Goal: Task Accomplishment & Management: Complete application form

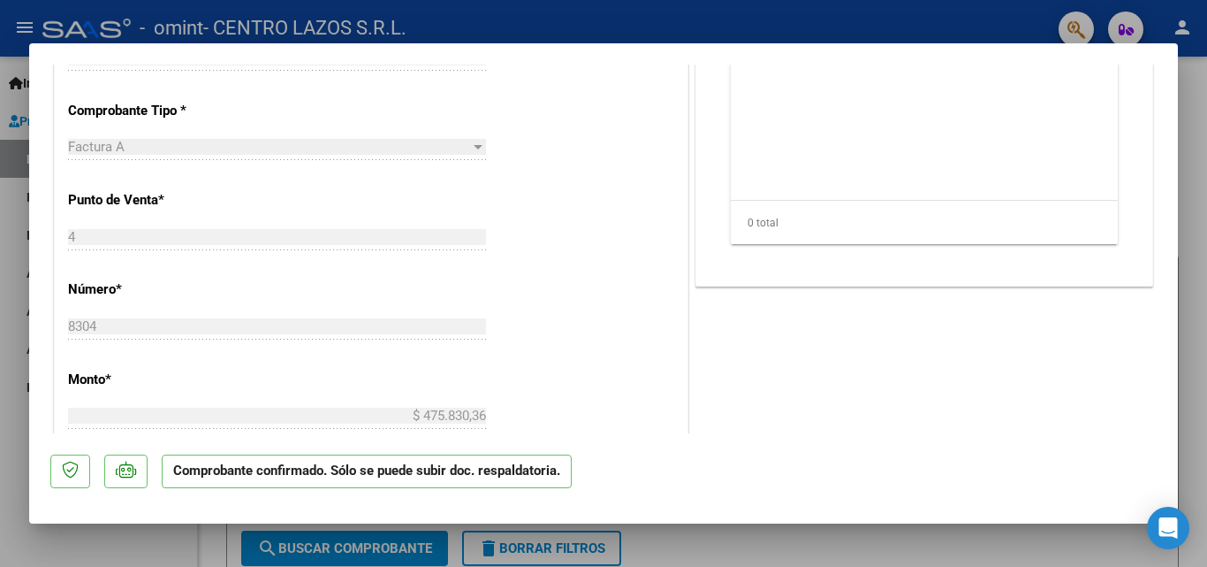
scroll to position [442, 0]
click at [34, 546] on div at bounding box center [603, 283] width 1207 height 567
type input "$ 0,00"
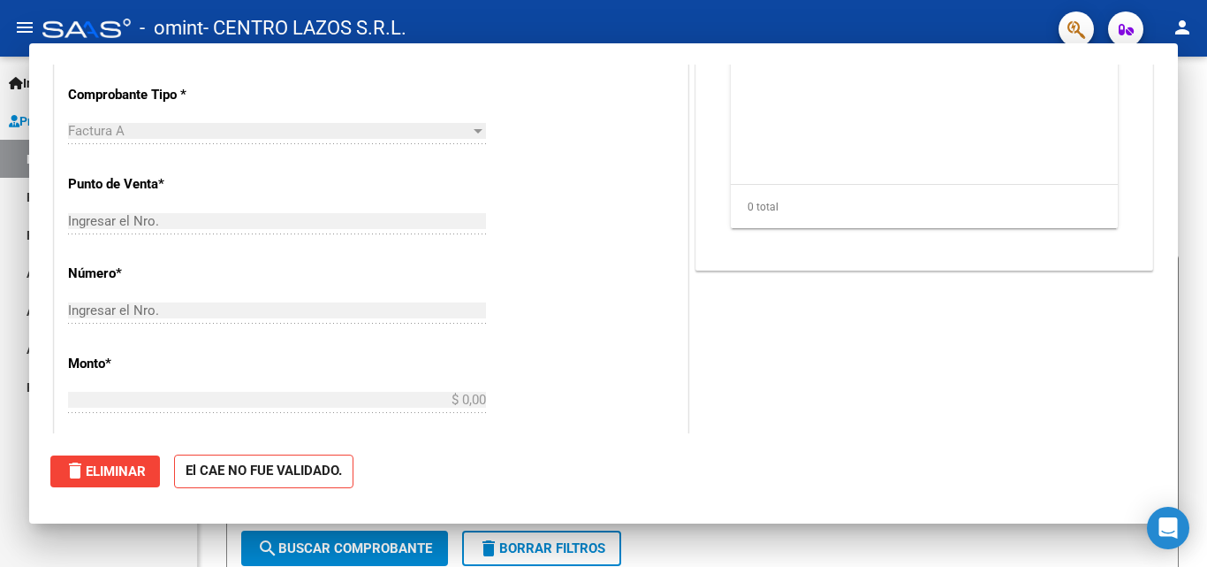
scroll to position [0, 0]
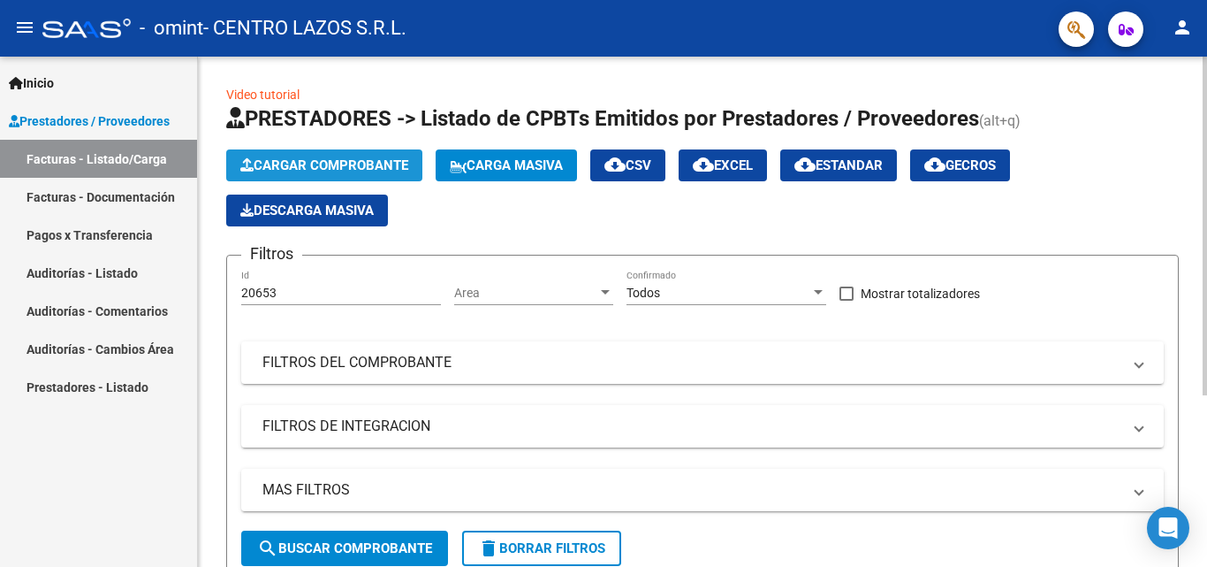
click at [343, 149] on button "Cargar Comprobante" at bounding box center [324, 165] width 196 height 32
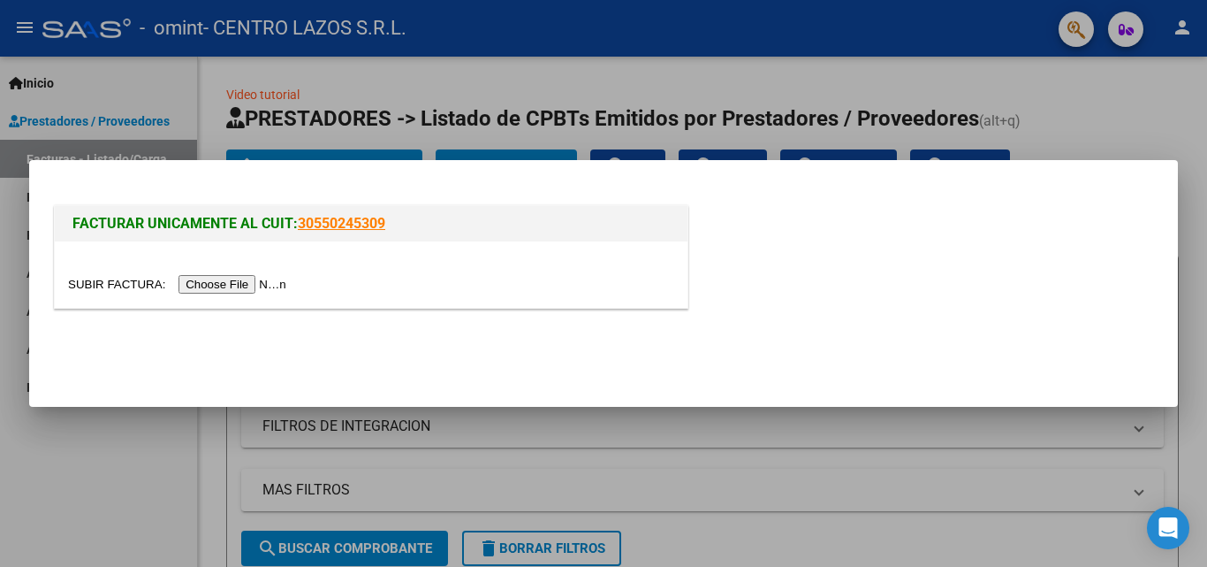
click at [284, 279] on input "file" at bounding box center [180, 284] width 224 height 19
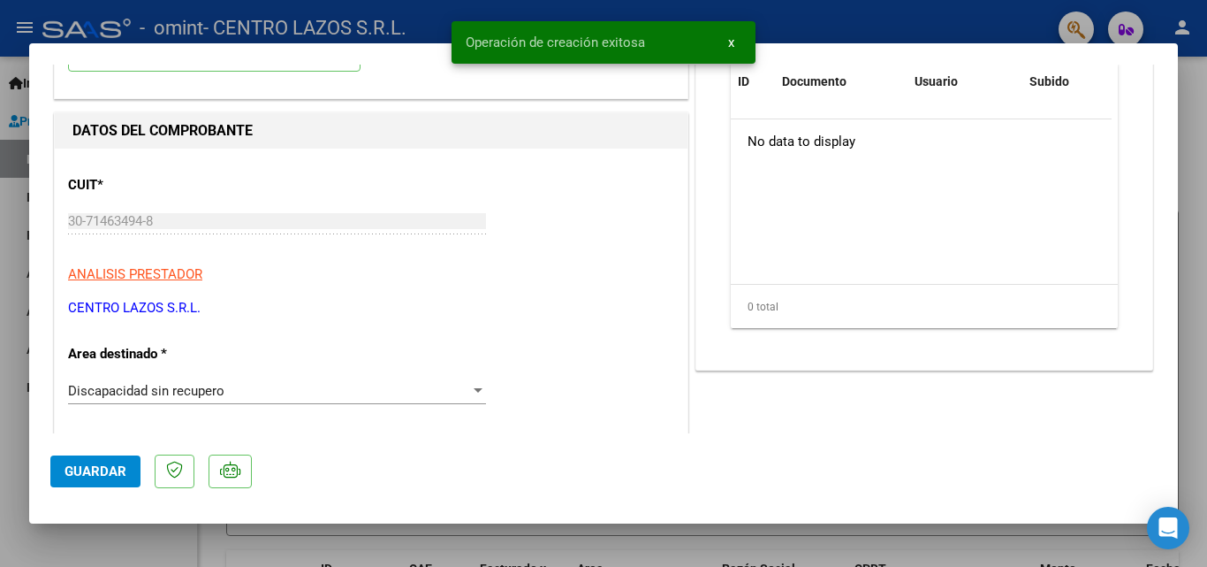
scroll to position [177, 0]
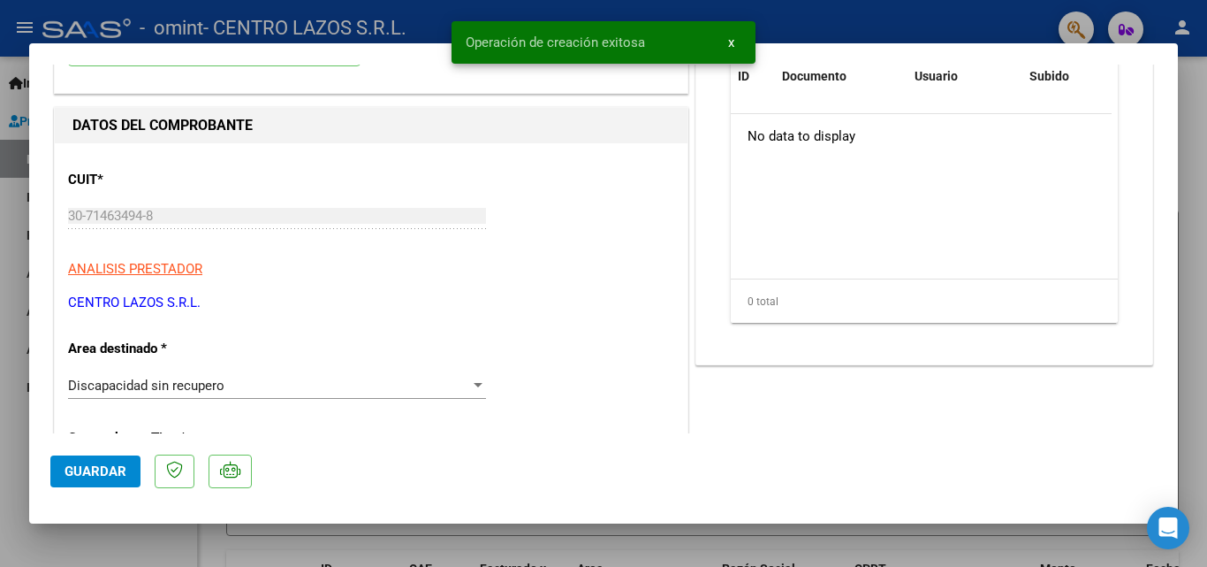
click at [151, 381] on span "Discapacidad sin recupero" at bounding box center [146, 385] width 156 height 16
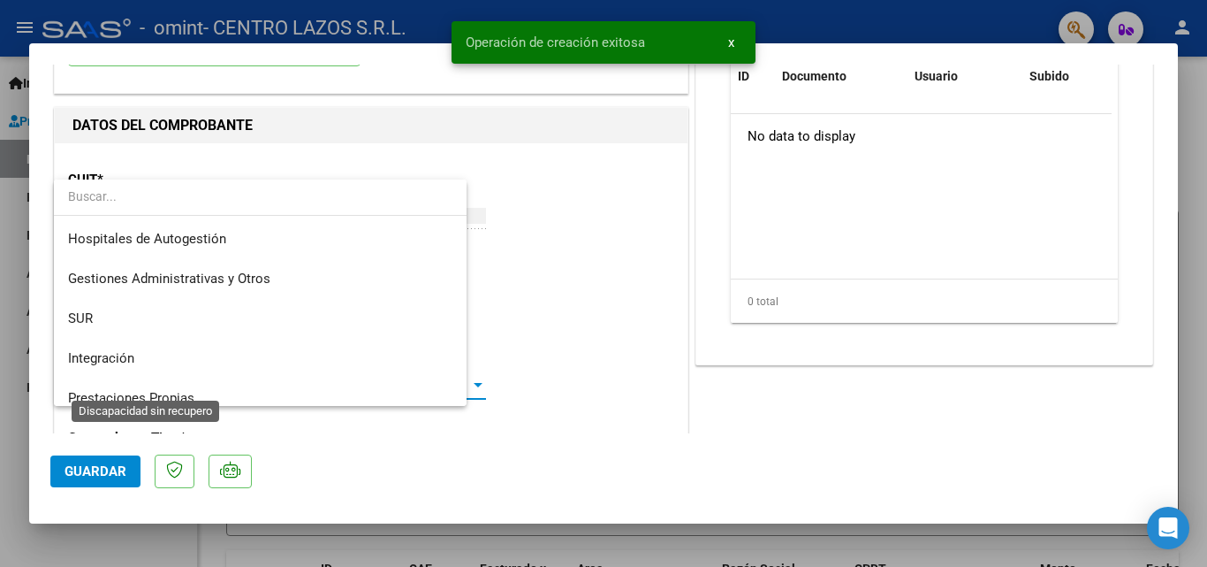
scroll to position [132, 0]
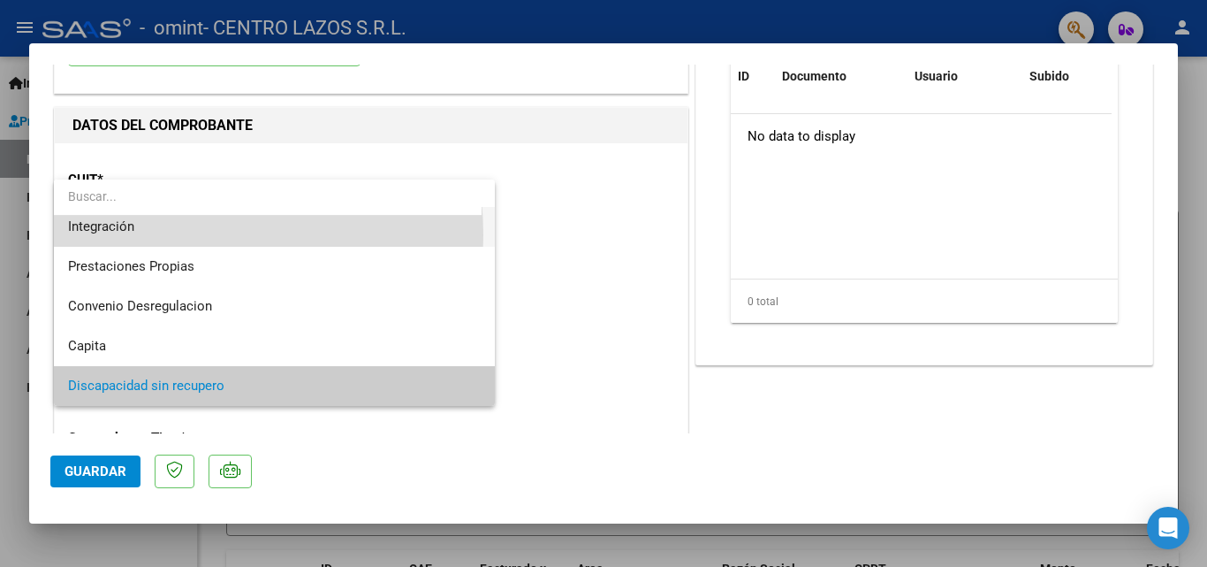
click at [132, 235] on span "Integración" at bounding box center [274, 227] width 413 height 40
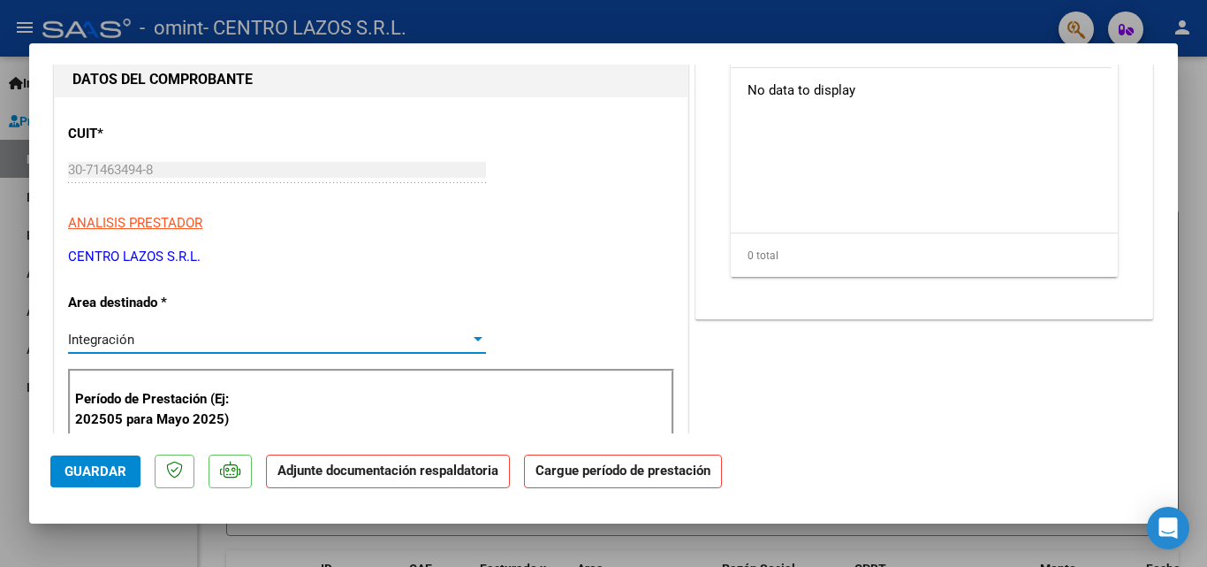
scroll to position [265, 0]
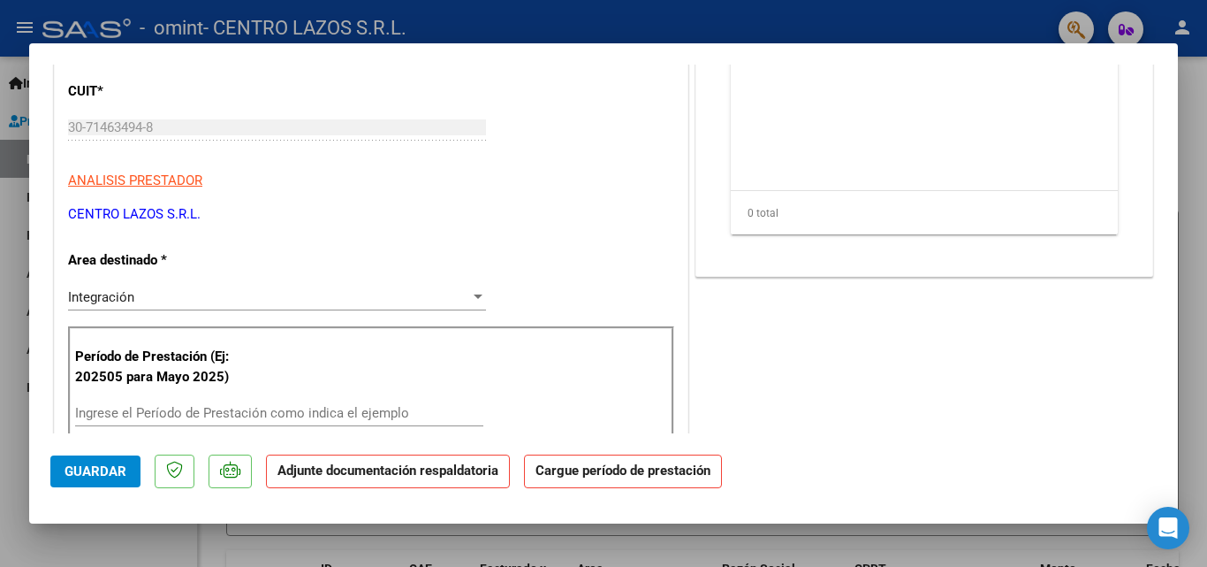
click at [116, 305] on div "Integración Seleccionar Area" at bounding box center [277, 297] width 418 height 27
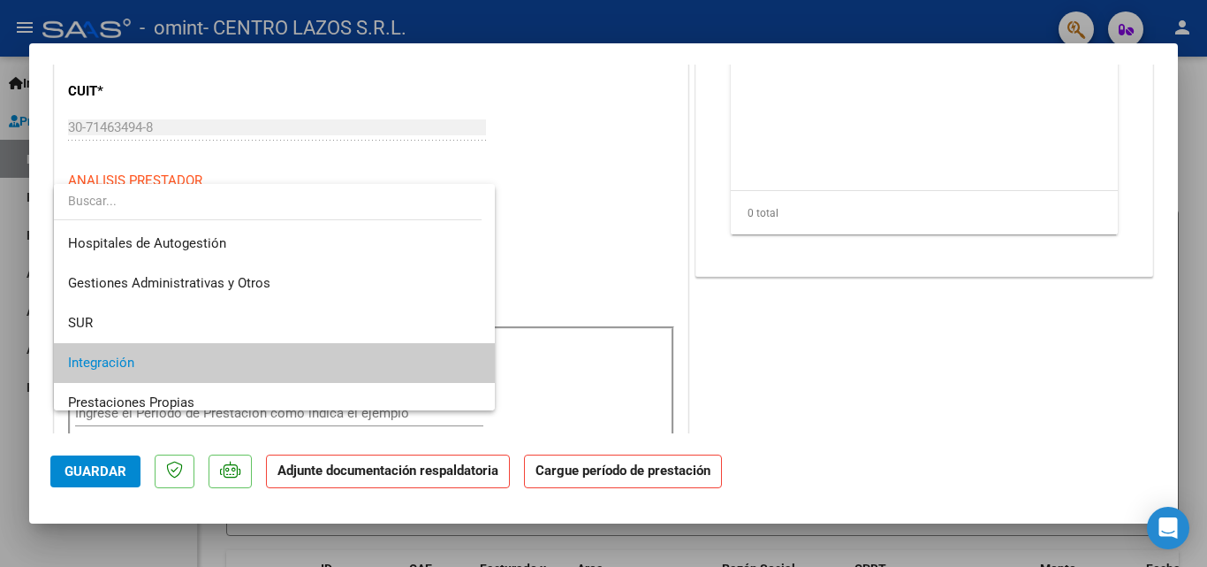
scroll to position [66, 0]
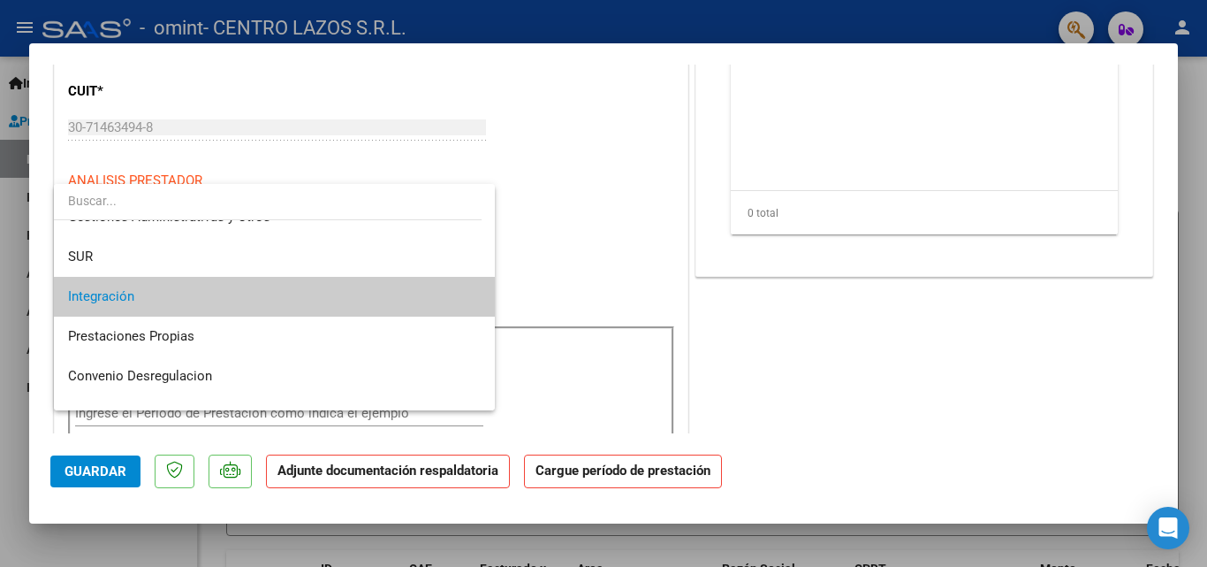
click at [116, 305] on span "Integración" at bounding box center [274, 297] width 413 height 40
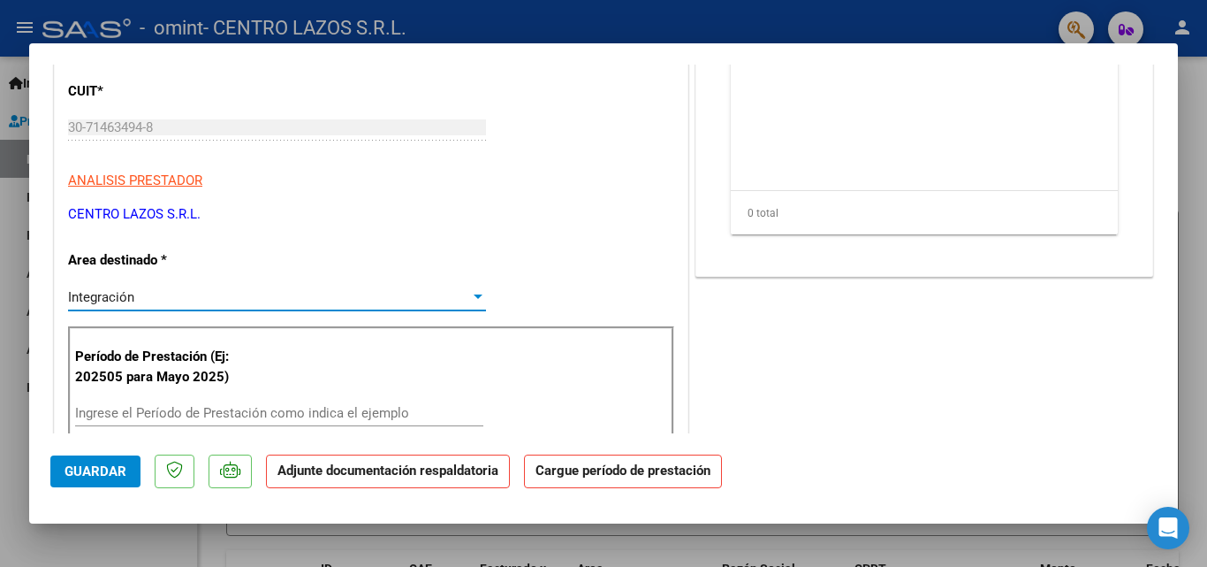
scroll to position [442, 0]
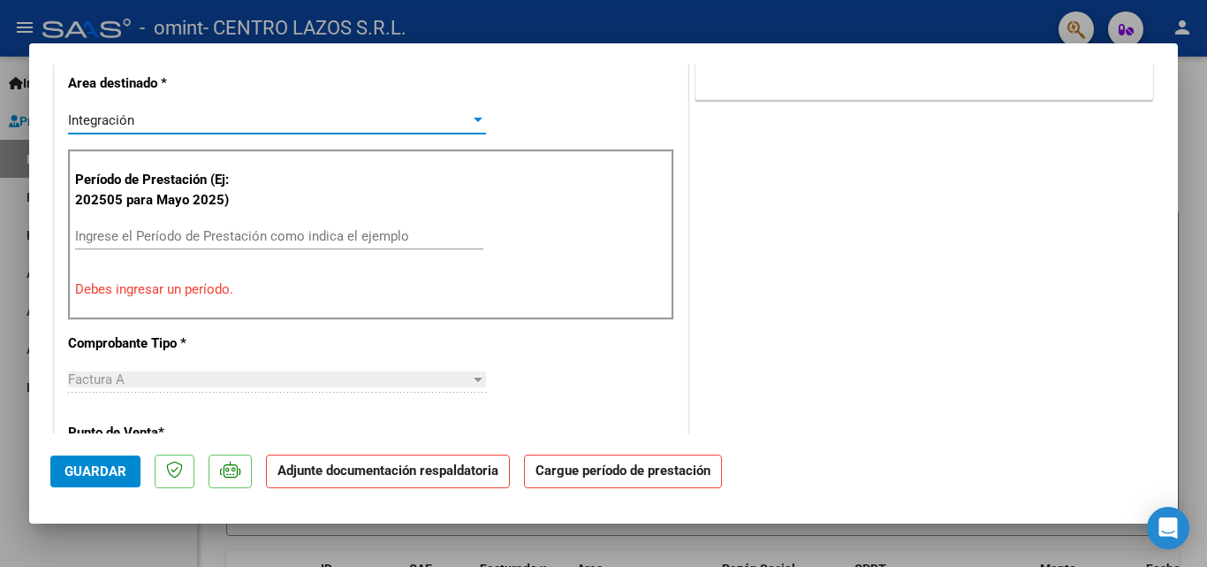
click at [117, 236] on input "Ingrese el Período de Prestación como indica el ejemplo" at bounding box center [279, 236] width 408 height 16
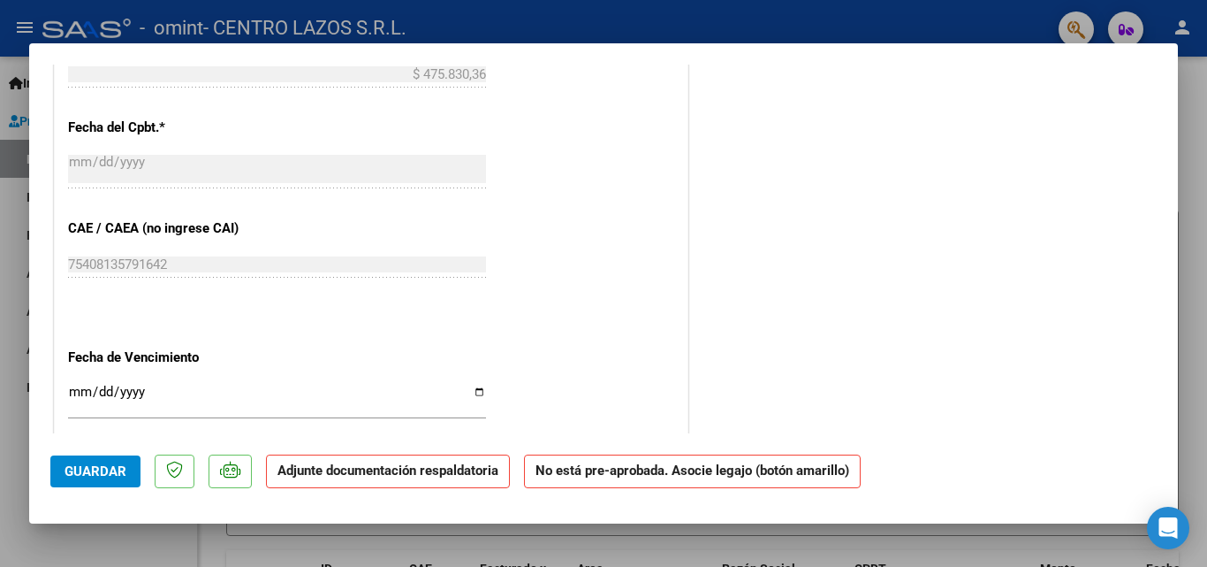
scroll to position [972, 0]
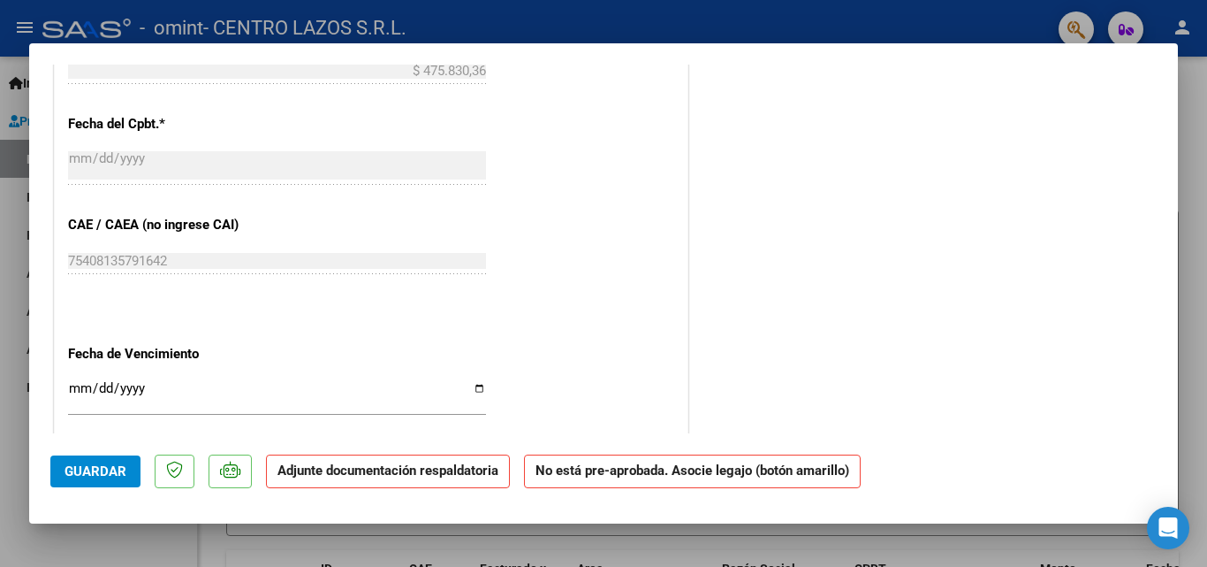
type input "202509"
click at [479, 384] on input "Ingresar la fecha" at bounding box center [277, 395] width 418 height 28
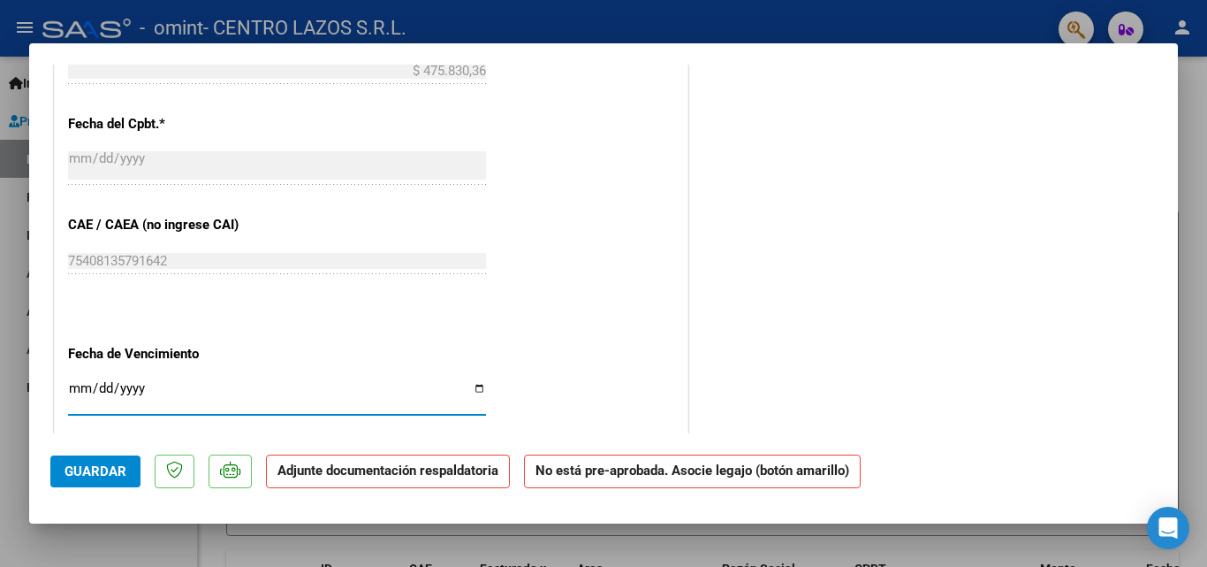
type input "[DATE]"
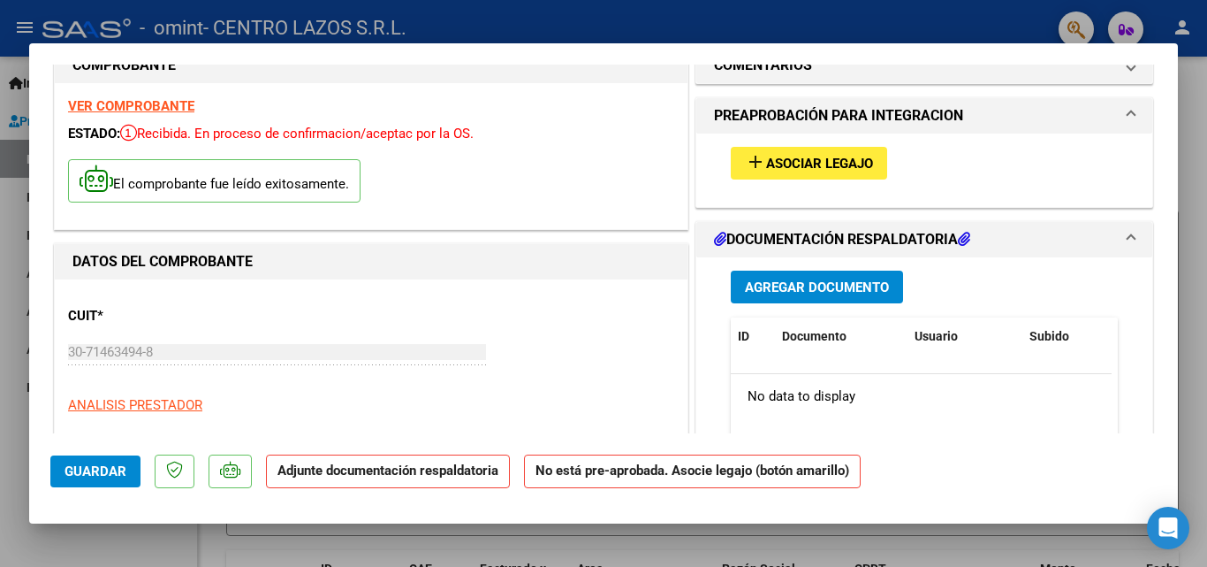
scroll to position [18, 0]
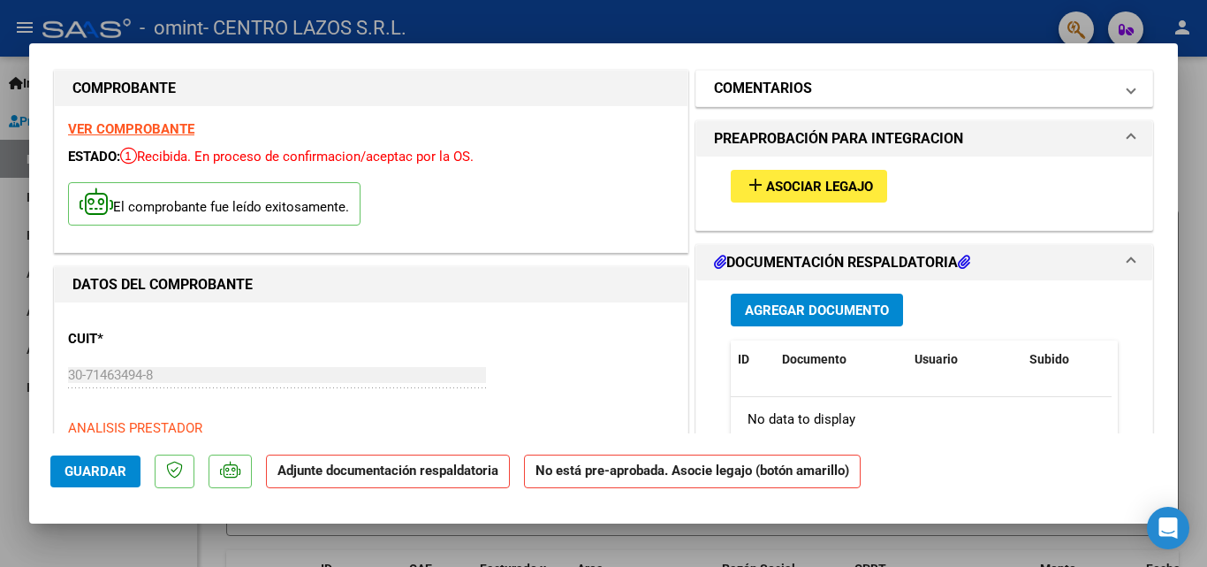
click at [818, 95] on mat-panel-title "COMENTARIOS" at bounding box center [913, 88] width 399 height 21
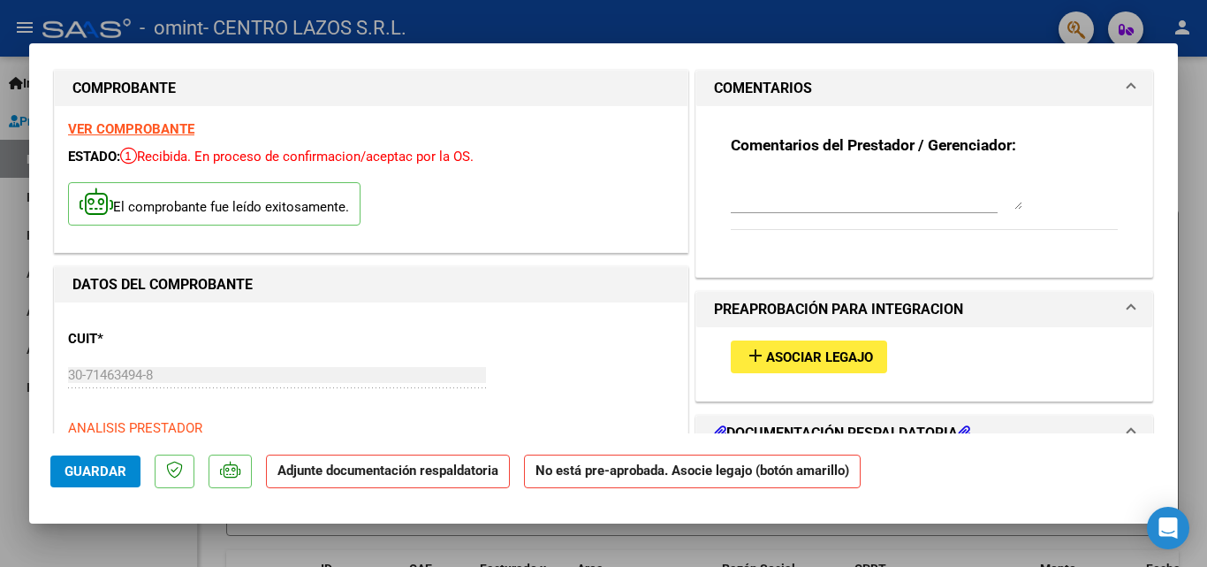
drag, startPoint x: 824, startPoint y: 207, endPoint x: 970, endPoint y: 180, distance: 148.2
click at [833, 207] on textarea at bounding box center [877, 191] width 292 height 35
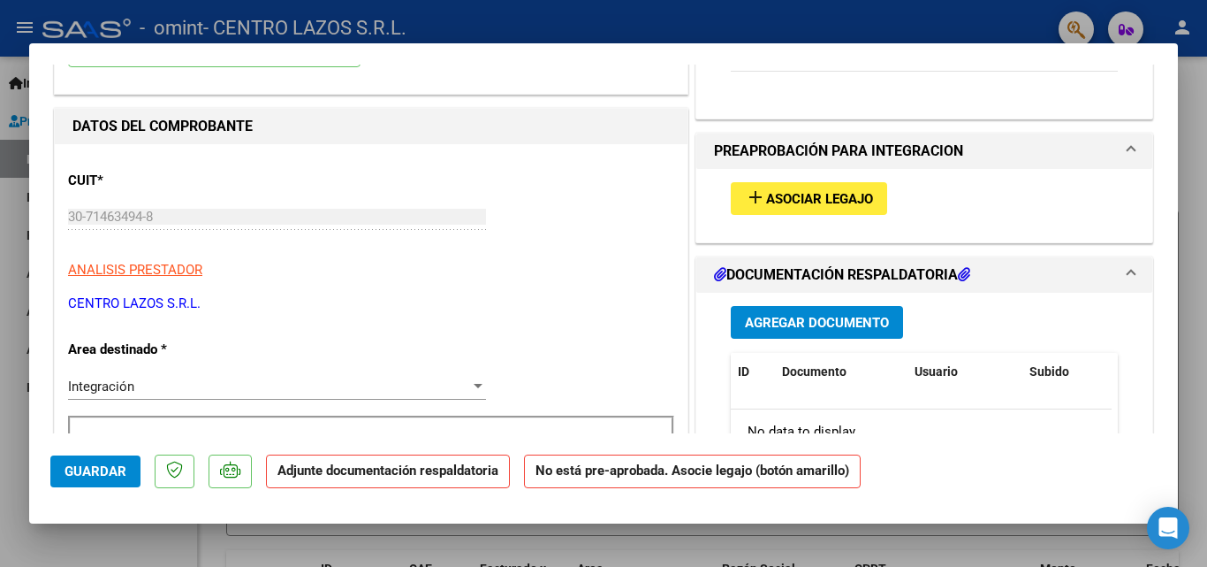
scroll to position [194, 0]
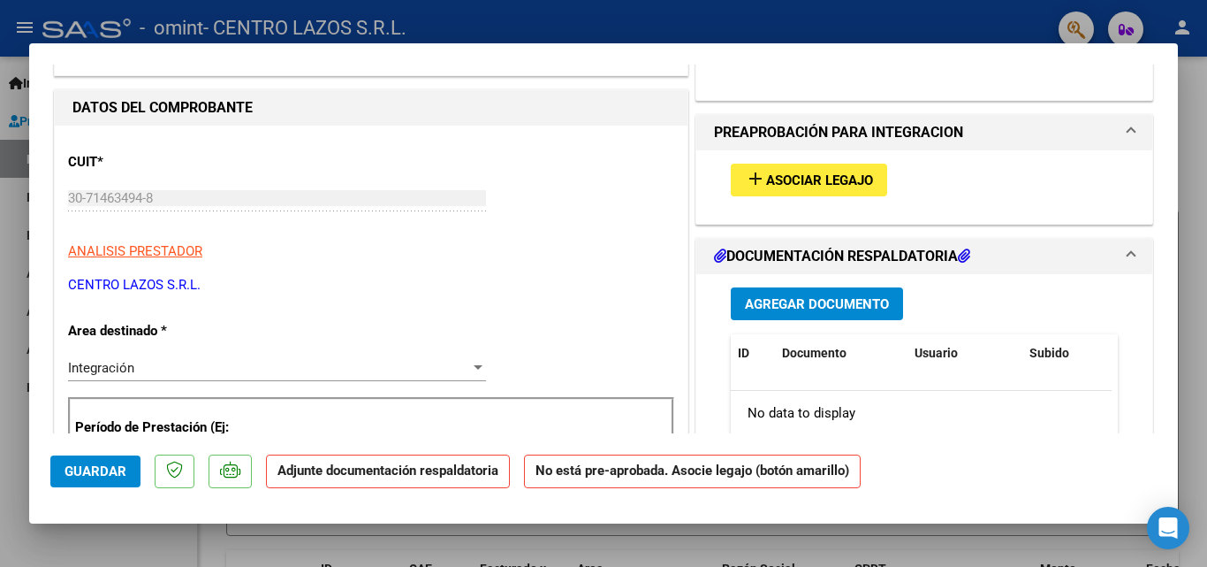
type textarea "[PERSON_NAME] FAC 8479 SPTIEMBRE 2025 INTEGRACION ESCOLAR"
click at [833, 180] on span "Asociar Legajo" at bounding box center [819, 180] width 107 height 16
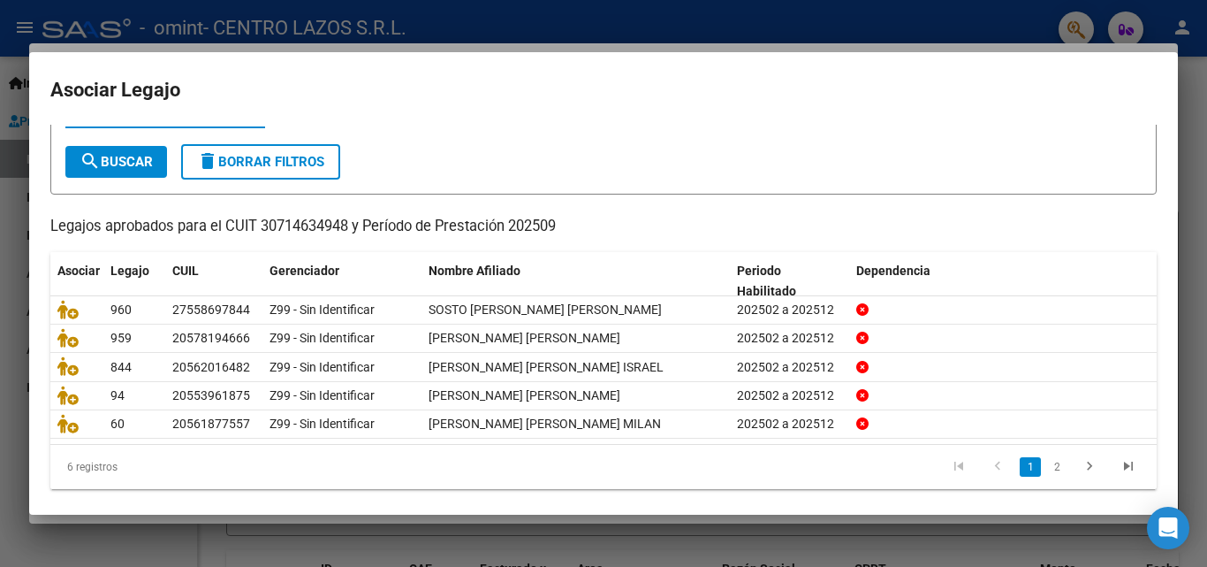
scroll to position [88, 0]
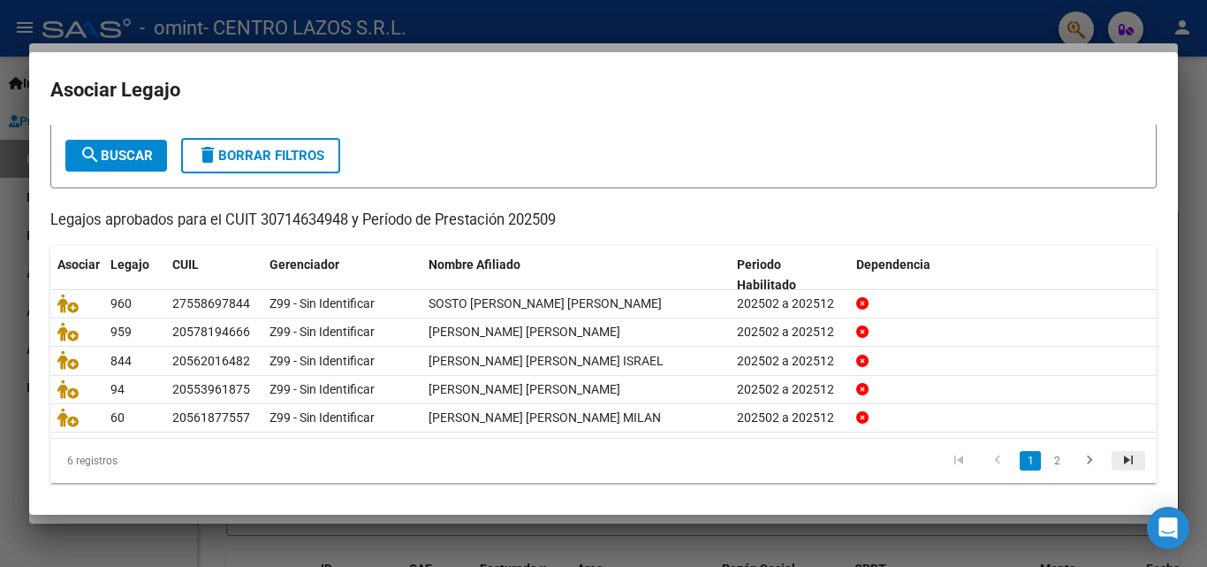
click at [1123, 473] on icon "go to last page" at bounding box center [1128, 462] width 23 height 21
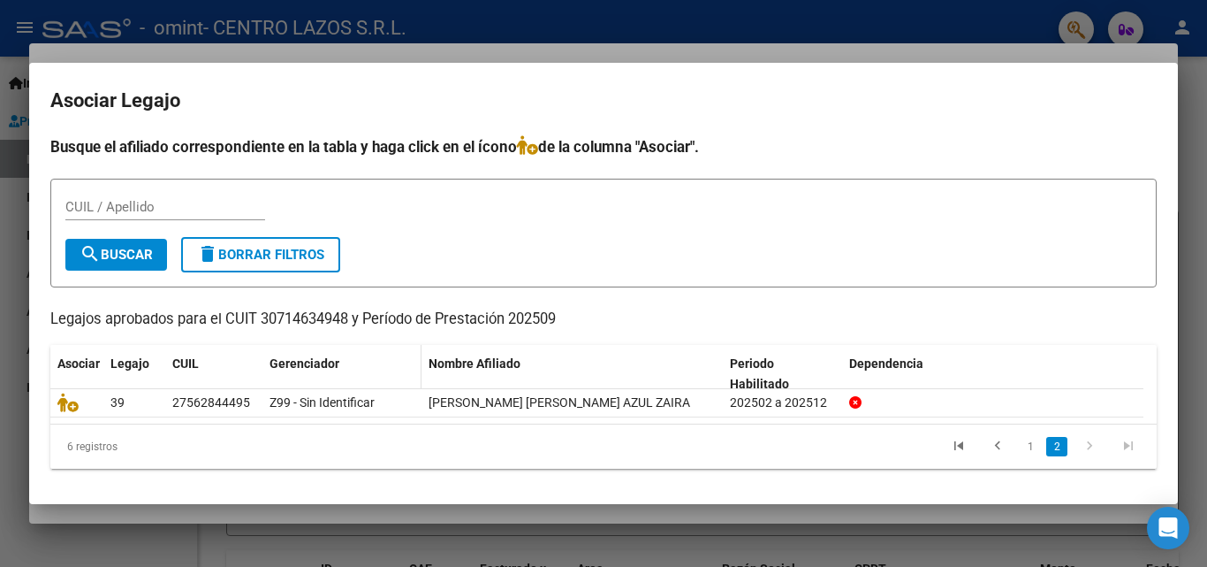
scroll to position [0, 0]
click at [959, 448] on icon "go to first page" at bounding box center [958, 447] width 23 height 21
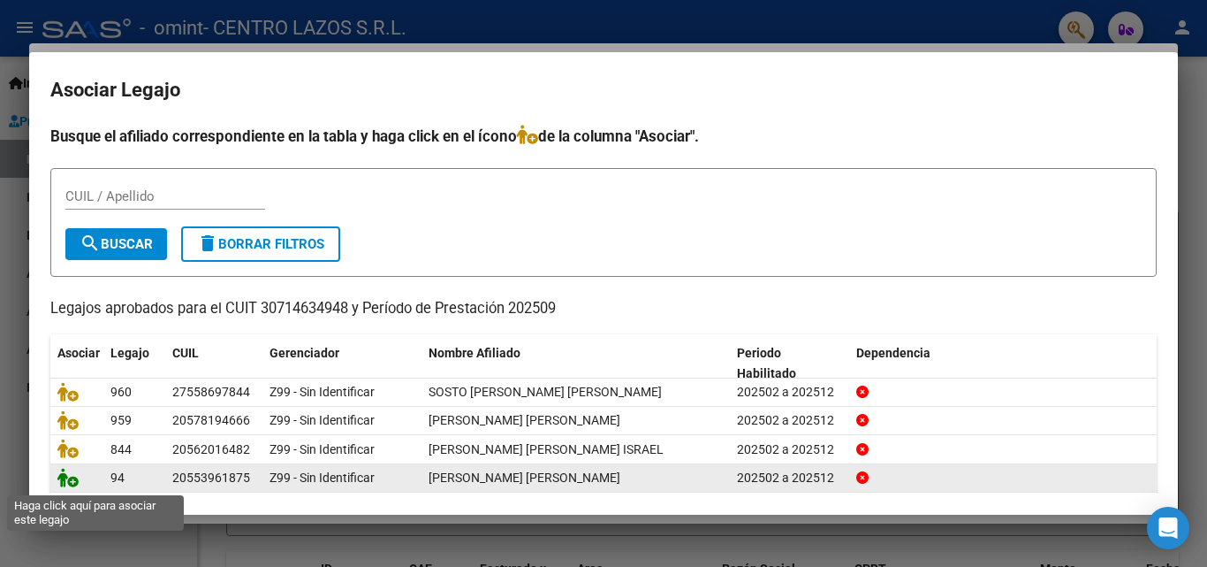
click at [72, 477] on icon at bounding box center [67, 477] width 21 height 19
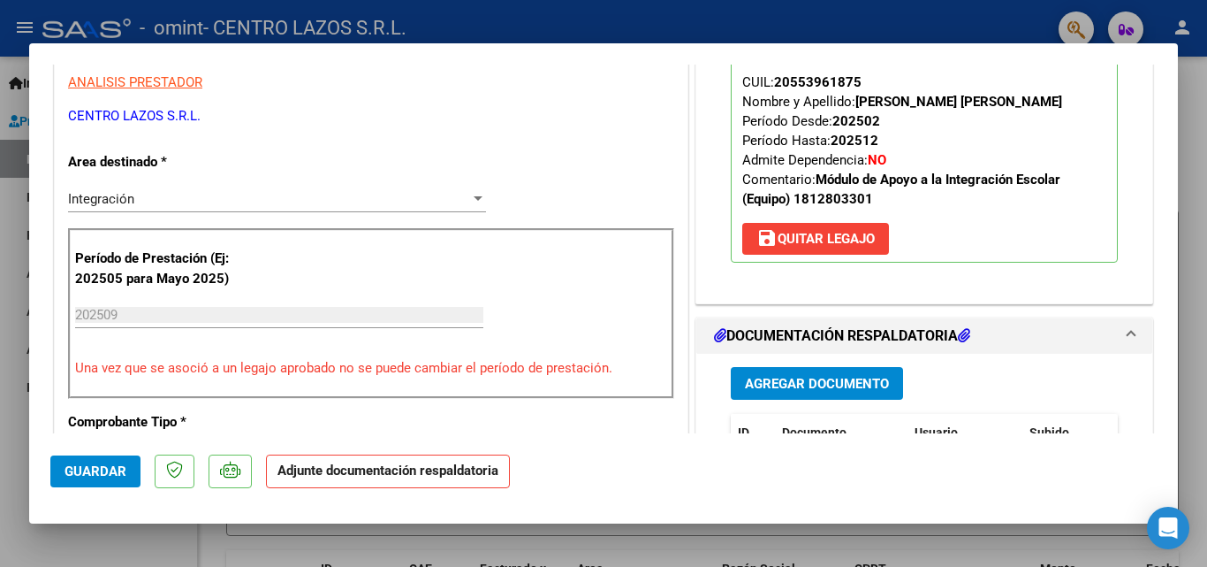
scroll to position [530, 0]
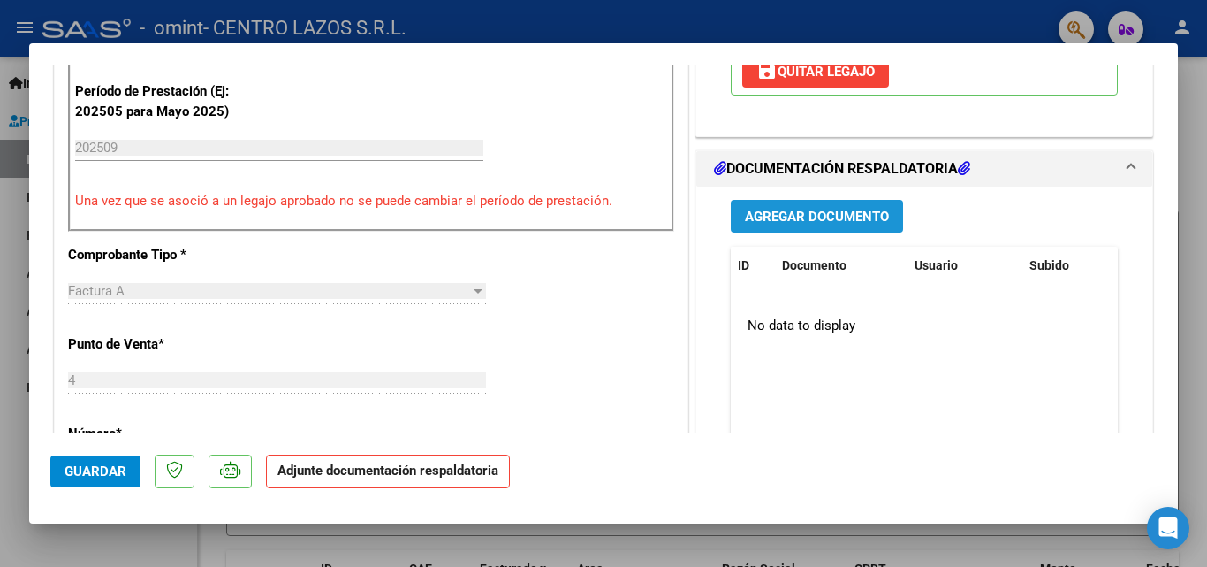
click at [852, 217] on span "Agregar Documento" at bounding box center [817, 217] width 144 height 16
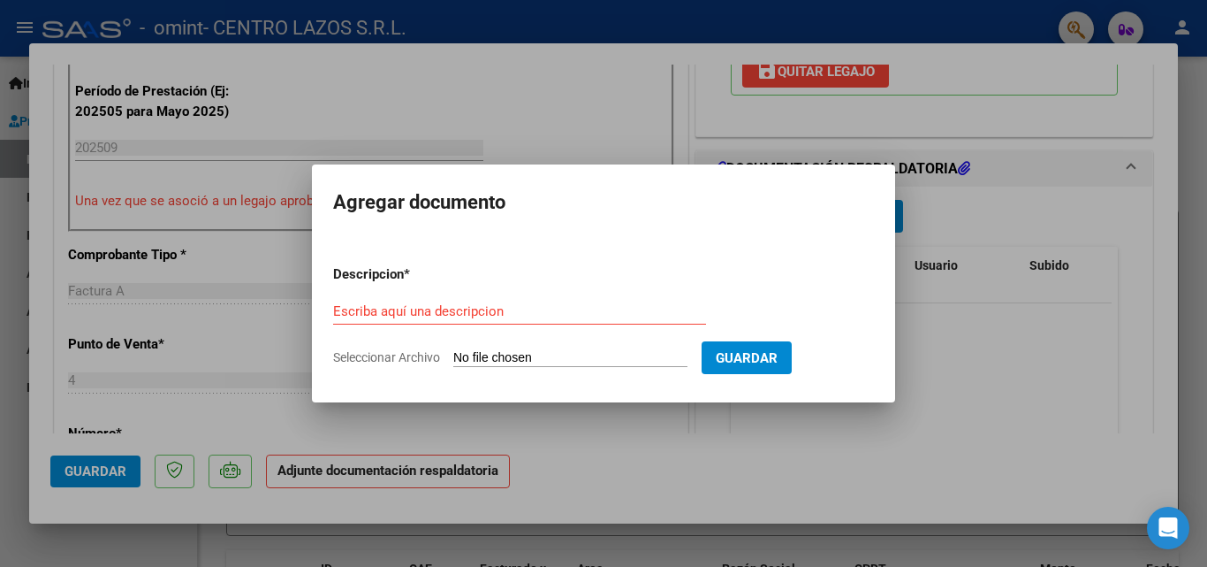
click at [359, 301] on div "Escriba aquí una descripcion" at bounding box center [519, 311] width 373 height 27
click at [357, 304] on input "Escriba aquí una descripcion" at bounding box center [519, 311] width 373 height 16
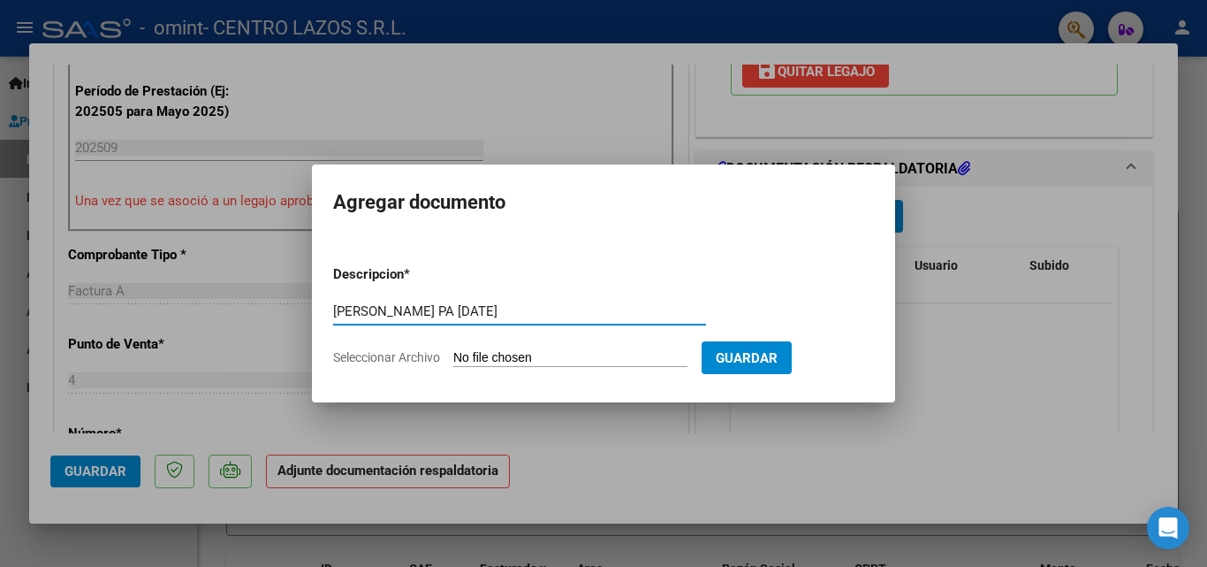
type input "[PERSON_NAME] PA [DATE]"
click at [487, 359] on input "Seleccionar Archivo" at bounding box center [570, 358] width 234 height 17
type input "C:\fakepath\[PERSON_NAME] PA [DATE].pdf"
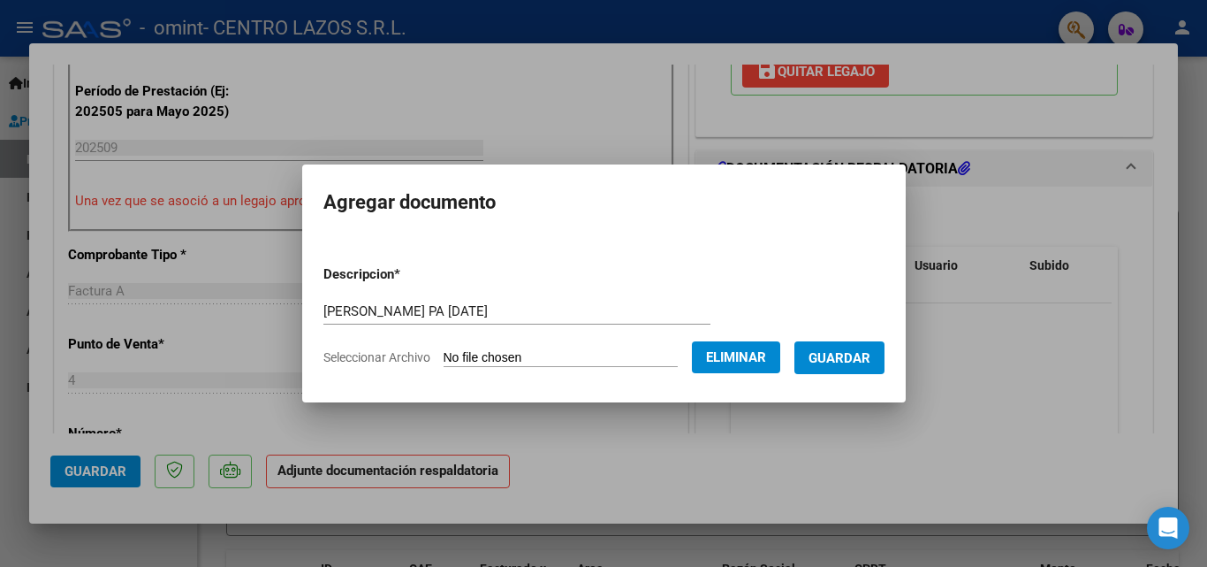
click at [863, 361] on span "Guardar" at bounding box center [840, 358] width 62 height 16
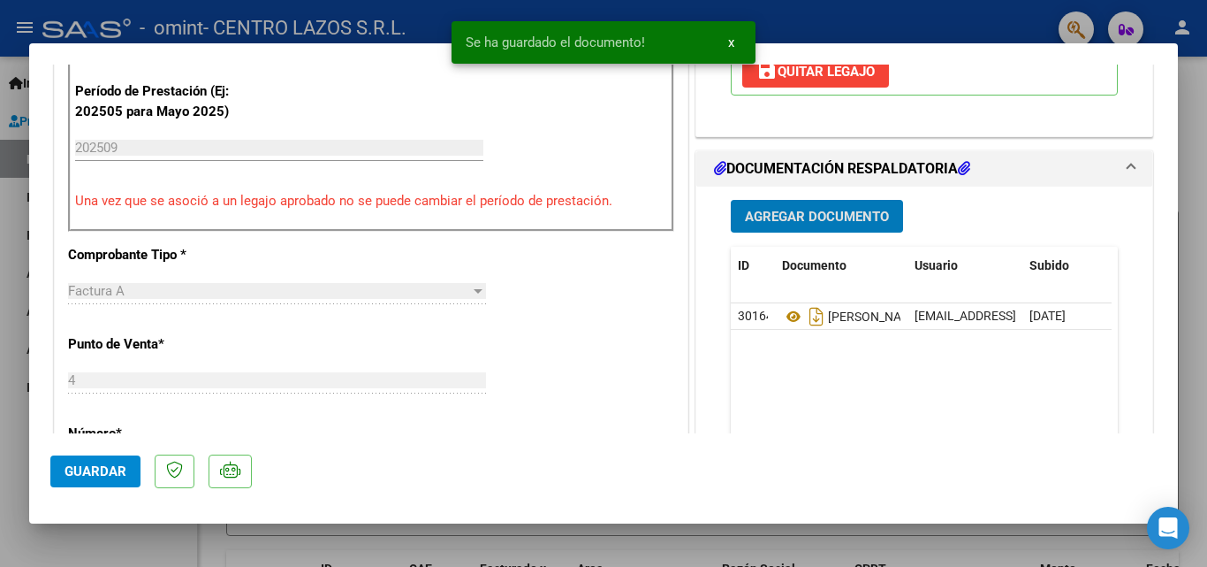
click at [3, 460] on div at bounding box center [603, 283] width 1207 height 567
type input "$ 0,00"
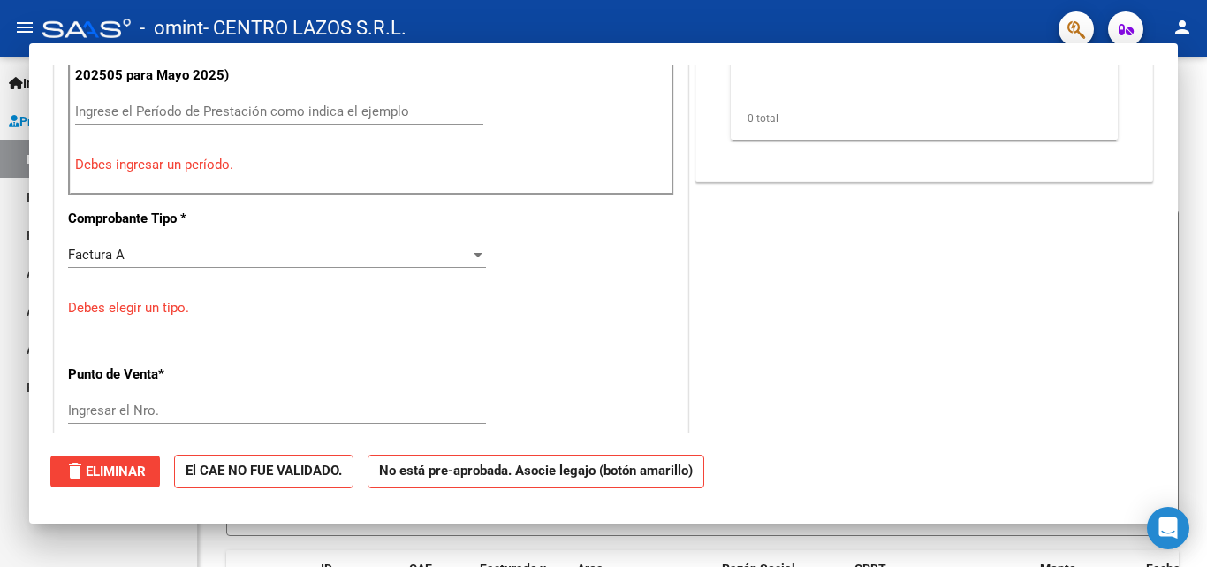
scroll to position [494, 0]
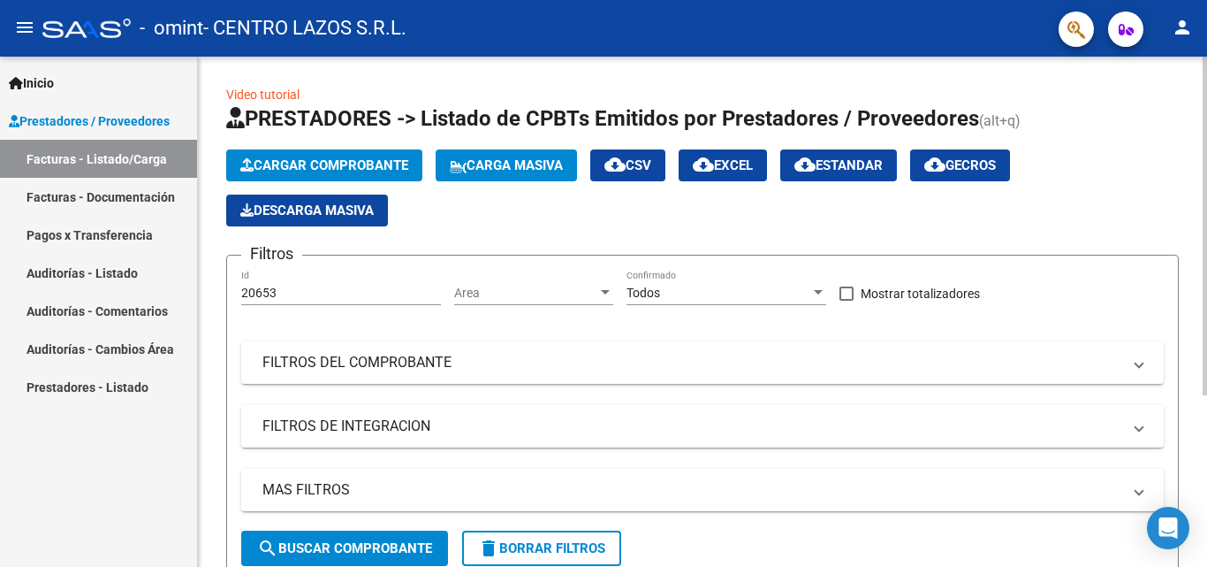
click at [364, 173] on button "Cargar Comprobante" at bounding box center [324, 165] width 196 height 32
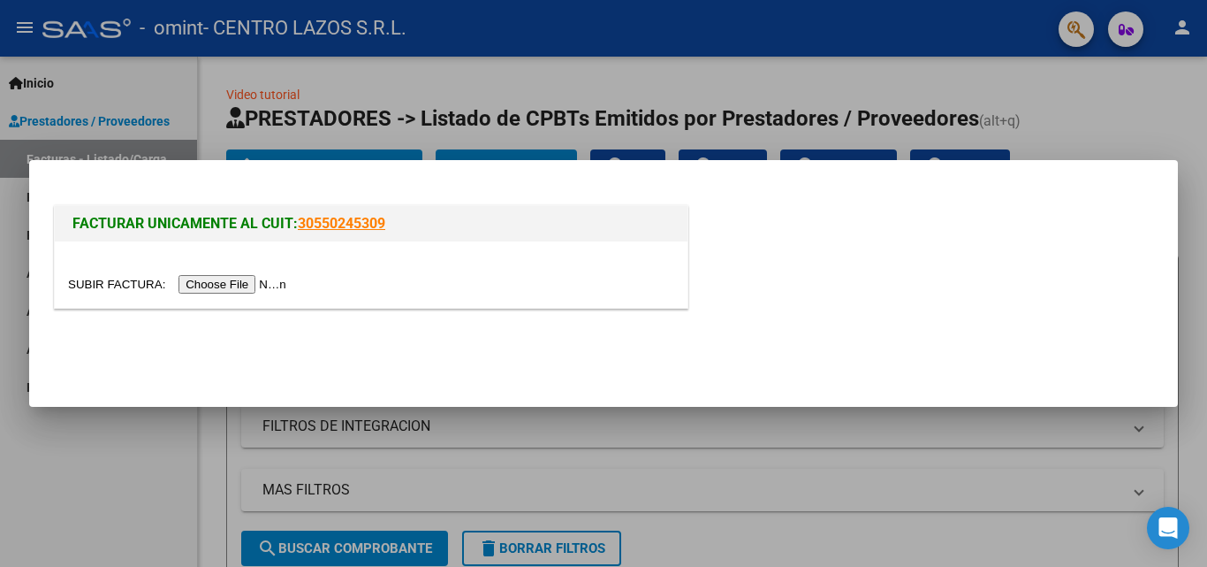
click at [292, 286] on input "file" at bounding box center [180, 284] width 224 height 19
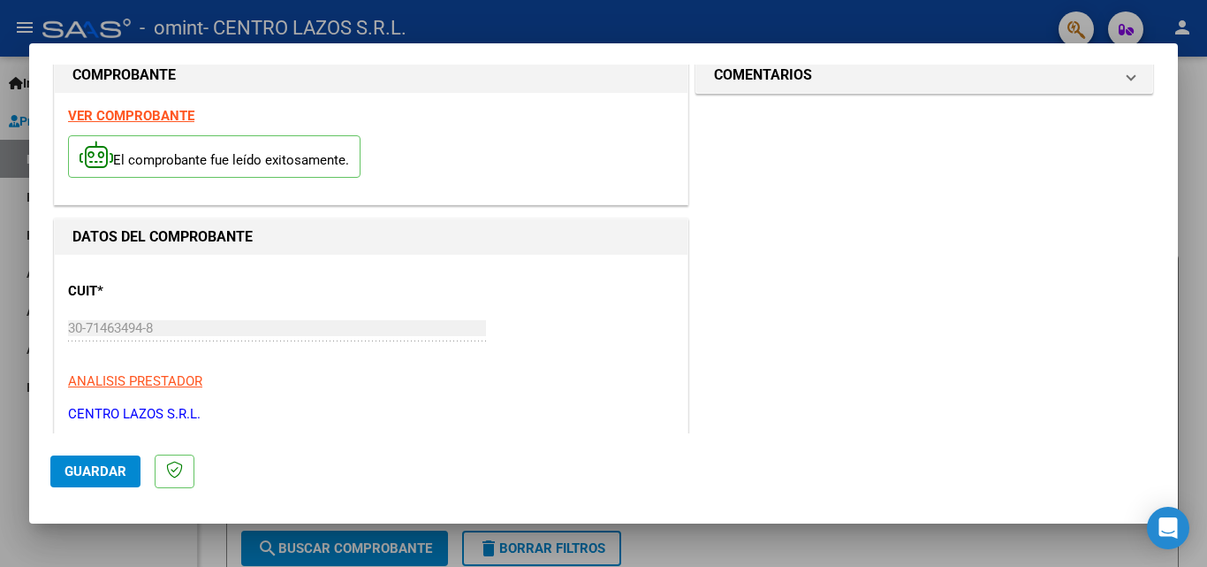
scroll to position [0, 0]
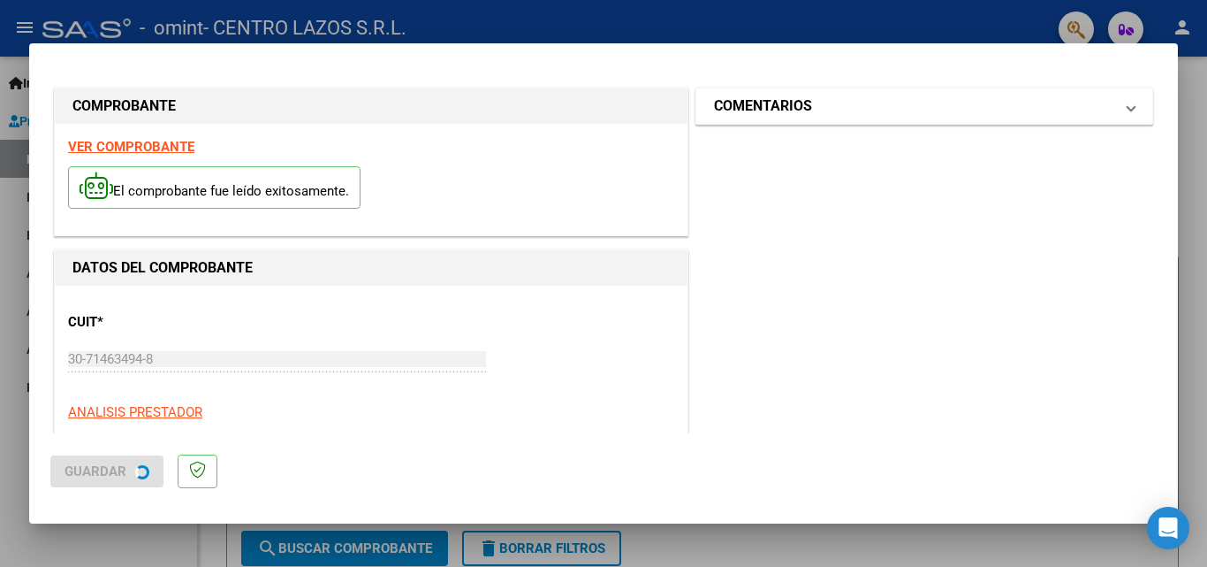
click at [833, 111] on div at bounding box center [603, 283] width 1207 height 567
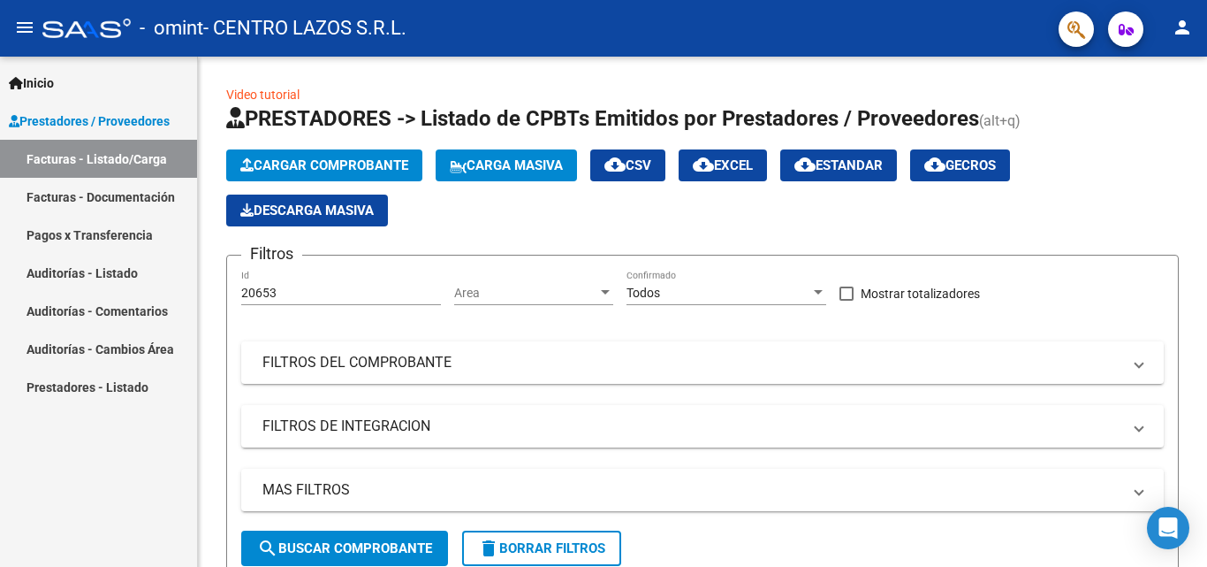
click at [76, 166] on link "Facturas - Listado/Carga" at bounding box center [98, 159] width 197 height 38
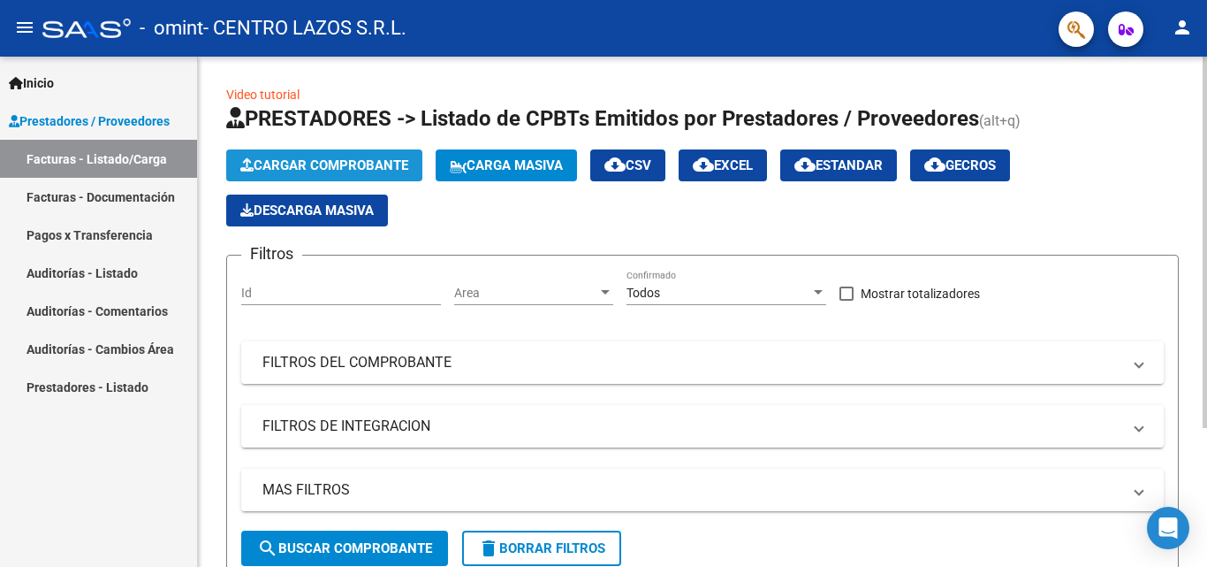
click at [351, 164] on span "Cargar Comprobante" at bounding box center [324, 165] width 168 height 16
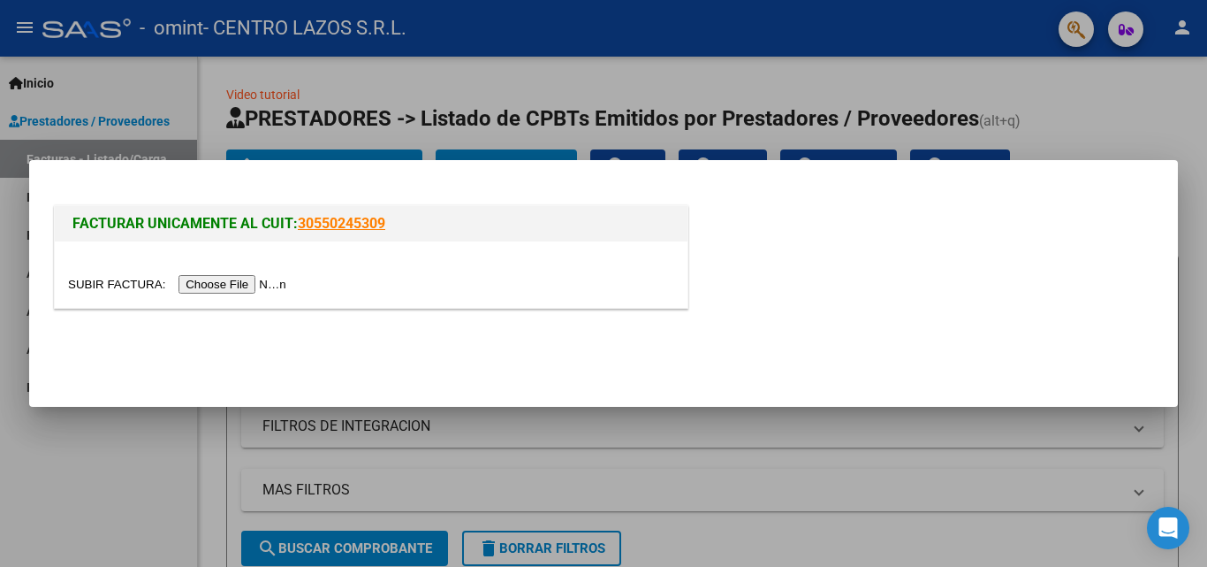
click at [287, 284] on input "file" at bounding box center [180, 284] width 224 height 19
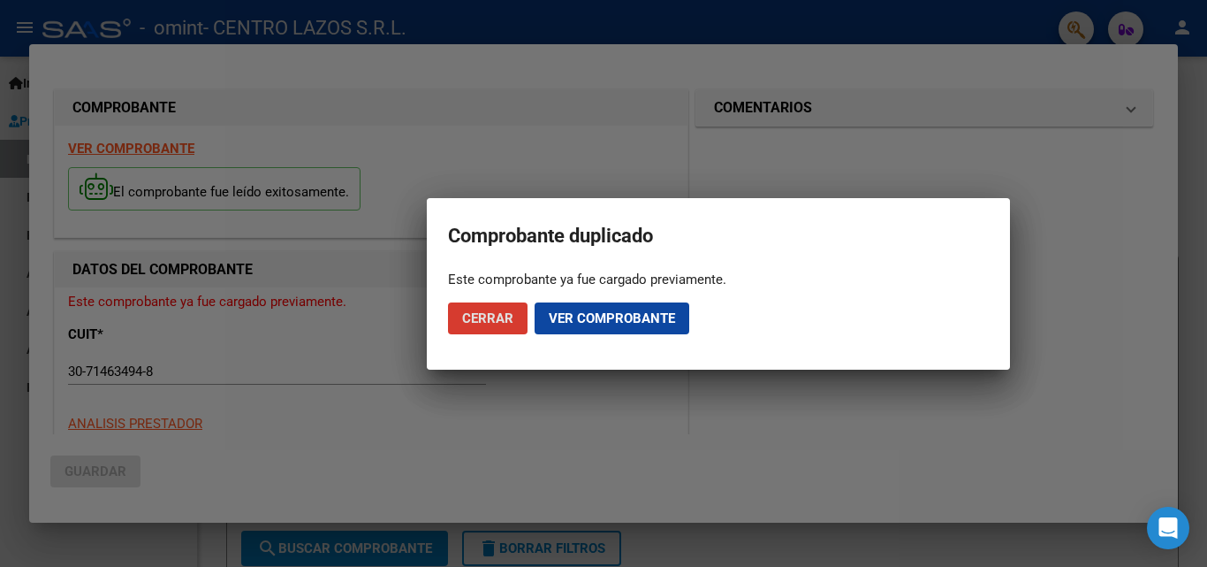
click at [582, 315] on span "Ver comprobante" at bounding box center [612, 318] width 126 height 16
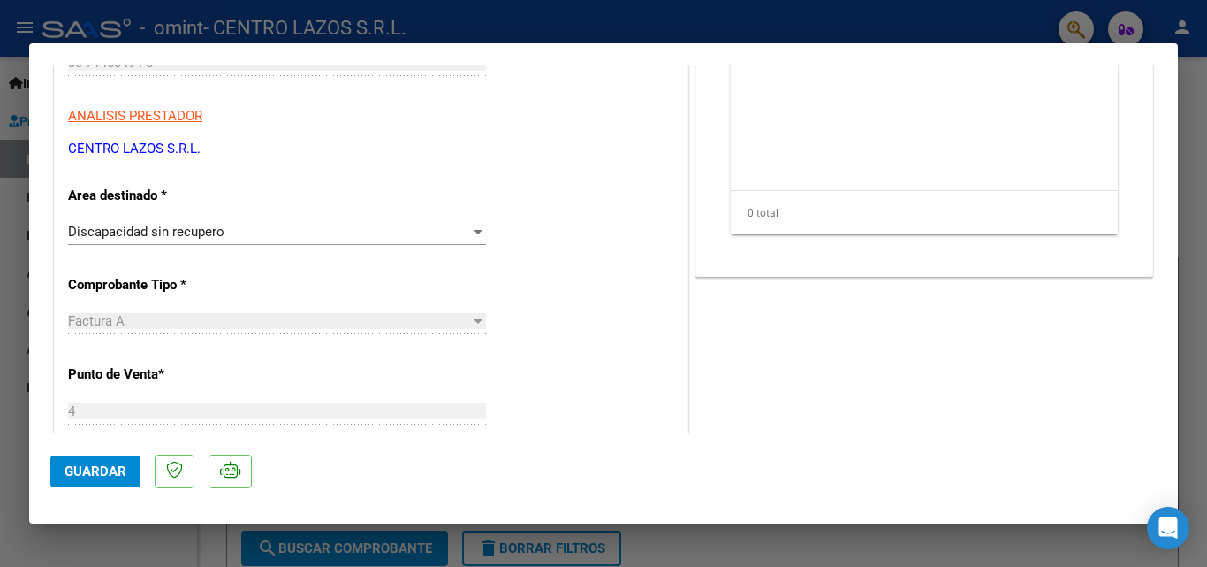
scroll to position [354, 0]
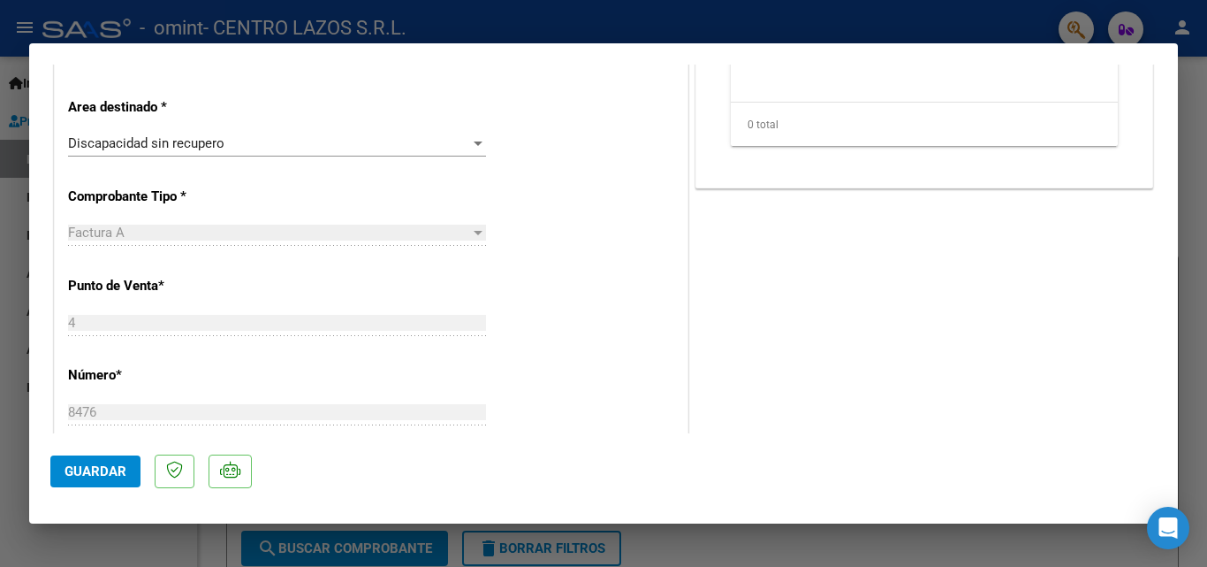
click at [165, 140] on span "Discapacidad sin recupero" at bounding box center [146, 143] width 156 height 16
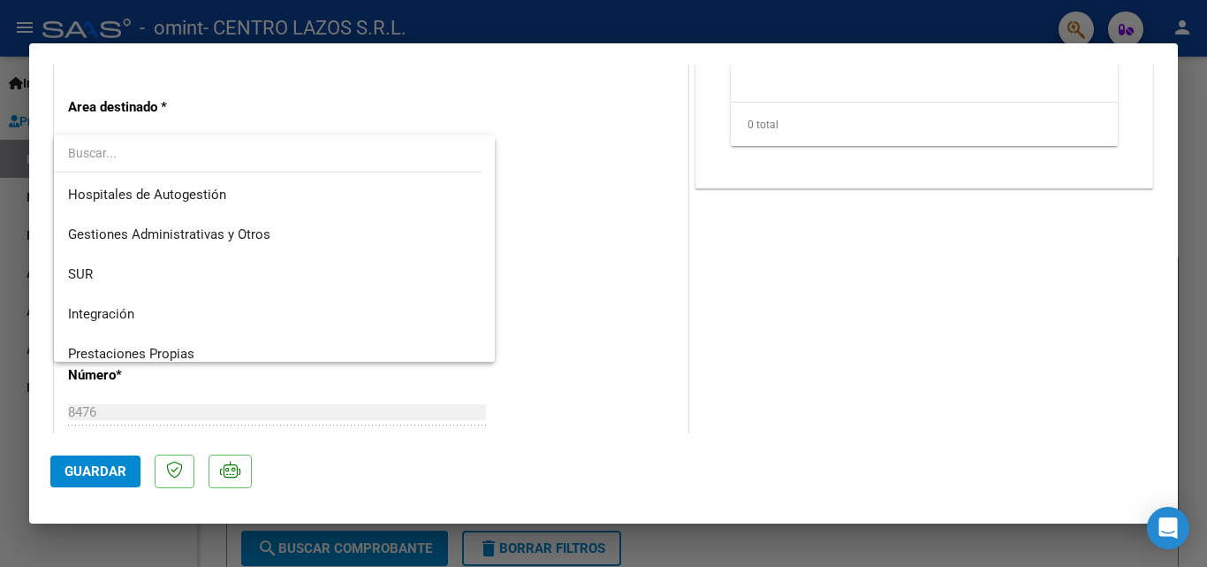
scroll to position [132, 0]
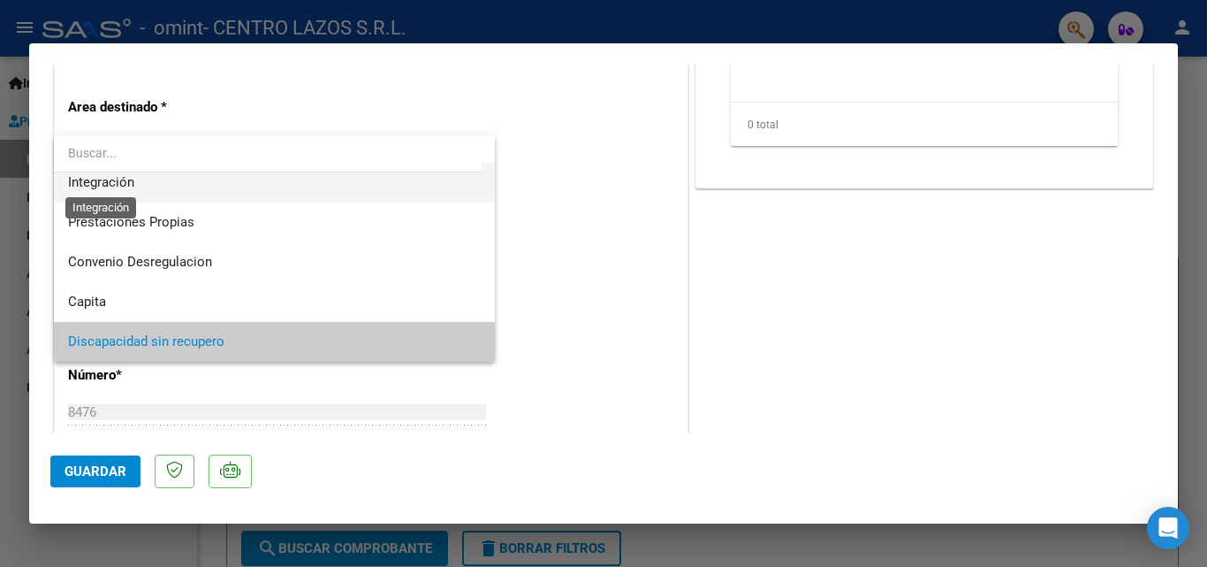
click at [95, 188] on span "Integración" at bounding box center [101, 182] width 66 height 16
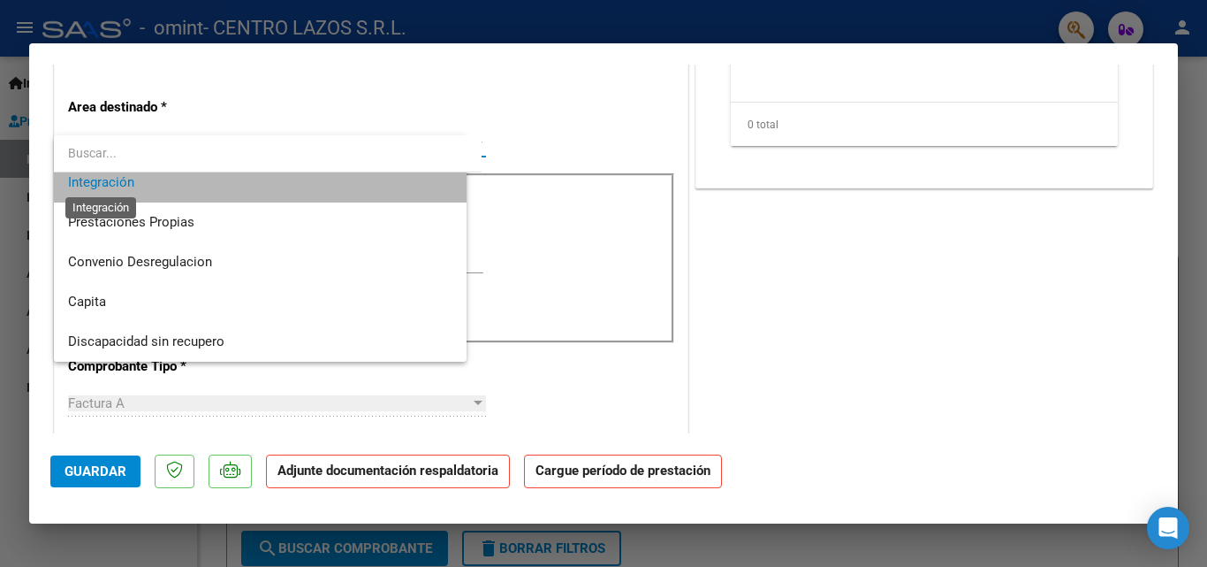
scroll to position [119, 0]
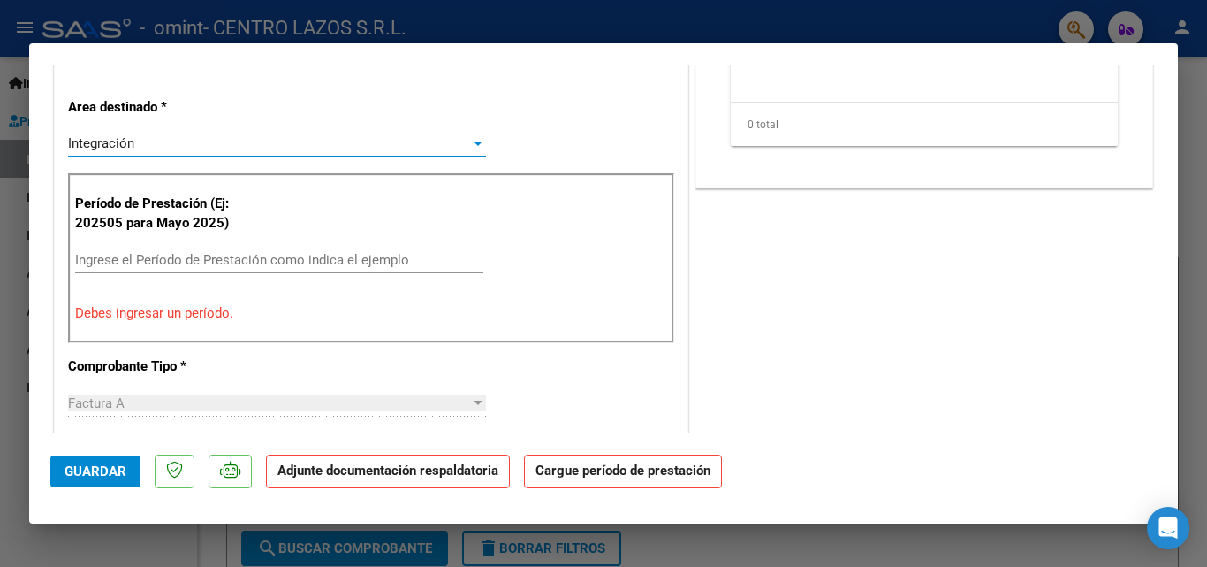
click at [148, 262] on input "Ingrese el Período de Prestación como indica el ejemplo" at bounding box center [279, 260] width 408 height 16
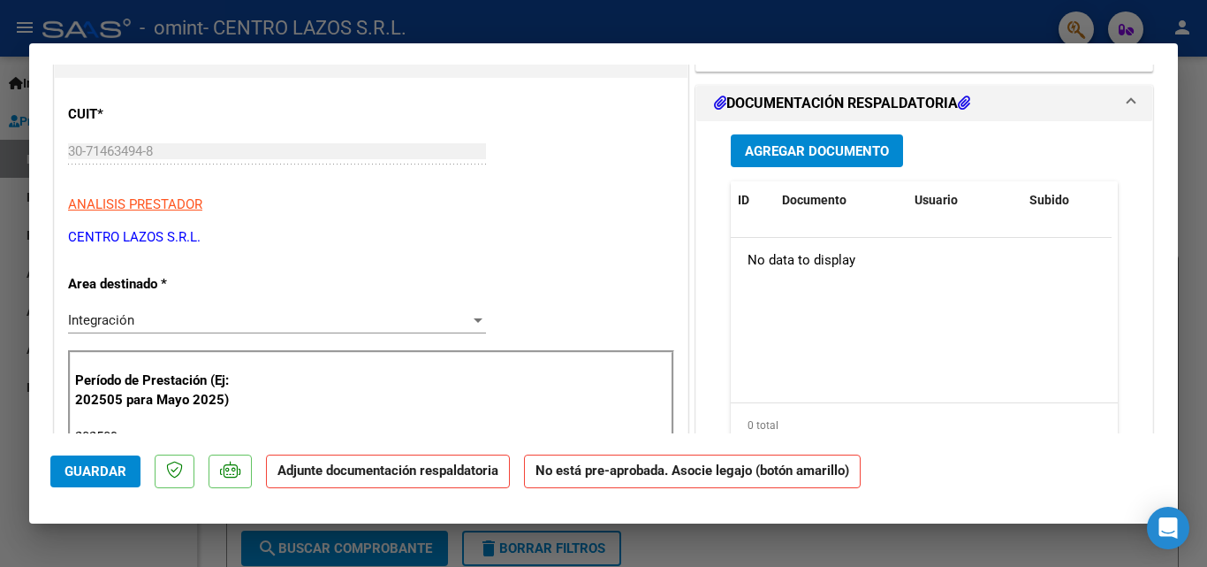
scroll to position [0, 0]
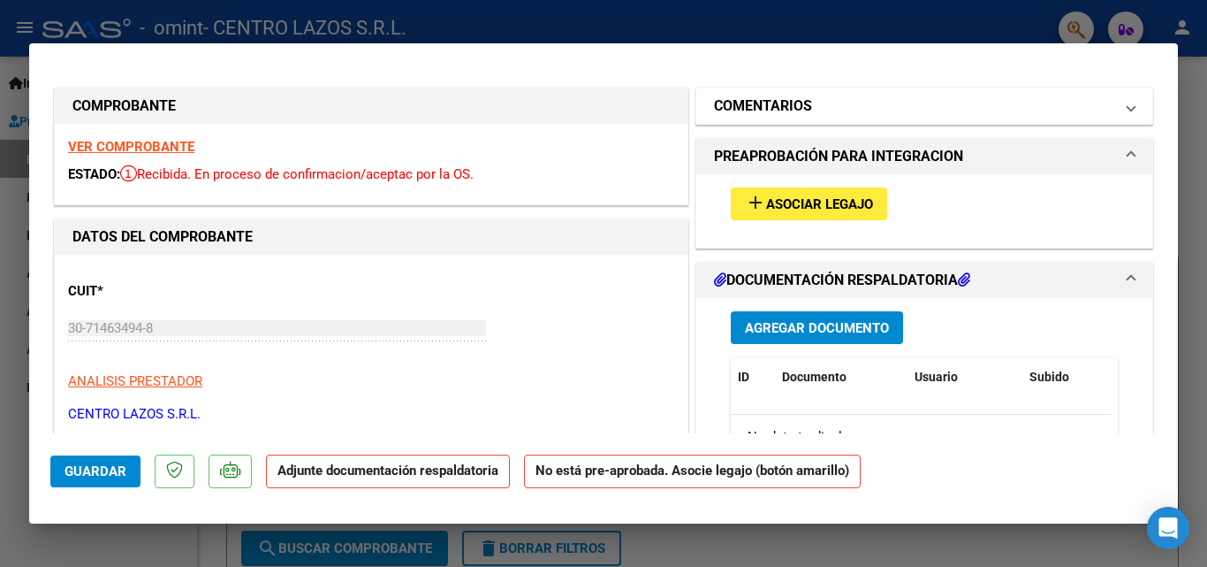
type input "202509"
click at [801, 110] on h1 "COMENTARIOS" at bounding box center [763, 105] width 98 height 21
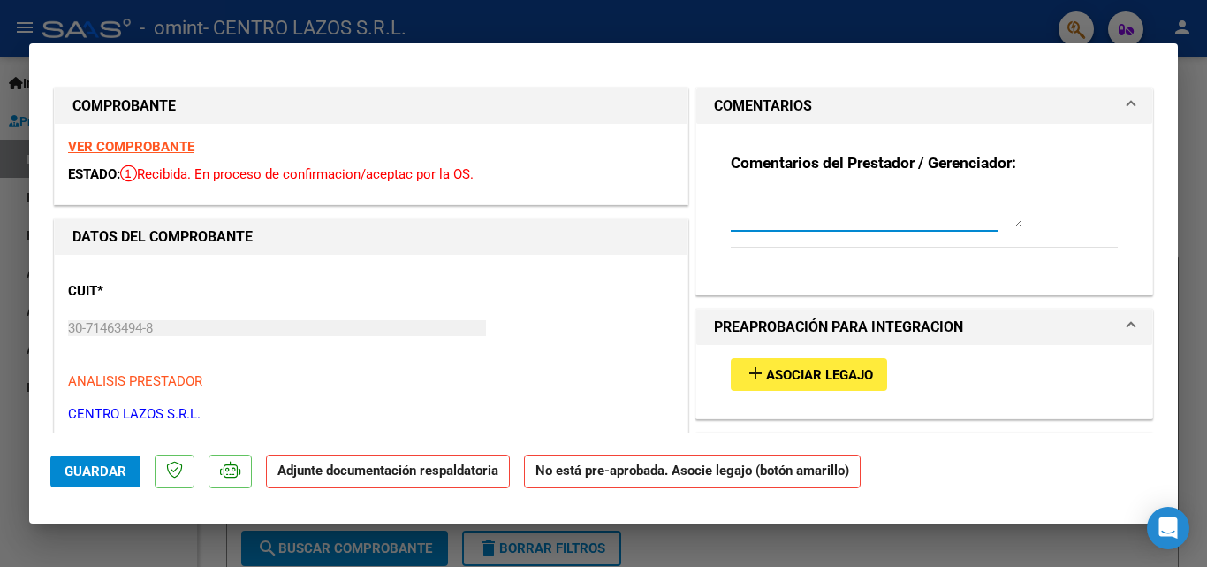
click at [762, 217] on textarea at bounding box center [877, 209] width 292 height 35
click at [749, 219] on textarea at bounding box center [877, 209] width 292 height 35
type textarea "N"
click at [749, 219] on textarea at bounding box center [877, 209] width 292 height 35
type textarea "[PERSON_NAME] [PERSON_NAME] AZUL FACT 8476 SEPTIEMBRE 2025 INTEGRACION ESCOLAR"
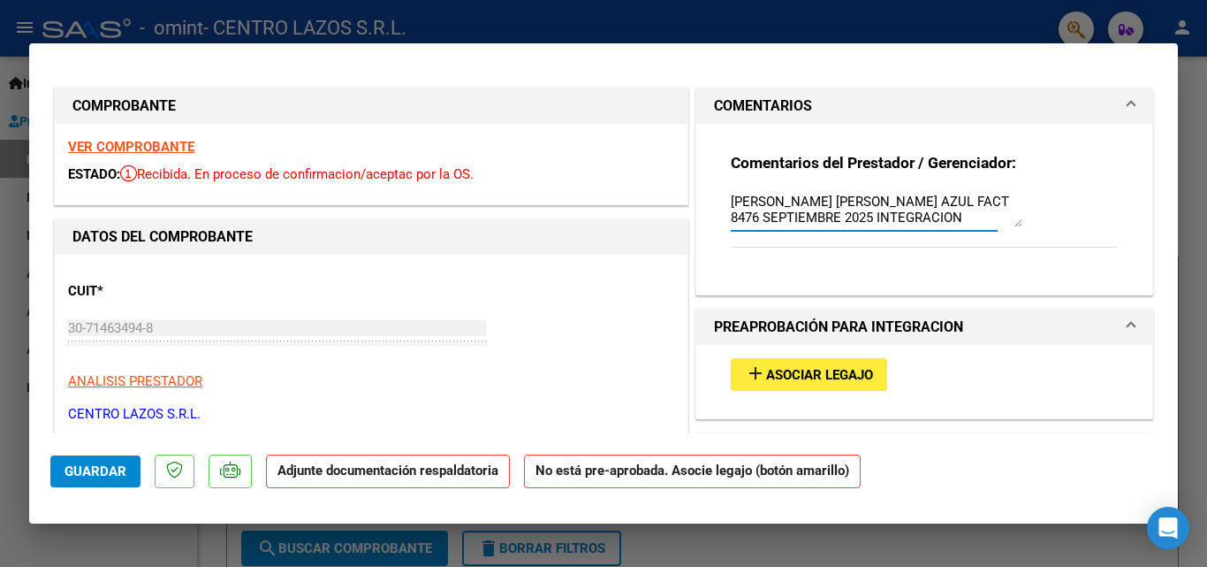
click at [812, 365] on button "add Asociar Legajo" at bounding box center [809, 374] width 156 height 33
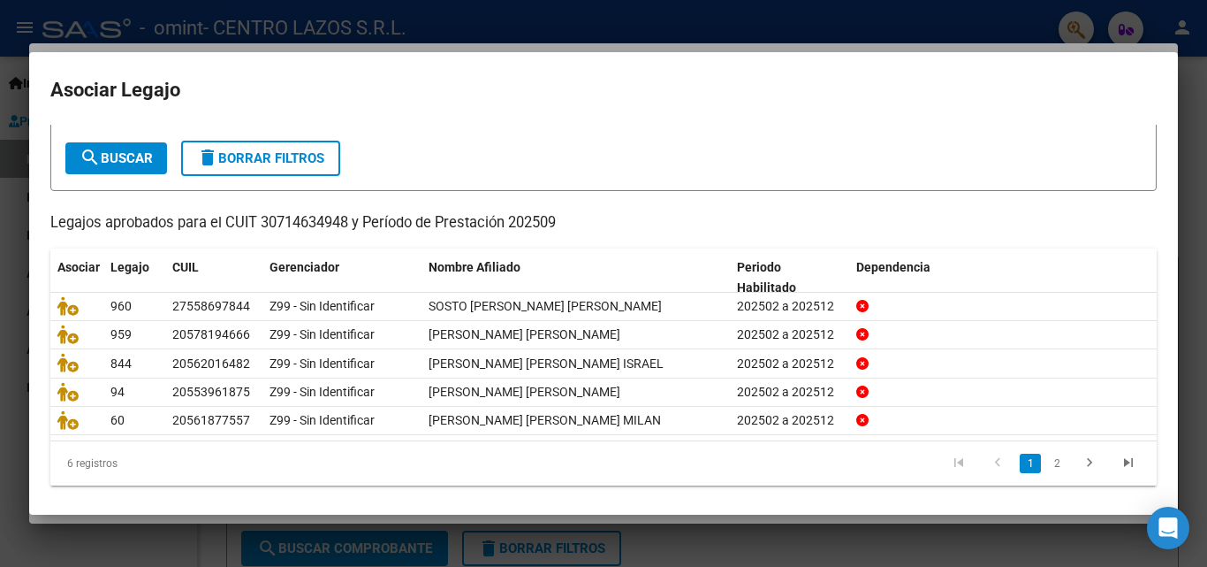
scroll to position [96, 0]
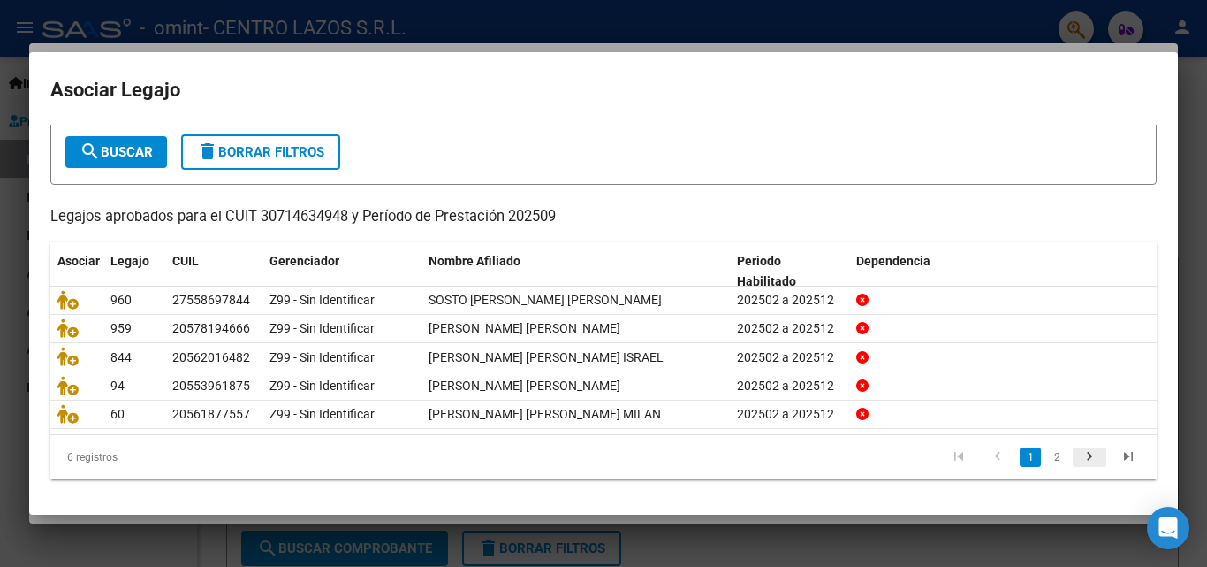
click at [1081, 458] on icon "go to next page" at bounding box center [1089, 458] width 23 height 21
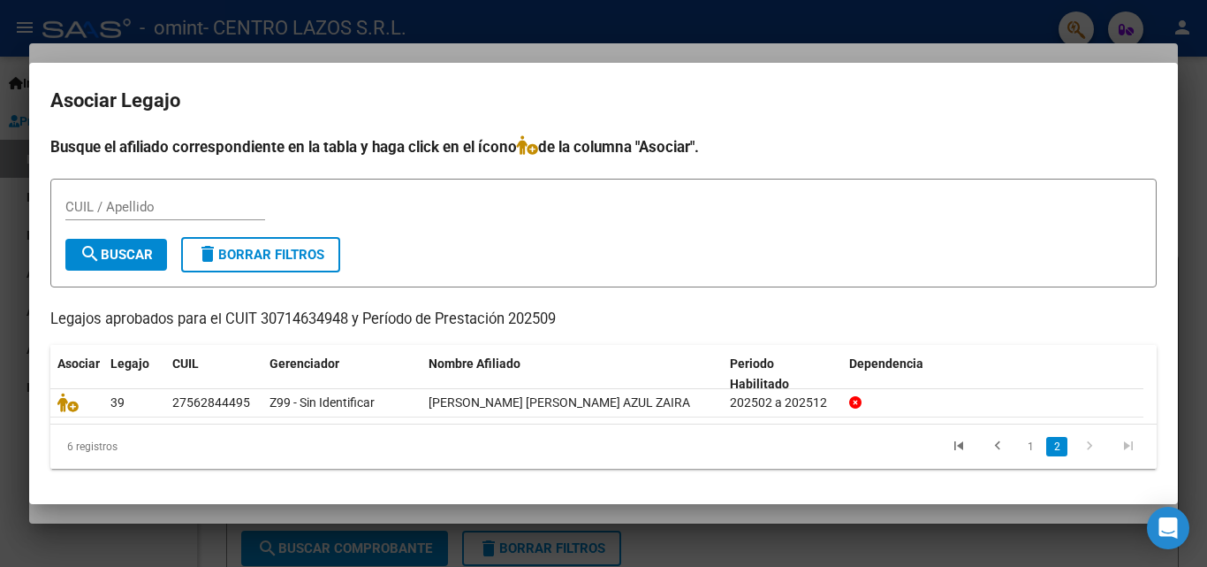
scroll to position [0, 0]
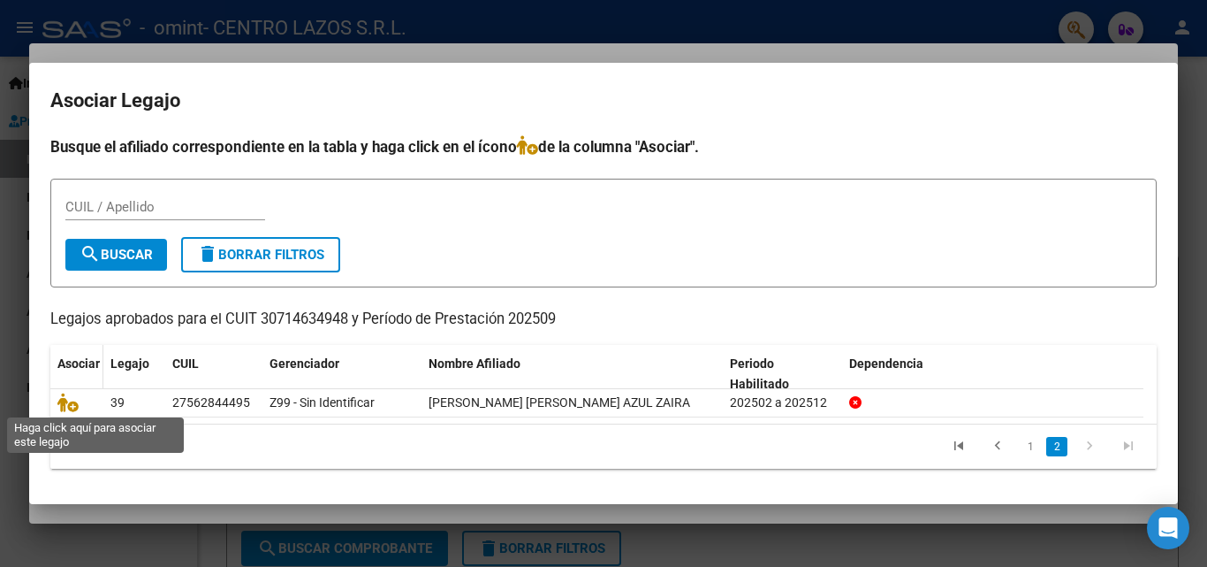
drag, startPoint x: 66, startPoint y: 400, endPoint x: 65, endPoint y: 377, distance: 23.0
click at [66, 398] on icon at bounding box center [67, 401] width 21 height 19
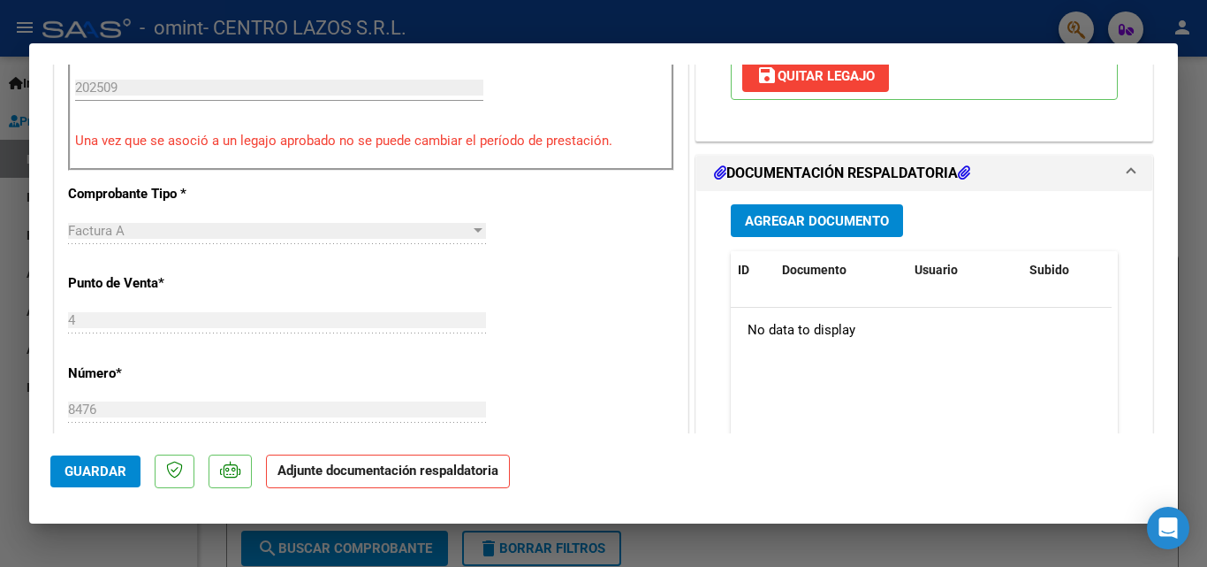
scroll to position [530, 0]
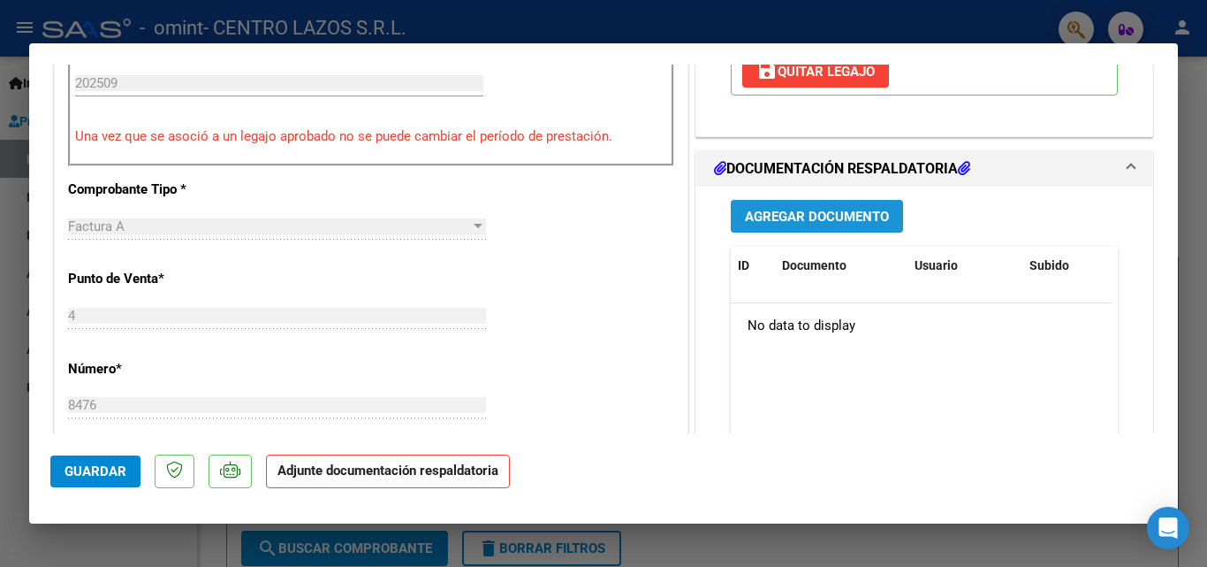
click at [845, 209] on span "Agregar Documento" at bounding box center [817, 217] width 144 height 16
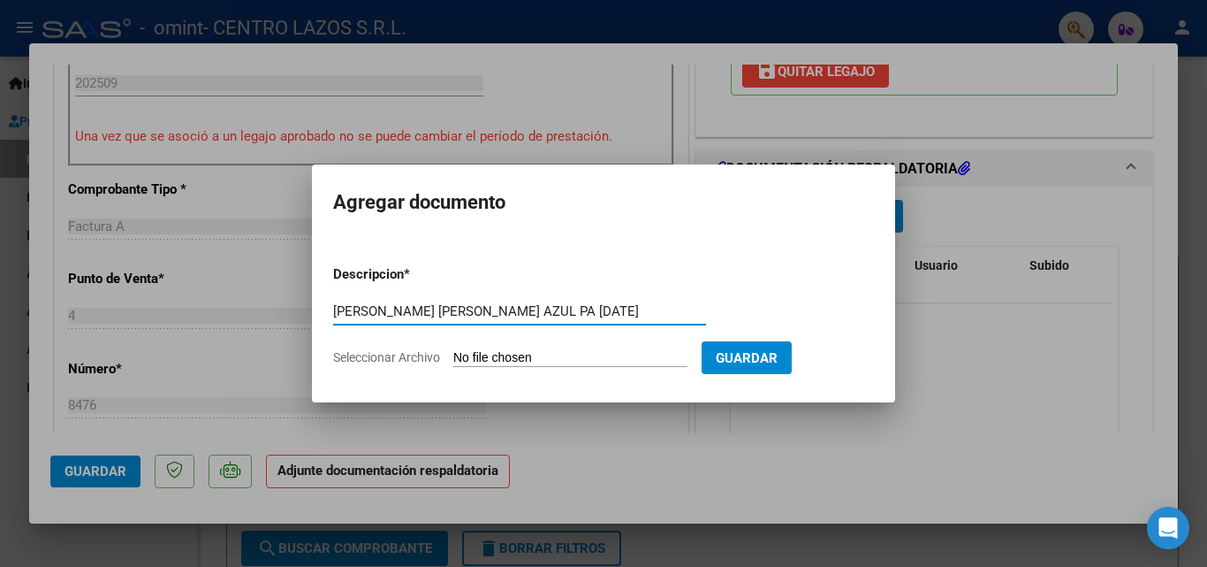
type input "[PERSON_NAME] [PERSON_NAME] AZUL PA [DATE]"
click at [499, 355] on input "Seleccionar Archivo" at bounding box center [570, 358] width 234 height 17
type input "C:\fakepath\[PERSON_NAME] [PERSON_NAME] PA [DATE].pdf"
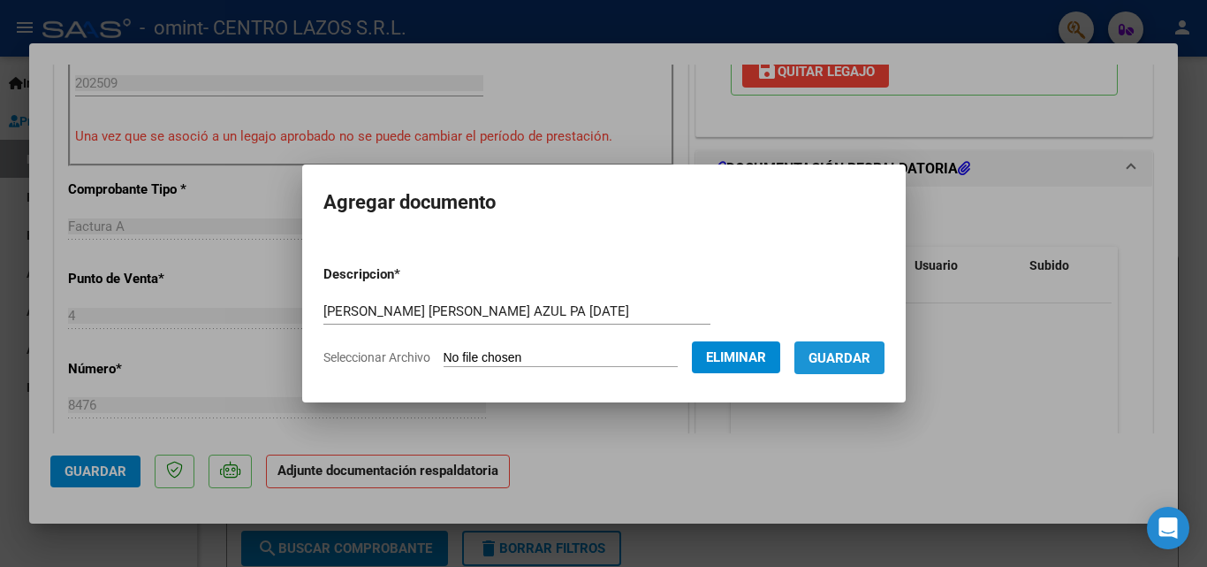
click at [846, 361] on span "Guardar" at bounding box center [840, 358] width 62 height 16
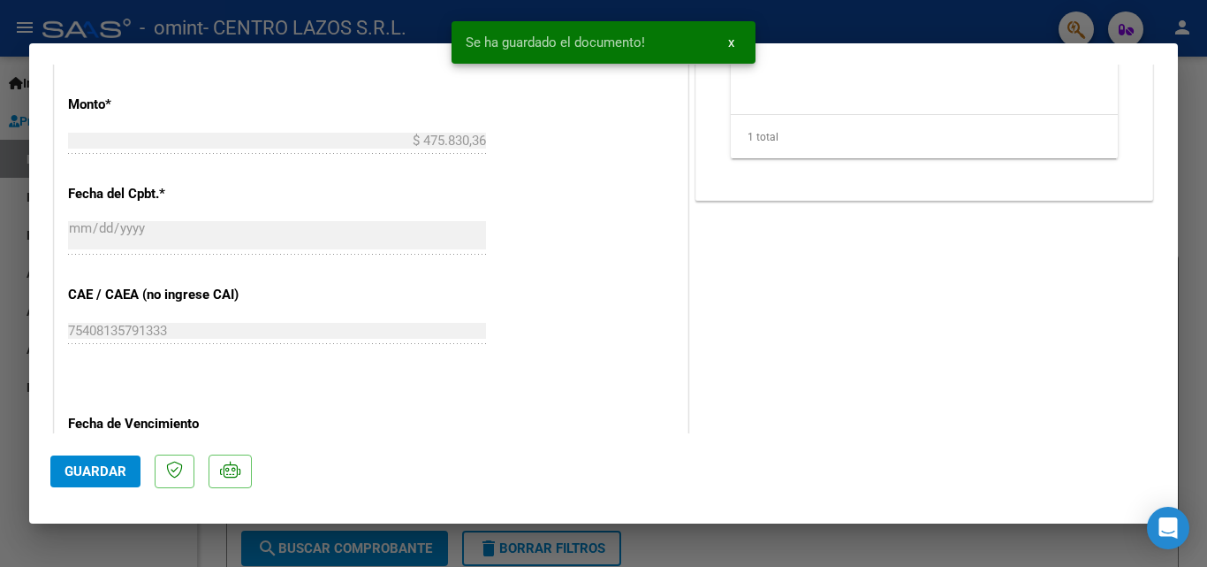
scroll to position [1148, 0]
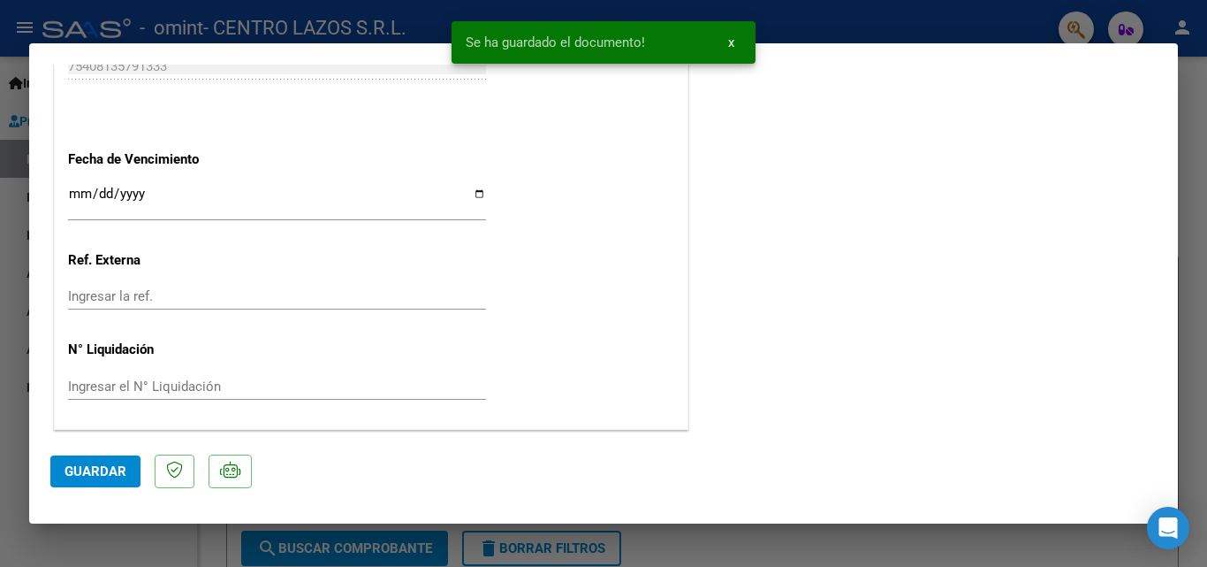
click at [84, 464] on span "Guardar" at bounding box center [96, 471] width 62 height 16
drag, startPoint x: 61, startPoint y: 459, endPoint x: 80, endPoint y: 488, distance: 35.1
click at [77, 463] on button "Guardar" at bounding box center [95, 471] width 90 height 32
drag, startPoint x: 32, startPoint y: 538, endPoint x: 0, endPoint y: 421, distance: 121.8
click at [30, 532] on div at bounding box center [603, 283] width 1207 height 567
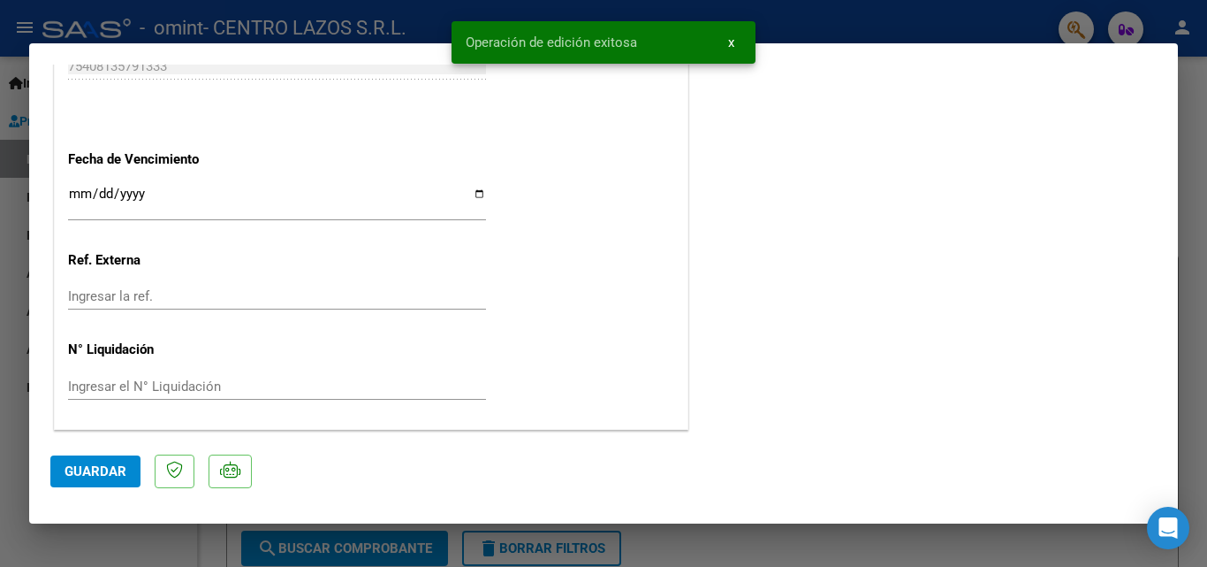
type input "$ 0,00"
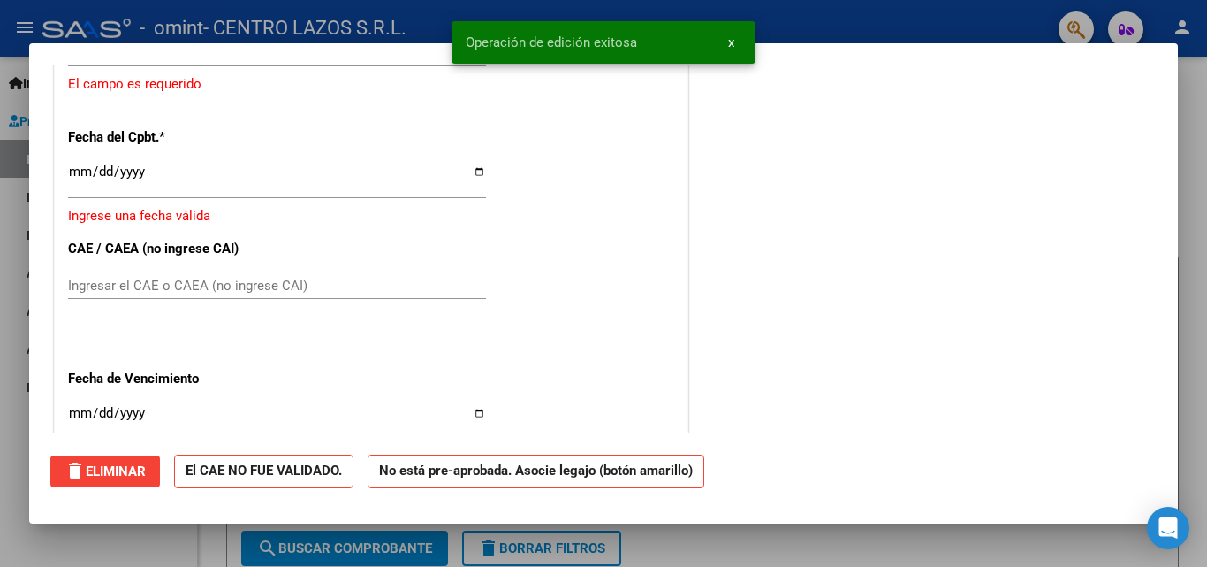
scroll to position [1368, 0]
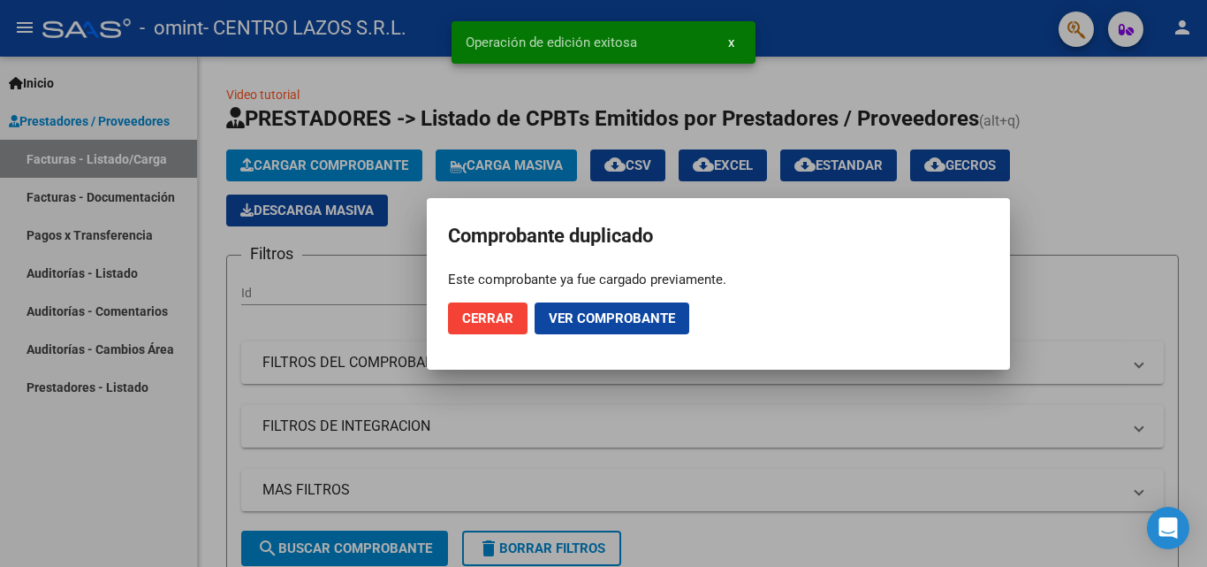
click at [474, 314] on span "Cerrar" at bounding box center [487, 318] width 51 height 16
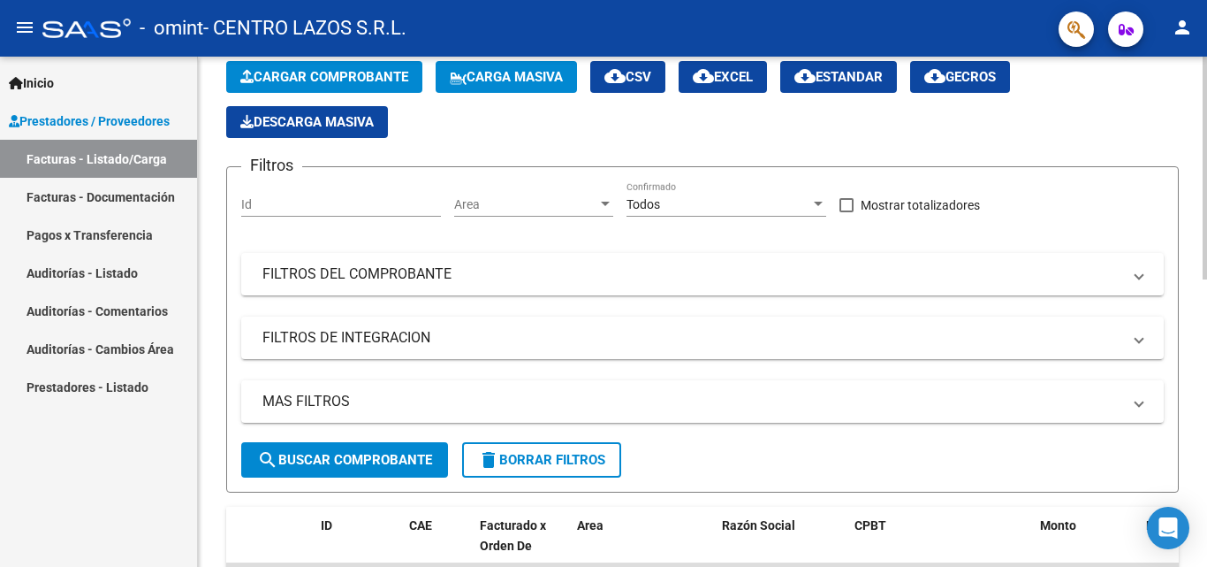
scroll to position [0, 0]
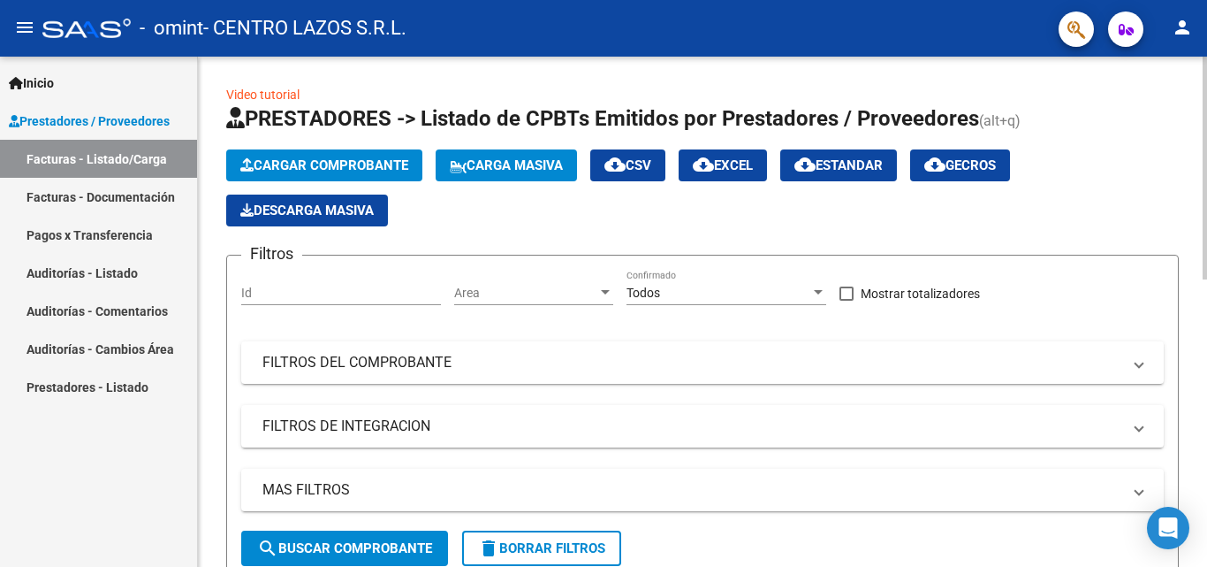
click at [343, 171] on span "Cargar Comprobante" at bounding box center [324, 165] width 168 height 16
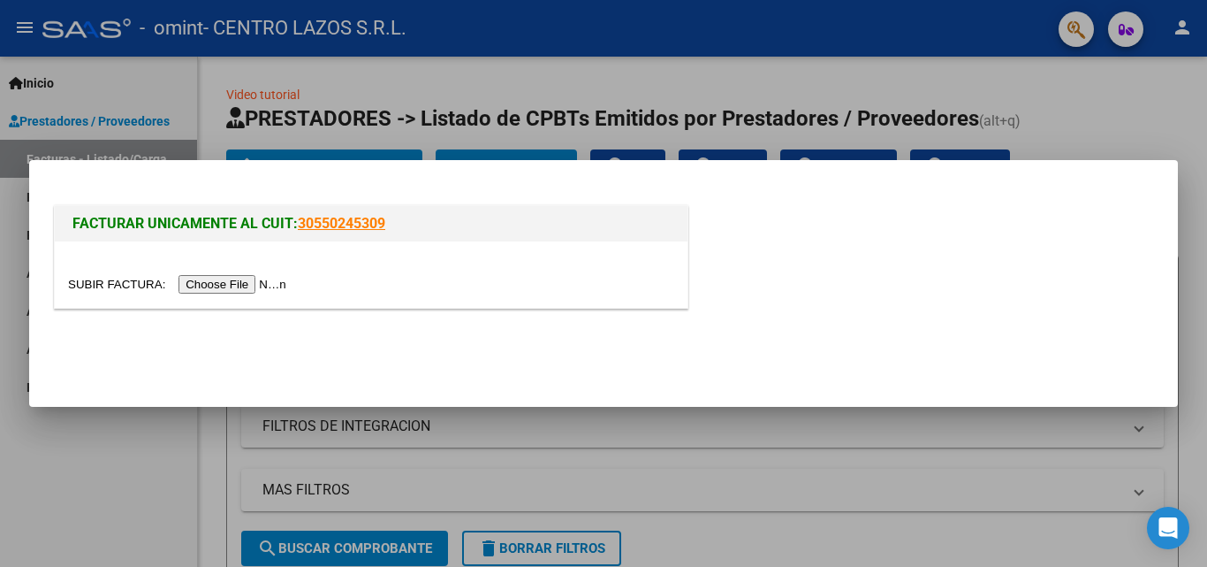
click at [215, 281] on input "file" at bounding box center [180, 284] width 224 height 19
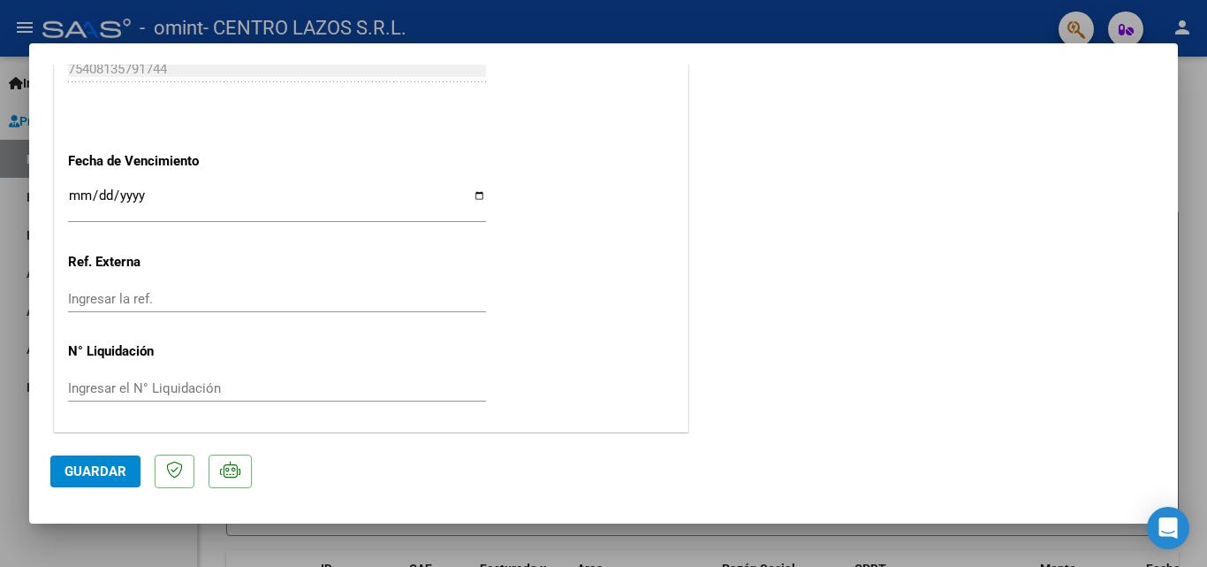
scroll to position [1044, 0]
click at [476, 186] on input "Ingresar la fecha" at bounding box center [277, 200] width 418 height 28
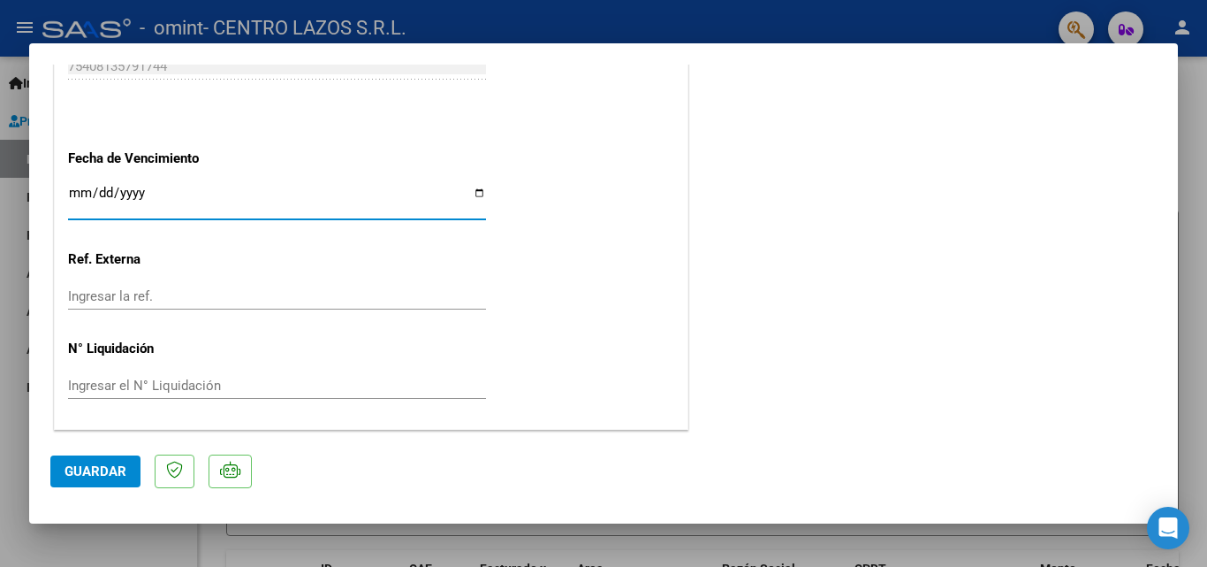
click at [472, 186] on input "Ingresar la fecha" at bounding box center [277, 200] width 418 height 28
type input "[DATE]"
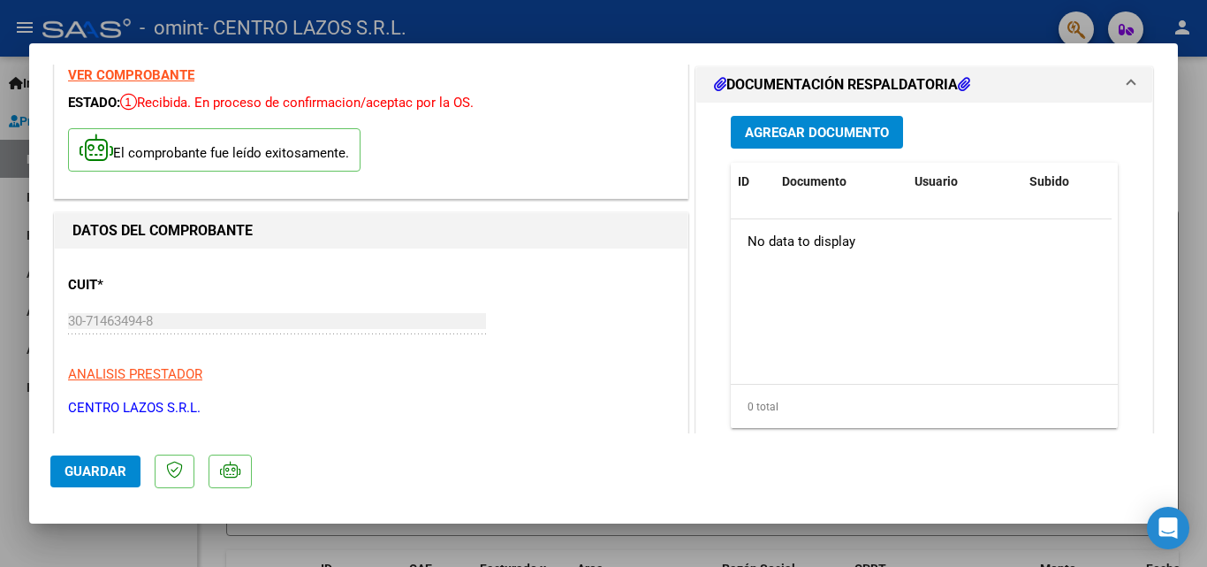
scroll to position [0, 0]
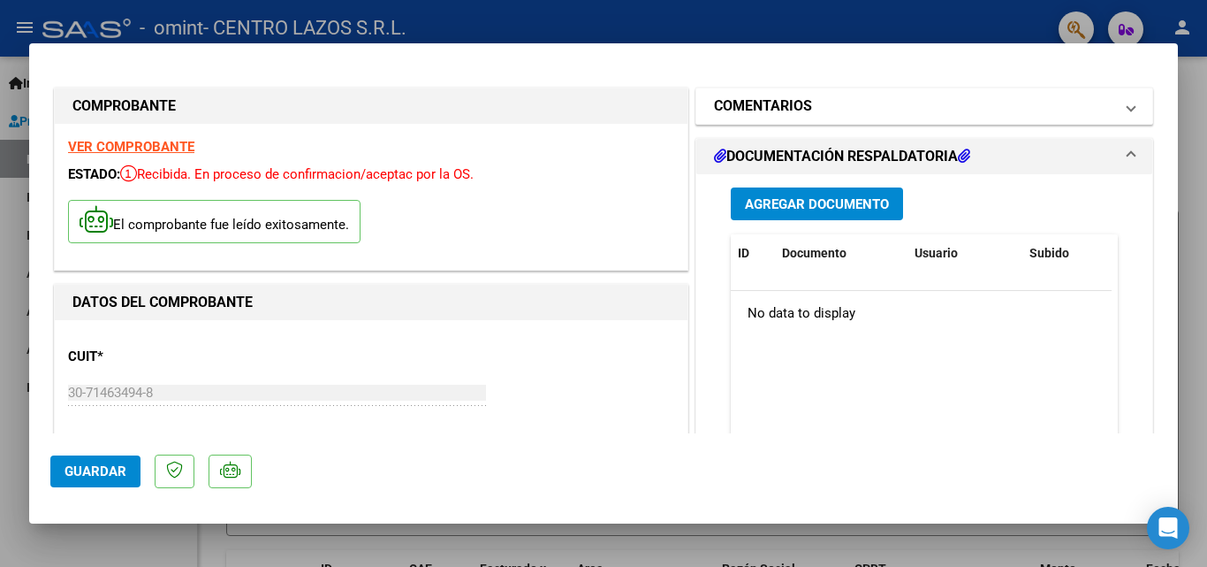
click at [742, 99] on h1 "COMENTARIOS" at bounding box center [763, 105] width 98 height 21
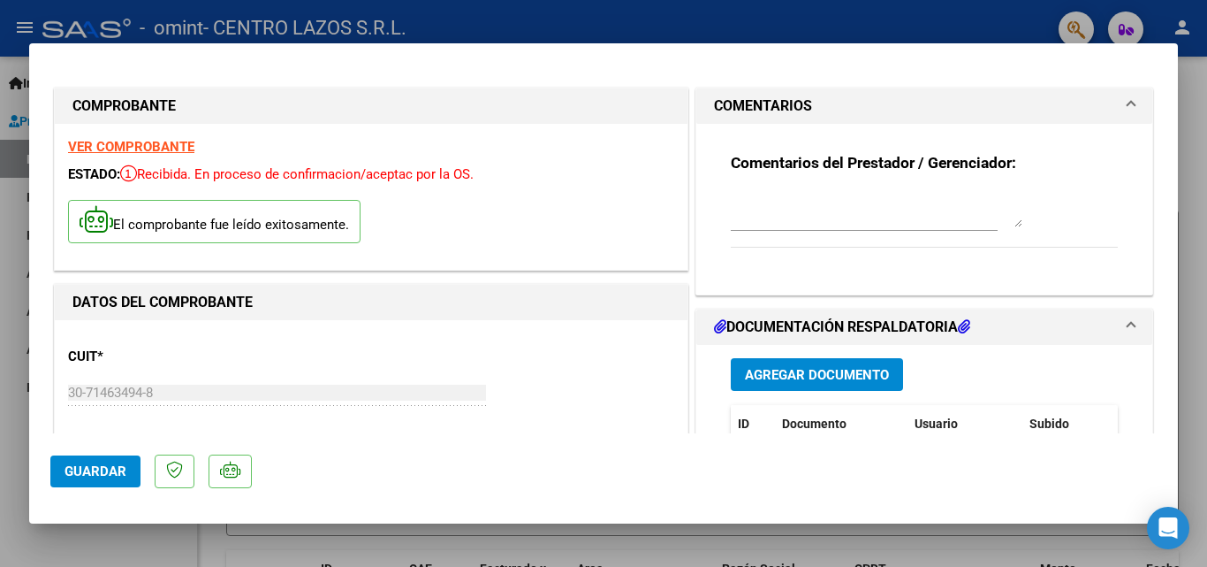
click at [762, 212] on textarea at bounding box center [877, 209] width 292 height 35
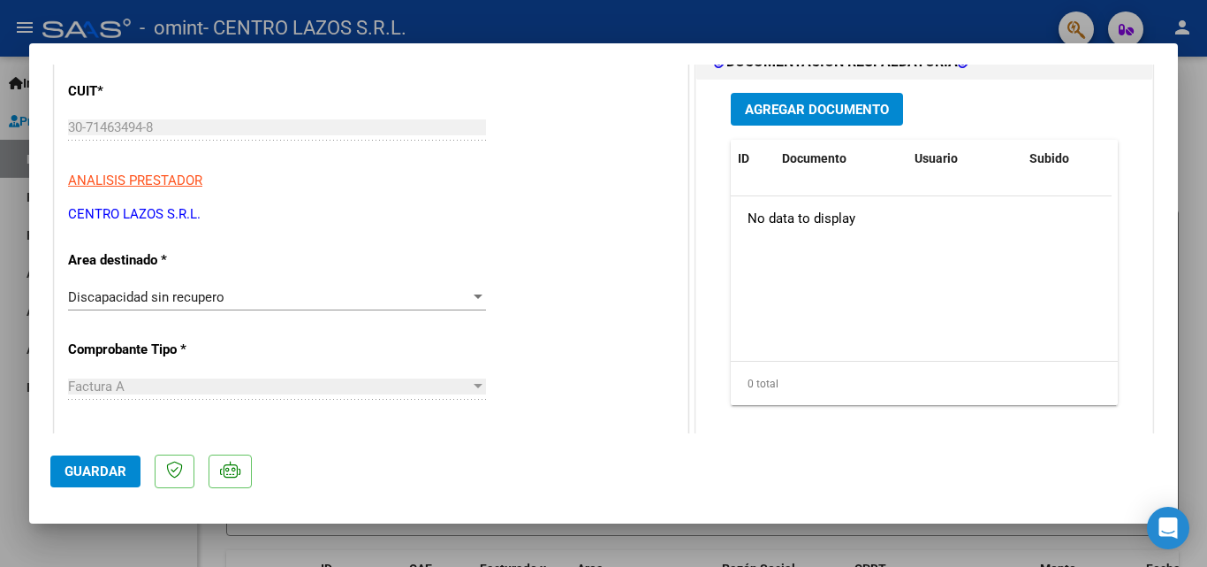
scroll to position [354, 0]
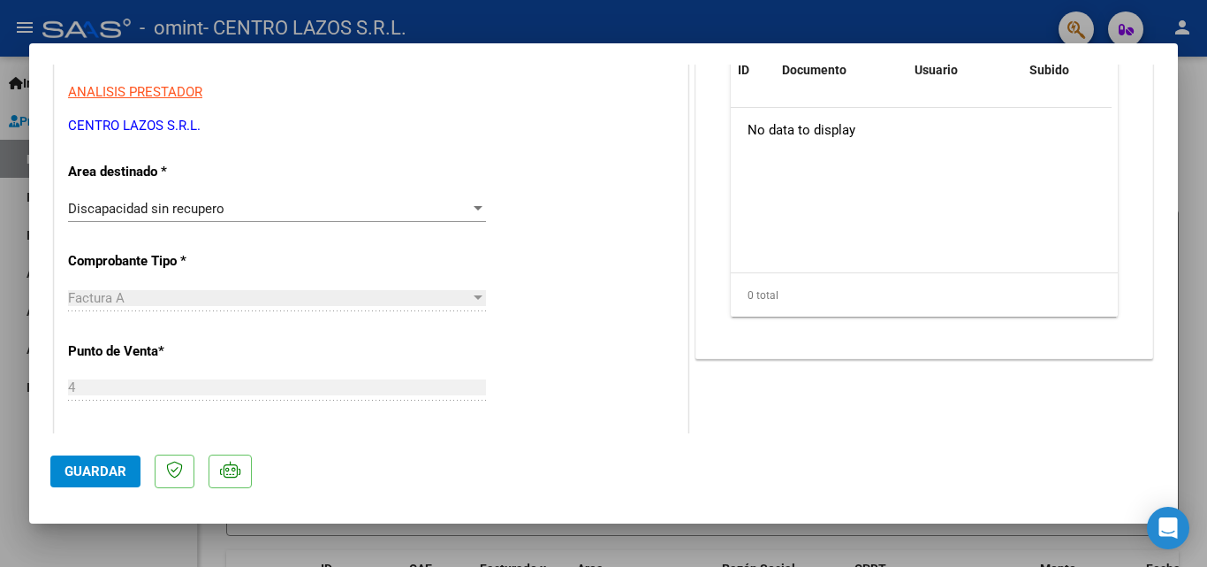
type textarea "GUASTAVINO VALENTINO FACT 8480 SEPTIEMBRE 2025 INTEGRACION ESCOLAR"
click at [179, 209] on span "Discapacidad sin recupero" at bounding box center [146, 209] width 156 height 16
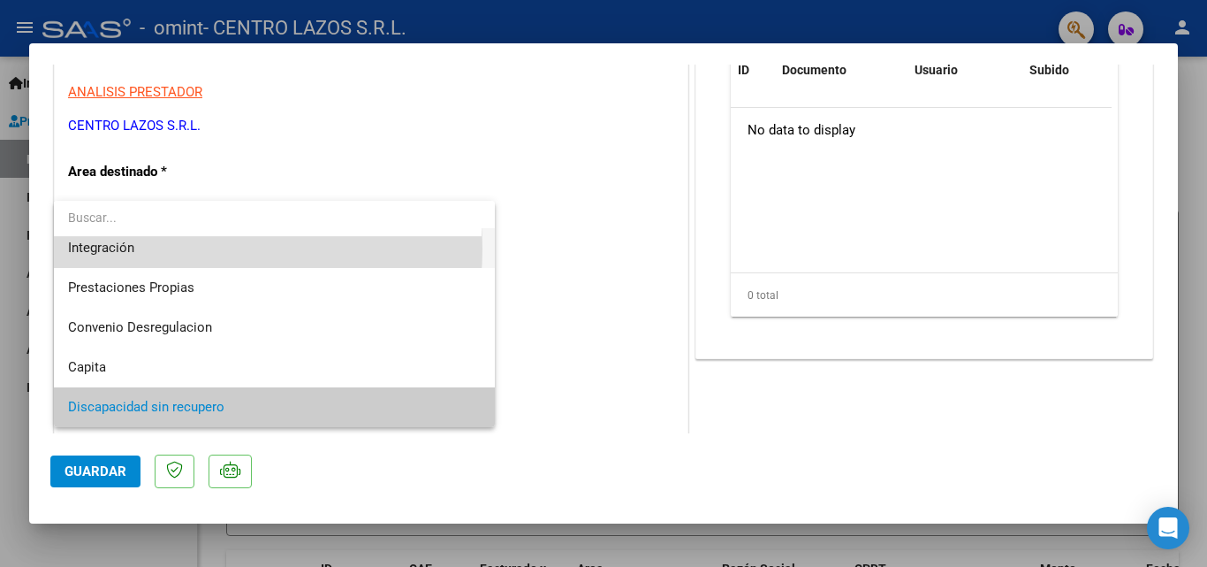
click at [157, 248] on span "Integración" at bounding box center [274, 248] width 413 height 40
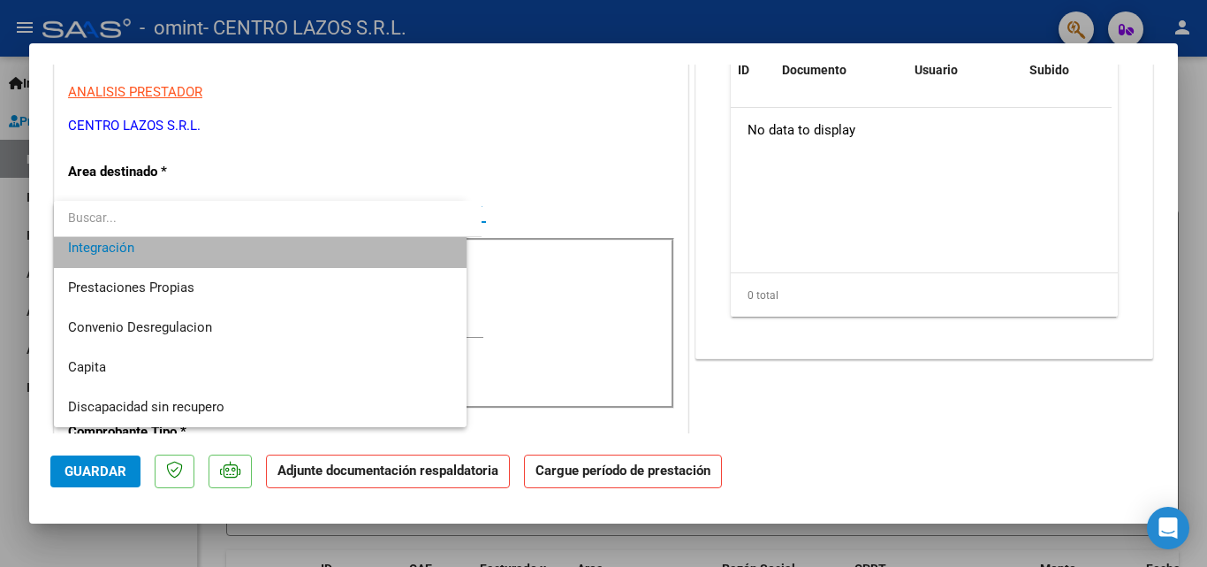
scroll to position [119, 0]
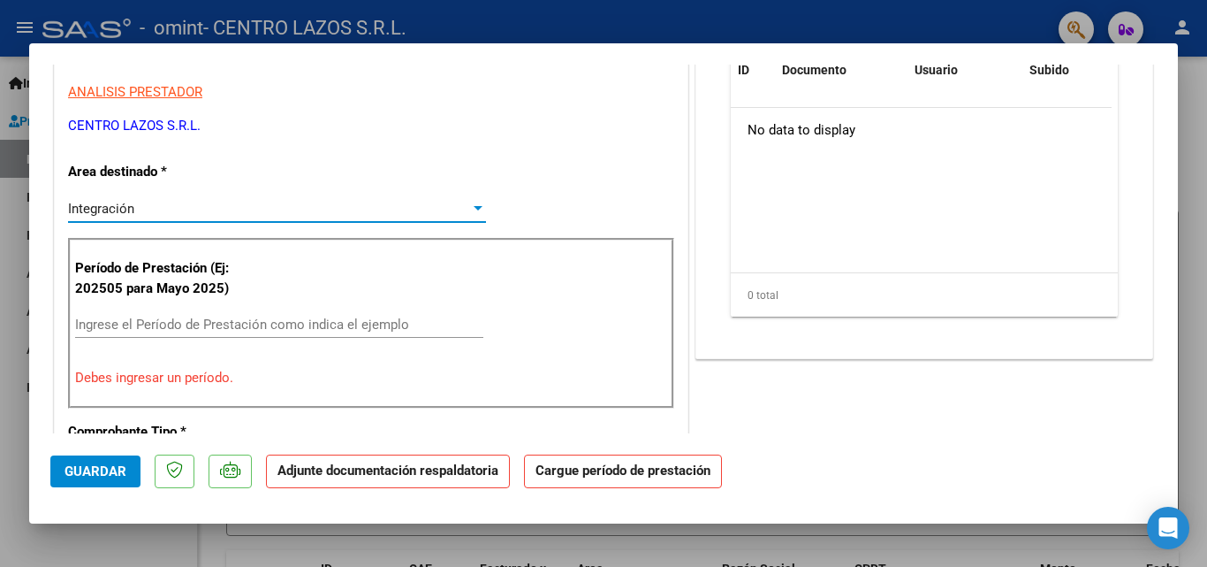
click at [116, 323] on input "Ingrese el Período de Prestación como indica el ejemplo" at bounding box center [279, 324] width 408 height 16
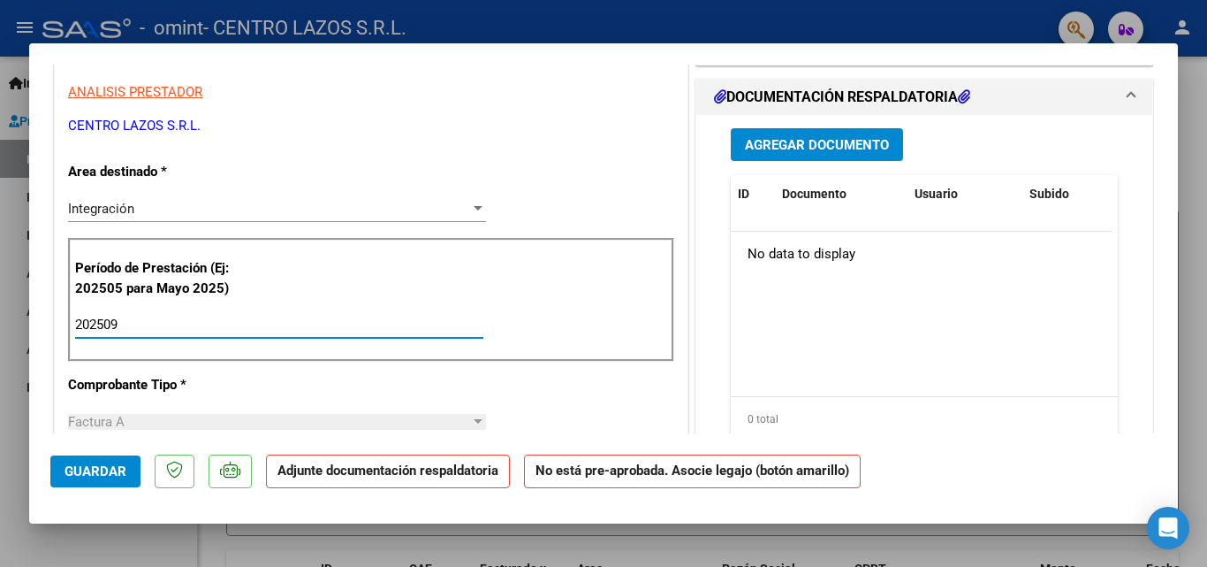
type input "202509"
click at [831, 149] on span "Agregar Documento" at bounding box center [817, 145] width 144 height 16
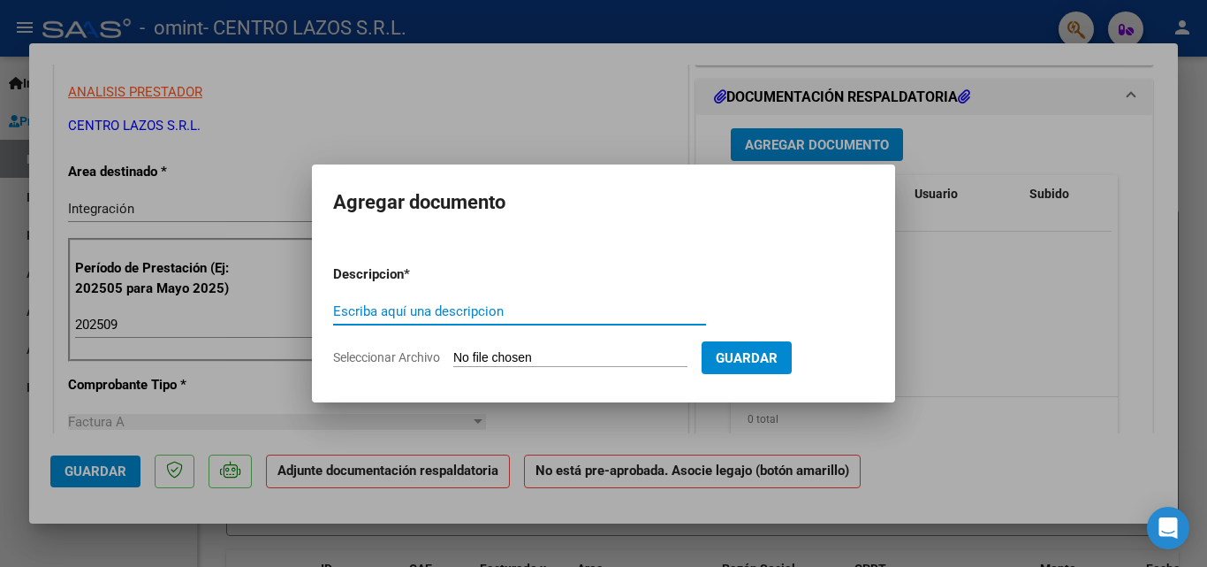
click at [413, 313] on input "Escriba aquí una descripcion" at bounding box center [519, 311] width 373 height 16
type input "[PERSON_NAME] PA SEPTIEMBRE 25"
click at [529, 363] on input "Seleccionar Archivo" at bounding box center [570, 358] width 234 height 17
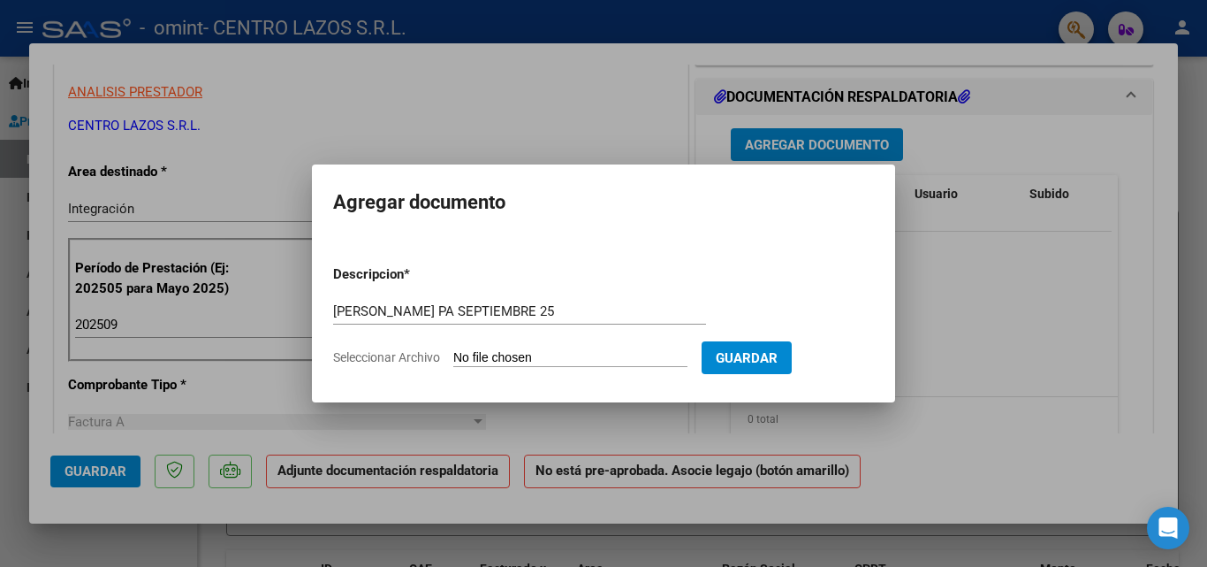
type input "C:\fakepath\[PERSON_NAME] [GEOGRAPHIC_DATA] SEPTIEMBRE 25.pdf"
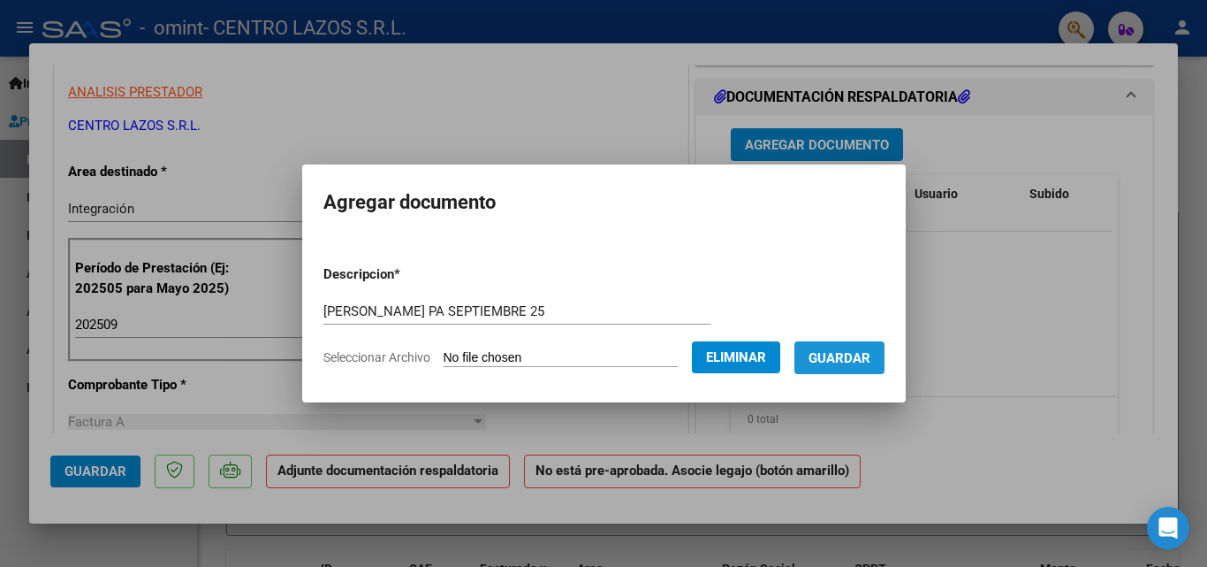
click at [860, 353] on span "Guardar" at bounding box center [840, 358] width 62 height 16
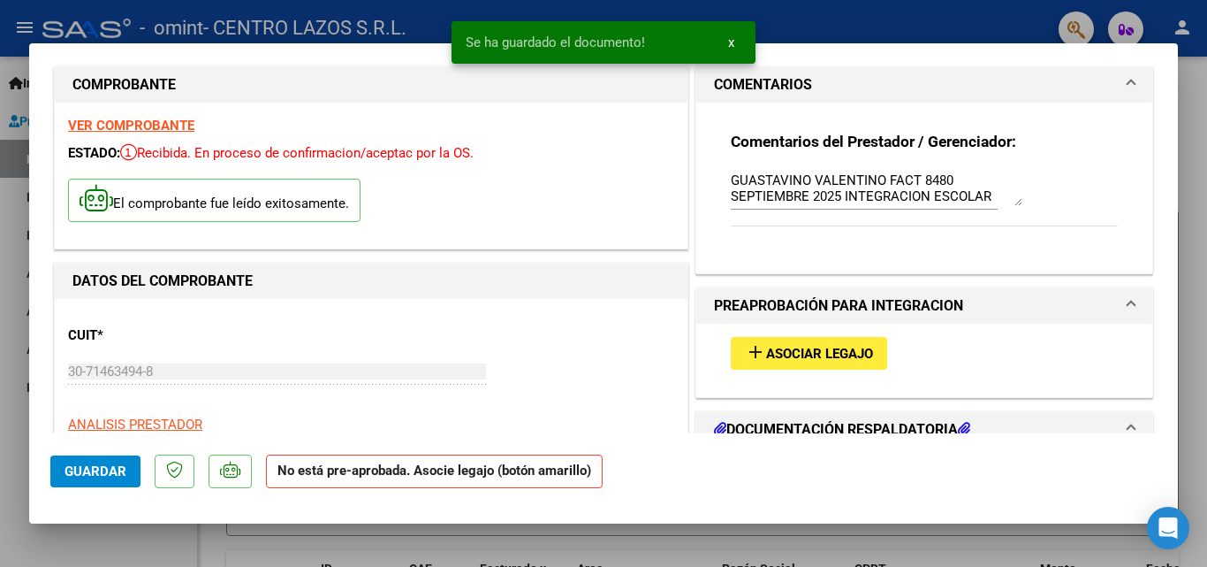
scroll to position [0, 0]
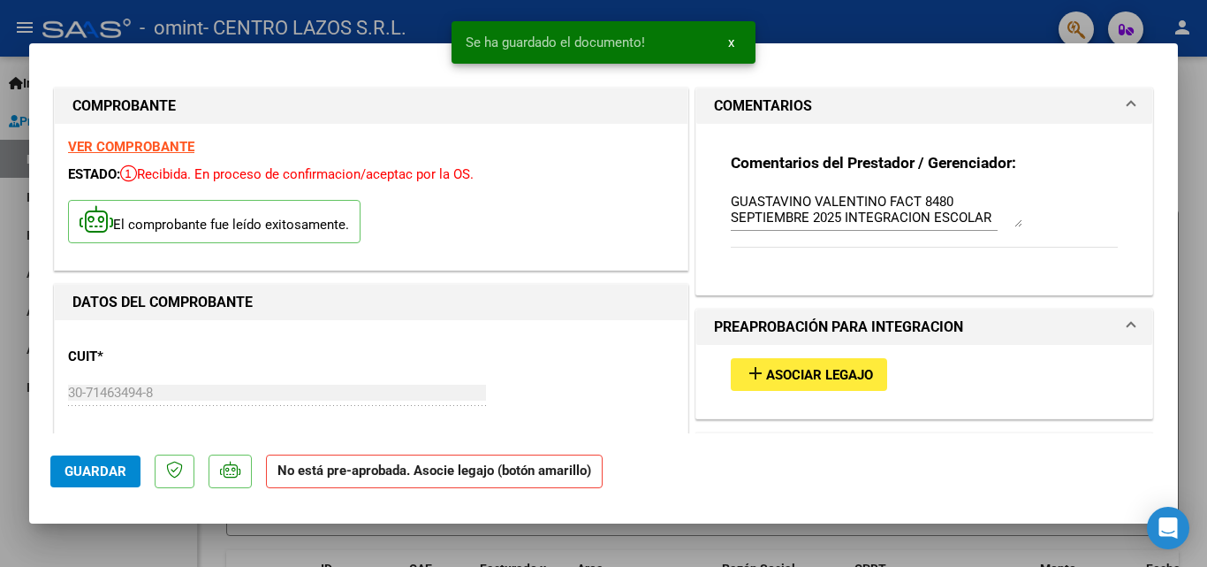
click at [803, 373] on span "Asociar Legajo" at bounding box center [819, 375] width 107 height 16
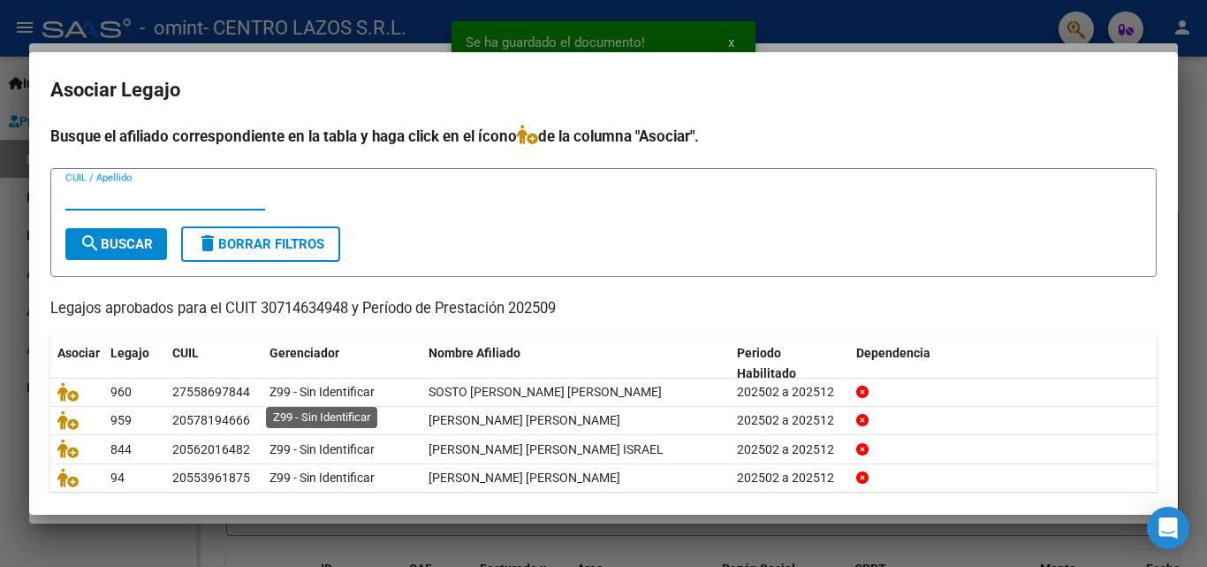
scroll to position [88, 0]
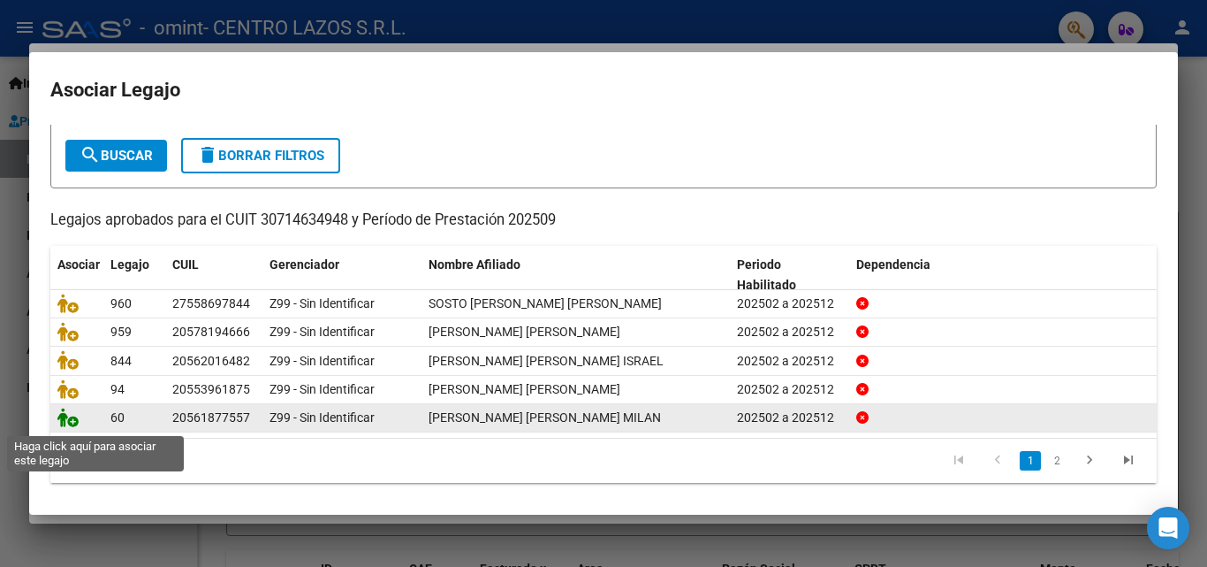
click at [75, 427] on icon at bounding box center [67, 416] width 21 height 19
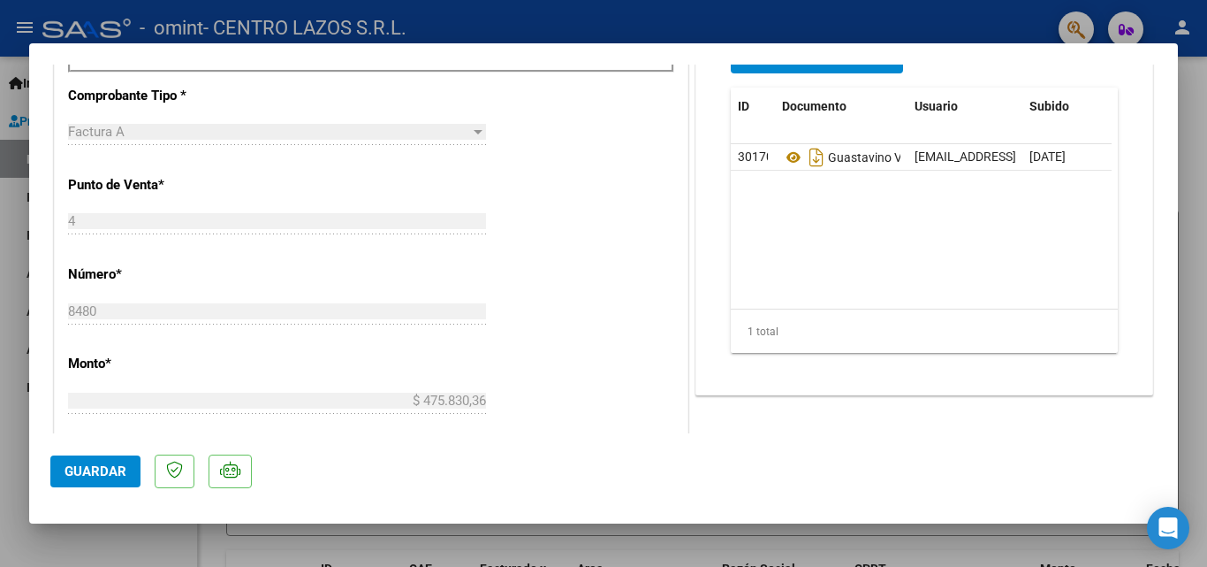
scroll to position [795, 0]
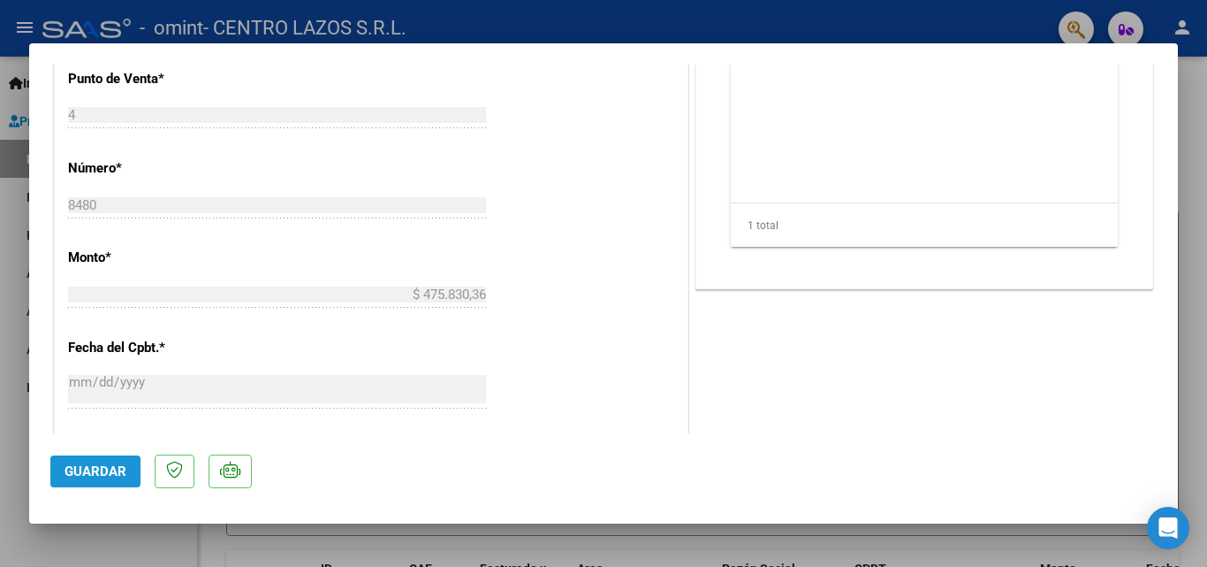
click at [110, 476] on span "Guardar" at bounding box center [96, 471] width 62 height 16
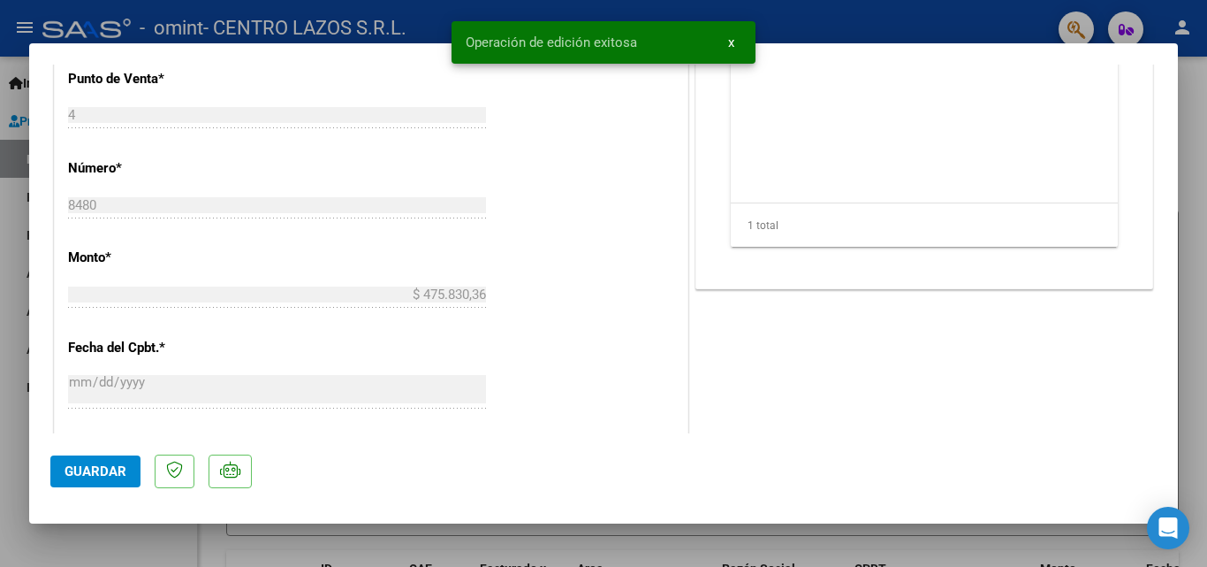
drag, startPoint x: 106, startPoint y: 474, endPoint x: 90, endPoint y: 499, distance: 30.2
click at [101, 483] on button "Guardar" at bounding box center [95, 471] width 90 height 32
click at [89, 532] on div at bounding box center [603, 283] width 1207 height 567
type input "$ 0,00"
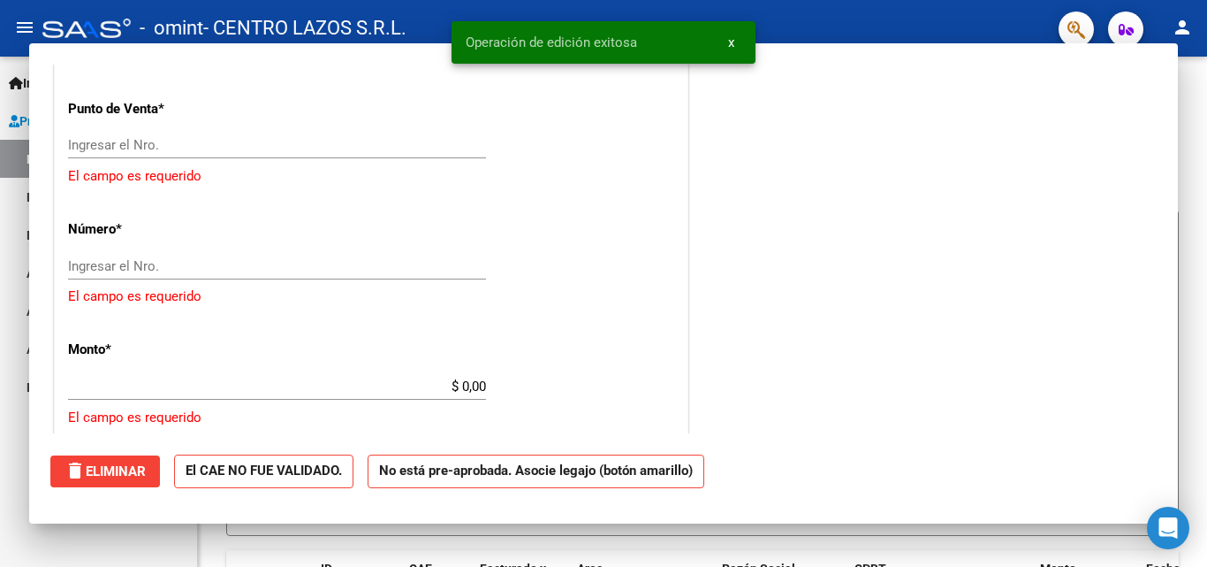
scroll to position [825, 0]
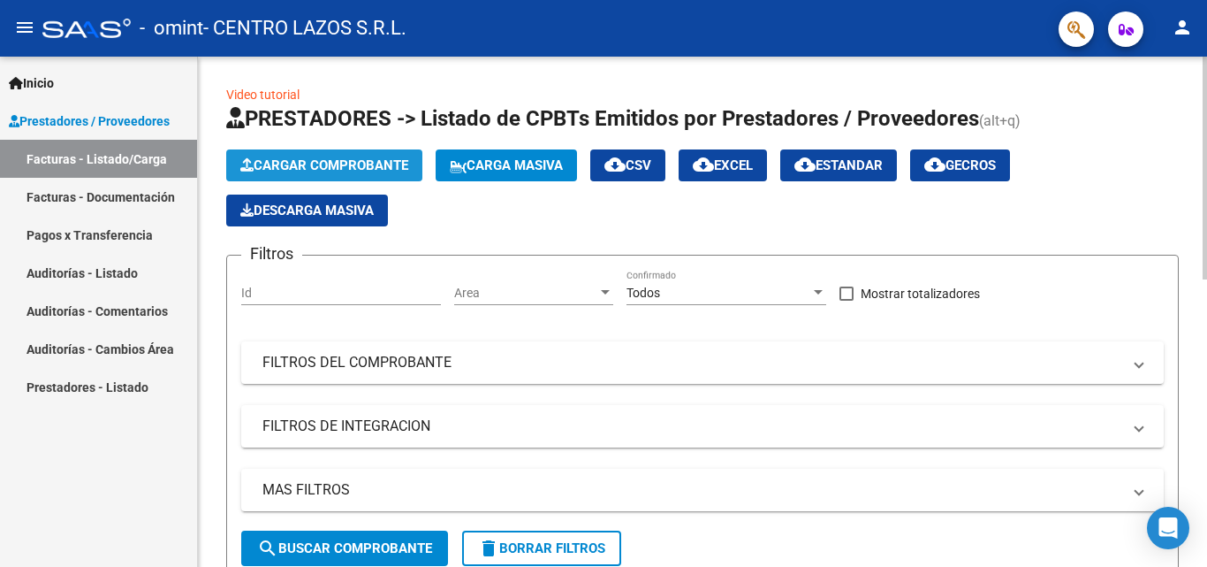
click at [370, 171] on span "Cargar Comprobante" at bounding box center [324, 165] width 168 height 16
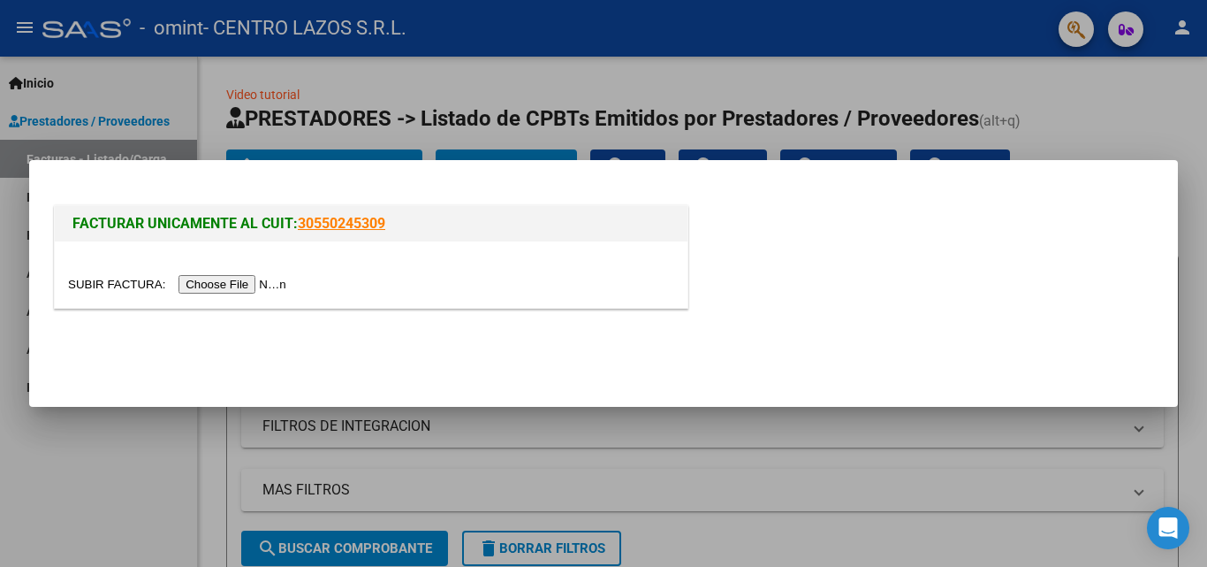
click at [265, 285] on input "file" at bounding box center [180, 284] width 224 height 19
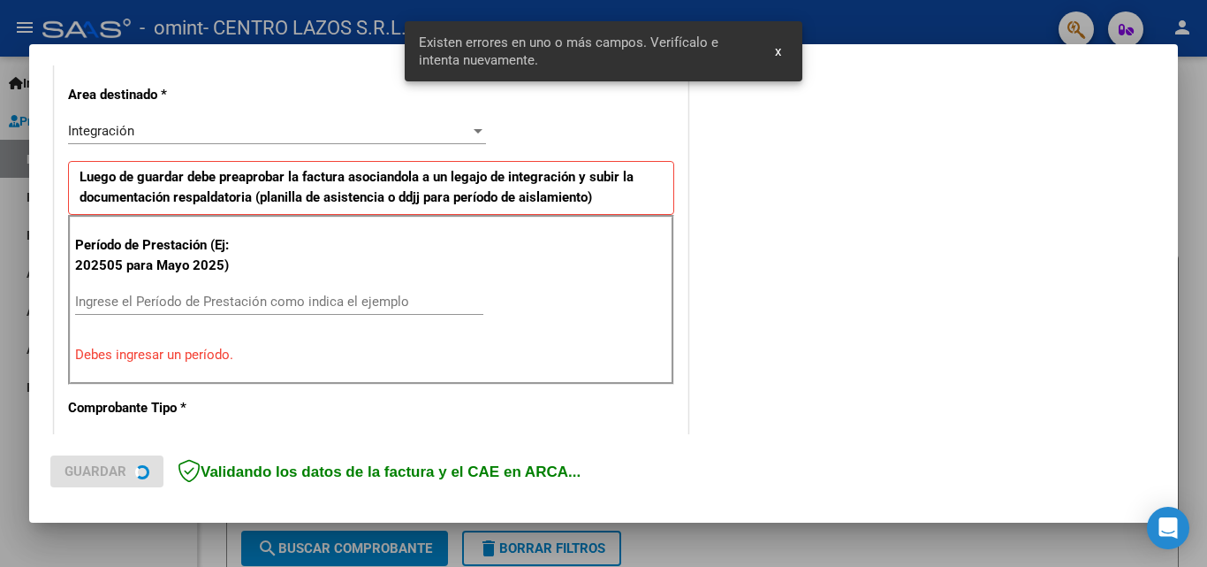
scroll to position [399, 0]
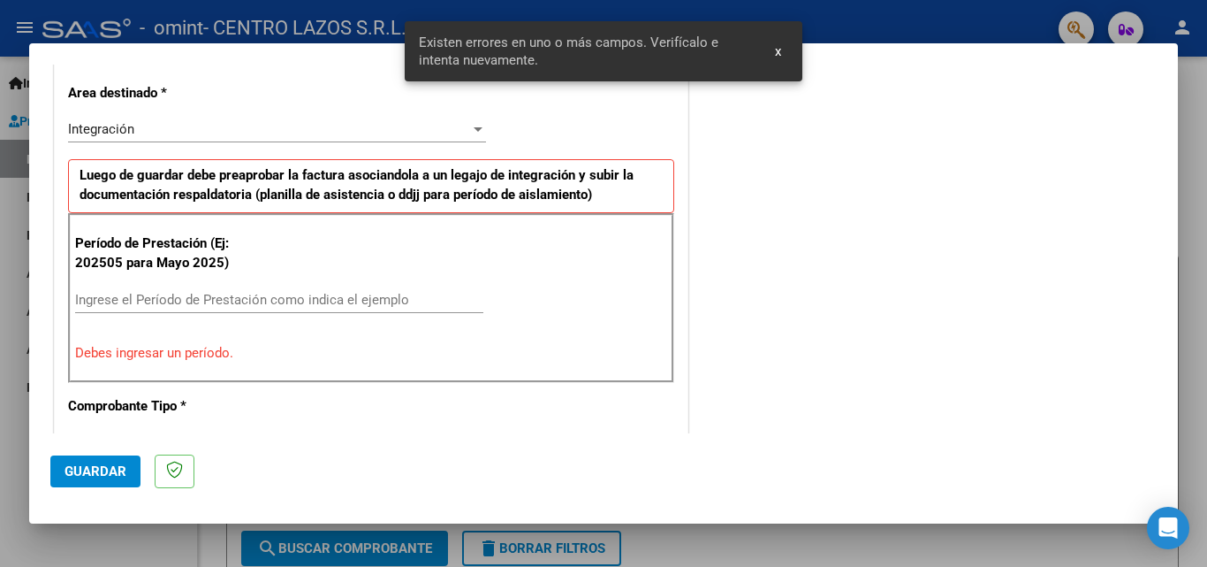
drag, startPoint x: 103, startPoint y: 288, endPoint x: 110, endPoint y: 294, distance: 10.1
click at [110, 294] on div "Ingrese el Período de Prestación como indica el ejemplo" at bounding box center [279, 299] width 408 height 27
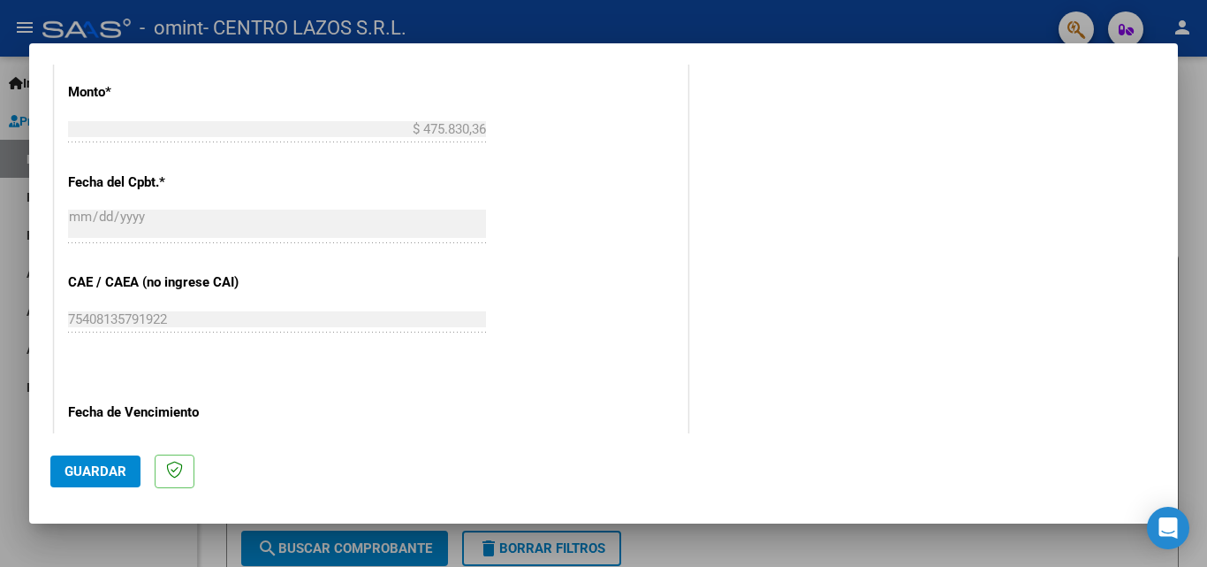
scroll to position [1017, 0]
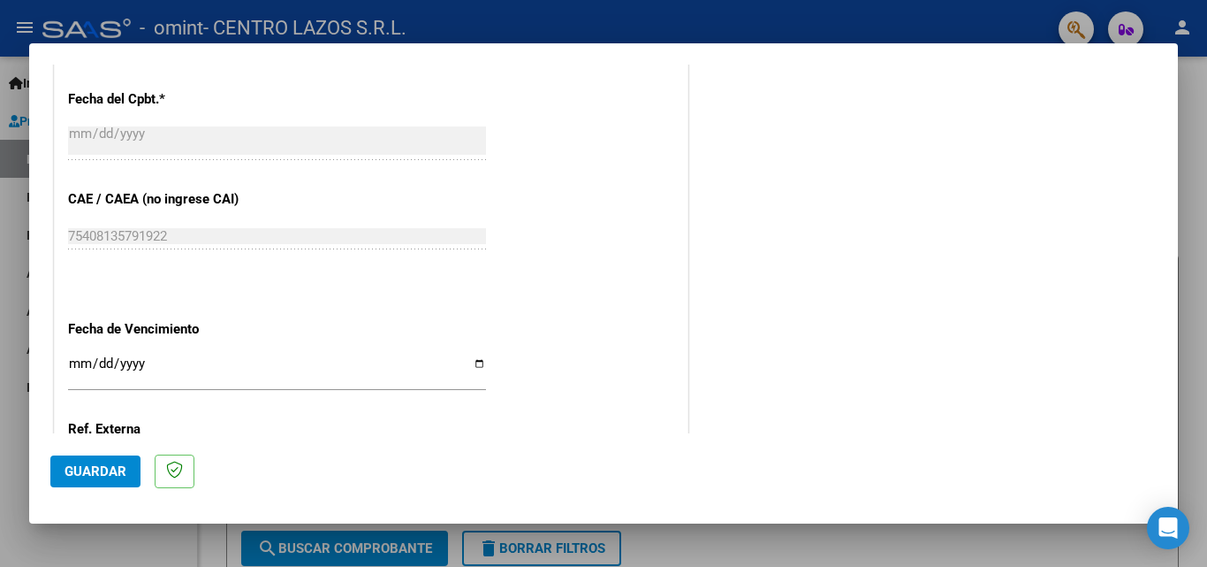
type input "202509"
click at [114, 356] on input "Ingresar la fecha" at bounding box center [277, 370] width 418 height 28
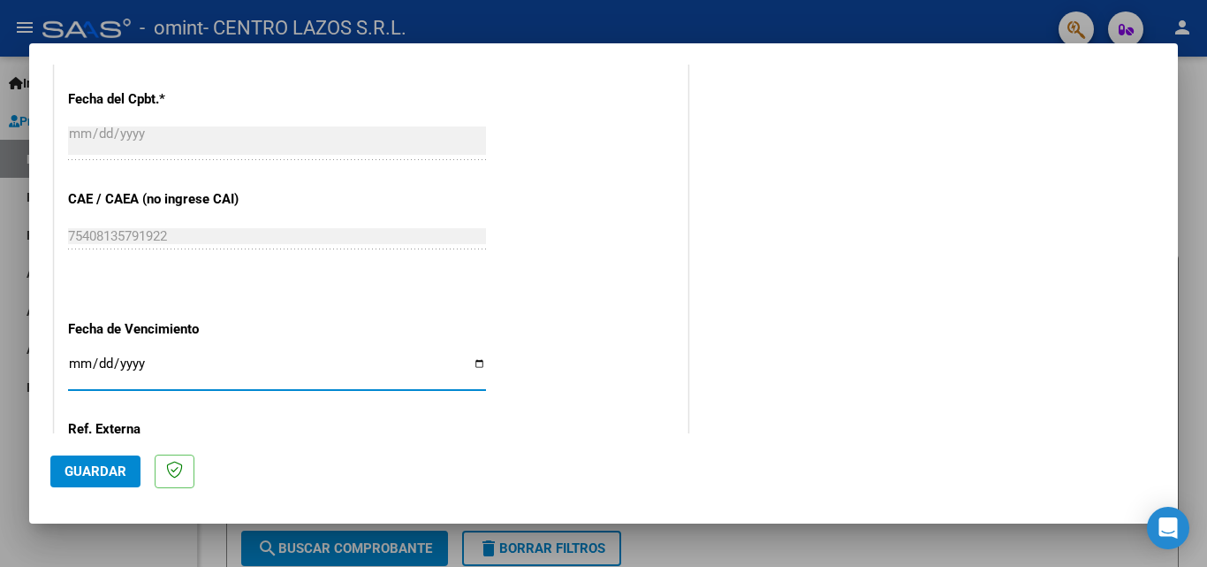
click at [474, 360] on input "Ingresar la fecha" at bounding box center [277, 370] width 418 height 28
type input "[DATE]"
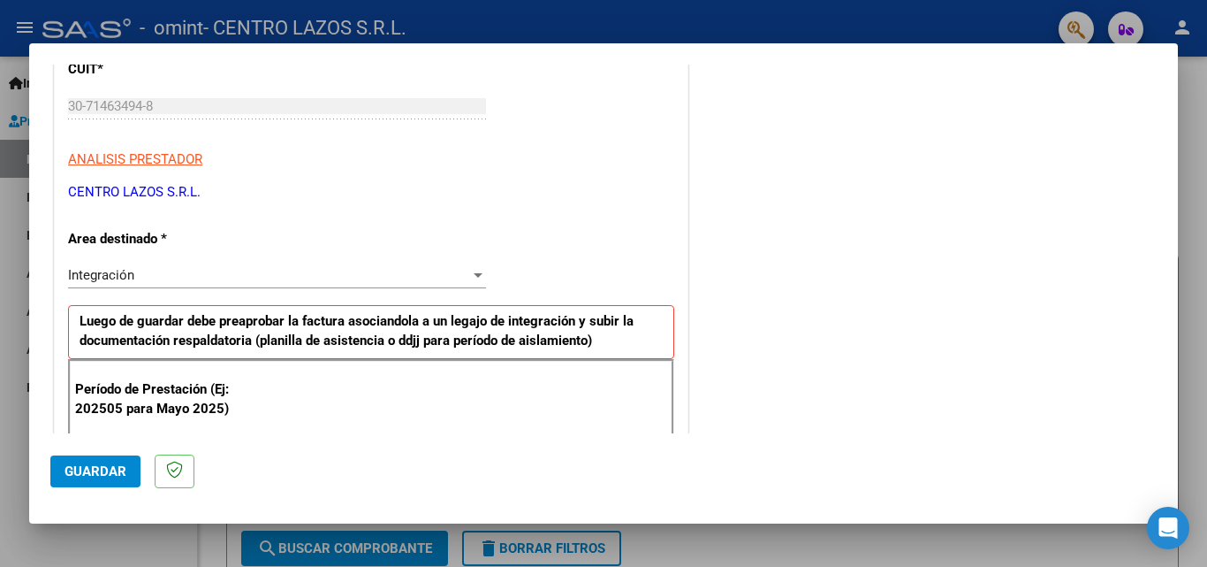
scroll to position [0, 0]
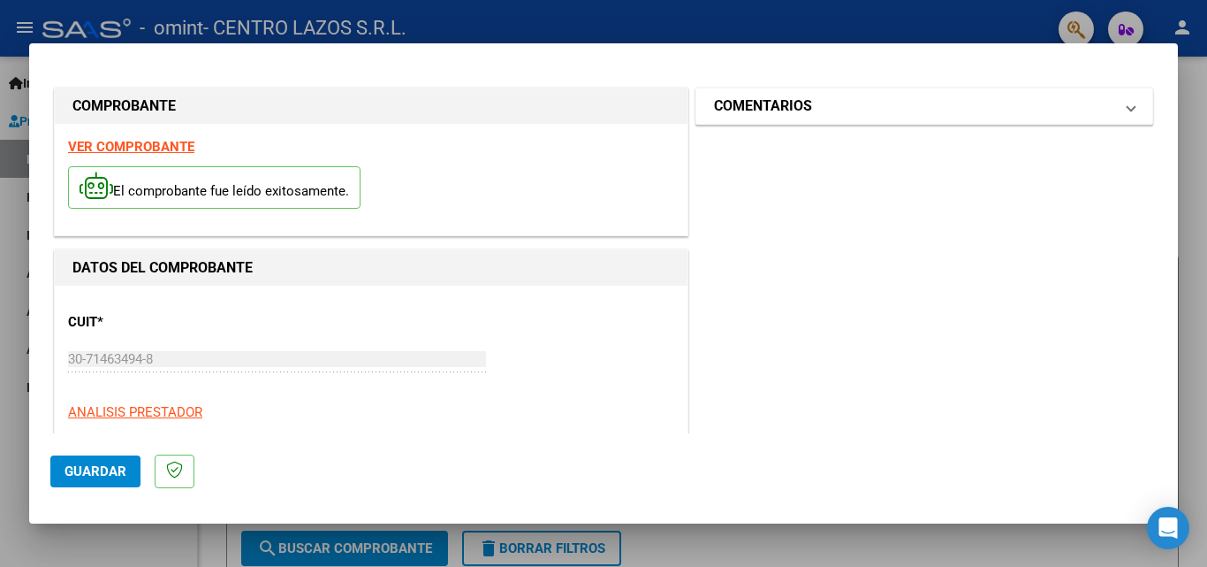
click at [764, 119] on mat-expansion-panel-header "COMENTARIOS" at bounding box center [924, 105] width 456 height 35
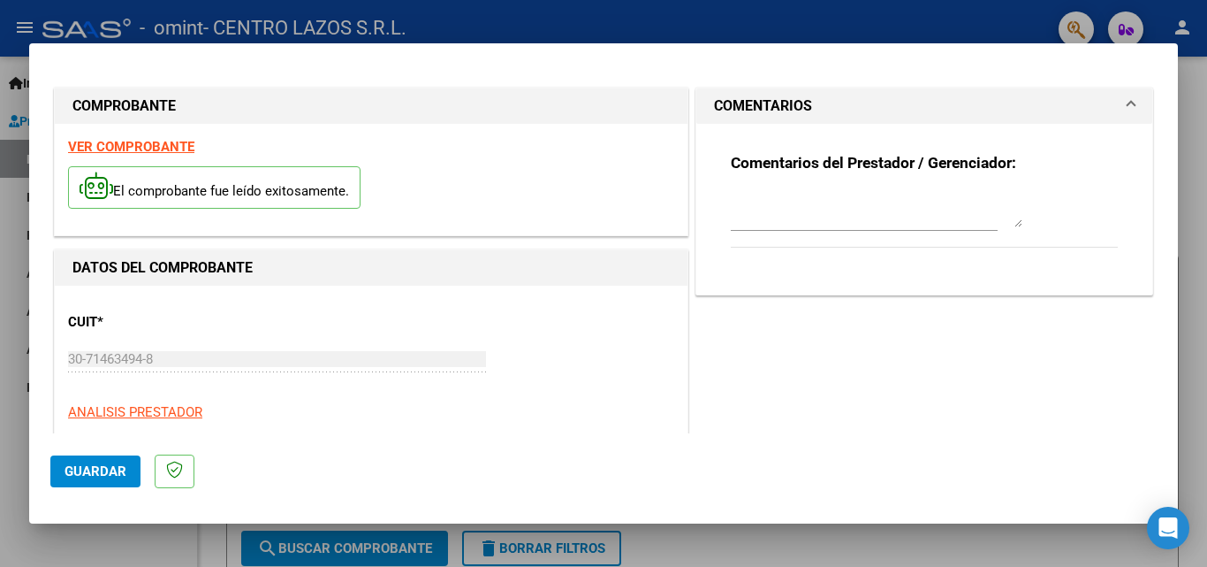
click at [752, 207] on textarea at bounding box center [877, 209] width 292 height 35
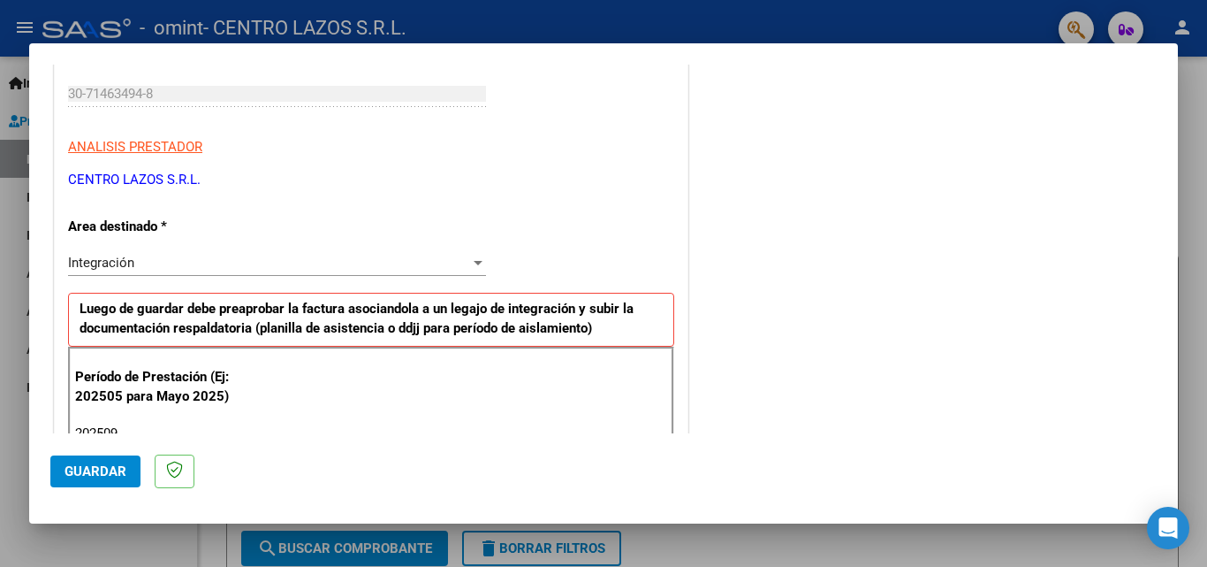
scroll to position [354, 0]
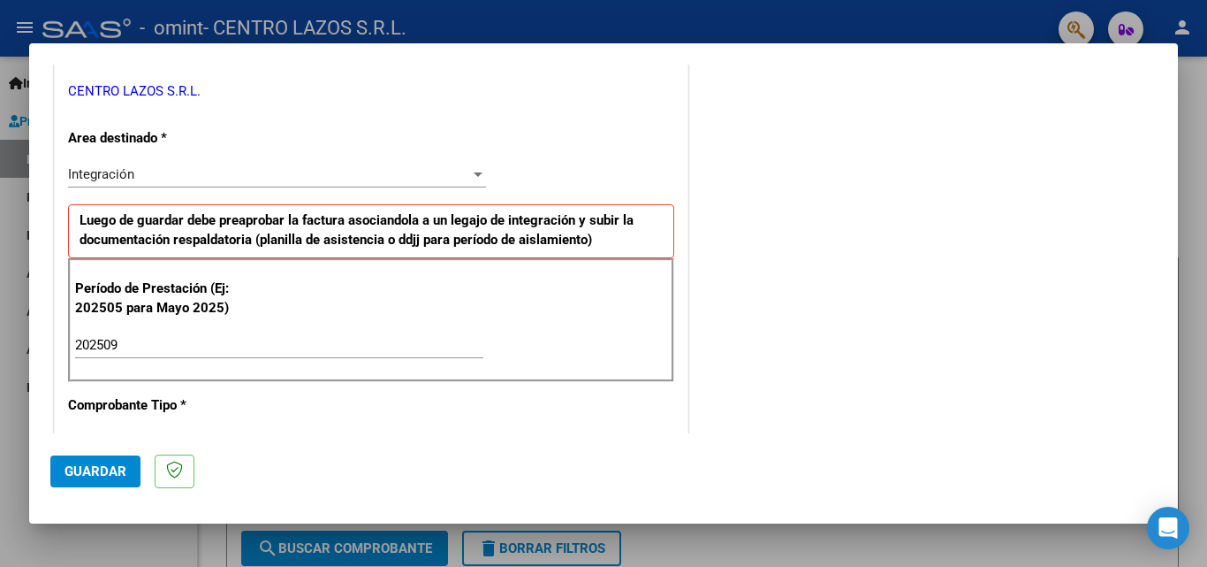
type textarea "[PERSON_NAME] [PERSON_NAME] FACT 8481 SEPTIEMBRE 25 INTEGRACION ESCOLAR"
click at [170, 343] on input "202509" at bounding box center [279, 345] width 408 height 16
click at [123, 172] on span "Integración" at bounding box center [101, 174] width 66 height 16
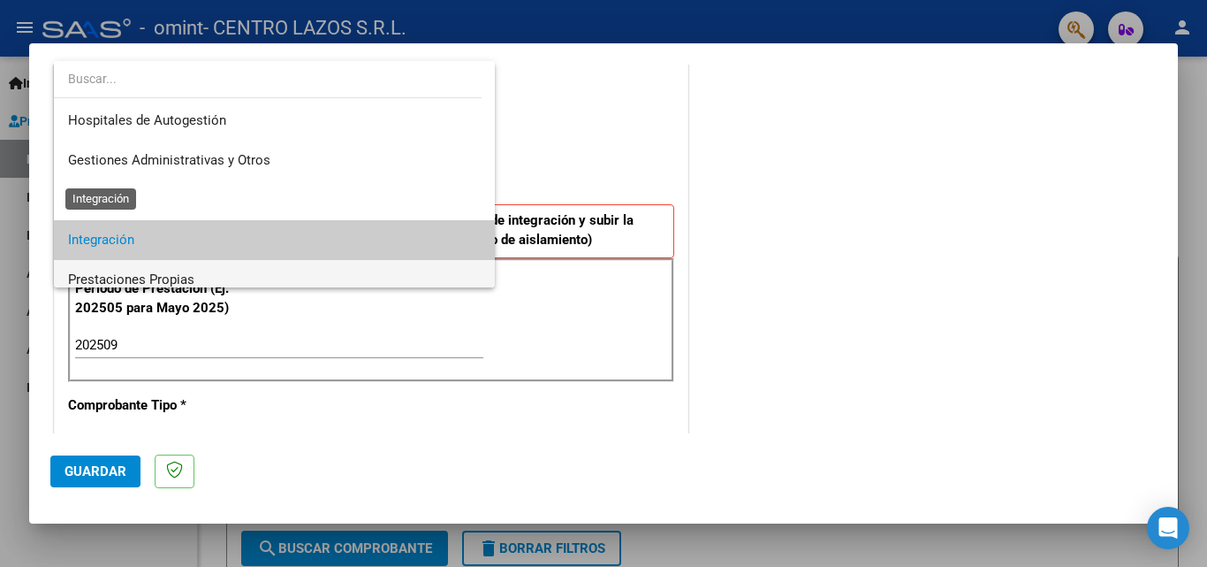
scroll to position [66, 0]
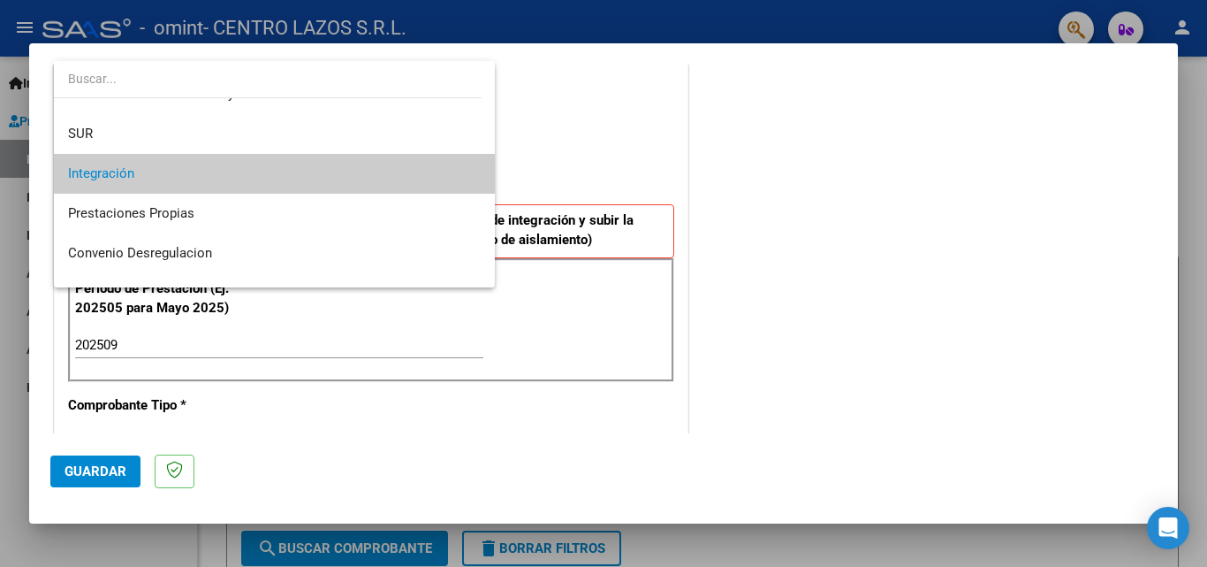
click at [138, 169] on span "Integración" at bounding box center [274, 174] width 413 height 40
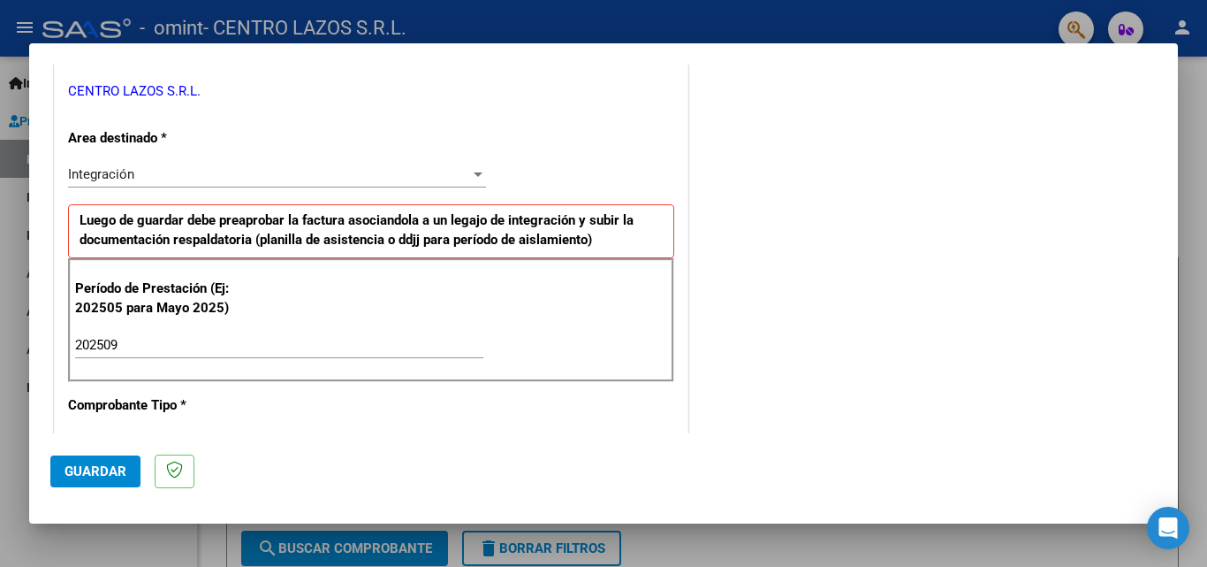
click at [222, 192] on div "Integración Seleccionar Area" at bounding box center [277, 182] width 418 height 43
click at [86, 171] on span "Integración" at bounding box center [101, 174] width 66 height 16
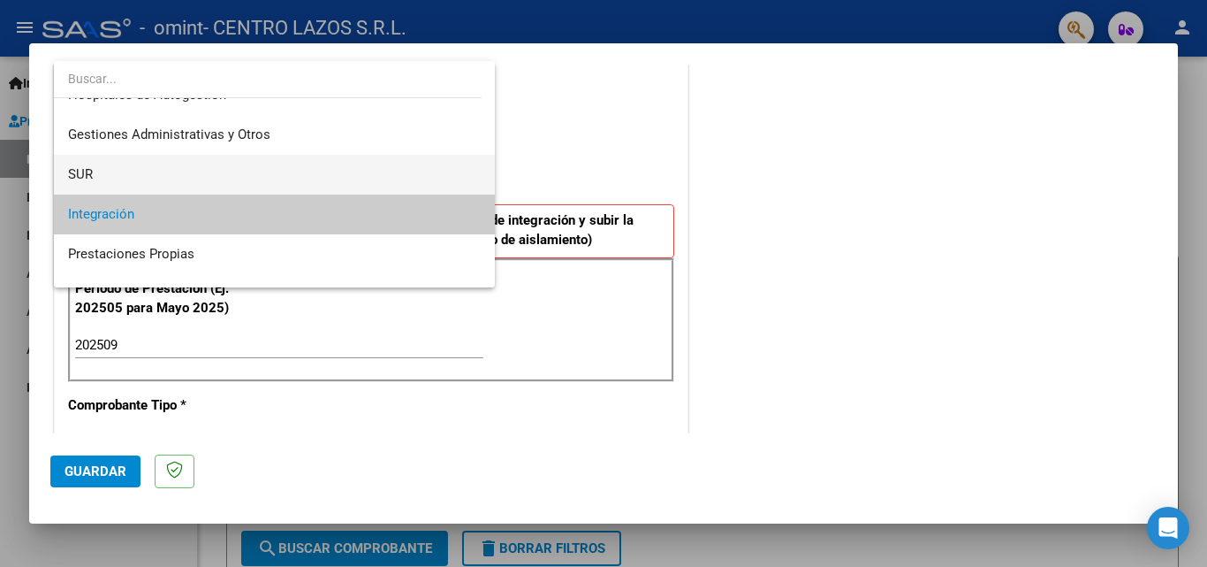
scroll to position [0, 0]
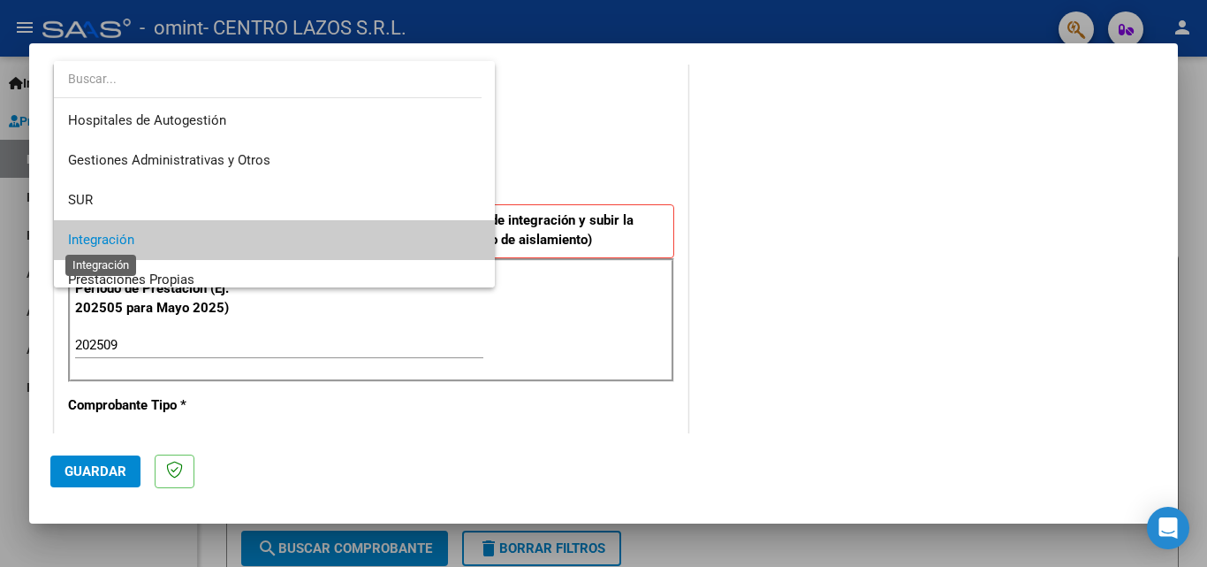
click at [130, 247] on span "Integración" at bounding box center [101, 240] width 66 height 16
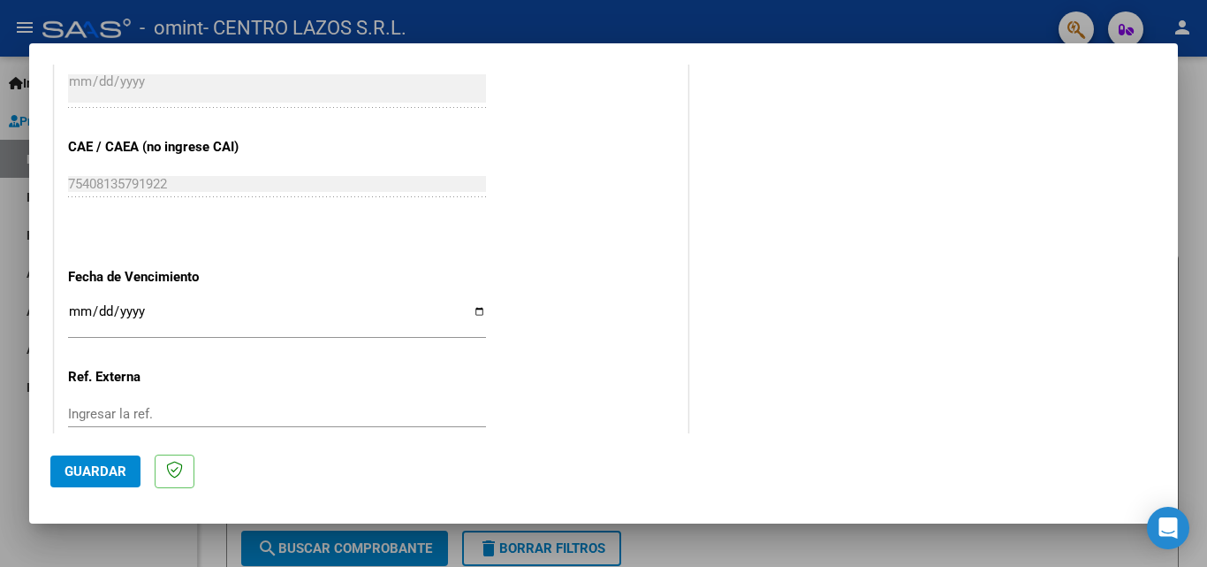
scroll to position [1187, 0]
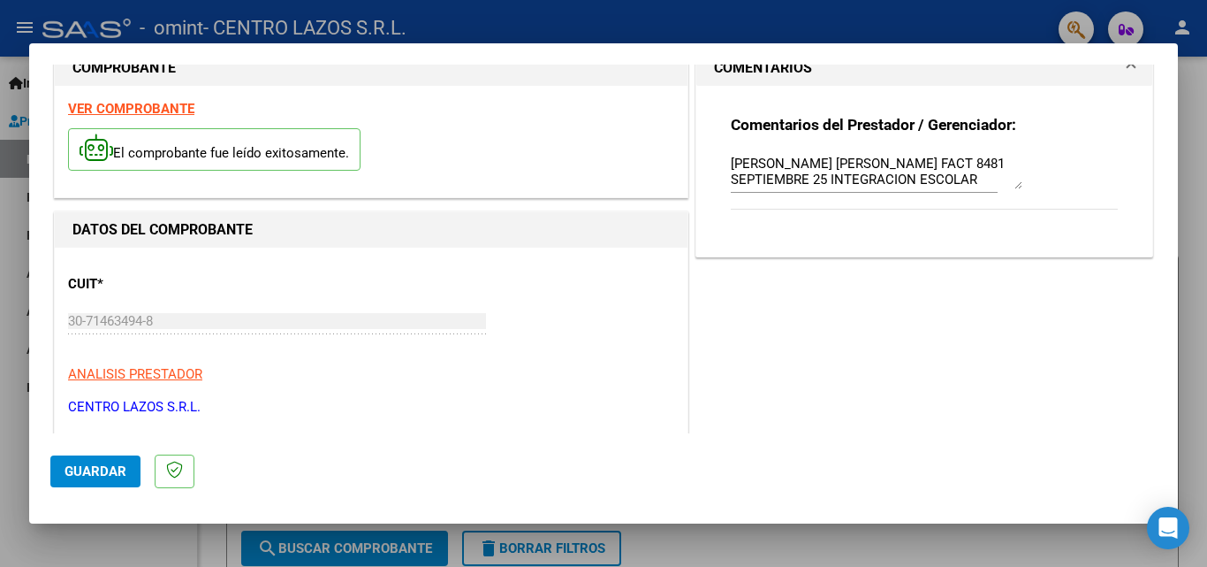
scroll to position [0, 0]
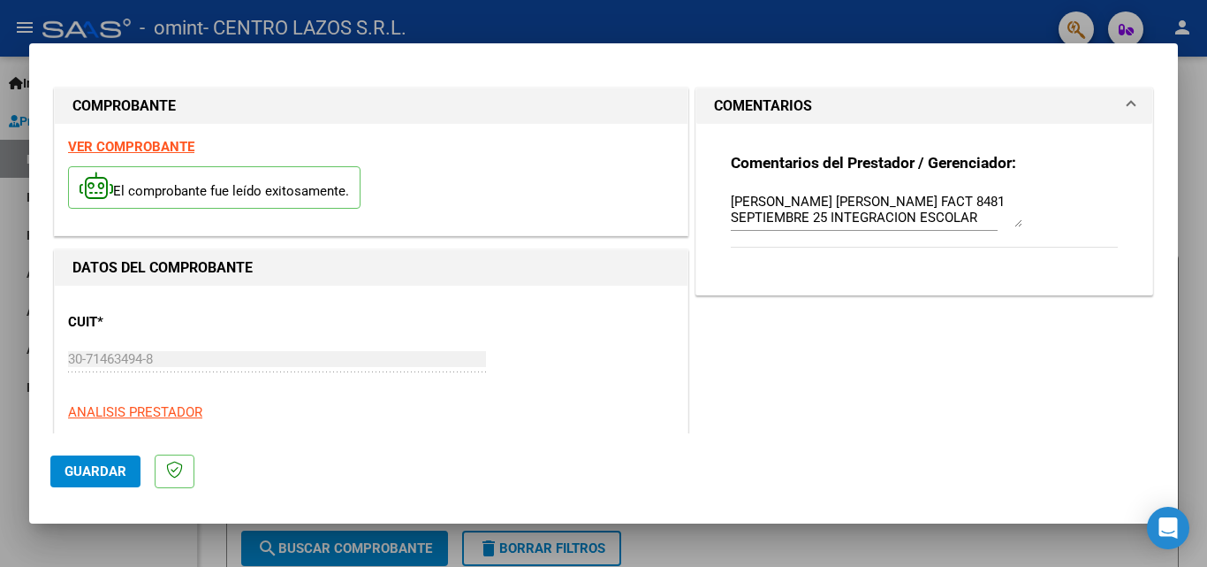
click at [954, 204] on textarea "[PERSON_NAME] [PERSON_NAME] FACT 8481 SEPTIEMBRE 25 INTEGRACION ESCOLAR" at bounding box center [877, 209] width 292 height 35
click at [1123, 103] on mat-expansion-panel-header "COMENTARIOS" at bounding box center [924, 105] width 456 height 35
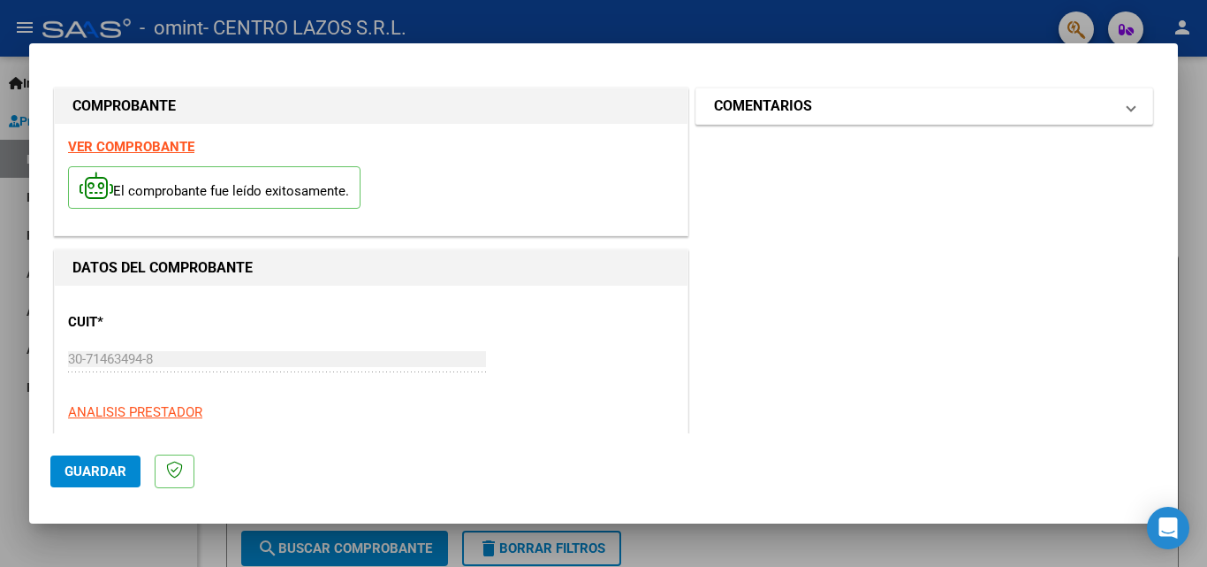
click at [1123, 103] on mat-expansion-panel-header "COMENTARIOS" at bounding box center [924, 105] width 456 height 35
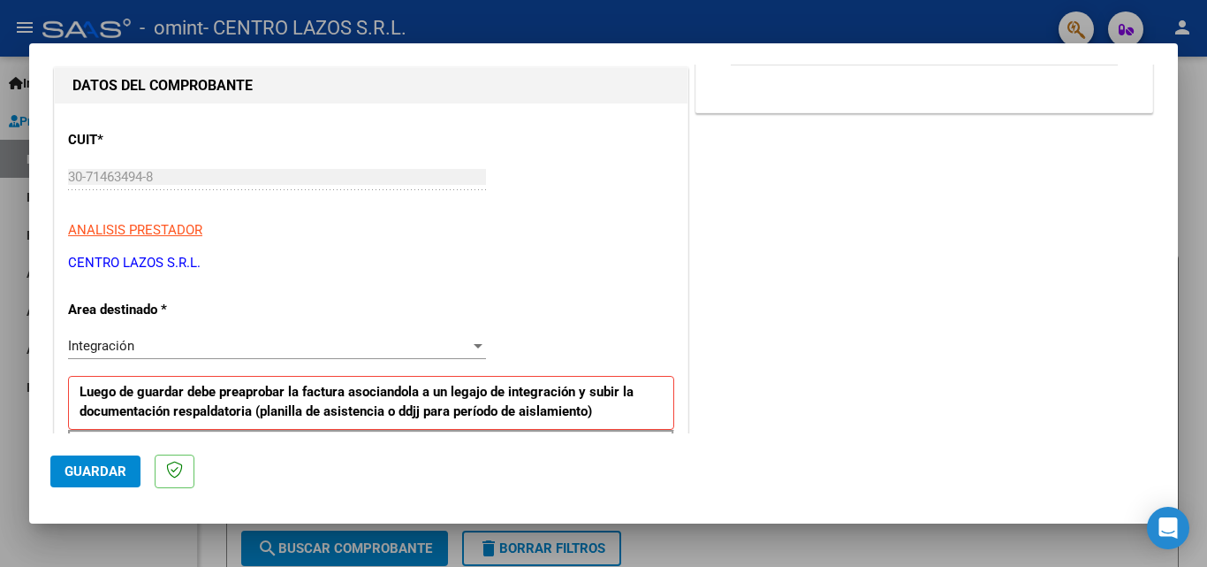
scroll to position [265, 0]
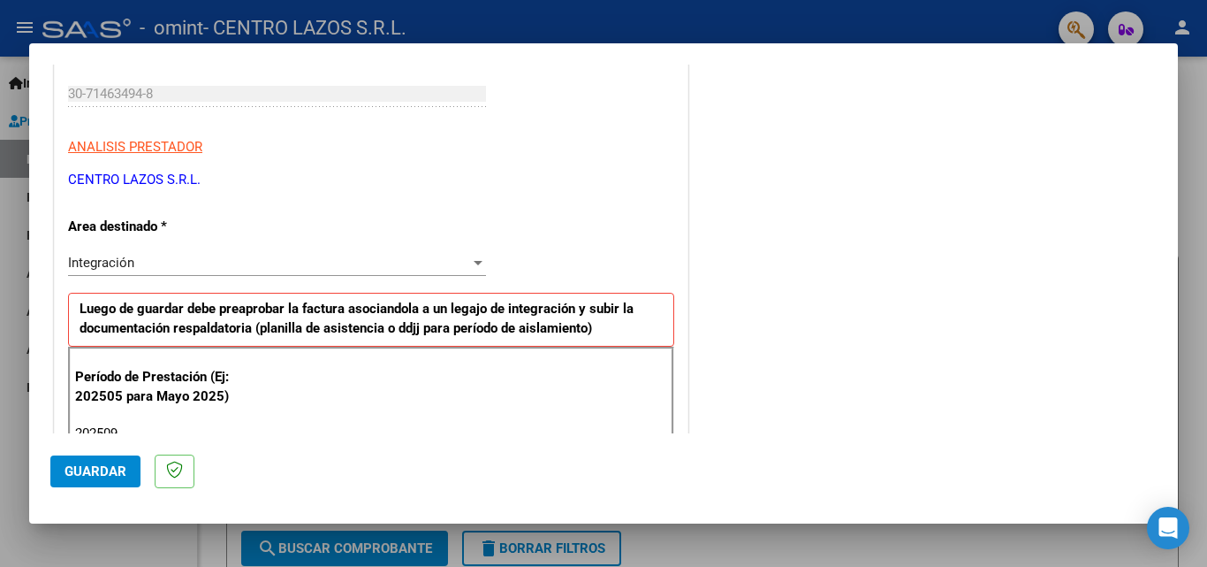
click at [119, 348] on div "Período de Prestación (Ej: 202505 para Mayo 2025) 202509 Ingrese el Período de …" at bounding box center [371, 408] width 606 height 124
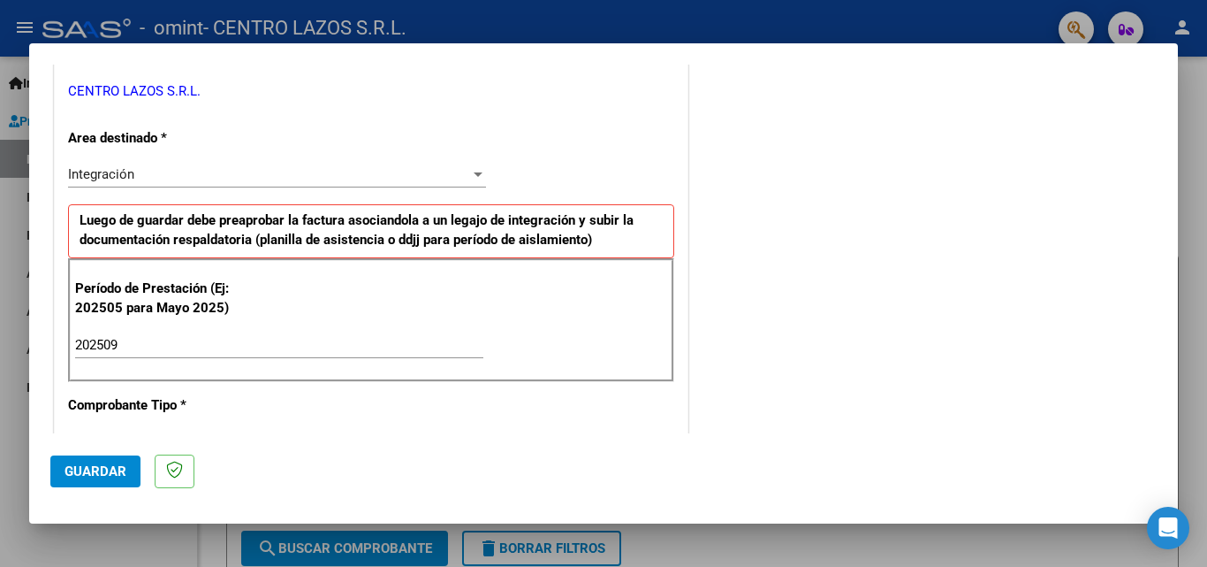
scroll to position [442, 0]
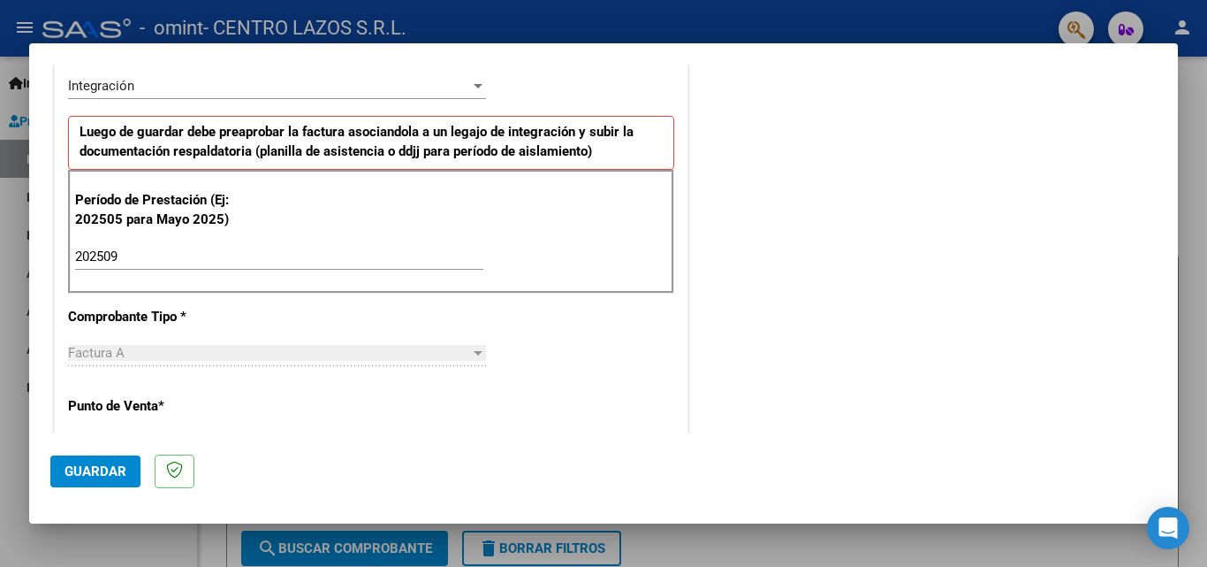
click at [110, 97] on div "Integración Seleccionar Area" at bounding box center [277, 85] width 418 height 27
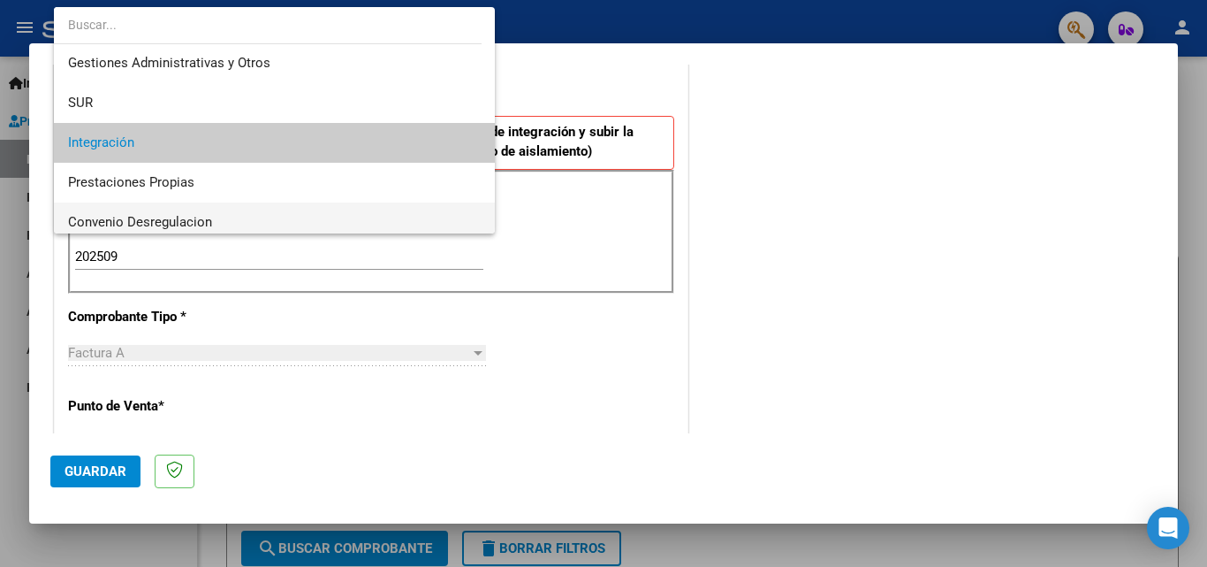
scroll to position [0, 0]
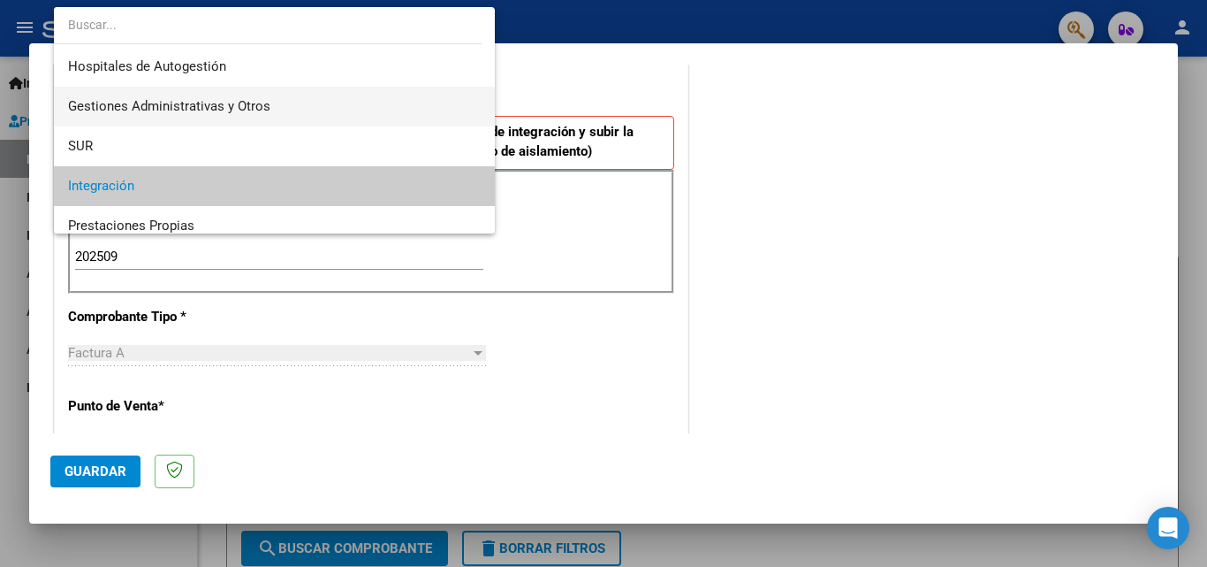
click at [120, 125] on span "Gestiones Administrativas y Otros" at bounding box center [274, 107] width 413 height 40
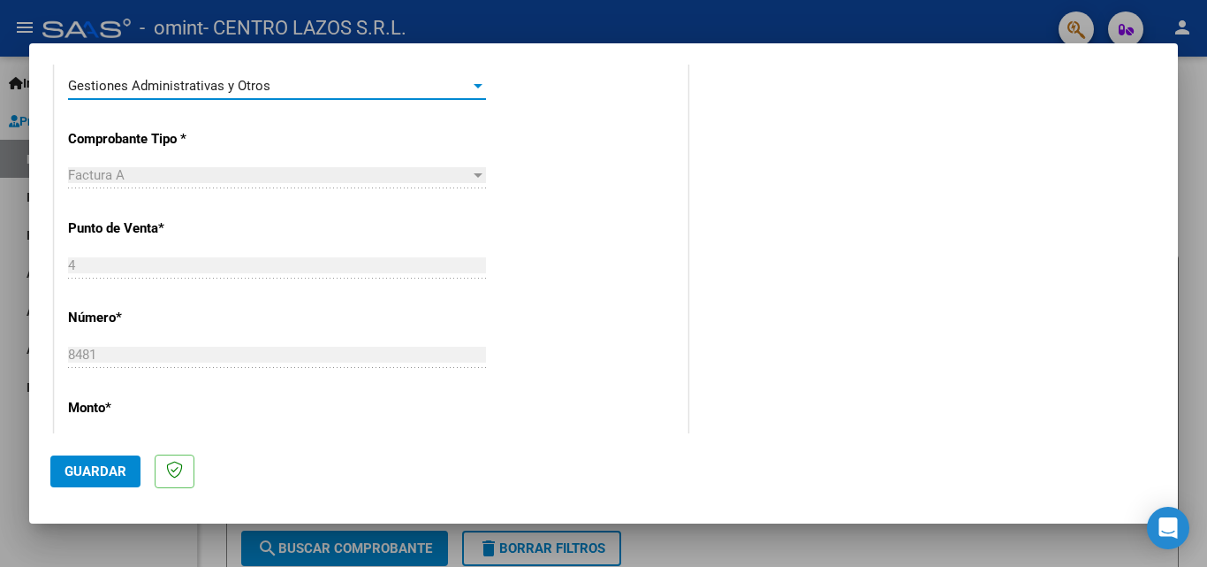
click at [156, 98] on div "Gestiones Administrativas y Otros Seleccionar Area" at bounding box center [277, 85] width 418 height 27
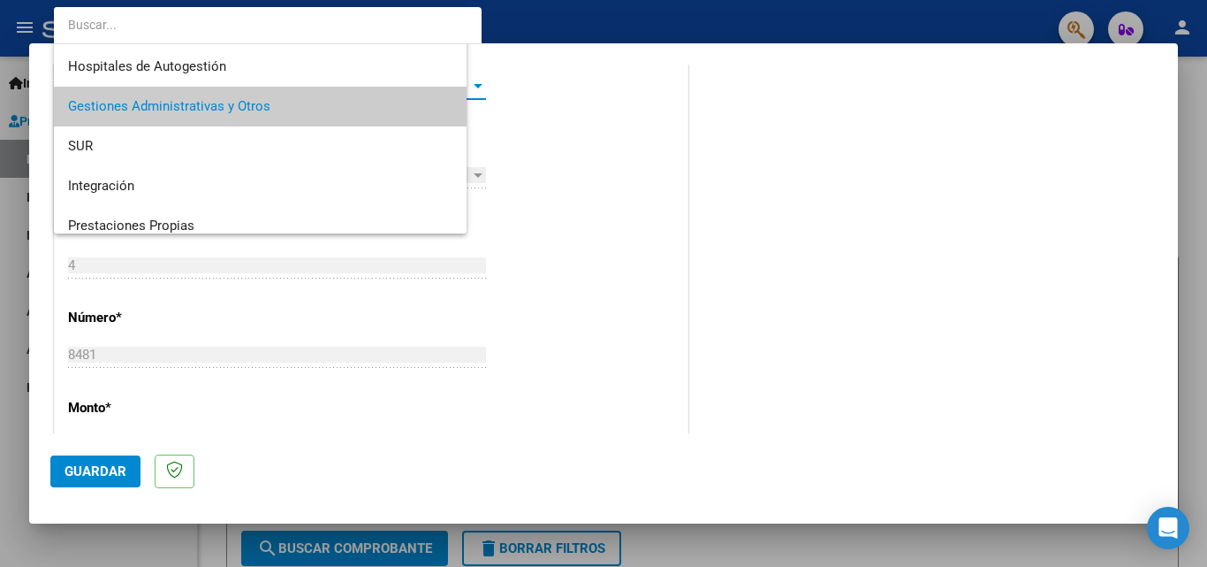
scroll to position [20, 0]
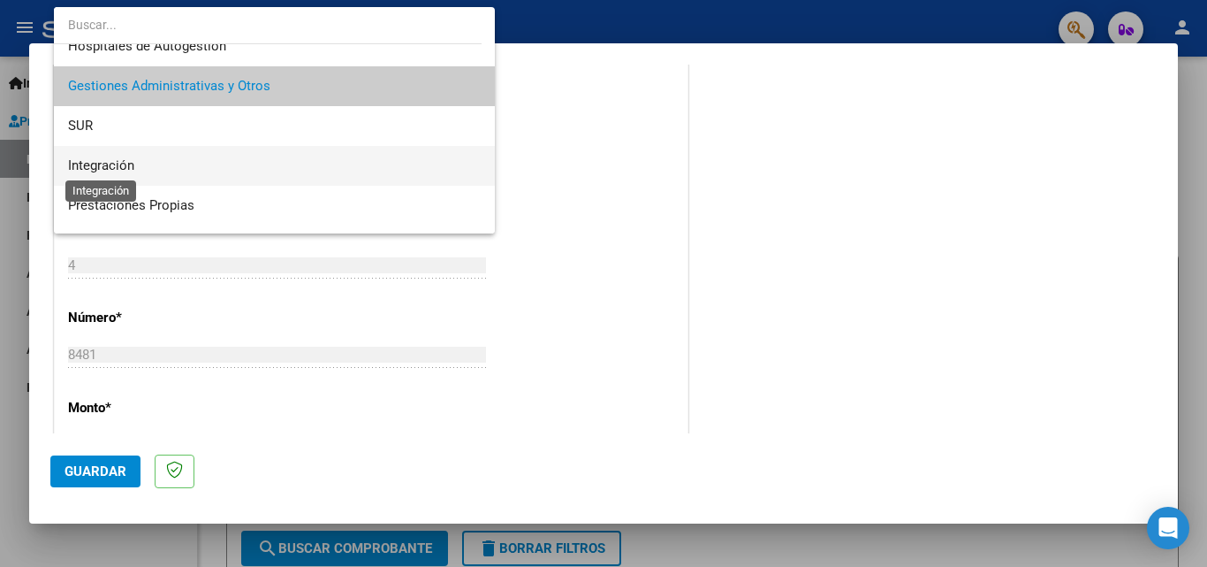
click at [120, 170] on span "Integración" at bounding box center [101, 165] width 66 height 16
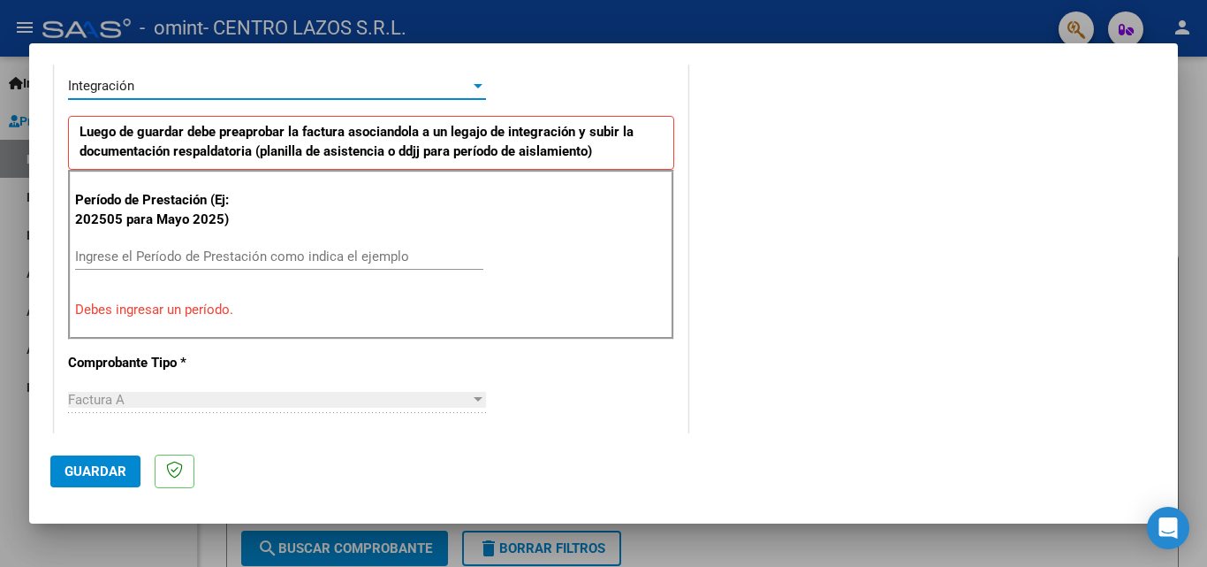
click at [202, 259] on input "Ingrese el Período de Prestación como indica el ejemplo" at bounding box center [279, 256] width 408 height 16
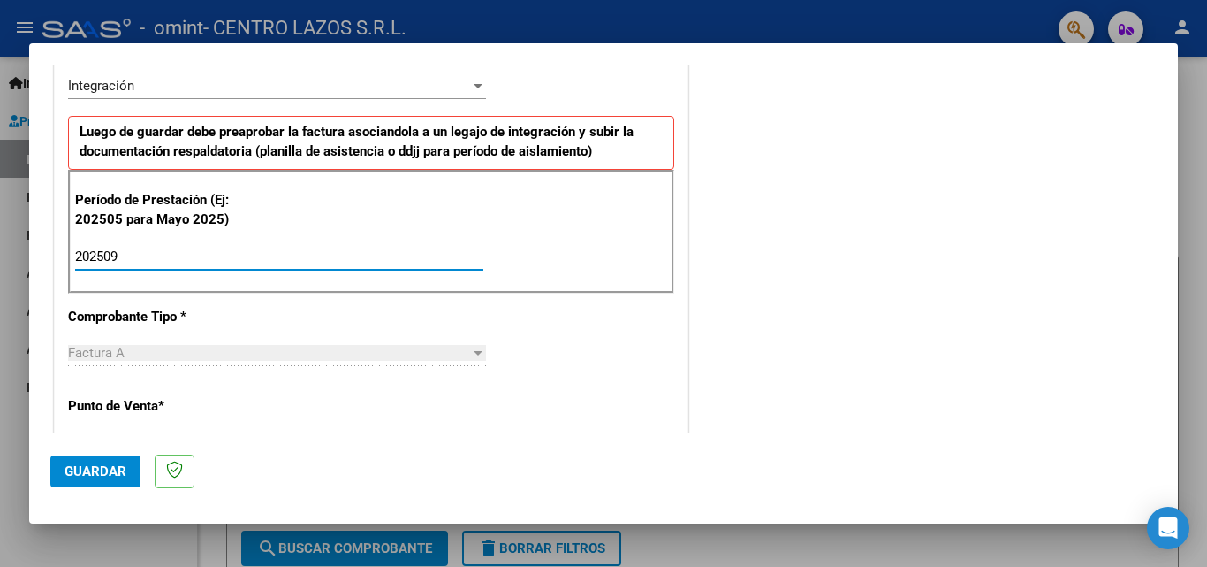
type input "202509"
click at [346, 435] on mat-dialog-actions "Guardar" at bounding box center [603, 468] width 1107 height 70
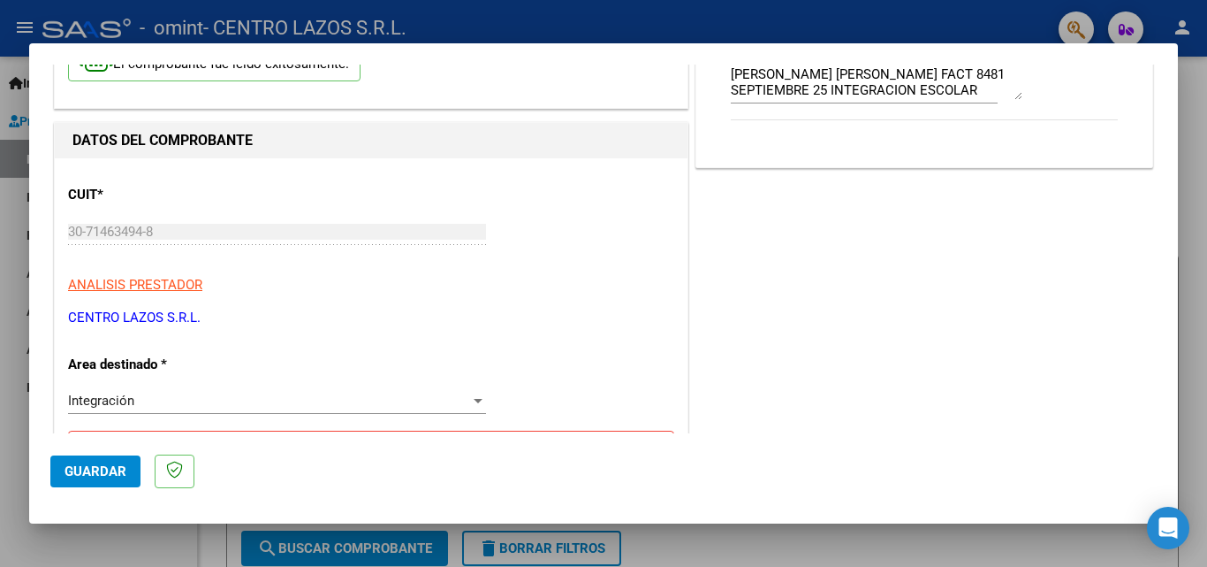
scroll to position [177, 0]
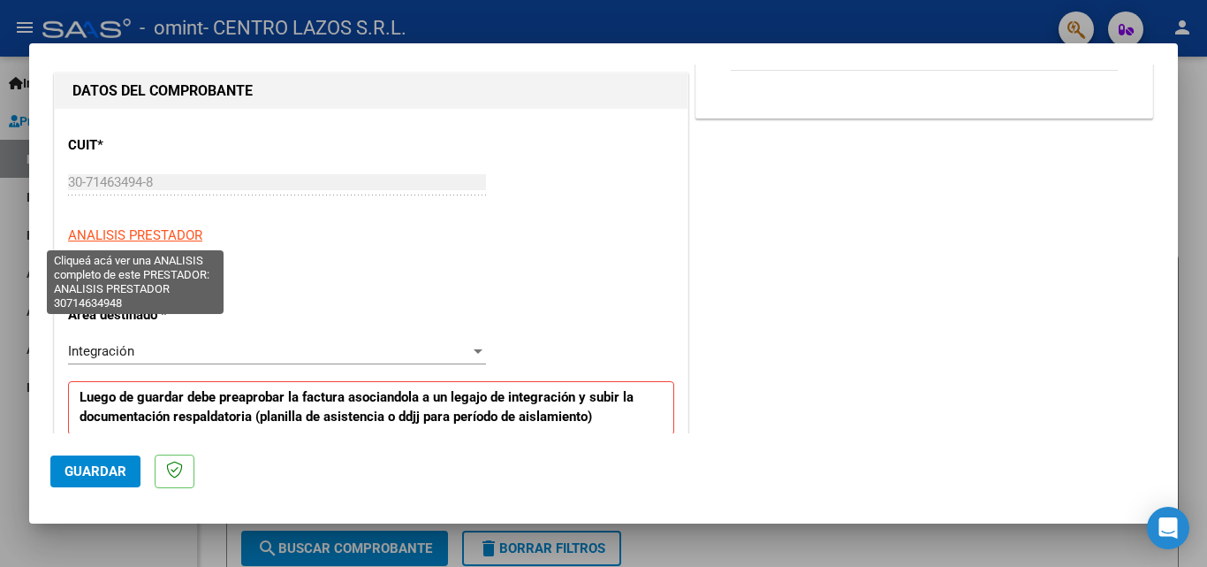
click at [126, 233] on span "ANALISIS PRESTADOR" at bounding box center [135, 235] width 134 height 16
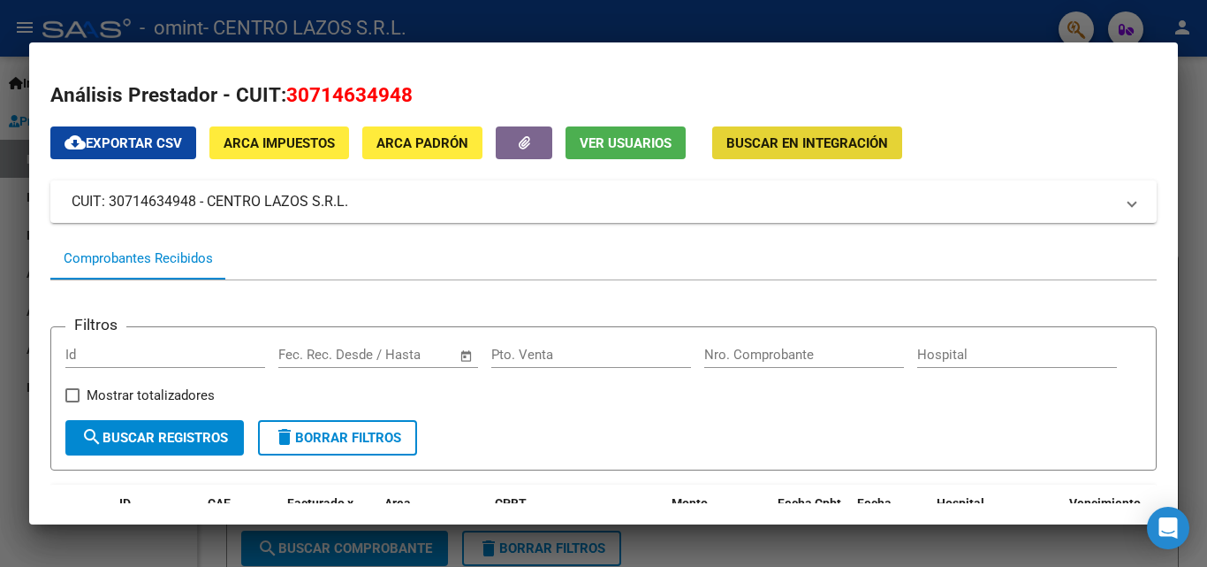
click at [872, 133] on button "Buscar en Integración" at bounding box center [807, 142] width 190 height 33
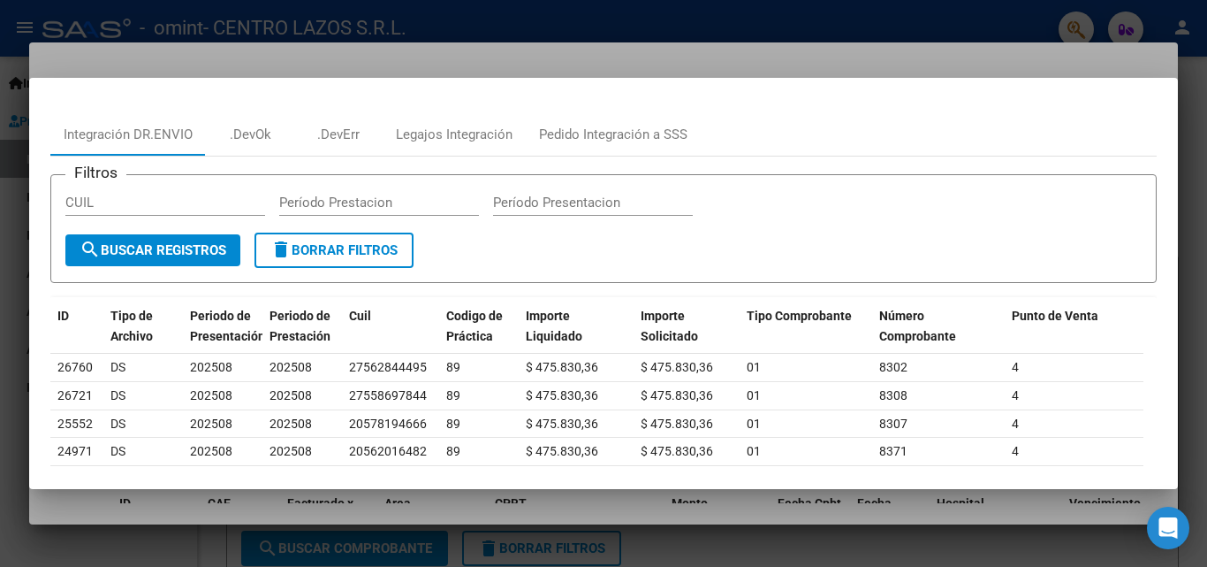
click at [2, 230] on div at bounding box center [603, 283] width 1207 height 567
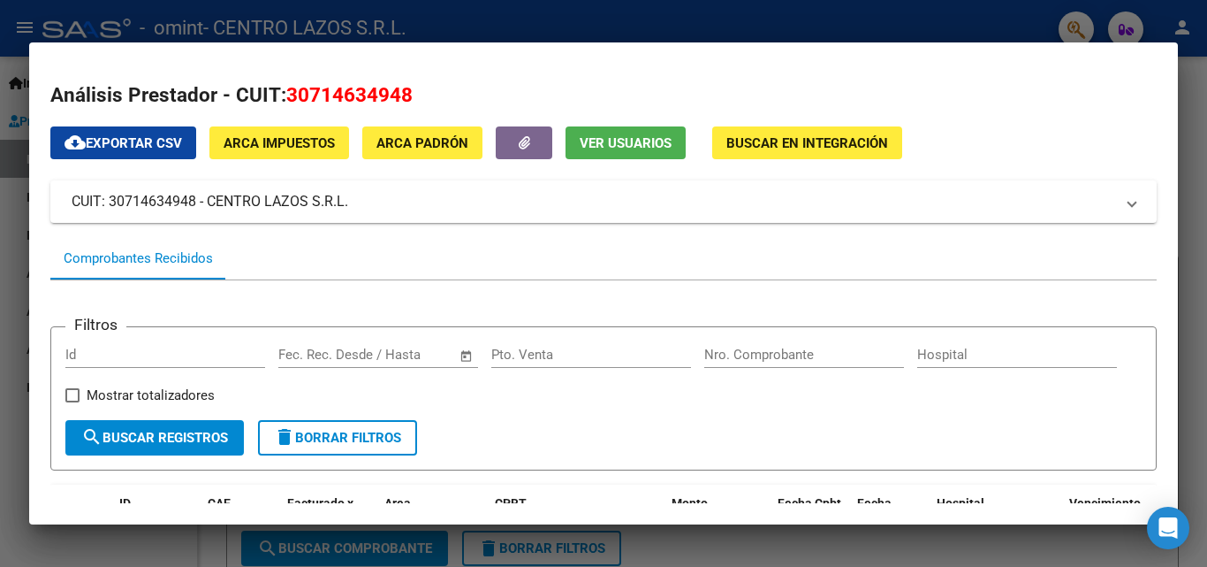
click at [7, 244] on div at bounding box center [603, 283] width 1207 height 567
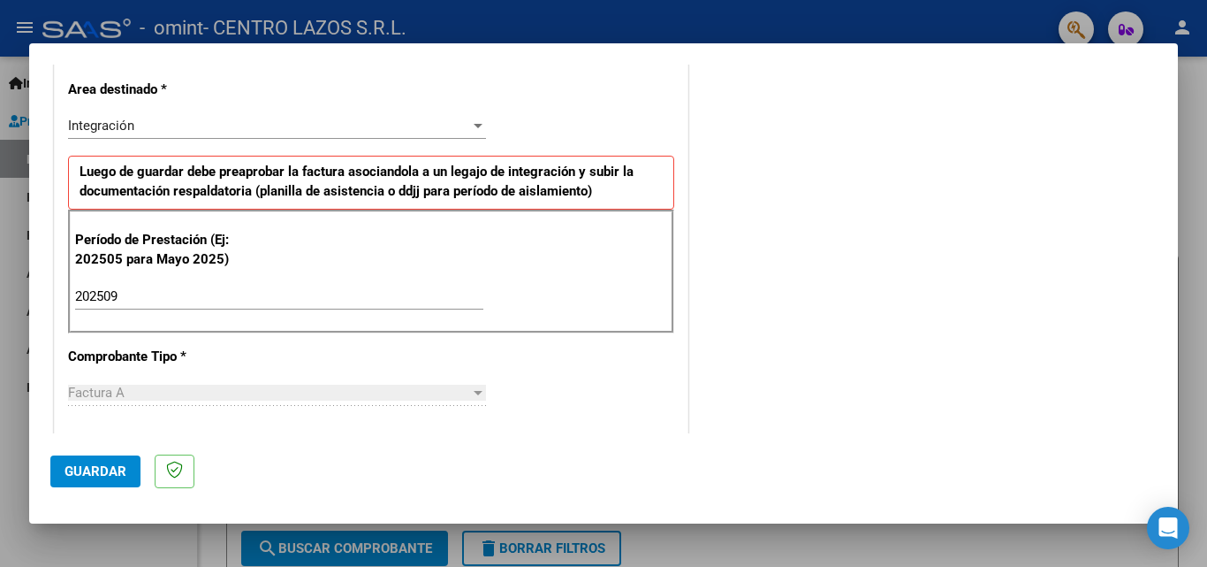
scroll to position [392, 0]
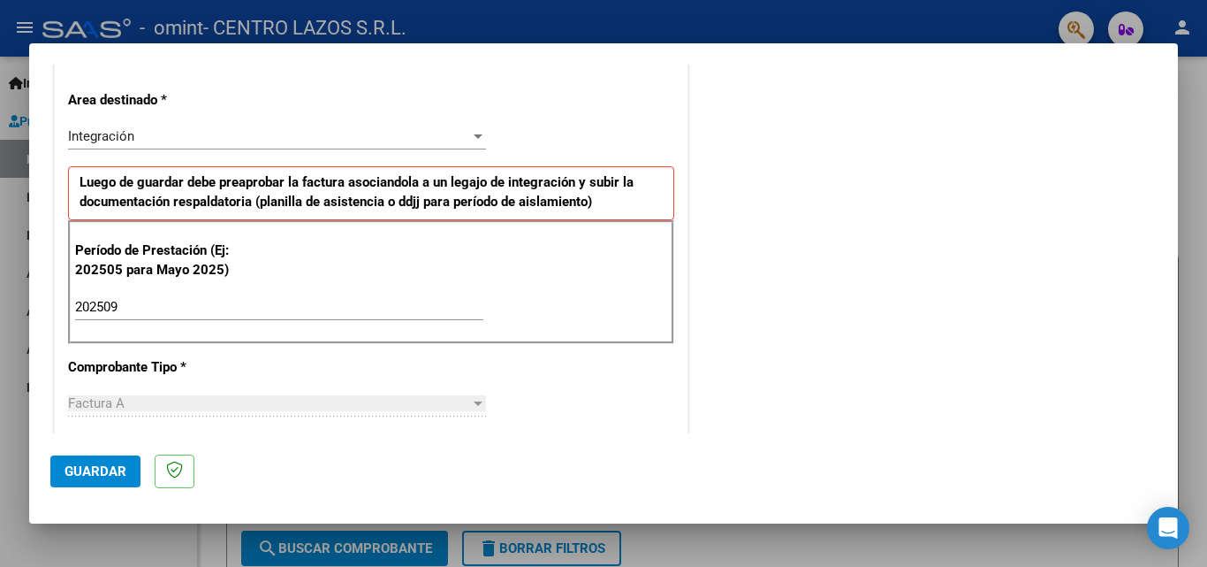
click at [101, 302] on input "202509" at bounding box center [279, 307] width 408 height 16
click at [130, 195] on strong "Luego de guardar debe preaprobar la factura asociandola a un legajo de integrac…" at bounding box center [357, 192] width 554 height 36
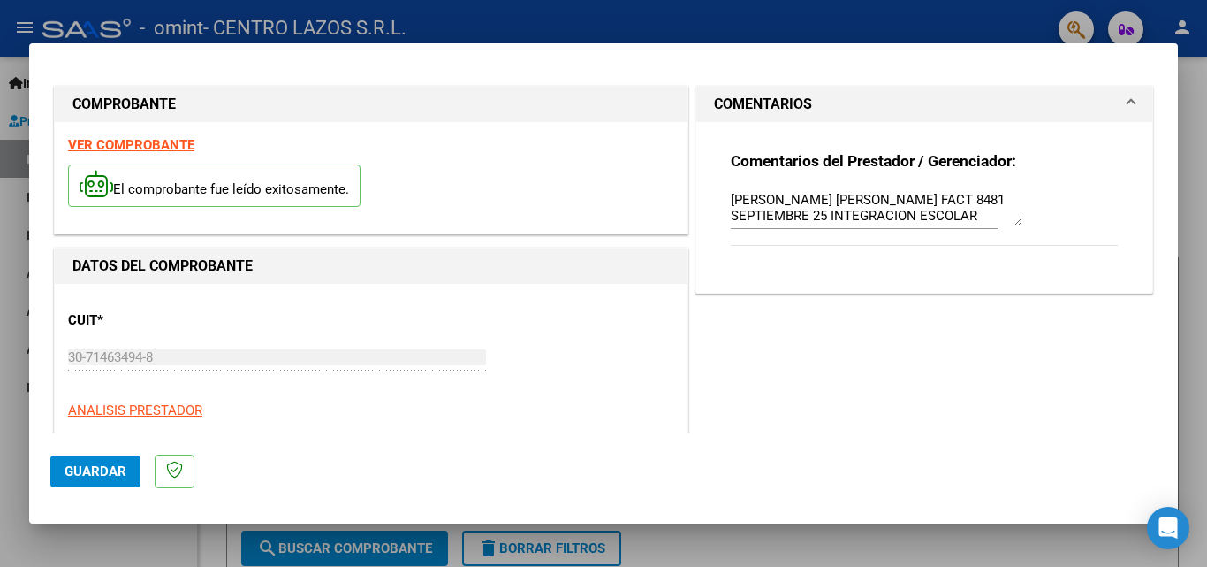
scroll to position [0, 0]
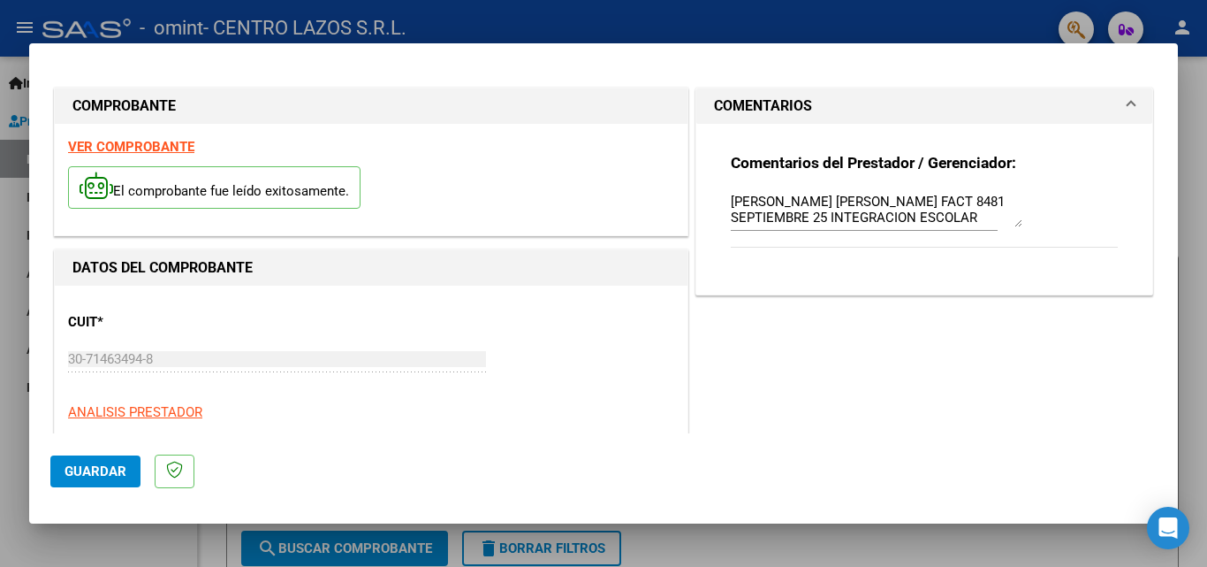
click at [777, 217] on textarea "[PERSON_NAME] [PERSON_NAME] FACT 8481 SEPTIEMBRE 25 INTEGRACION ESCOLAR" at bounding box center [877, 209] width 292 height 35
click at [776, 217] on textarea "[PERSON_NAME] [PERSON_NAME] FACT 8481 SEPTIEMBRE 25 INTEGRACION ESCOLAR" at bounding box center [877, 209] width 292 height 35
click at [1014, 222] on textarea "[PERSON_NAME] [PERSON_NAME] FACT 8481 SEPTIEMBRE 25 INTEGRACION ESCOLAR" at bounding box center [877, 209] width 292 height 35
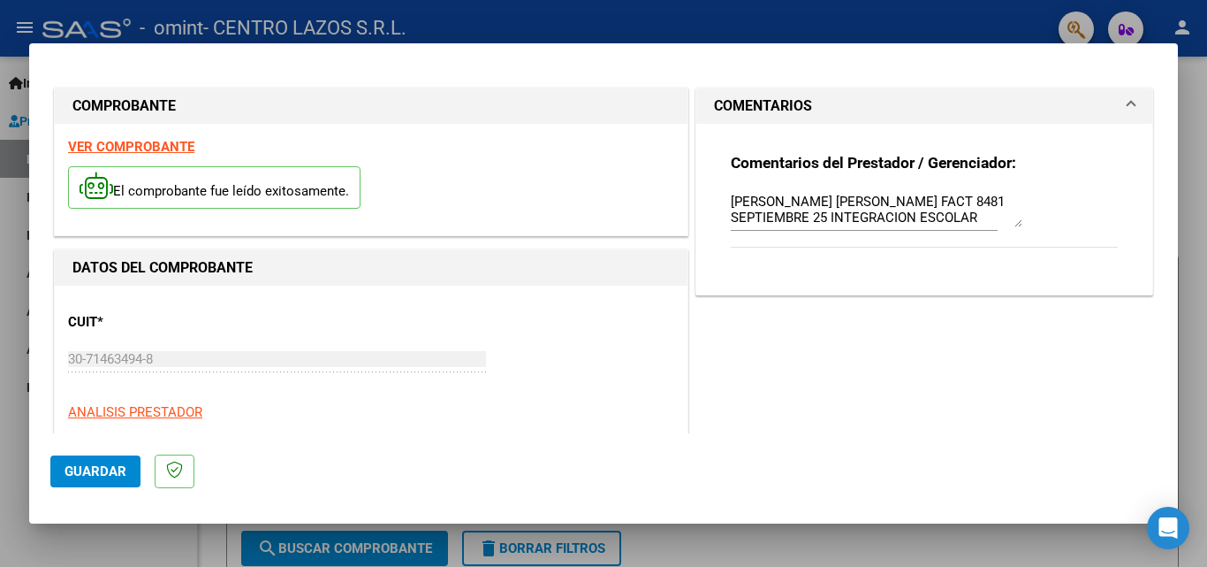
drag, startPoint x: 997, startPoint y: 246, endPoint x: 987, endPoint y: 472, distance: 226.5
click at [987, 472] on mat-dialog-container "COMPROBANTE VER COMPROBANTE El comprobante fue leído exitosamente. DATOS DEL CO…" at bounding box center [603, 283] width 1149 height 480
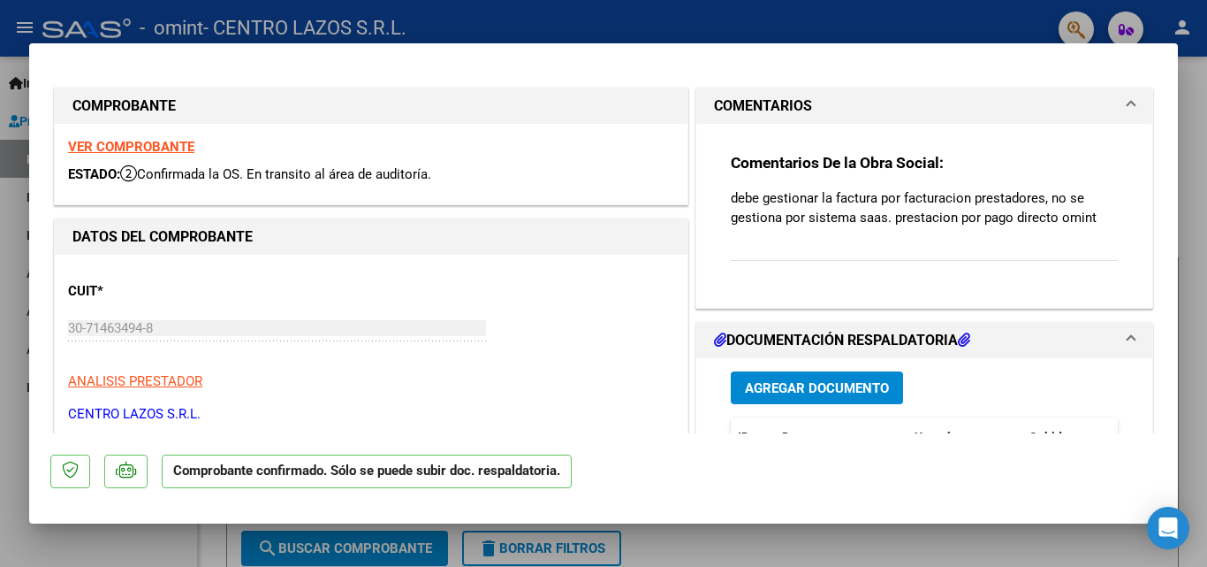
click at [20, 271] on div at bounding box center [603, 283] width 1207 height 567
type input "$ 0,00"
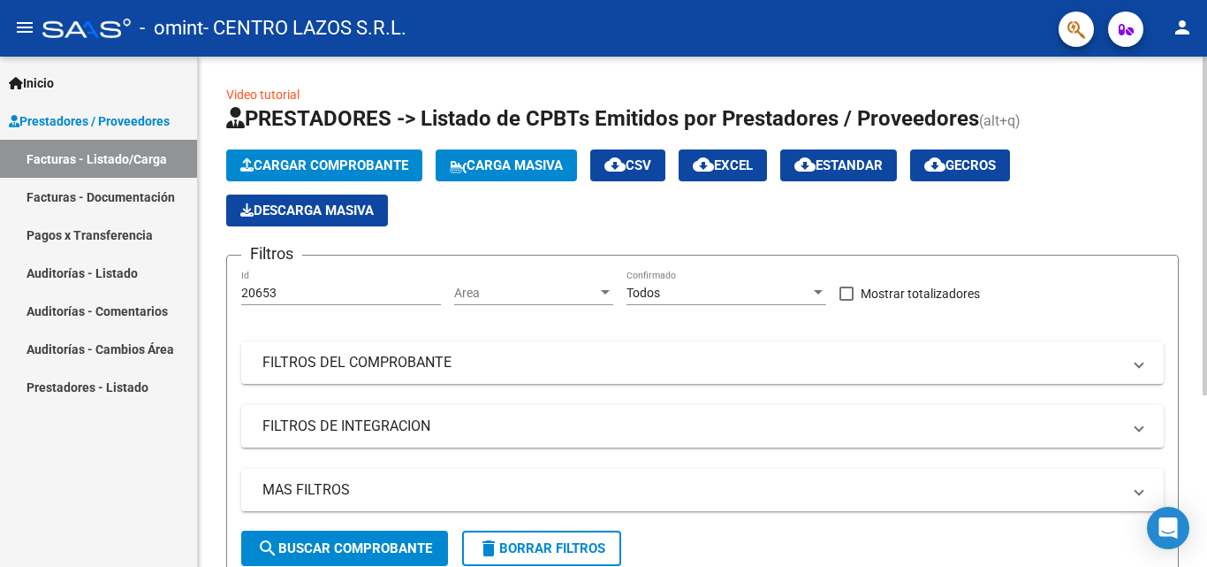
click at [340, 164] on span "Cargar Comprobante" at bounding box center [324, 165] width 168 height 16
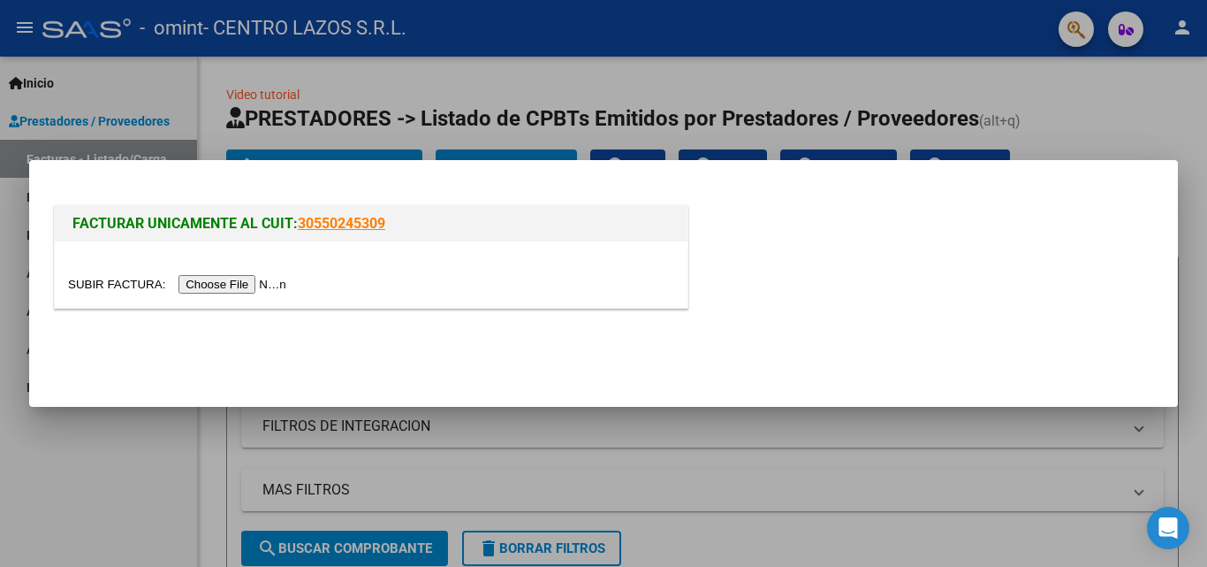
click at [242, 282] on input "file" at bounding box center [180, 284] width 224 height 19
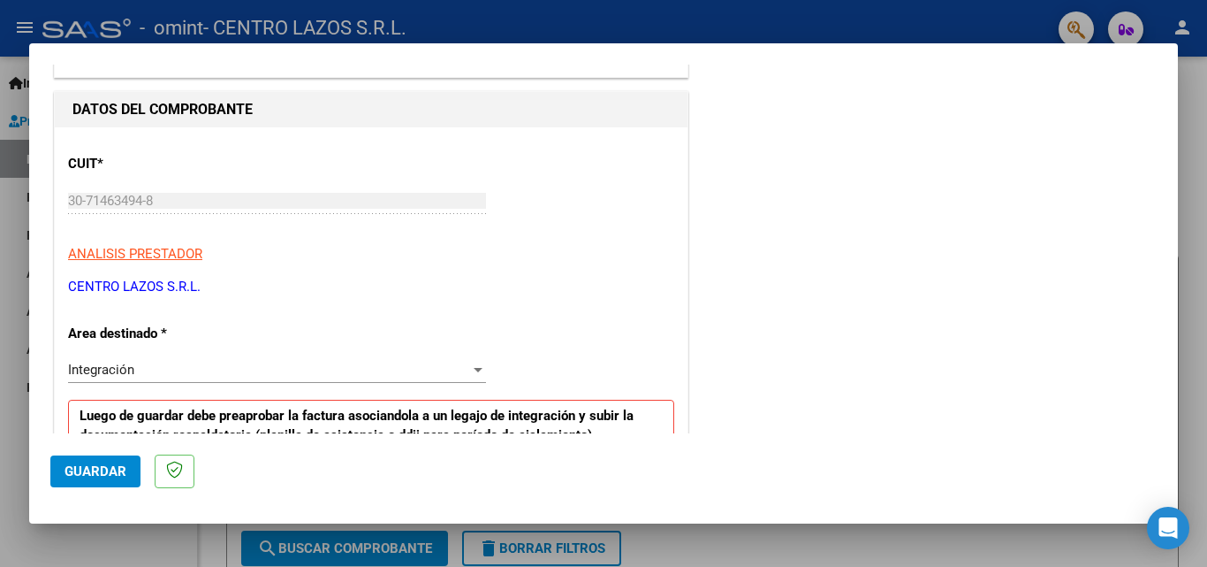
scroll to position [133, 0]
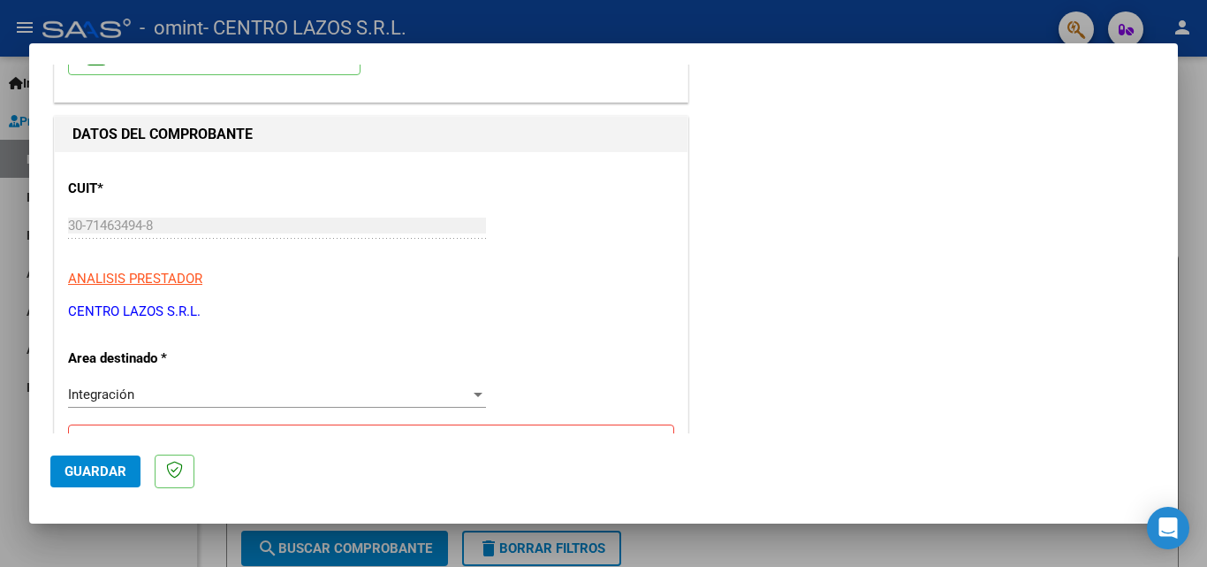
click at [90, 389] on span "Integración" at bounding box center [101, 394] width 66 height 16
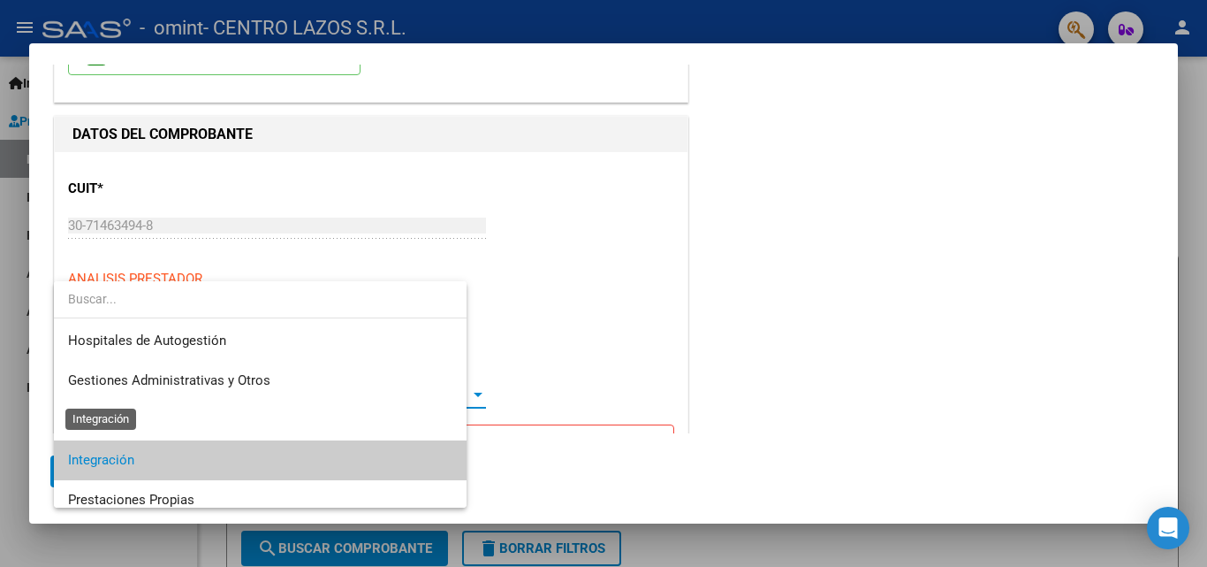
scroll to position [66, 0]
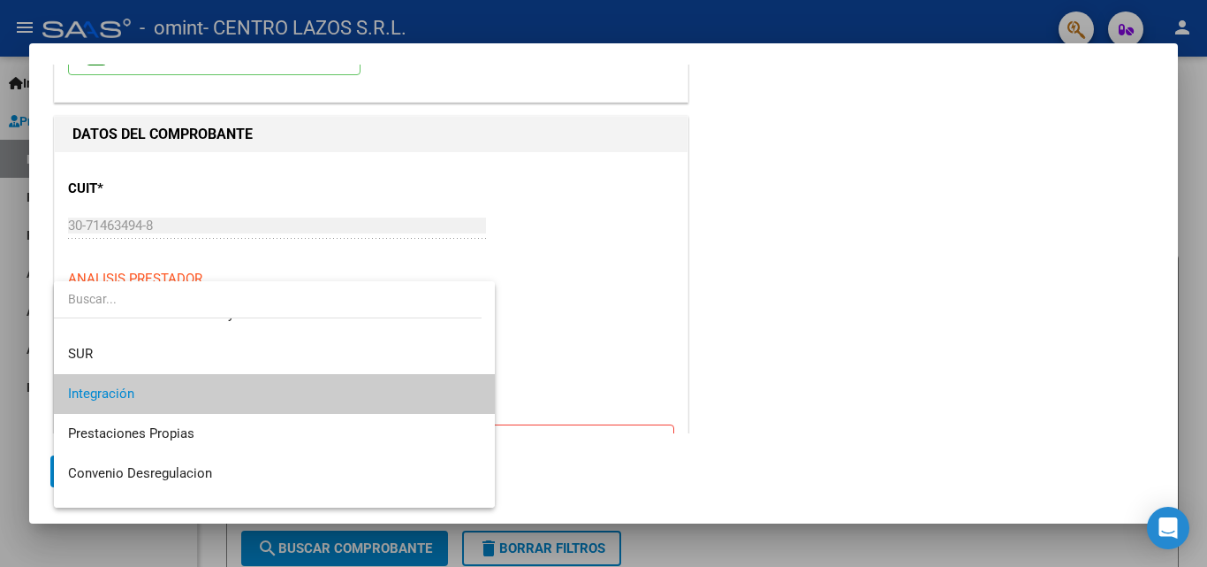
click at [118, 404] on span "Integración" at bounding box center [274, 394] width 413 height 40
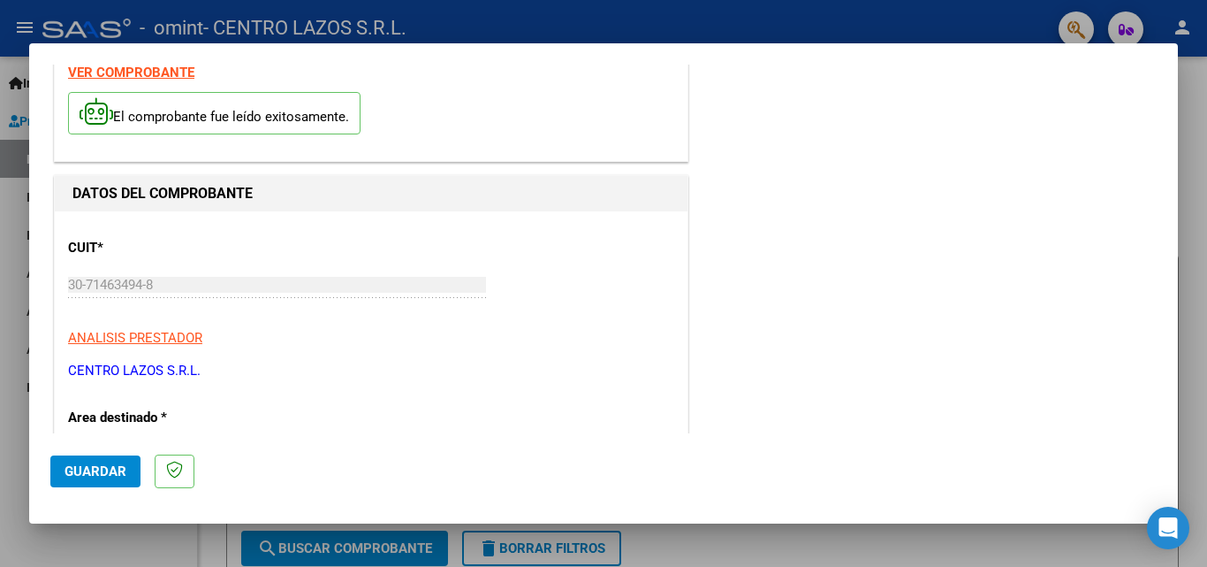
scroll to position [0, 0]
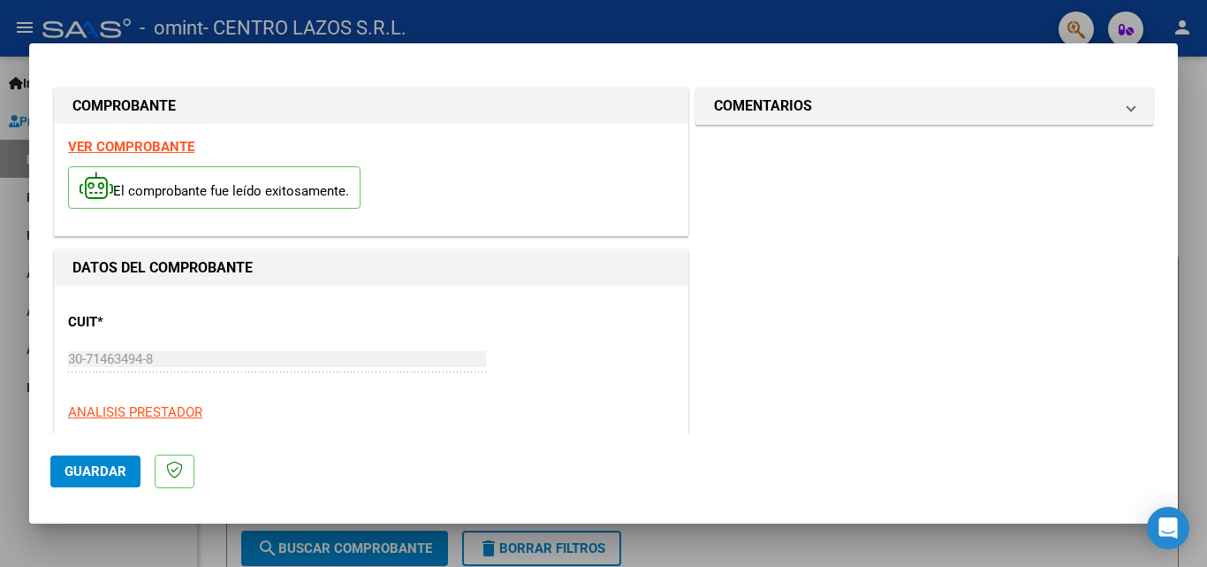
click at [248, 200] on p "El comprobante fue leído exitosamente." at bounding box center [214, 187] width 293 height 43
click at [171, 149] on strong "VER COMPROBANTE" at bounding box center [131, 147] width 126 height 16
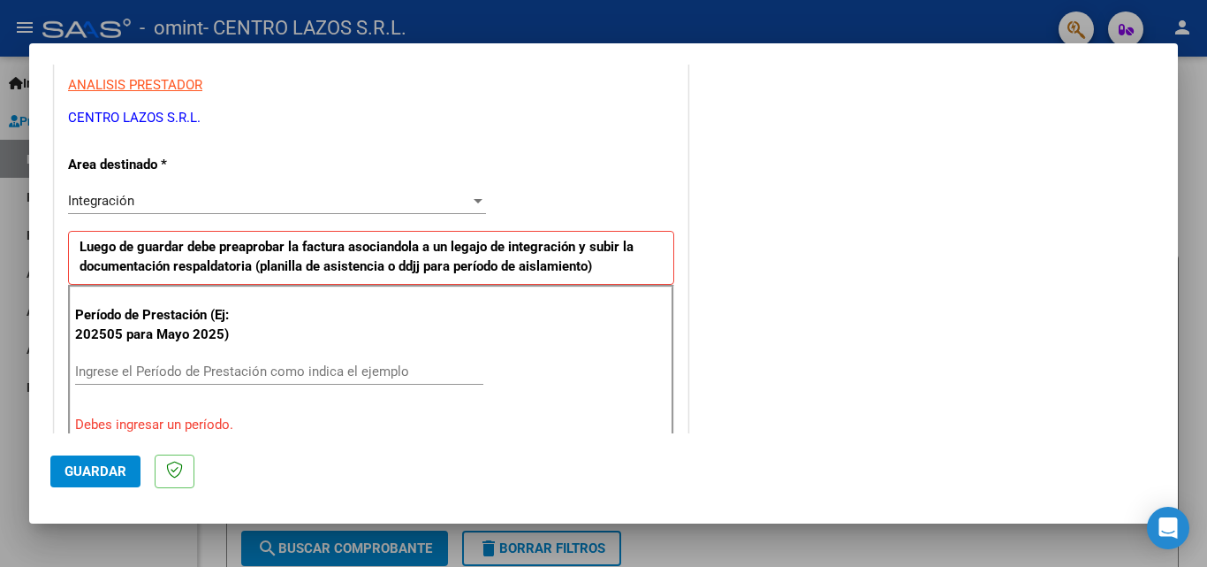
scroll to position [354, 0]
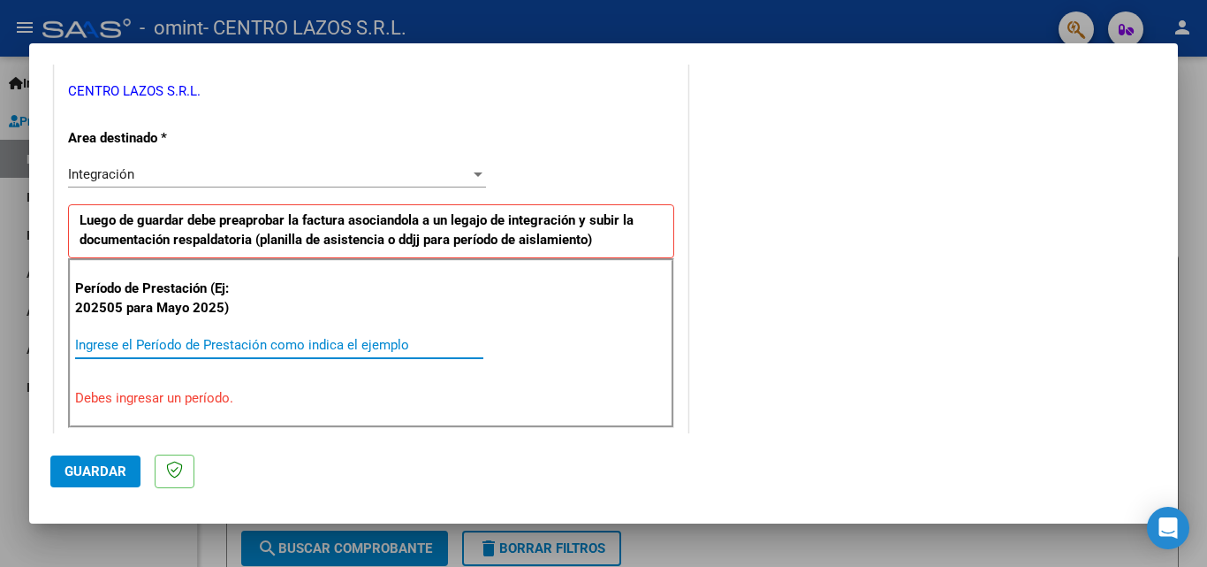
click at [146, 339] on input "Ingrese el Período de Prestación como indica el ejemplo" at bounding box center [279, 345] width 408 height 16
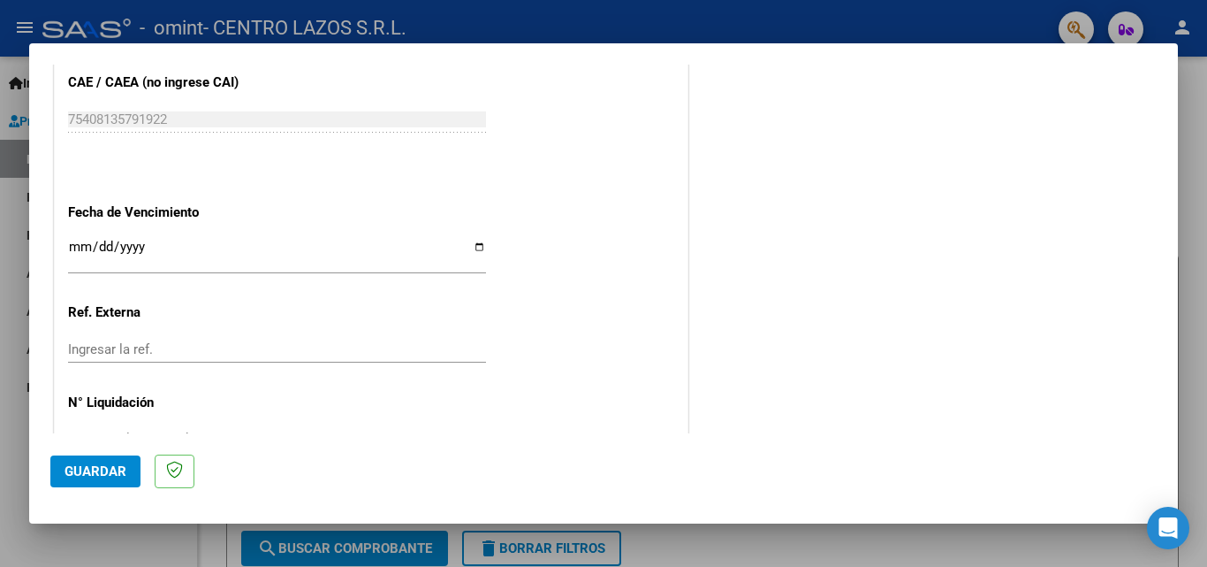
scroll to position [1149, 0]
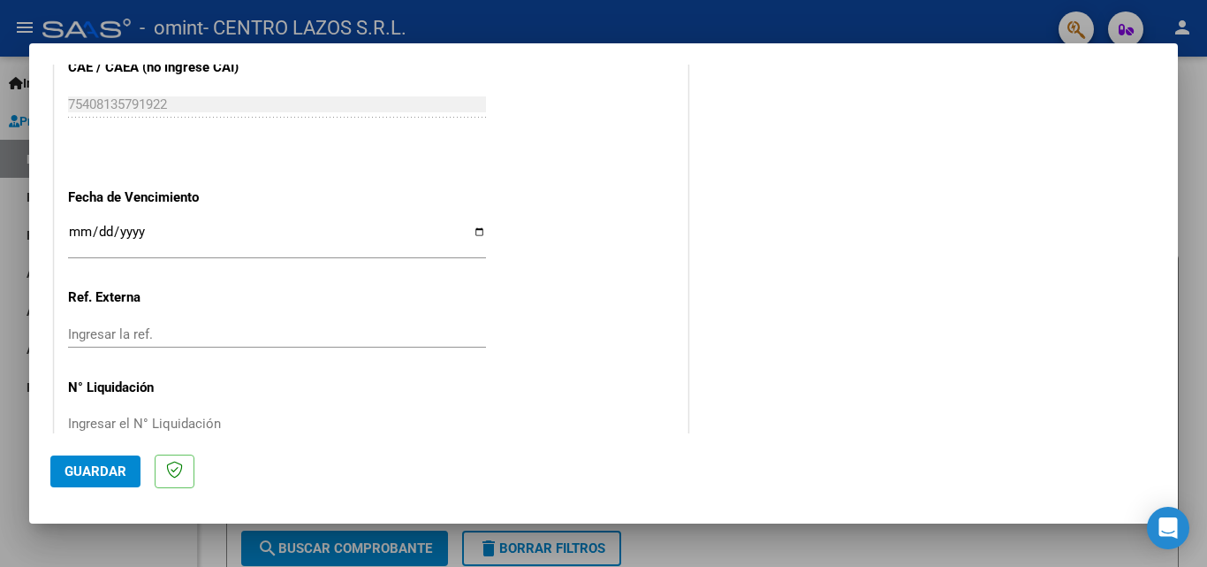
type input "202509"
click at [469, 234] on input "Ingresar la fecha" at bounding box center [277, 238] width 418 height 28
type input "[DATE]"
click at [226, 354] on div "Ingresar la ref." at bounding box center [277, 342] width 418 height 43
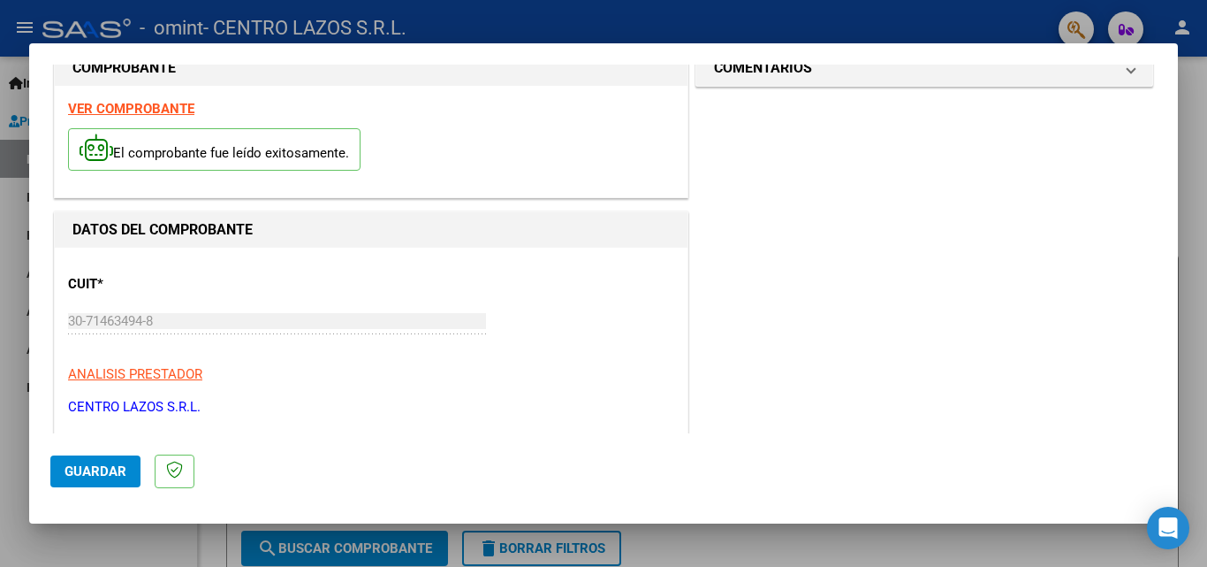
scroll to position [0, 0]
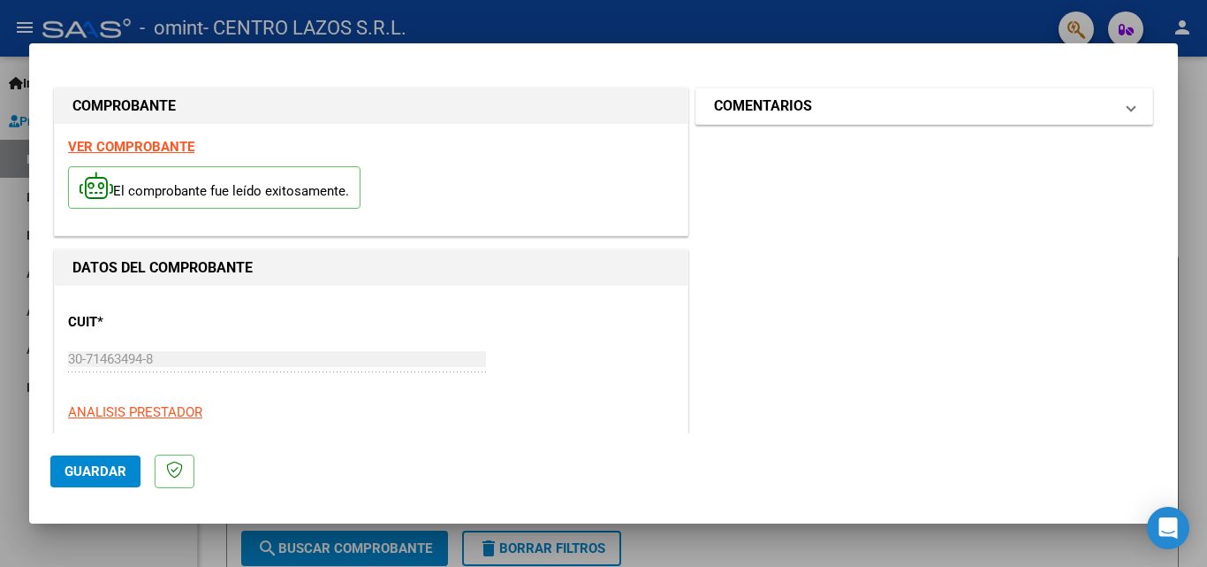
click at [904, 109] on mat-panel-title "COMENTARIOS" at bounding box center [913, 105] width 399 height 21
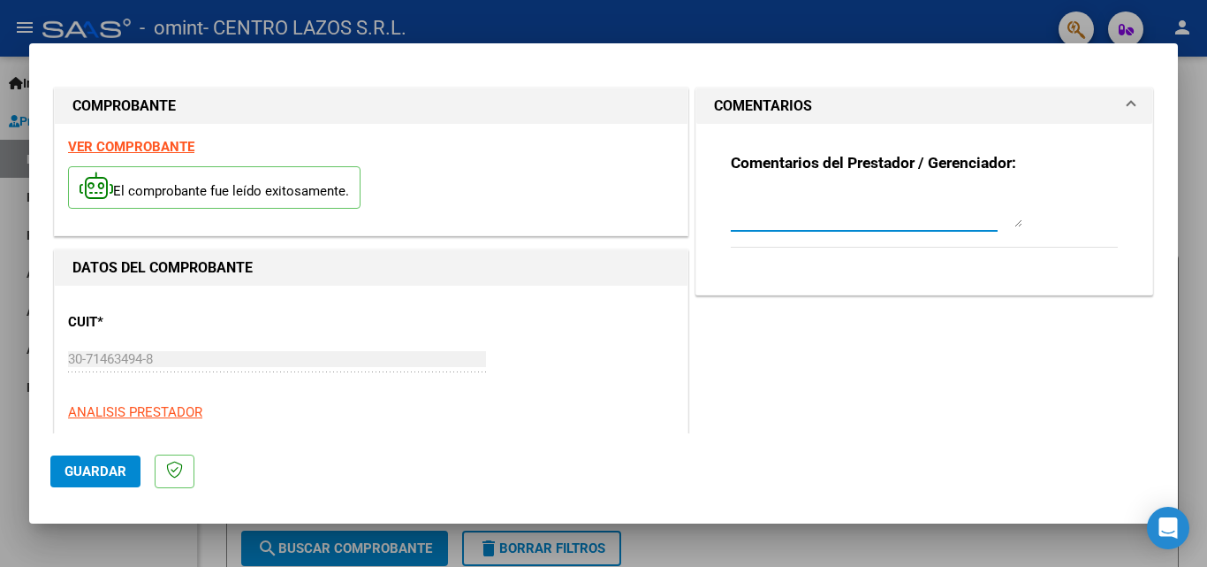
click at [764, 218] on textarea at bounding box center [877, 209] width 292 height 35
click at [8, 309] on div at bounding box center [603, 283] width 1207 height 567
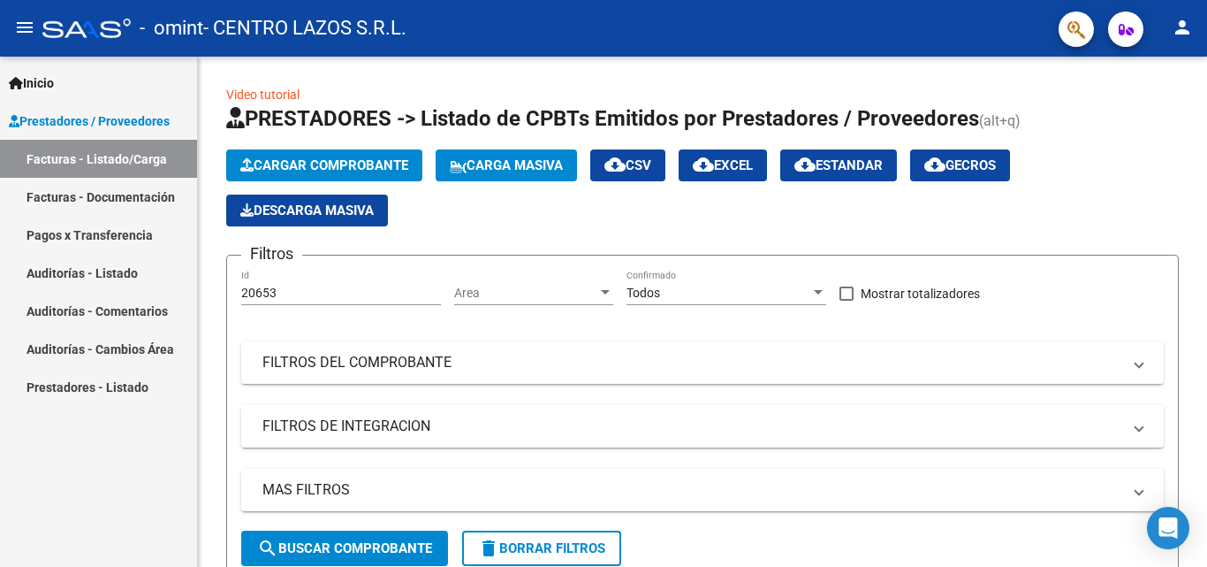
click at [77, 164] on link "Facturas - Listado/Carga" at bounding box center [98, 159] width 197 height 38
click at [331, 163] on span "Cargar Comprobante" at bounding box center [324, 165] width 168 height 16
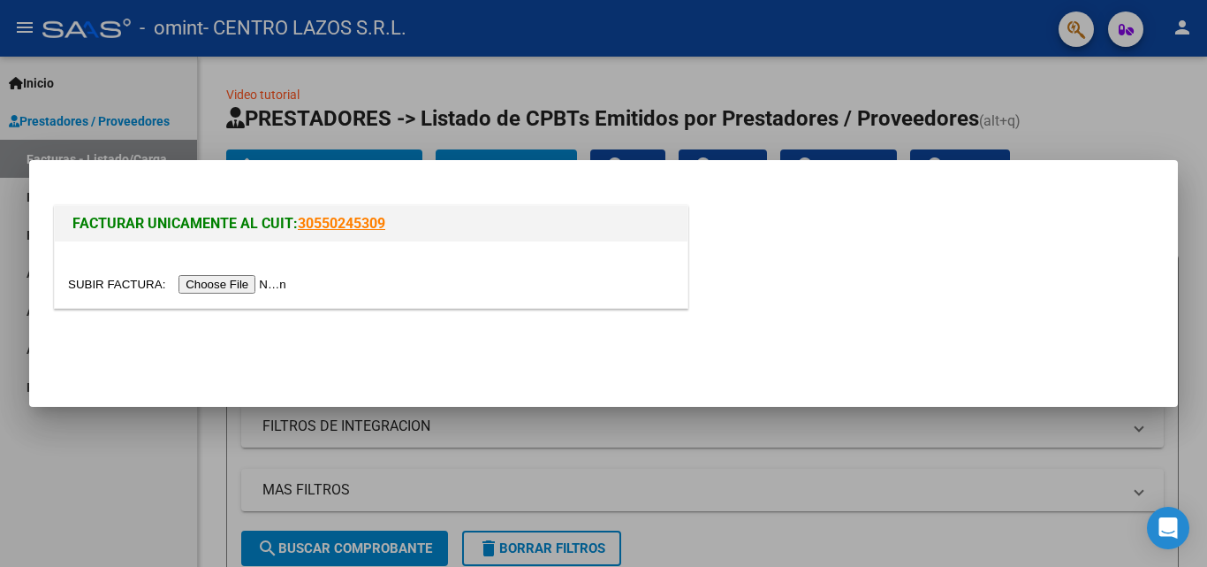
click at [293, 296] on div at bounding box center [371, 274] width 633 height 66
click at [292, 287] on input "file" at bounding box center [180, 284] width 224 height 19
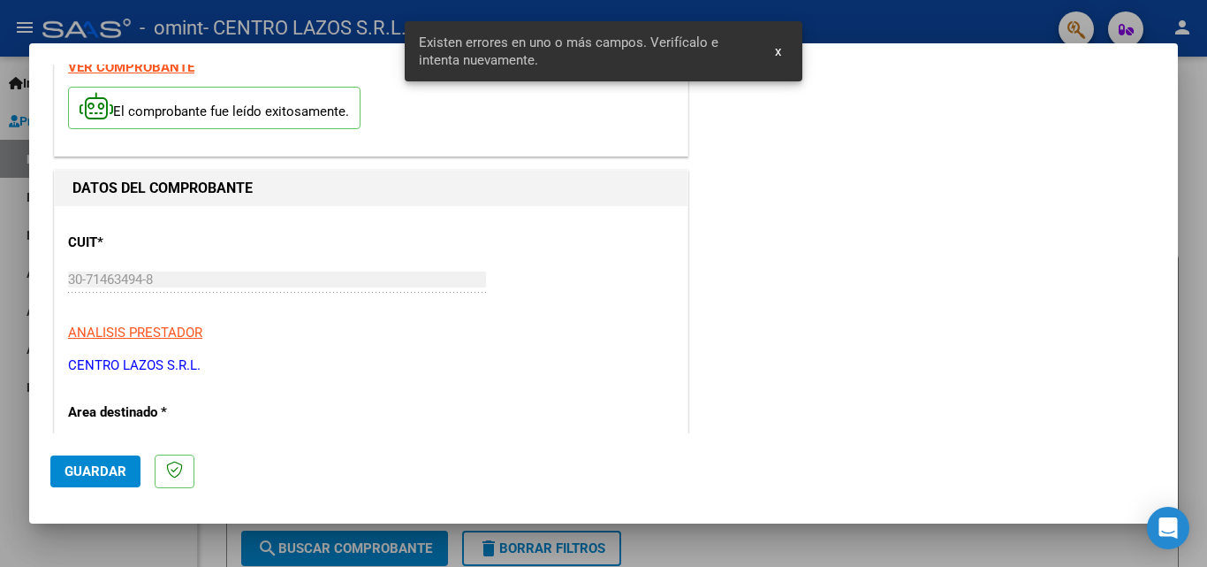
scroll to position [177, 0]
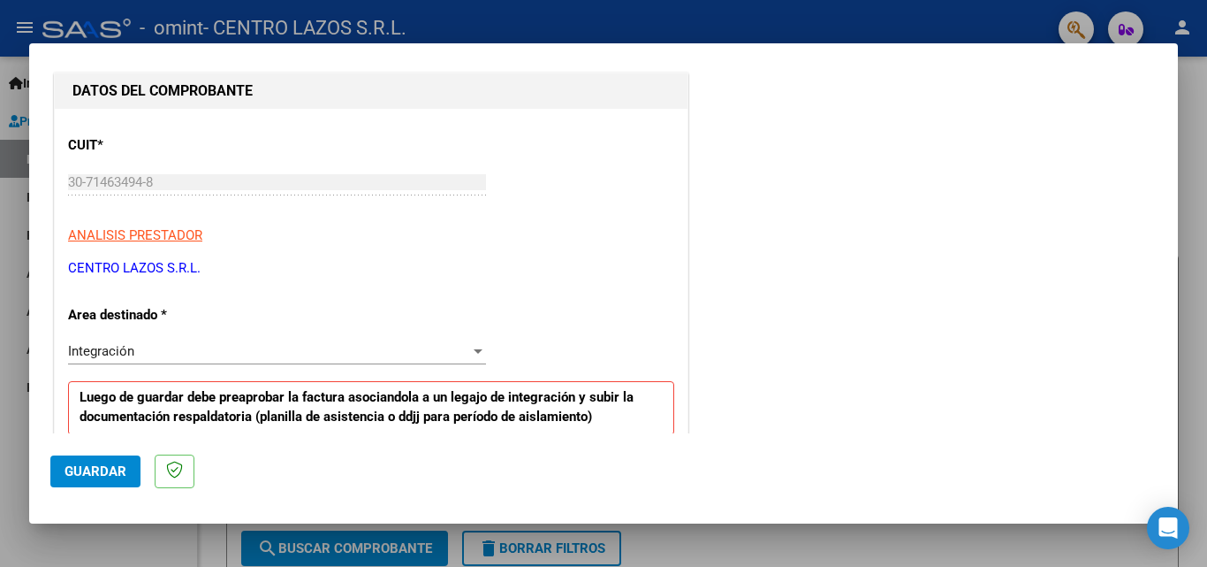
click at [4, 289] on div at bounding box center [603, 283] width 1207 height 567
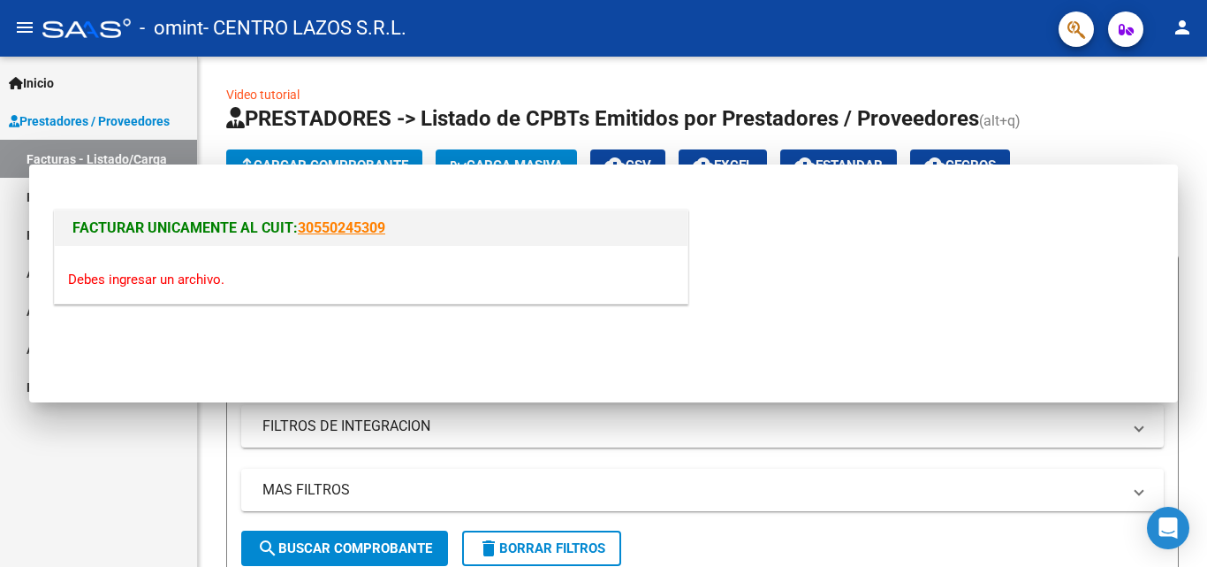
scroll to position [0, 0]
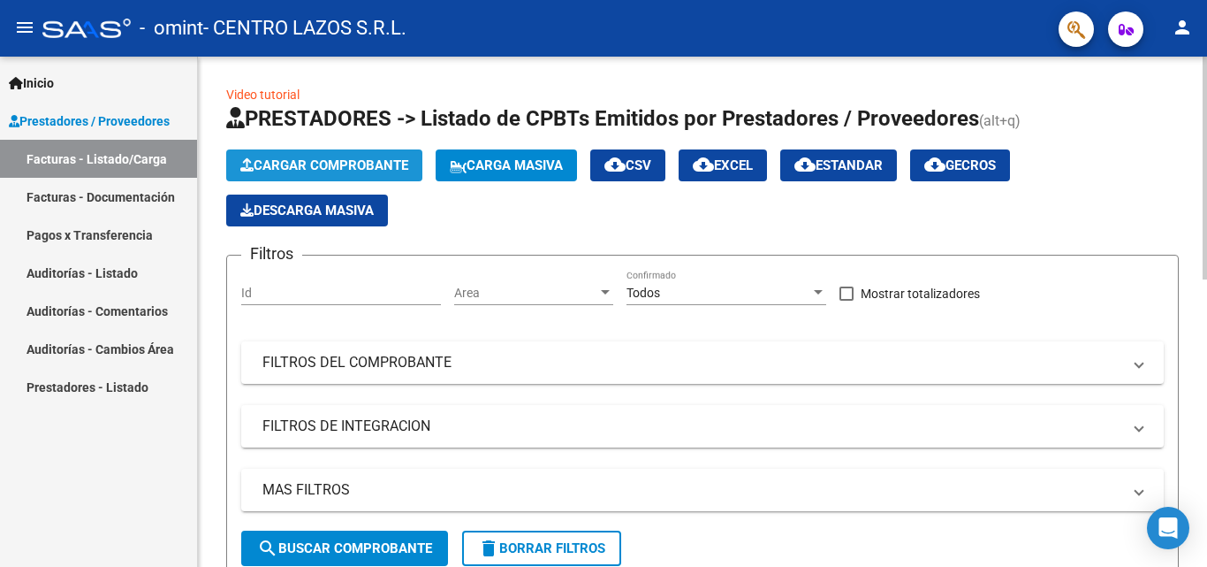
click at [342, 164] on span "Cargar Comprobante" at bounding box center [324, 165] width 168 height 16
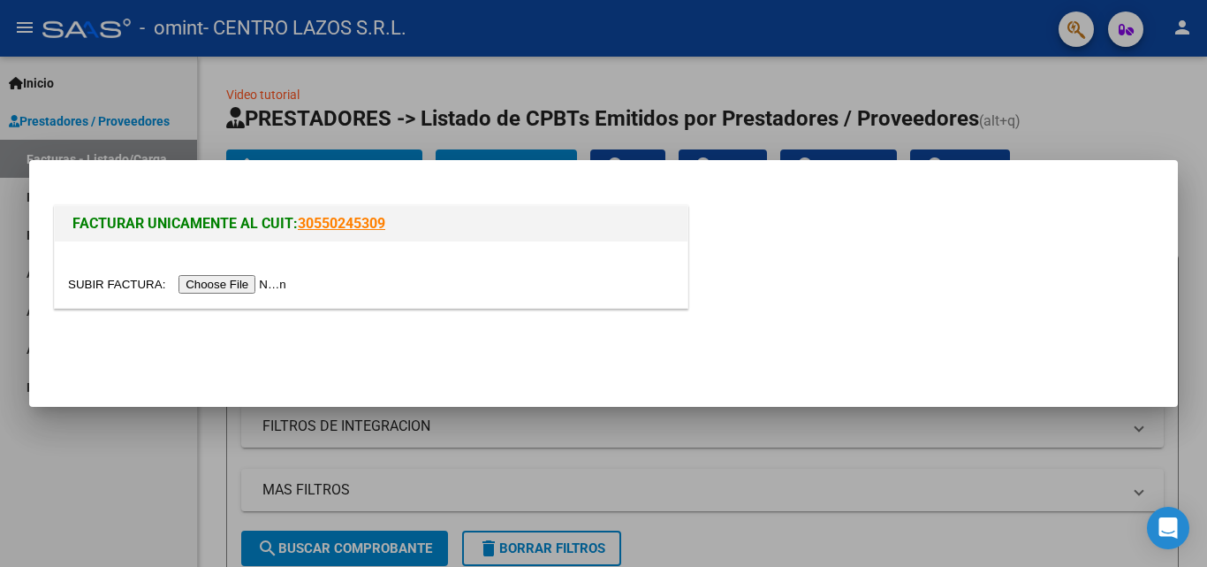
click at [292, 280] on input "file" at bounding box center [180, 284] width 224 height 19
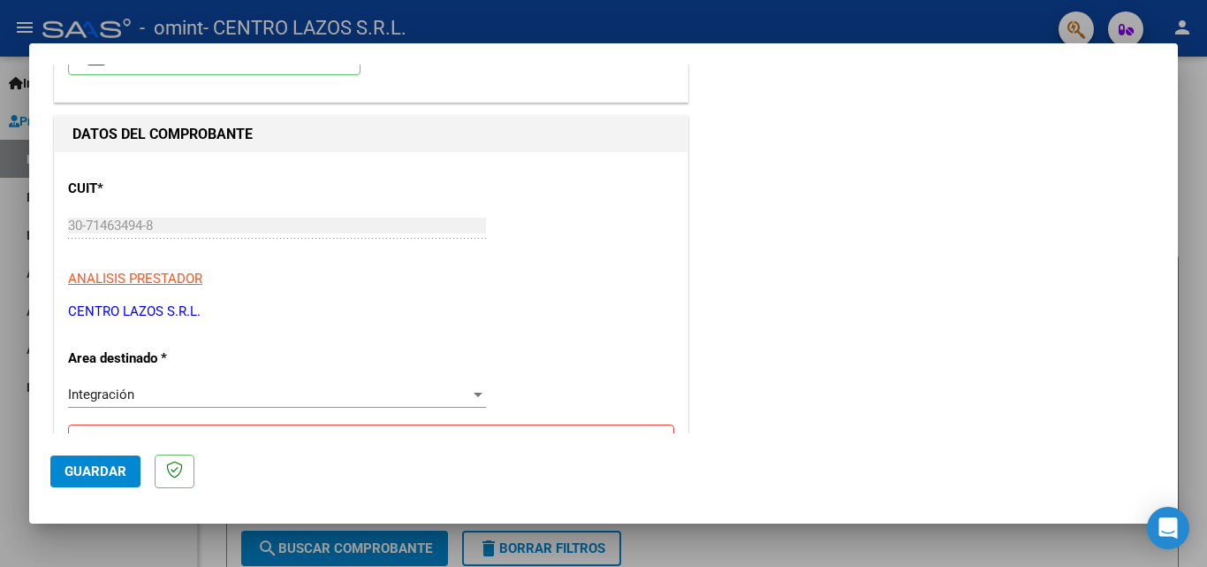
scroll to position [177, 0]
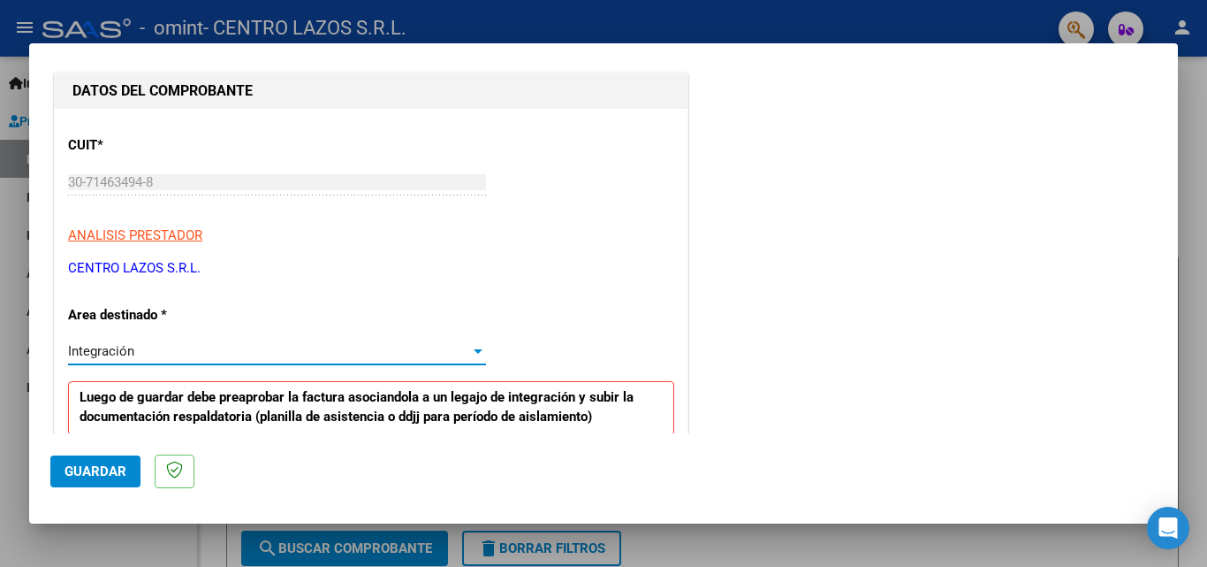
click at [136, 347] on div "Integración" at bounding box center [269, 351] width 402 height 16
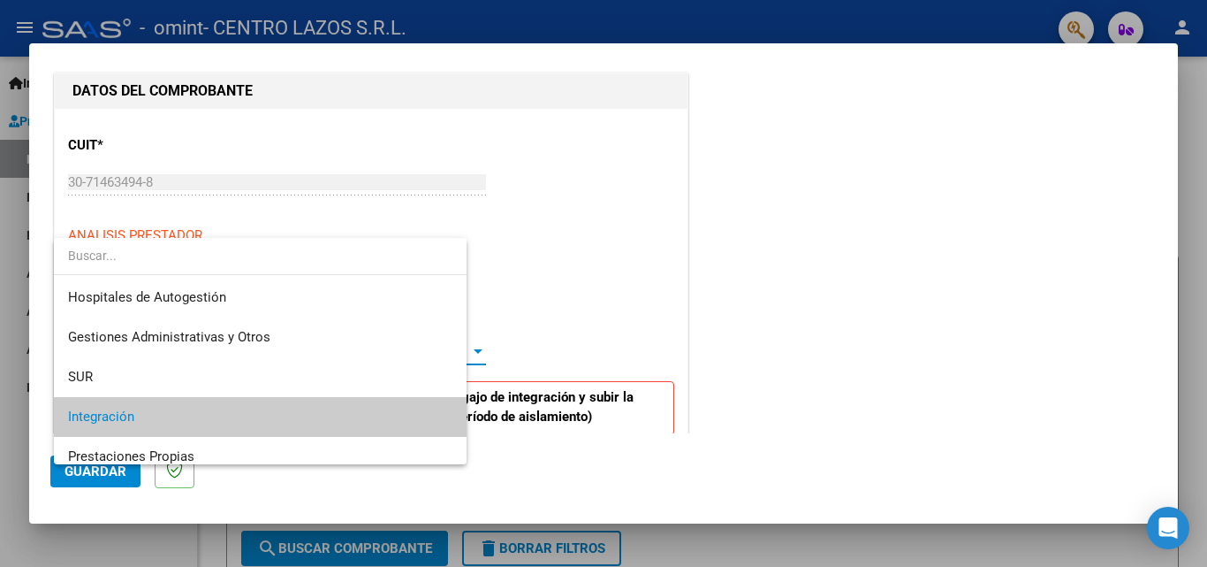
scroll to position [66, 0]
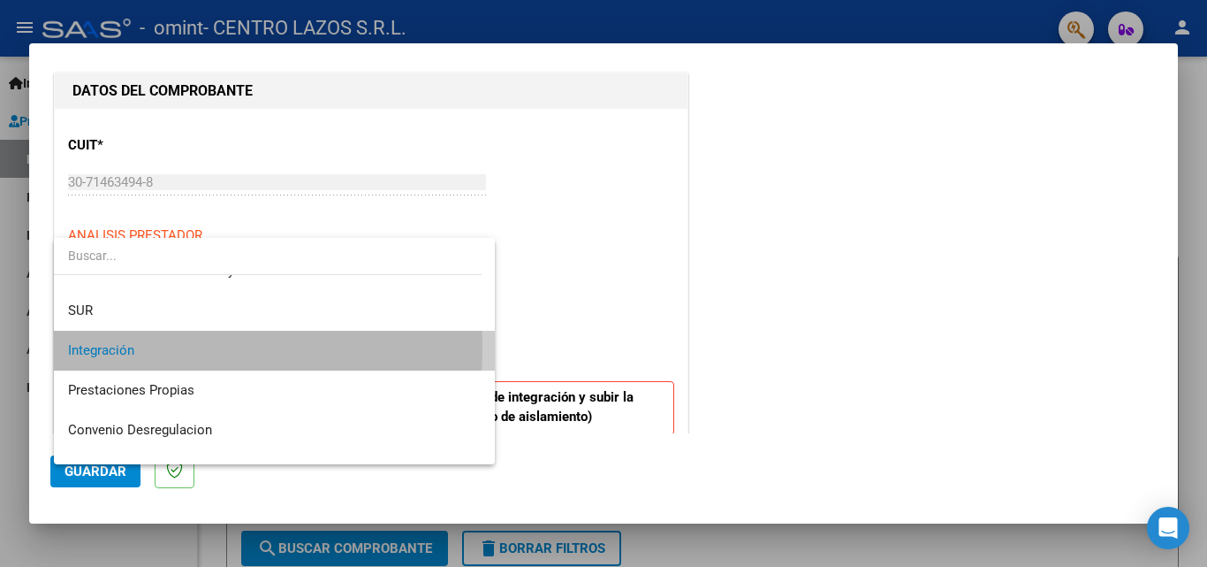
click at [136, 347] on span "Integración" at bounding box center [274, 351] width 413 height 40
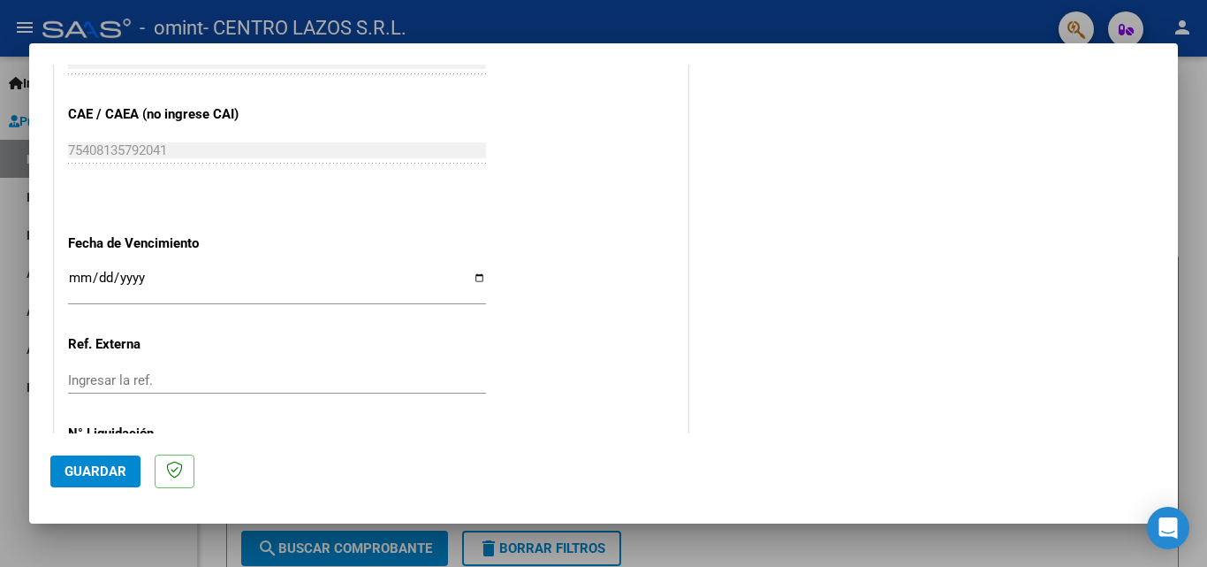
scroll to position [1233, 0]
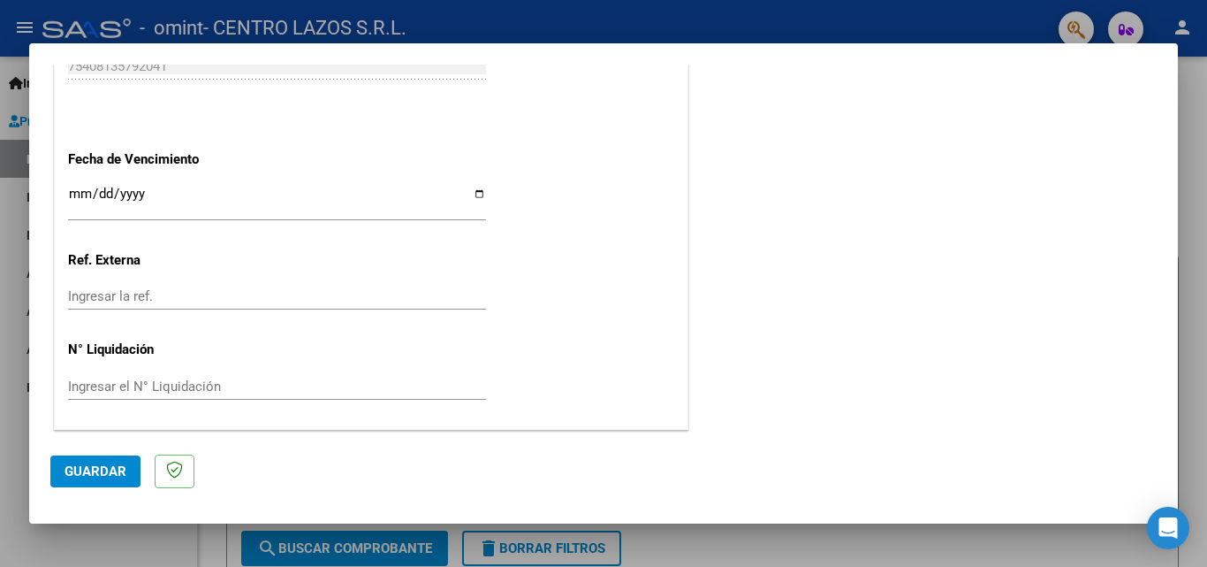
click at [51, 534] on div at bounding box center [603, 283] width 1207 height 567
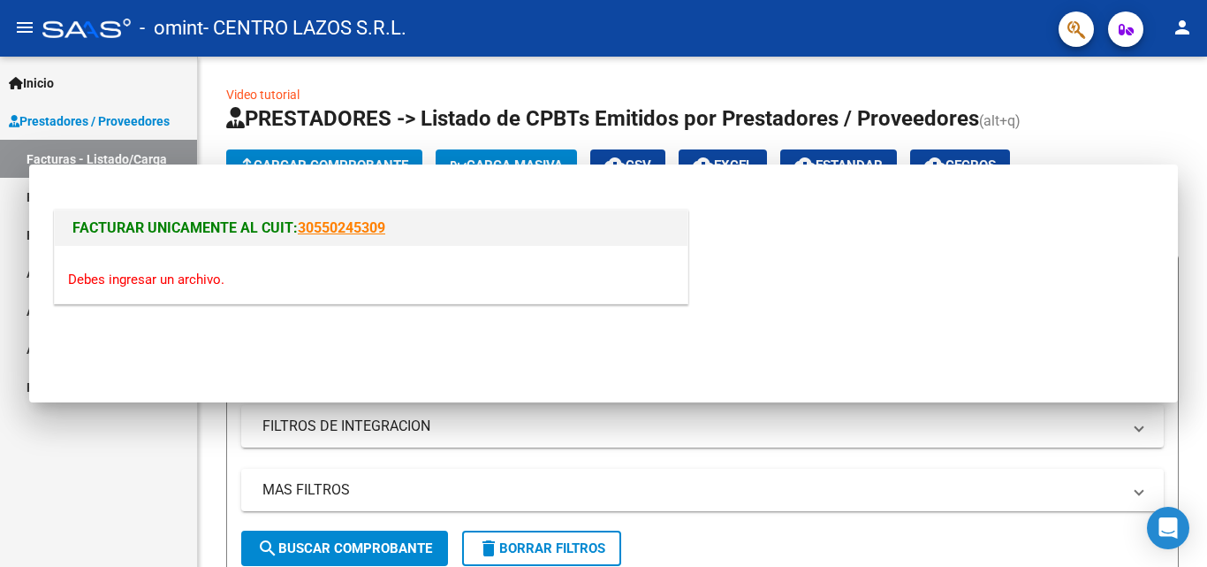
scroll to position [0, 0]
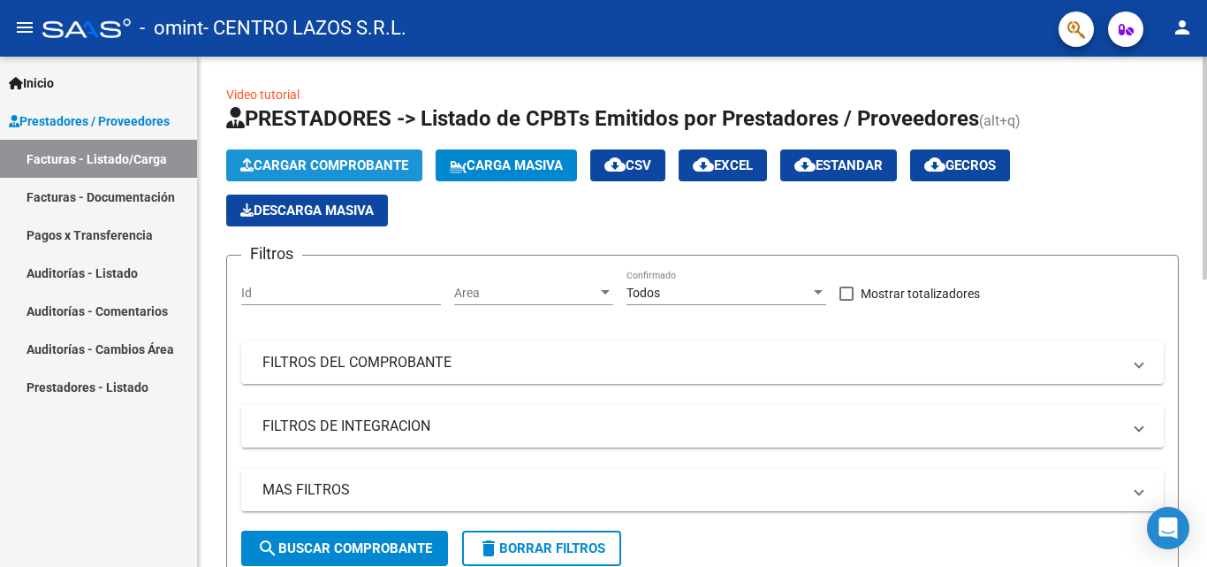
click at [365, 166] on span "Cargar Comprobante" at bounding box center [324, 165] width 168 height 16
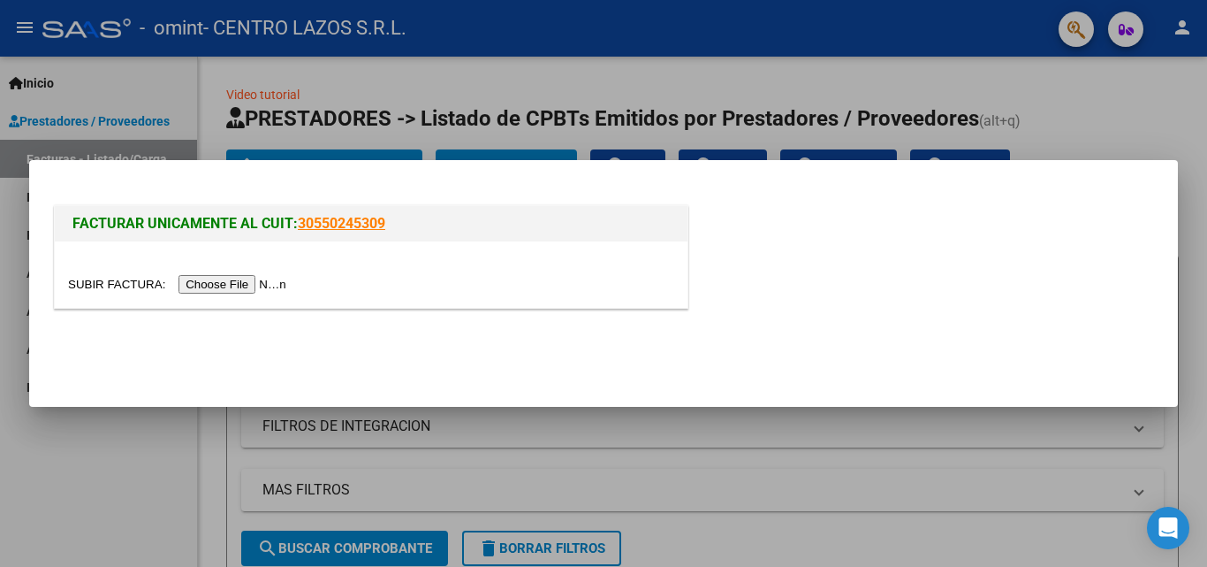
click at [267, 278] on input "file" at bounding box center [180, 284] width 224 height 19
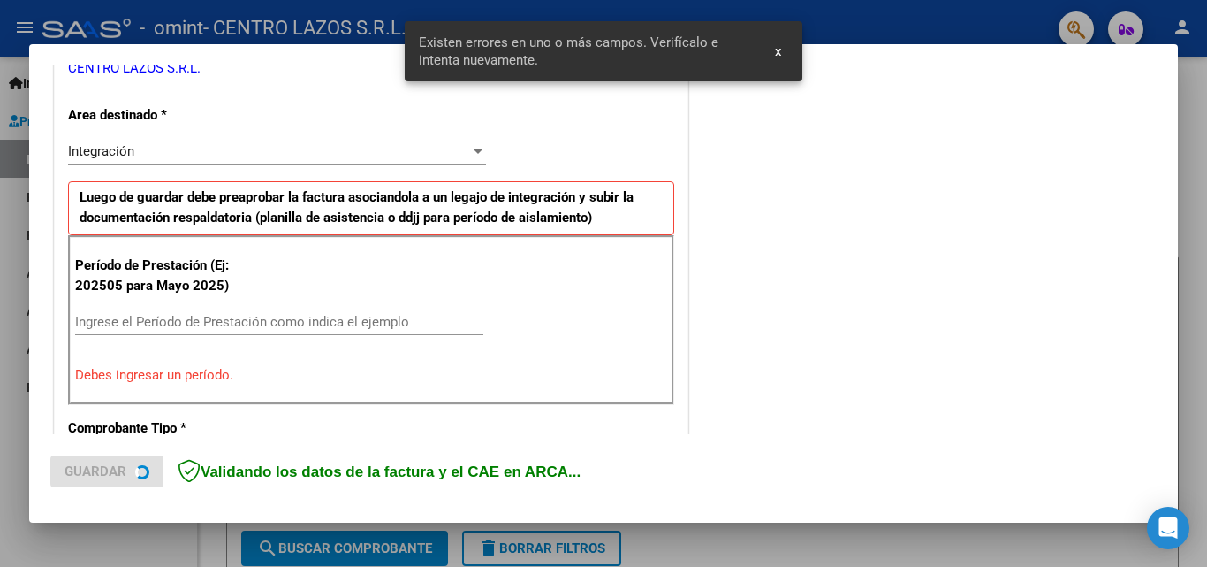
scroll to position [399, 0]
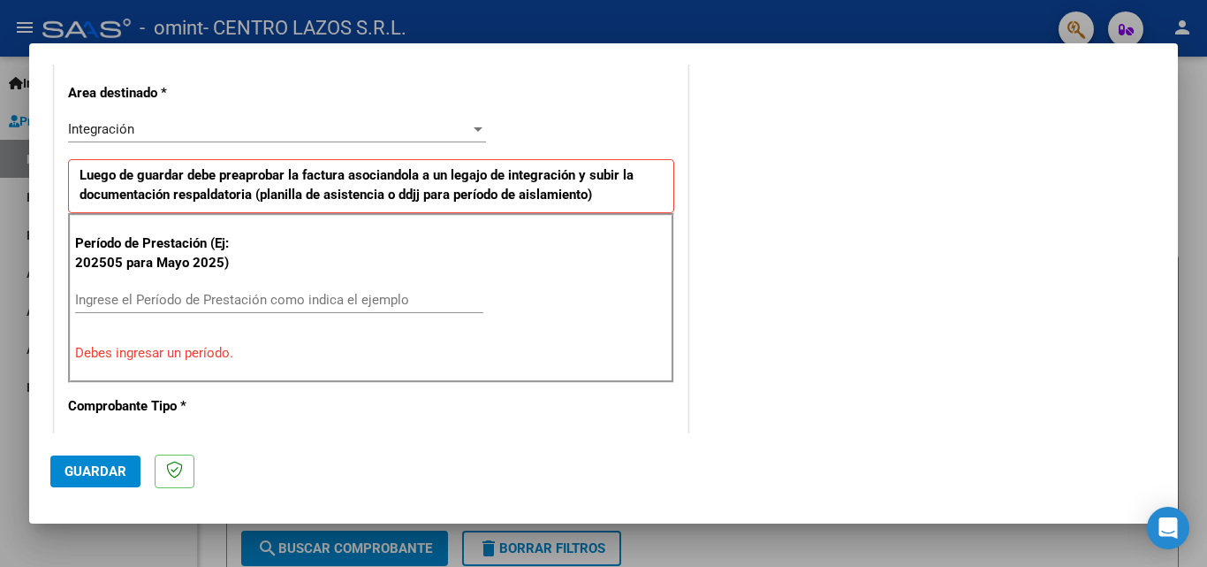
click at [13, 527] on div at bounding box center [603, 283] width 1207 height 567
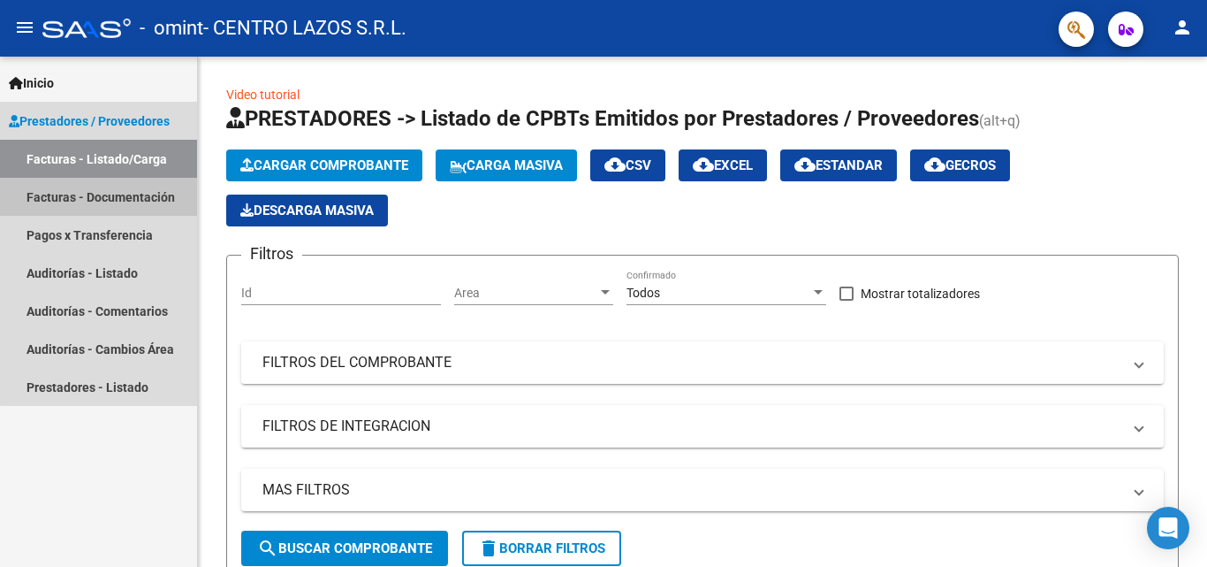
click at [117, 197] on link "Facturas - Documentación" at bounding box center [98, 197] width 197 height 38
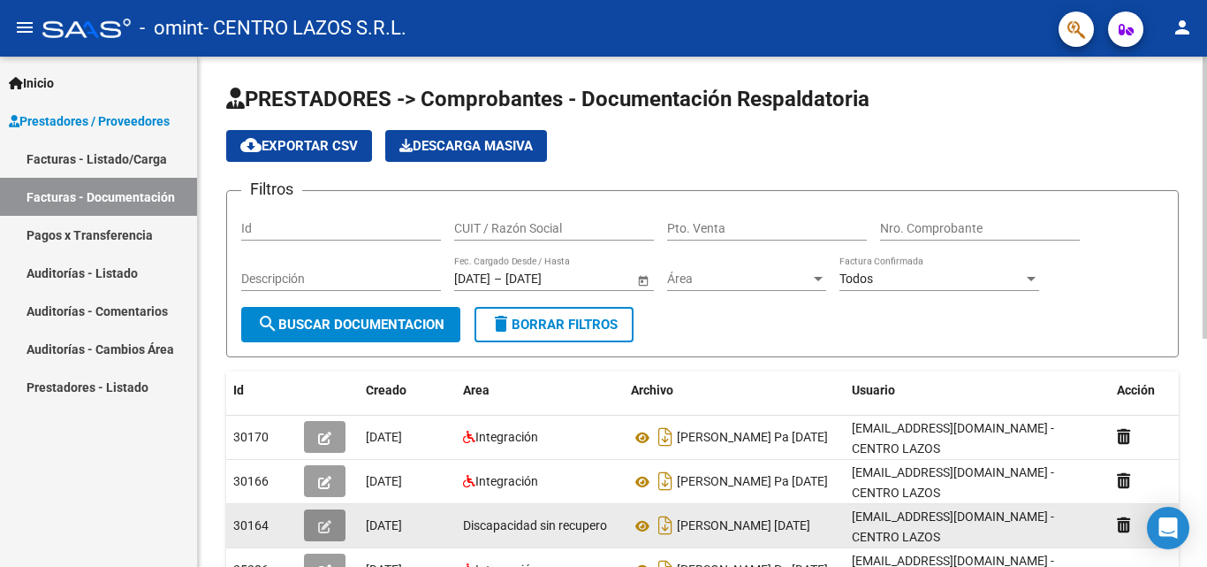
click at [322, 524] on icon "button" at bounding box center [324, 526] width 13 height 13
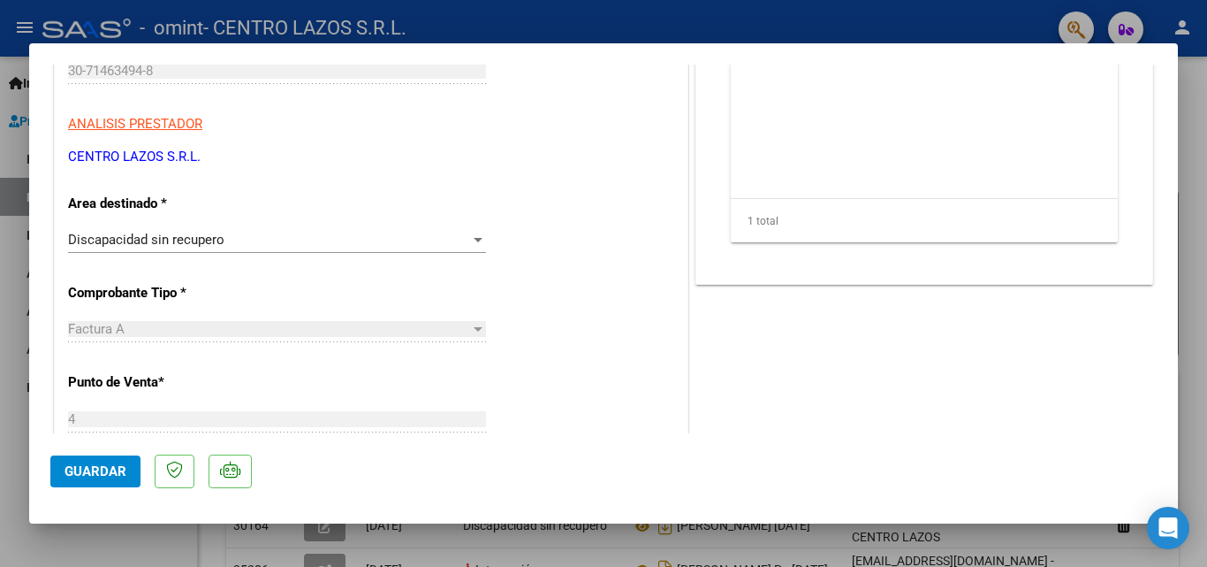
scroll to position [265, 0]
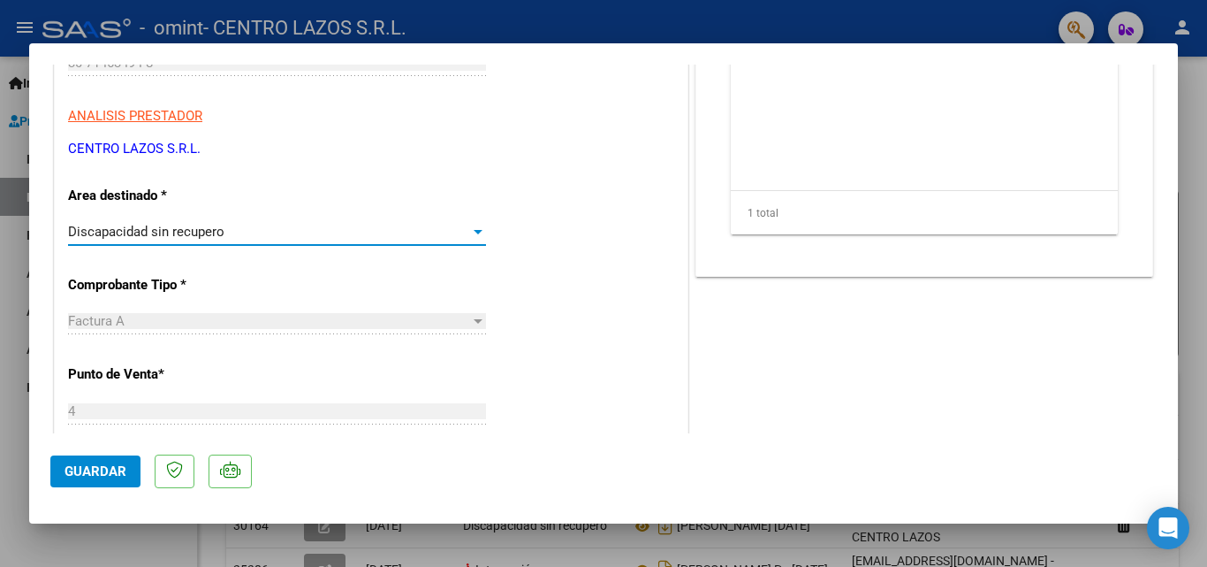
click at [159, 235] on span "Discapacidad sin recupero" at bounding box center [146, 232] width 156 height 16
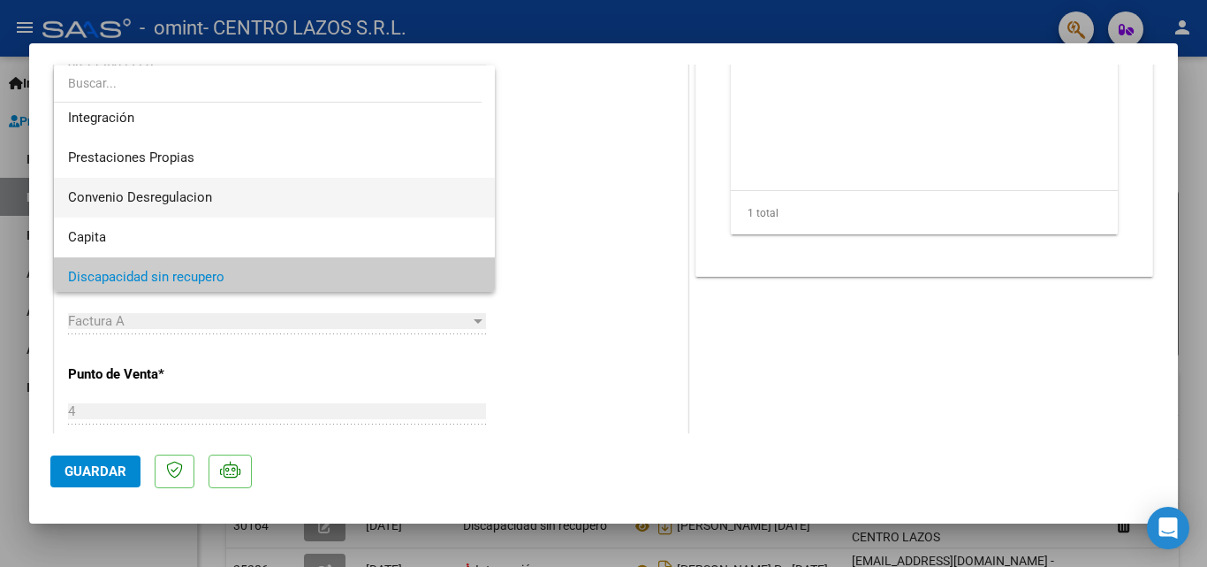
scroll to position [0, 0]
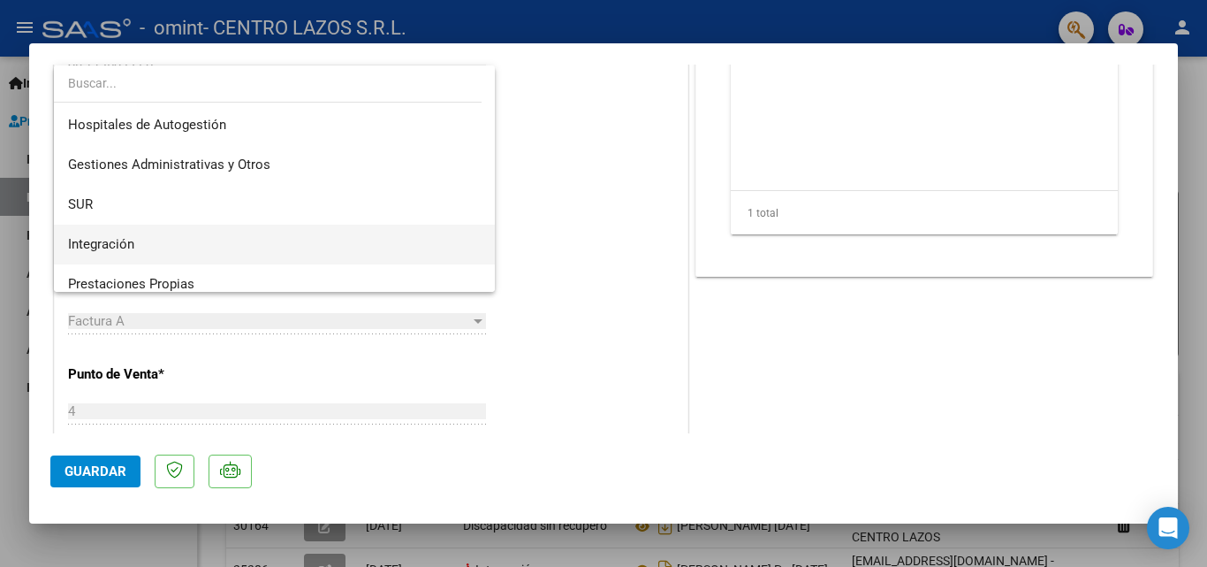
click at [114, 232] on span "Integración" at bounding box center [274, 244] width 413 height 40
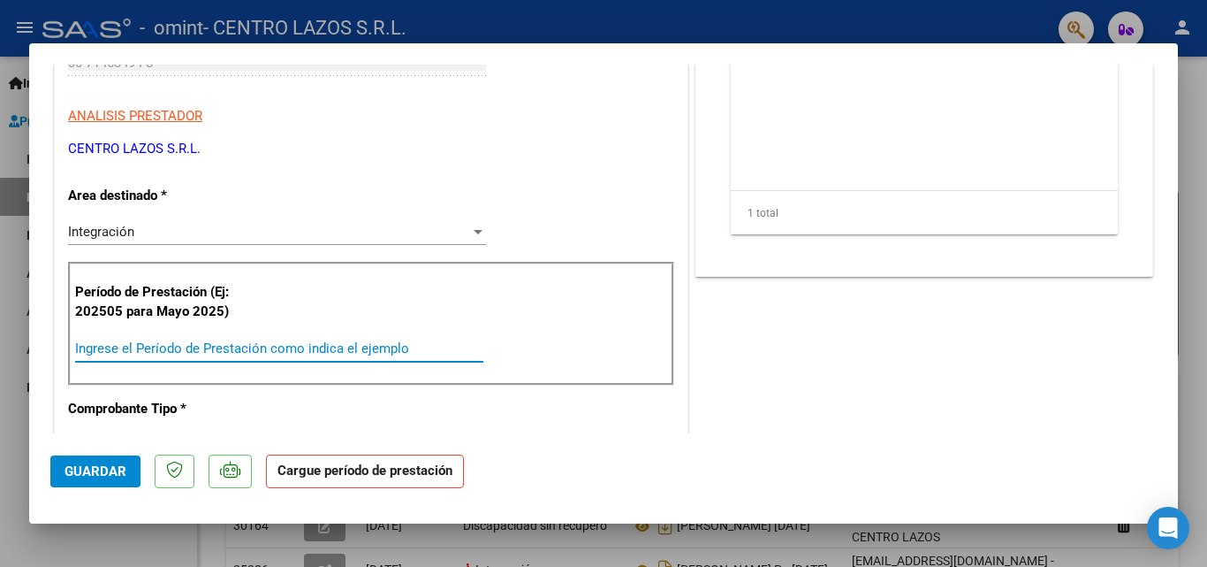
click at [161, 347] on input "Ingrese el Período de Prestación como indica el ejemplo" at bounding box center [279, 348] width 408 height 16
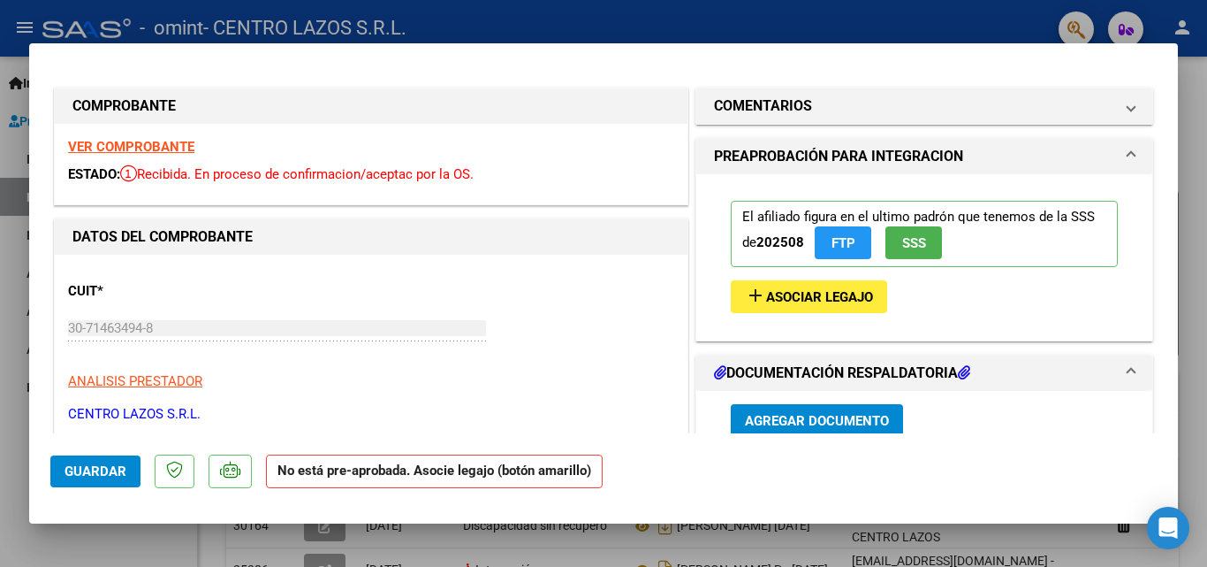
type input "202509"
click at [793, 288] on span "add Asociar Legajo" at bounding box center [809, 296] width 128 height 16
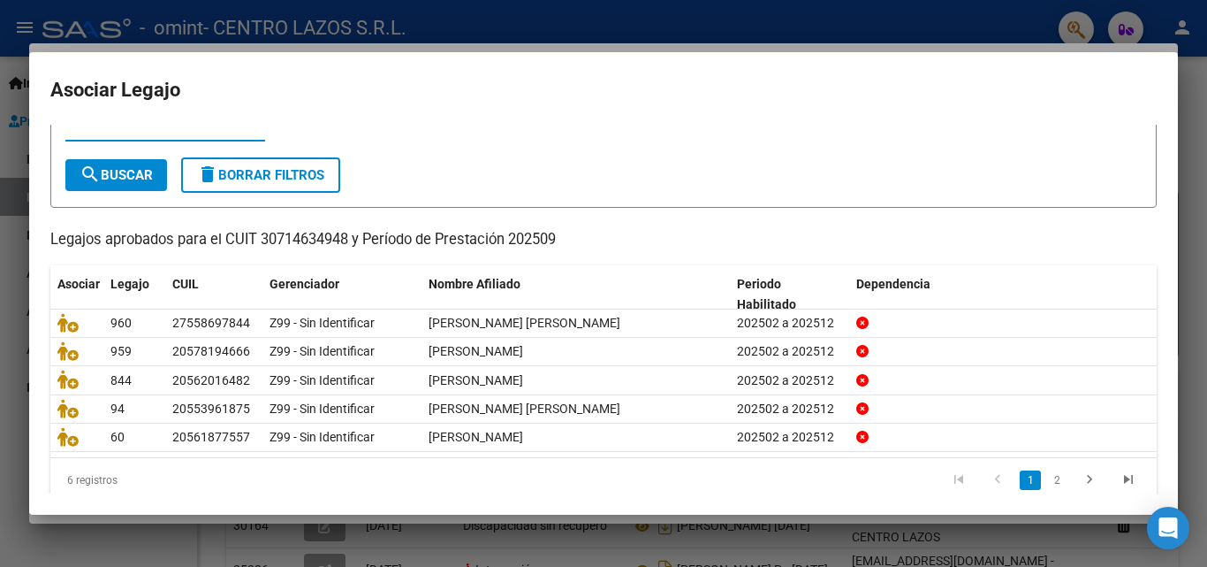
scroll to position [88, 0]
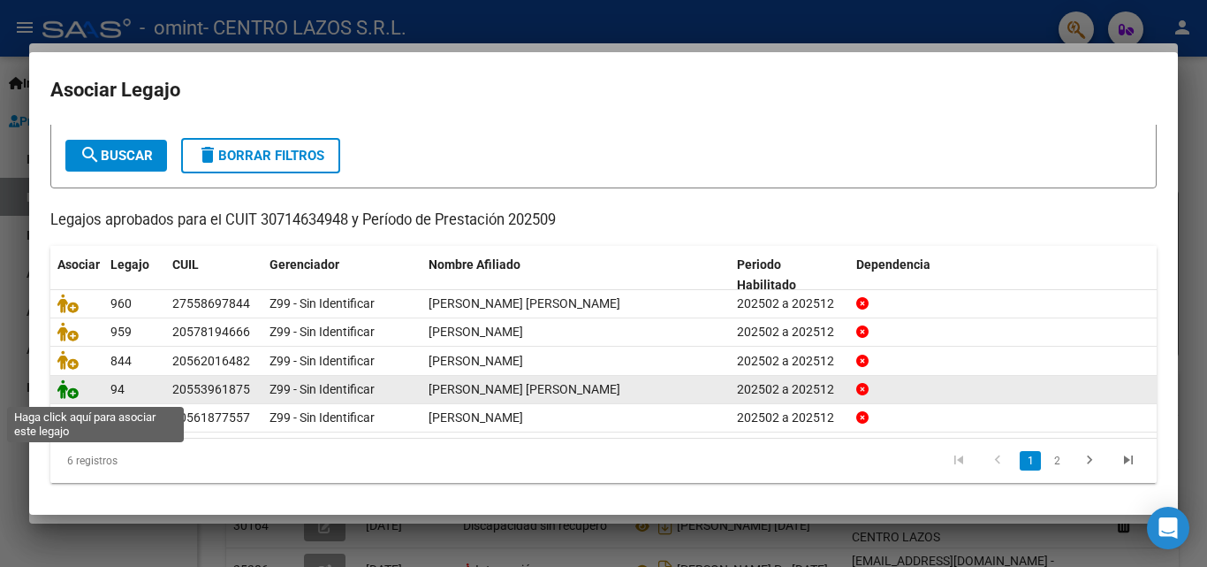
click at [69, 392] on icon at bounding box center [67, 388] width 21 height 19
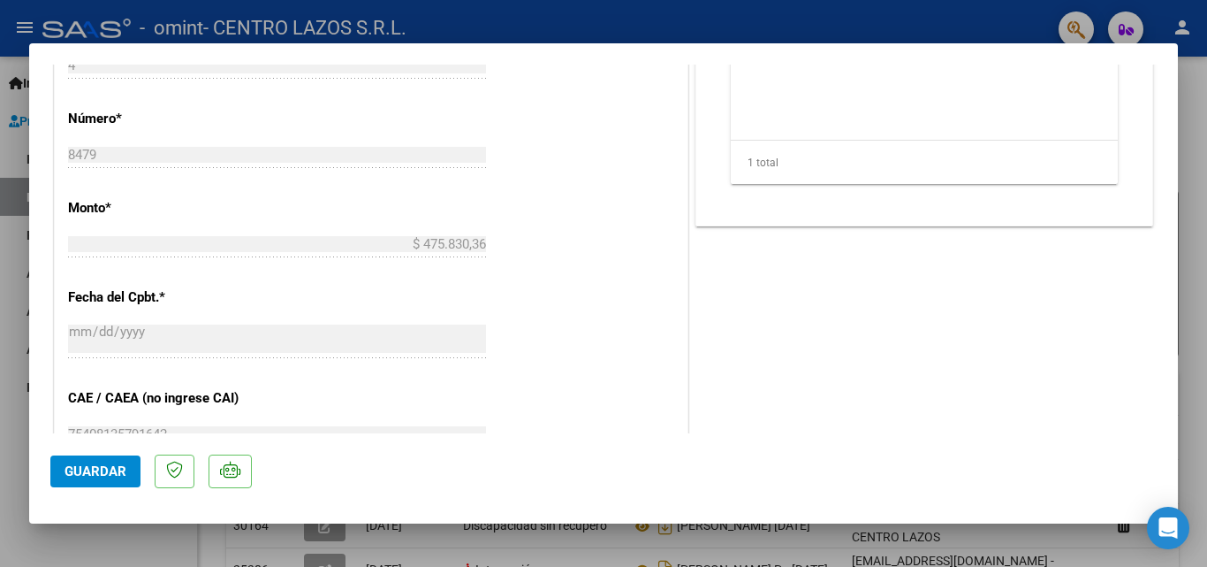
scroll to position [795, 0]
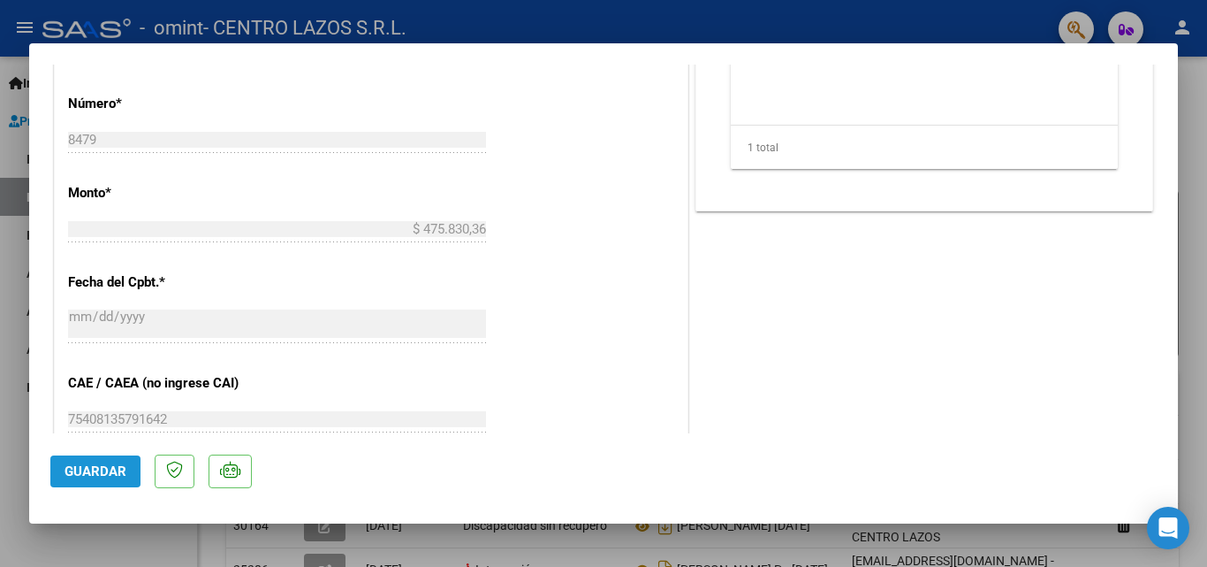
click at [76, 465] on span "Guardar" at bounding box center [96, 471] width 62 height 16
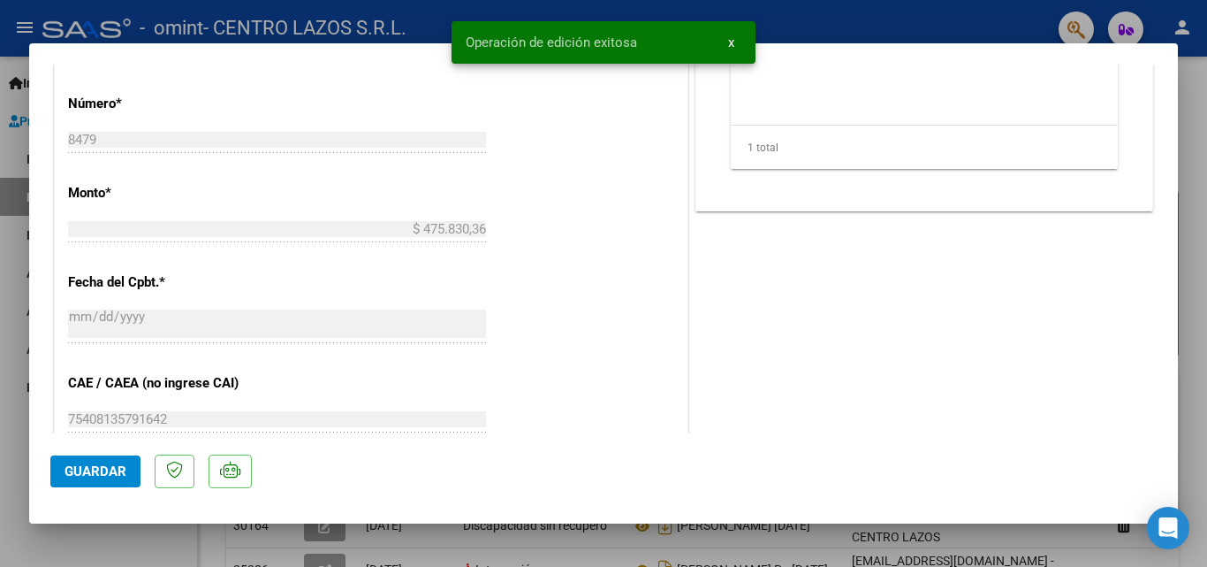
click at [76, 465] on span "Guardar" at bounding box center [96, 471] width 62 height 16
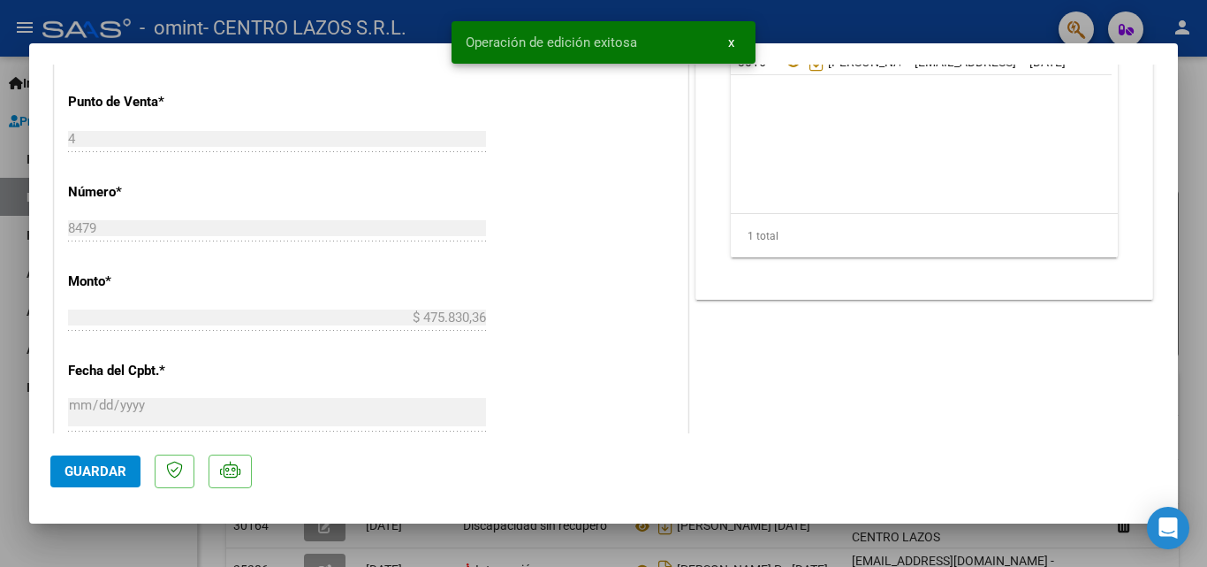
drag, startPoint x: 20, startPoint y: 536, endPoint x: 73, endPoint y: 566, distance: 60.5
click at [24, 542] on div at bounding box center [603, 283] width 1207 height 567
type input "$ 0,00"
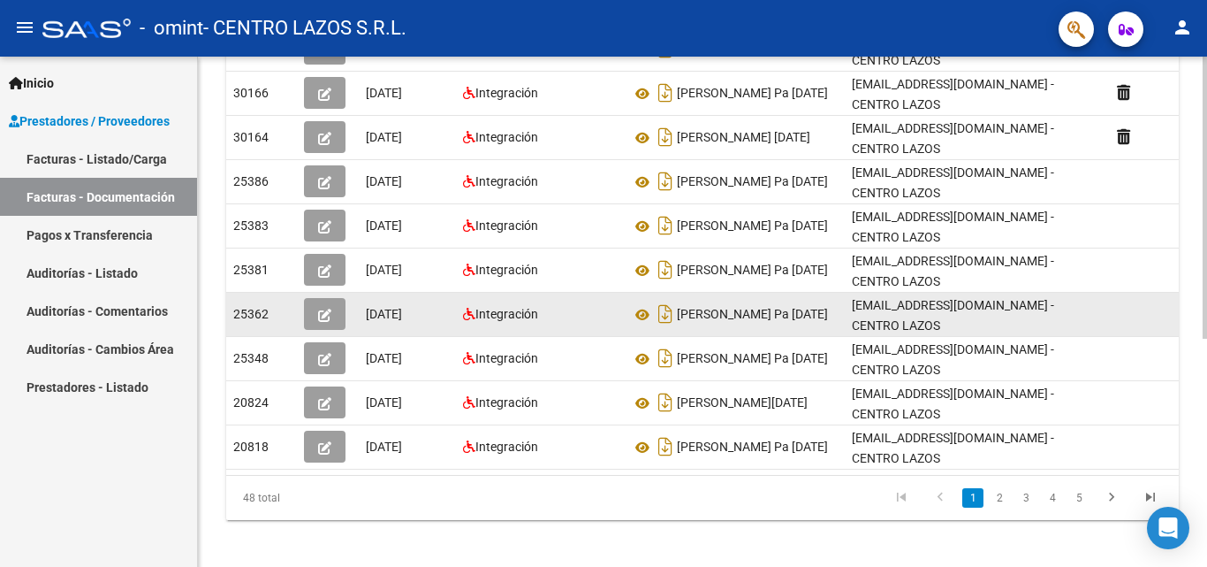
scroll to position [412, 0]
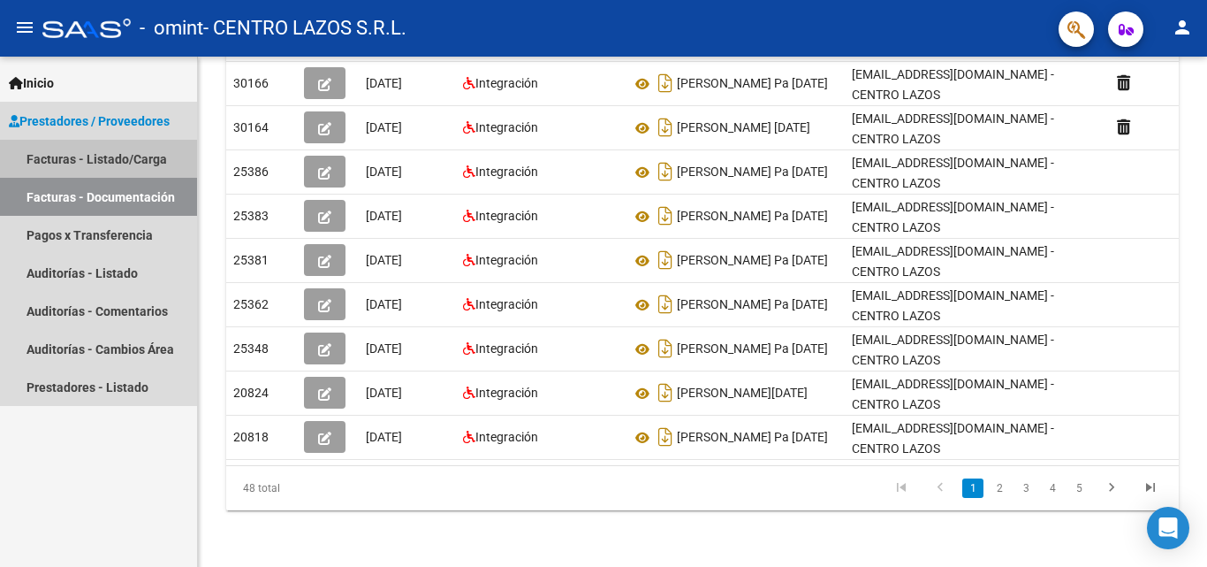
click at [69, 164] on link "Facturas - Listado/Carga" at bounding box center [98, 159] width 197 height 38
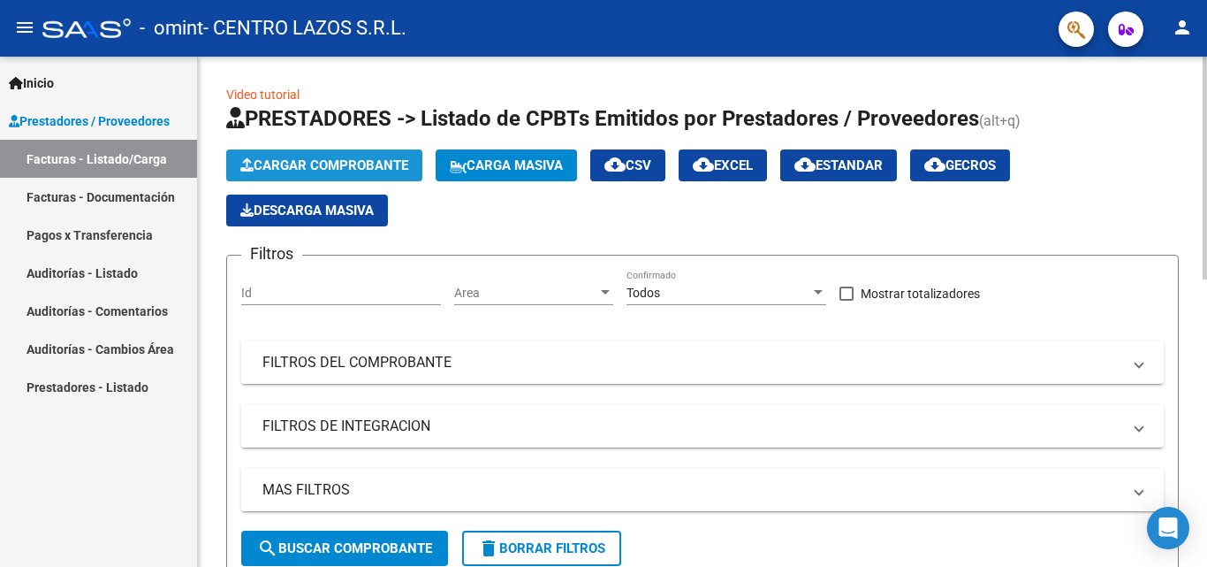
click at [366, 162] on span "Cargar Comprobante" at bounding box center [324, 165] width 168 height 16
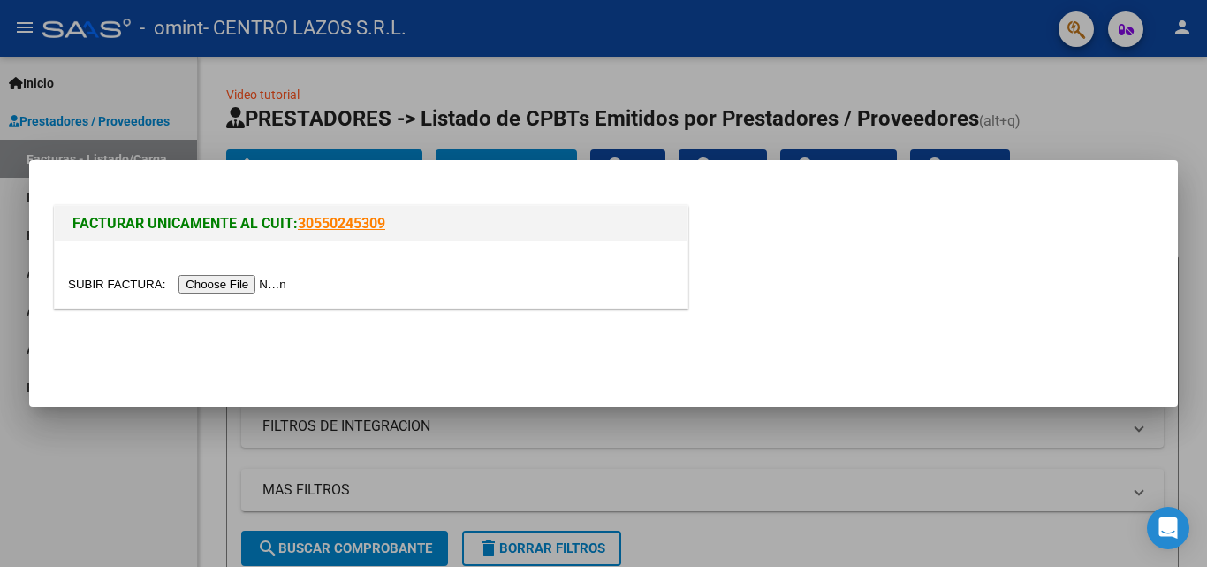
click at [285, 290] on input "file" at bounding box center [180, 284] width 224 height 19
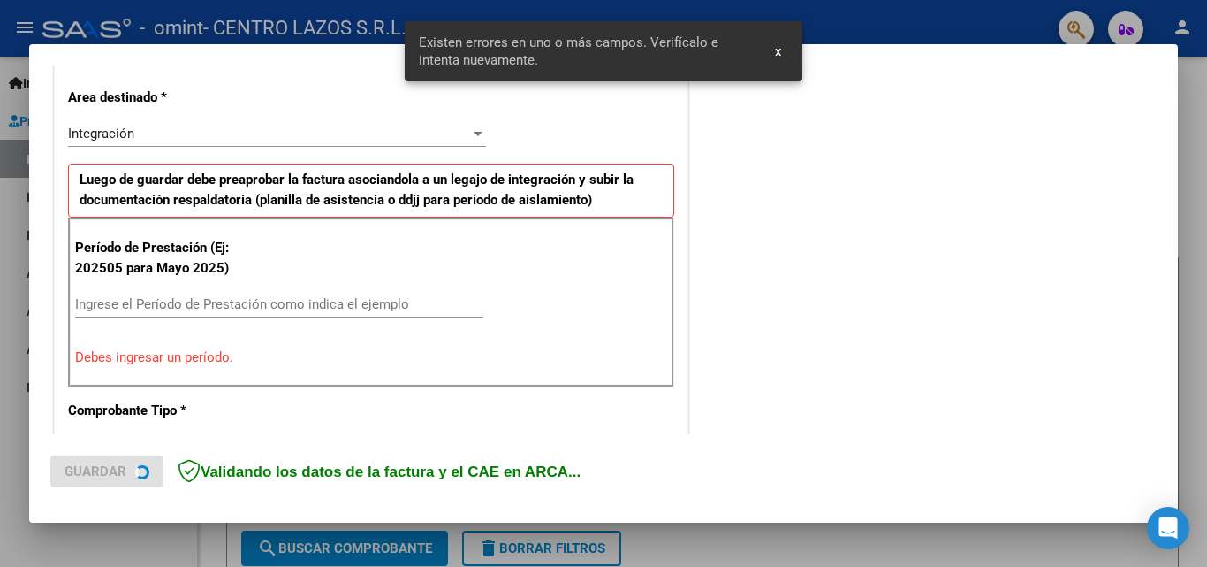
scroll to position [399, 0]
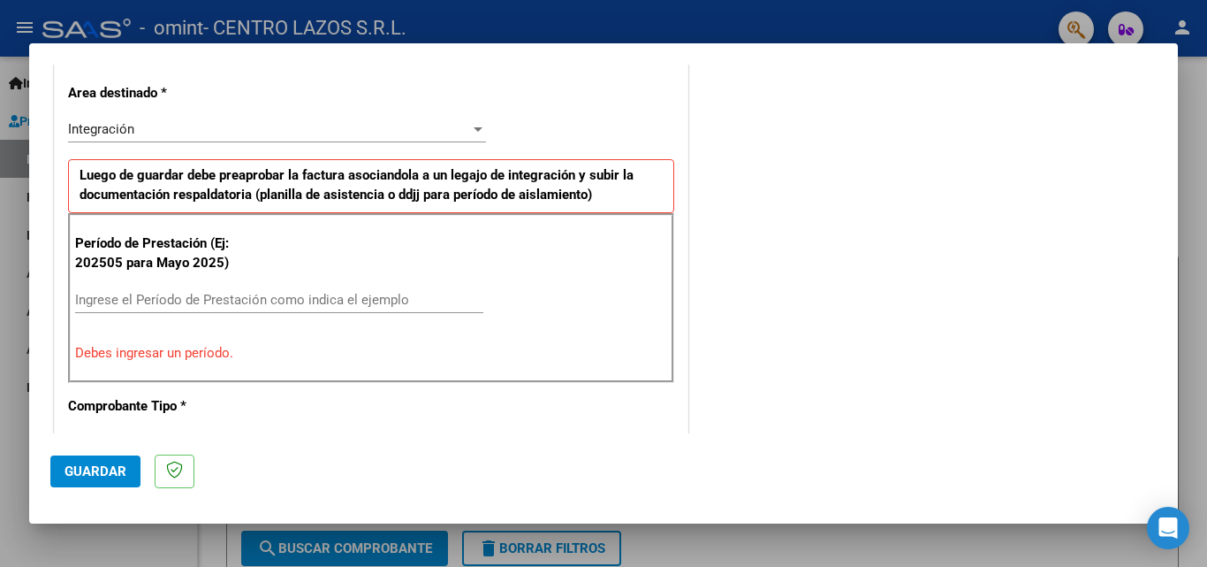
click at [120, 139] on div "Integración Seleccionar Area" at bounding box center [277, 129] width 418 height 27
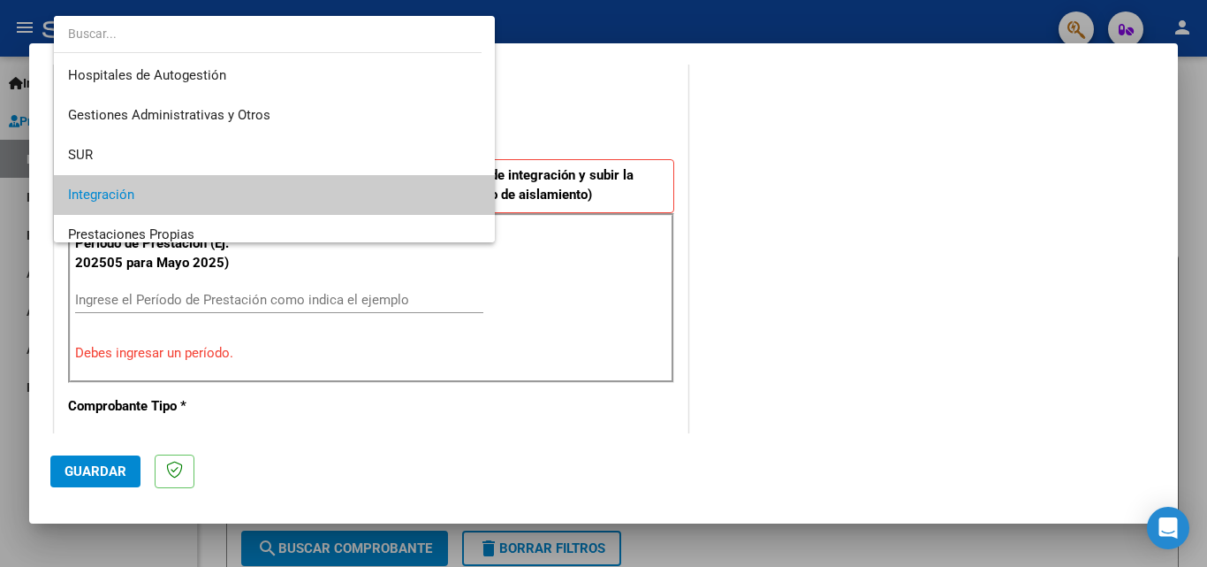
scroll to position [66, 0]
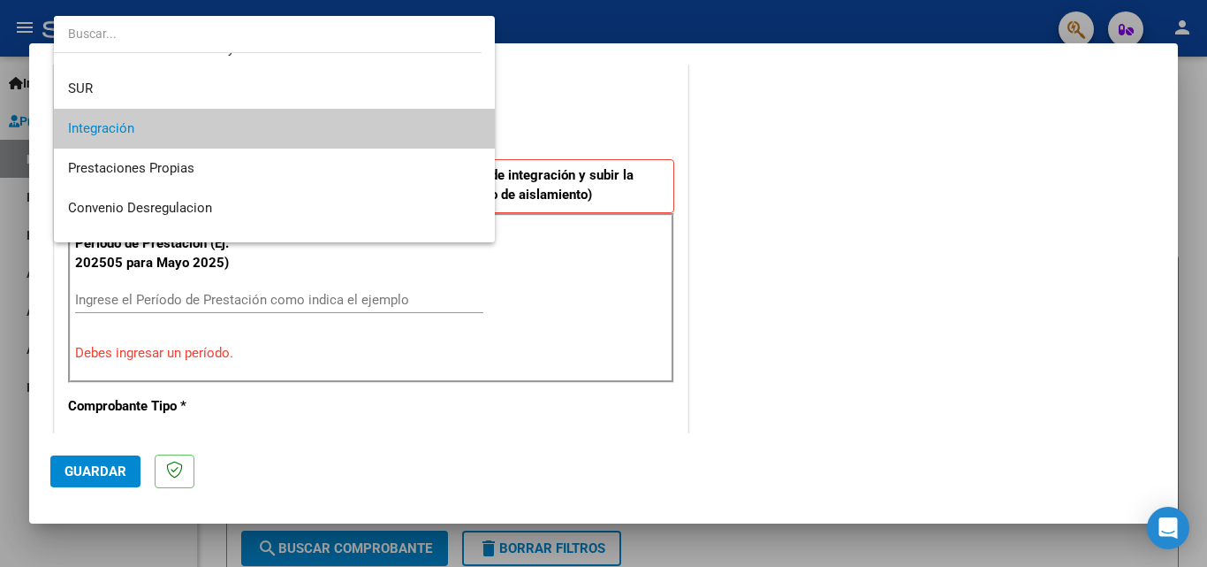
click at [122, 140] on span "Integración" at bounding box center [274, 129] width 413 height 40
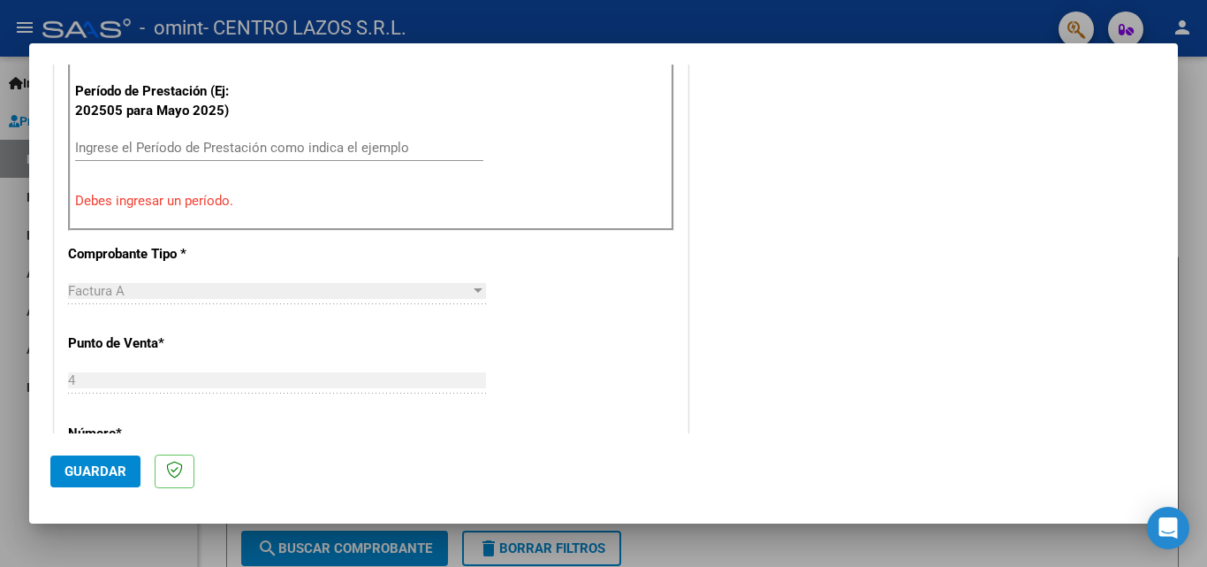
scroll to position [575, 0]
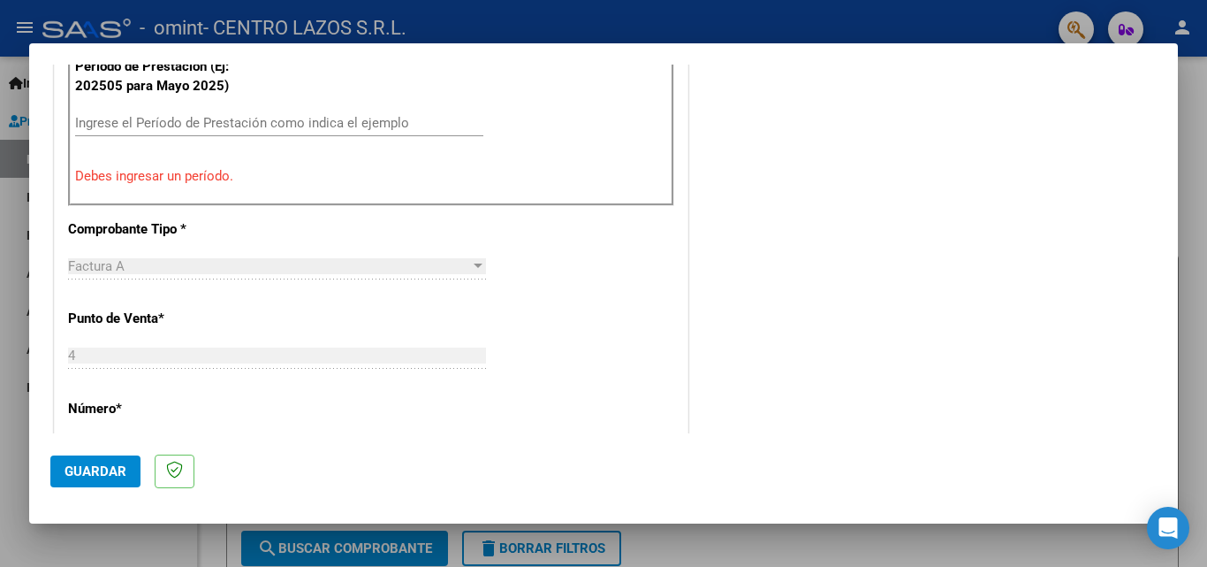
click at [101, 209] on div "CUIT * 30-71463494-8 Ingresar CUIT ANALISIS PRESTADOR CENTRO [PERSON_NAME] S.R.…" at bounding box center [371, 398] width 633 height 1376
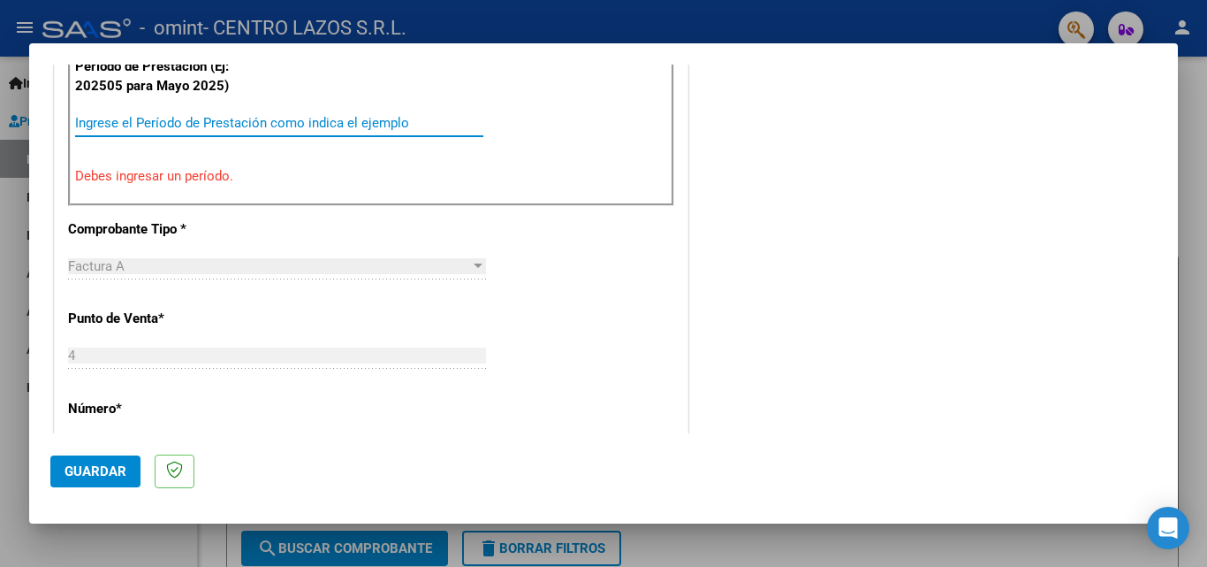
click at [132, 129] on input "Ingrese el Período de Prestación como indica el ejemplo" at bounding box center [279, 123] width 408 height 16
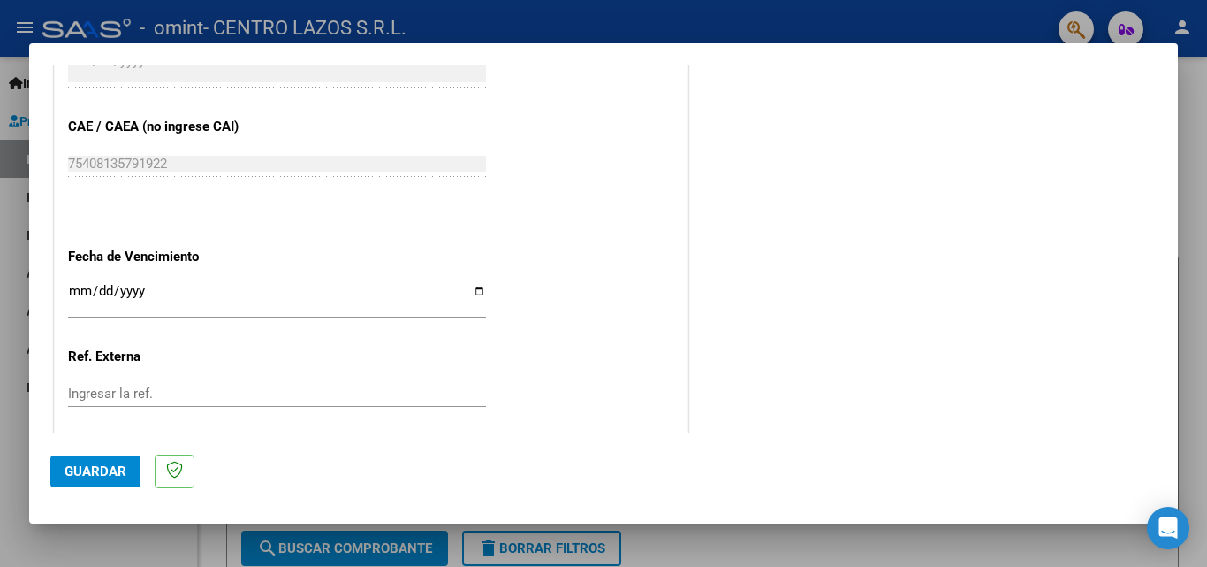
scroll to position [1106, 0]
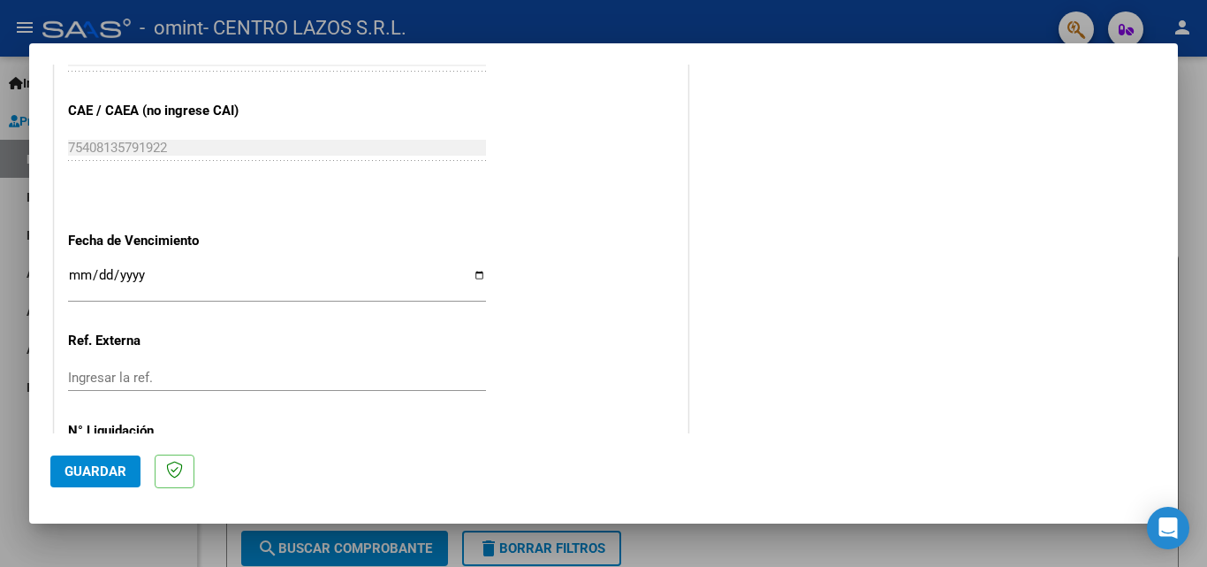
type input "202509"
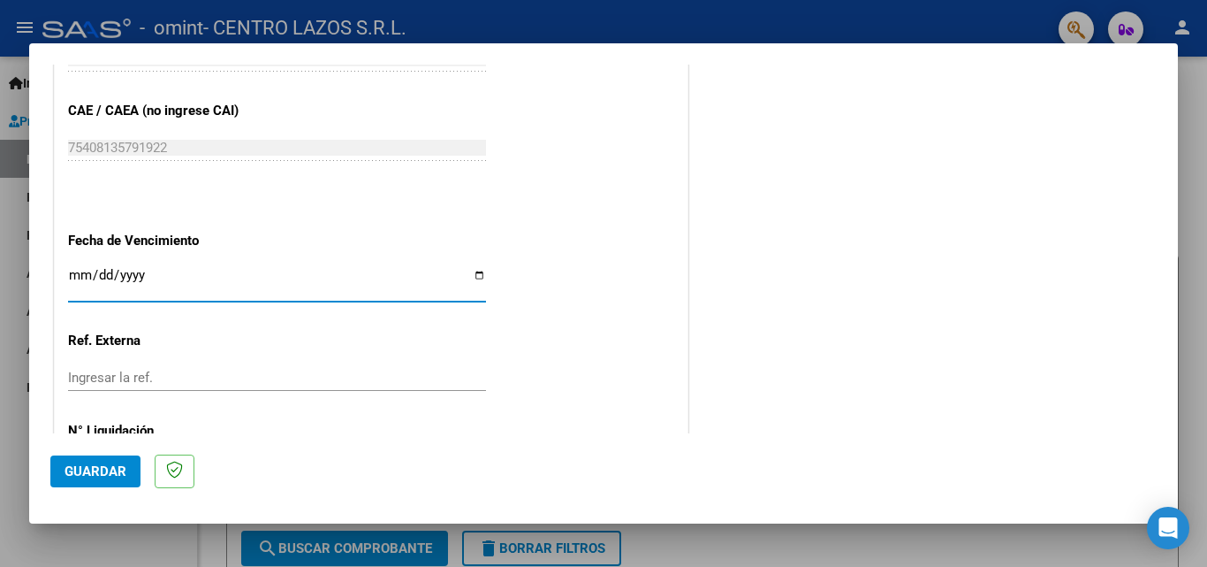
click at [473, 278] on input "Ingresar la fecha" at bounding box center [277, 282] width 418 height 28
type input "[DATE]"
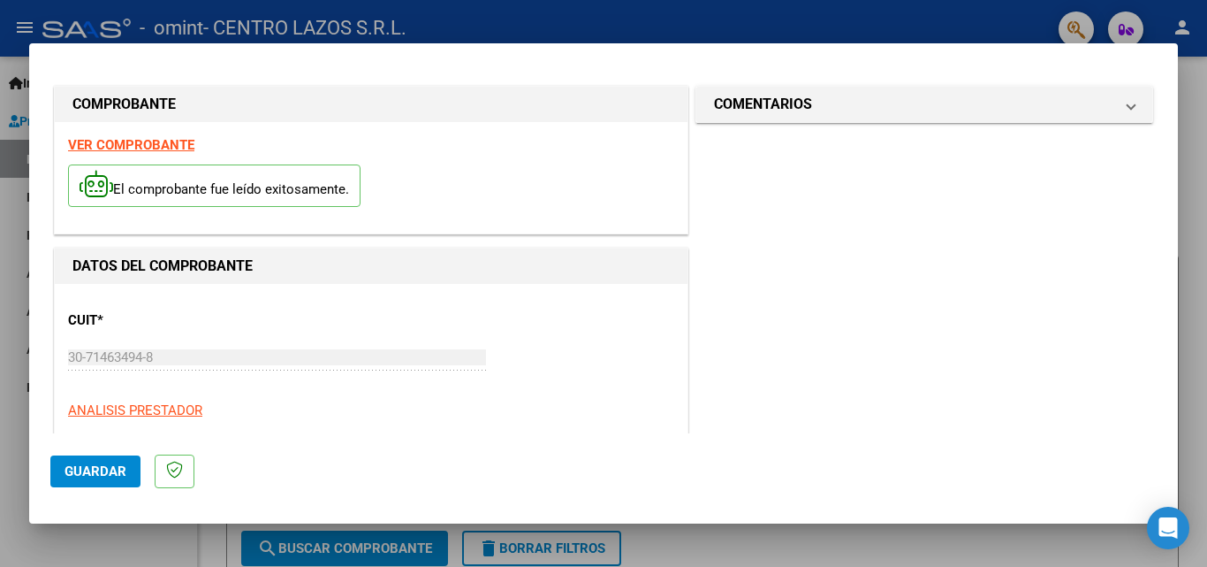
scroll to position [0, 0]
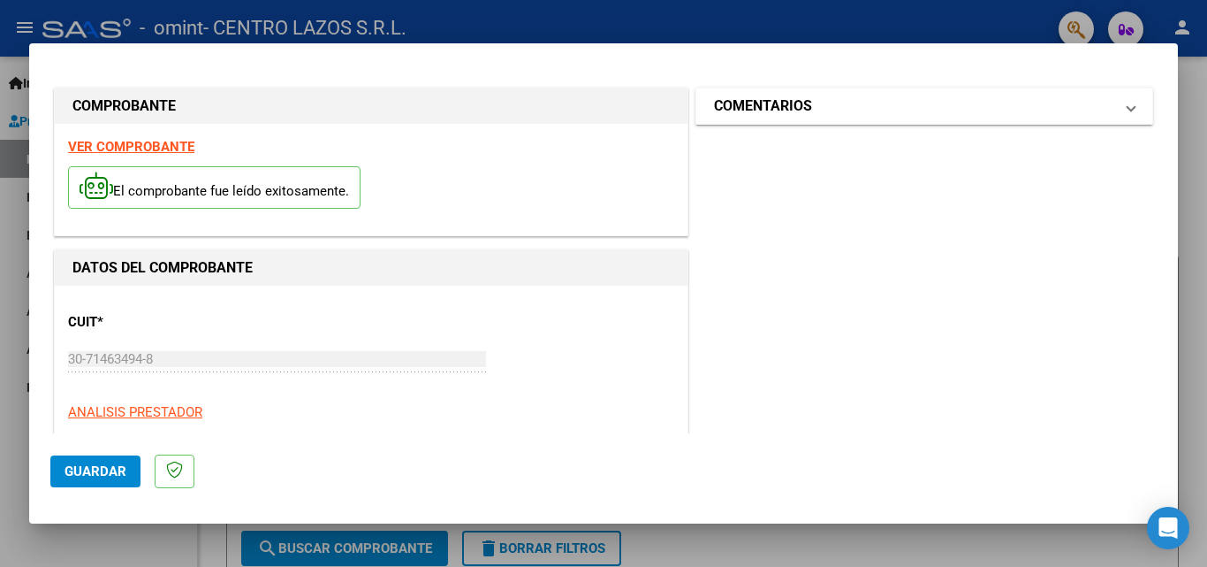
click at [858, 104] on mat-panel-title "COMENTARIOS" at bounding box center [913, 105] width 399 height 21
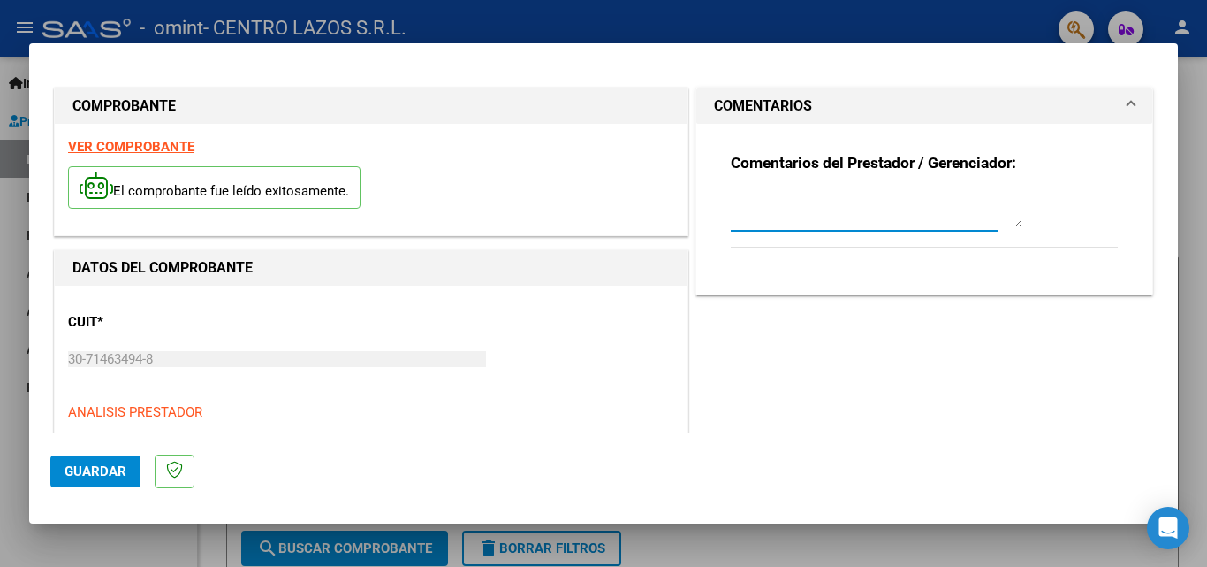
click at [757, 209] on textarea at bounding box center [877, 209] width 292 height 35
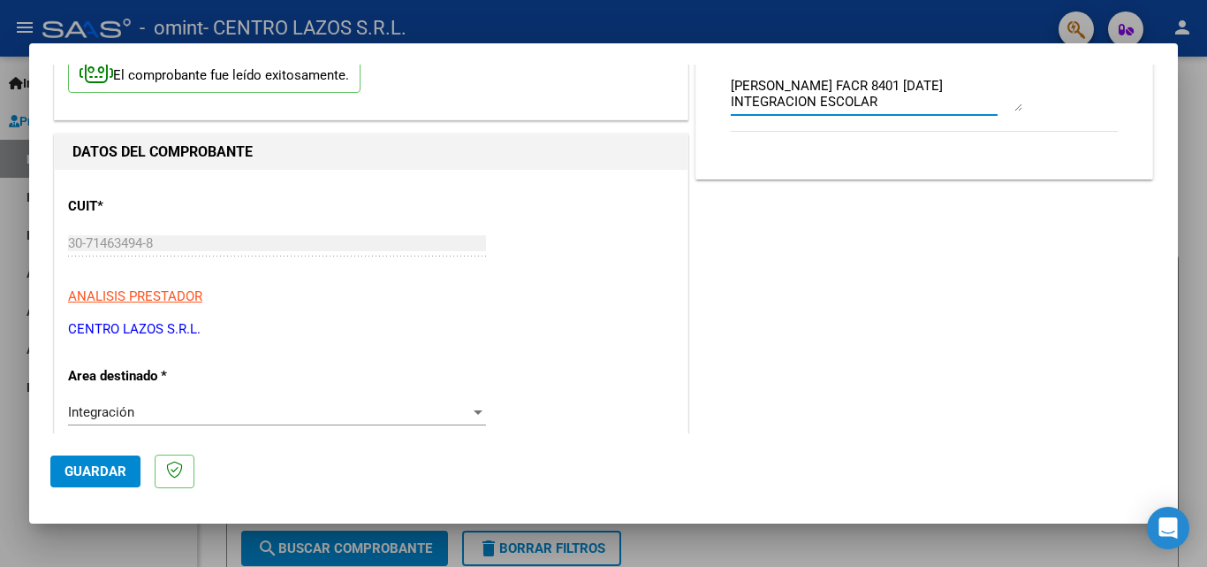
scroll to position [88, 0]
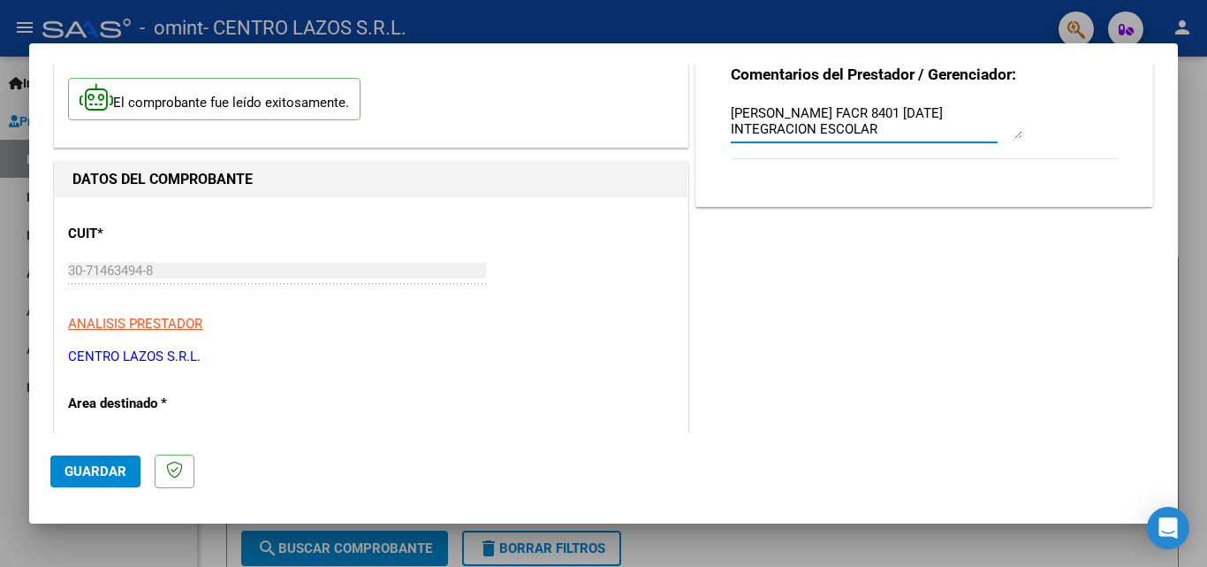
click at [912, 110] on textarea "RODRIGUEZ AREVALO FACR 8401 SEPTIEMBRE 2025 INTEGRACION ESCOLAR" at bounding box center [877, 120] width 292 height 35
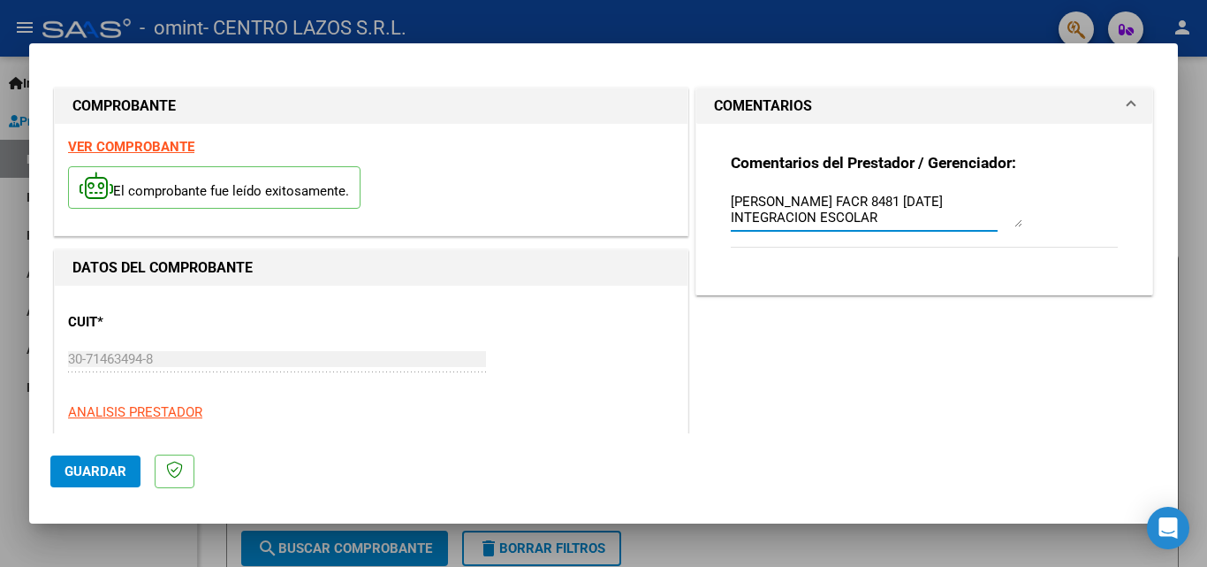
type textarea "RODRIGUEZ AREVALO FACR 8481 SEPTIEMBRE 2025 INTEGRACION ESCOLAR"
click at [797, 100] on h1 "COMENTARIOS" at bounding box center [763, 105] width 98 height 21
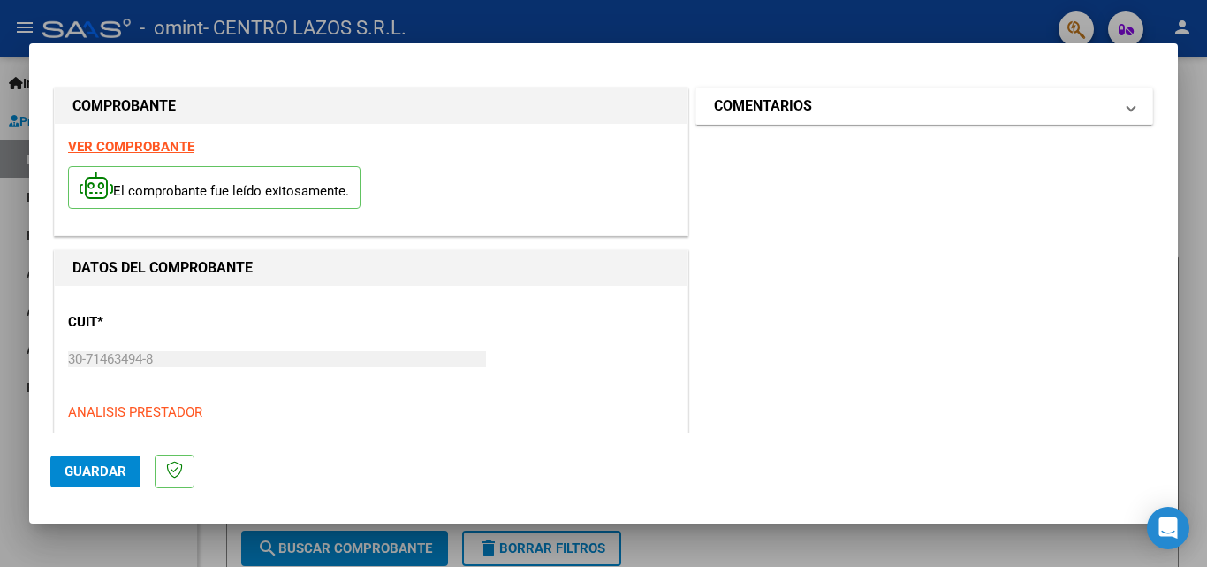
click at [797, 100] on h1 "COMENTARIOS" at bounding box center [763, 105] width 98 height 21
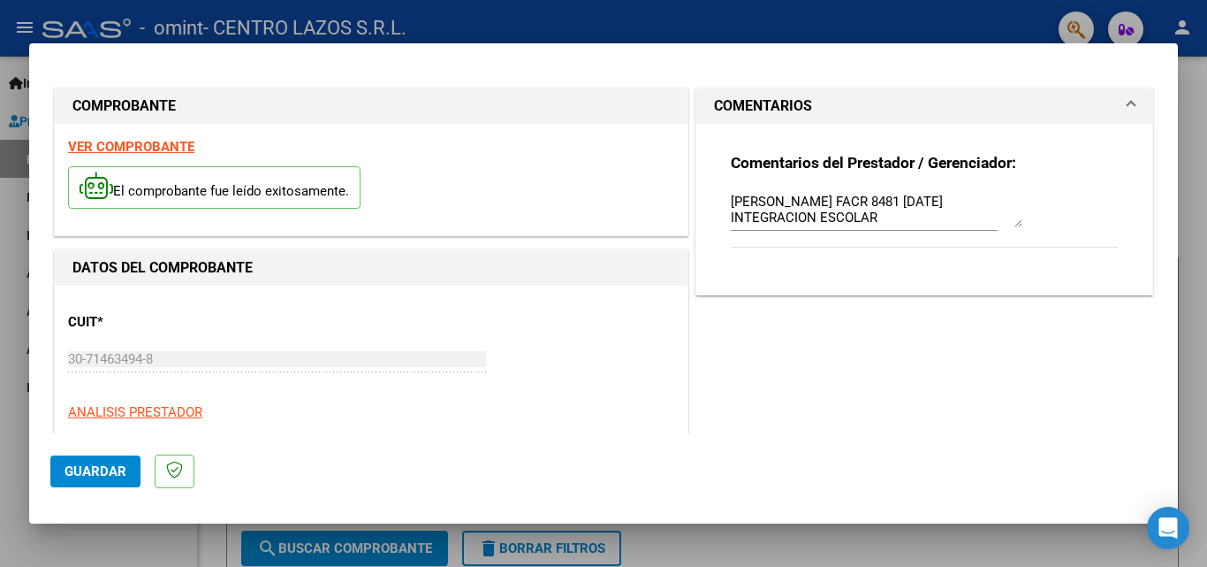
drag, startPoint x: 932, startPoint y: 230, endPoint x: 866, endPoint y: 220, distance: 67.0
click at [758, 209] on div "RODRIGUEZ AREVALO FACR 8481 SEPTIEMBRE 2025 INTEGRACION ESCOLAR" at bounding box center [877, 209] width 292 height 42
drag, startPoint x: 878, startPoint y: 220, endPoint x: 700, endPoint y: 189, distance: 180.3
click at [700, 189] on div "Comentarios del Prestador / Gerenciador: RODRIGUEZ AREVALO FACR 8481 SEPTIEMBRE…" at bounding box center [924, 209] width 456 height 171
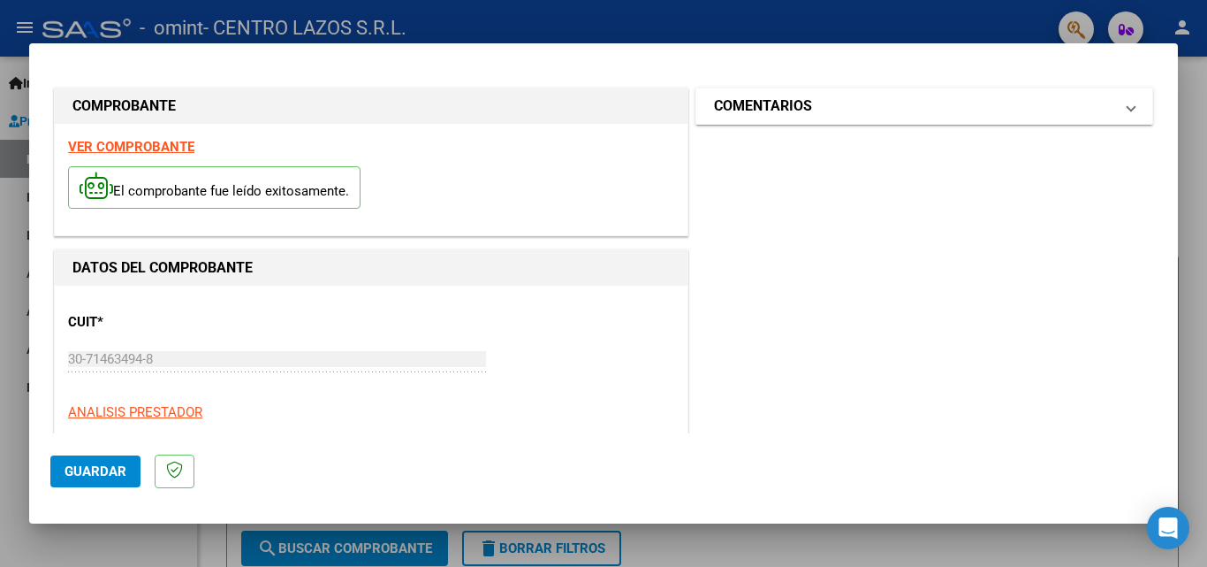
click at [785, 108] on h1 "COMENTARIOS" at bounding box center [763, 105] width 98 height 21
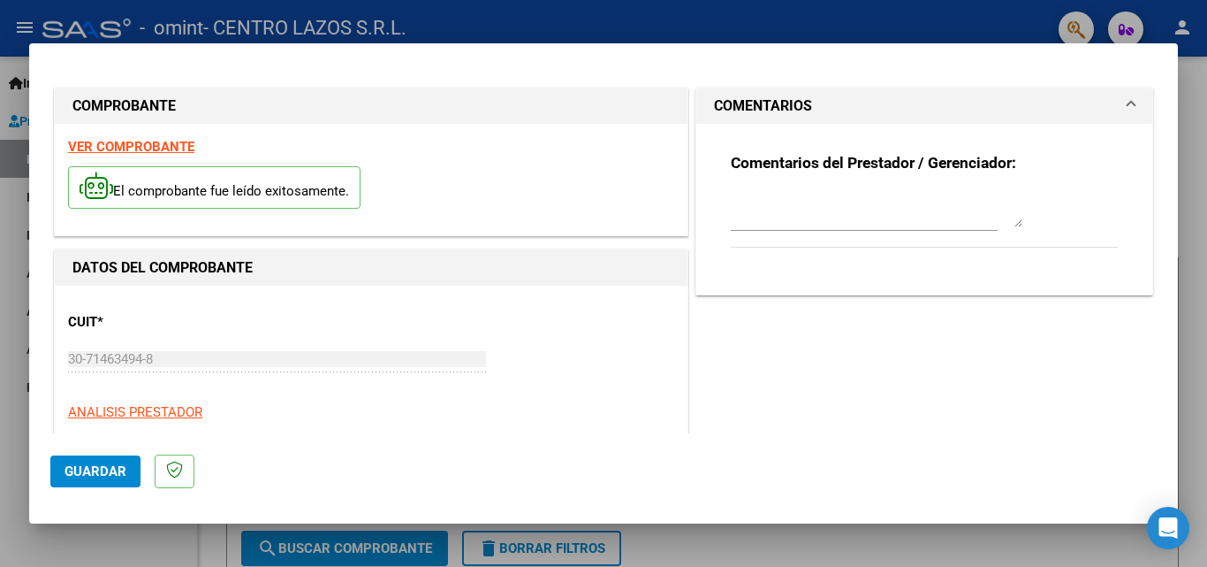
click at [682, 133] on div "COMPROBANTE VER COMPROBANTE El comprobante fue leído exitosamente." at bounding box center [371, 161] width 642 height 148
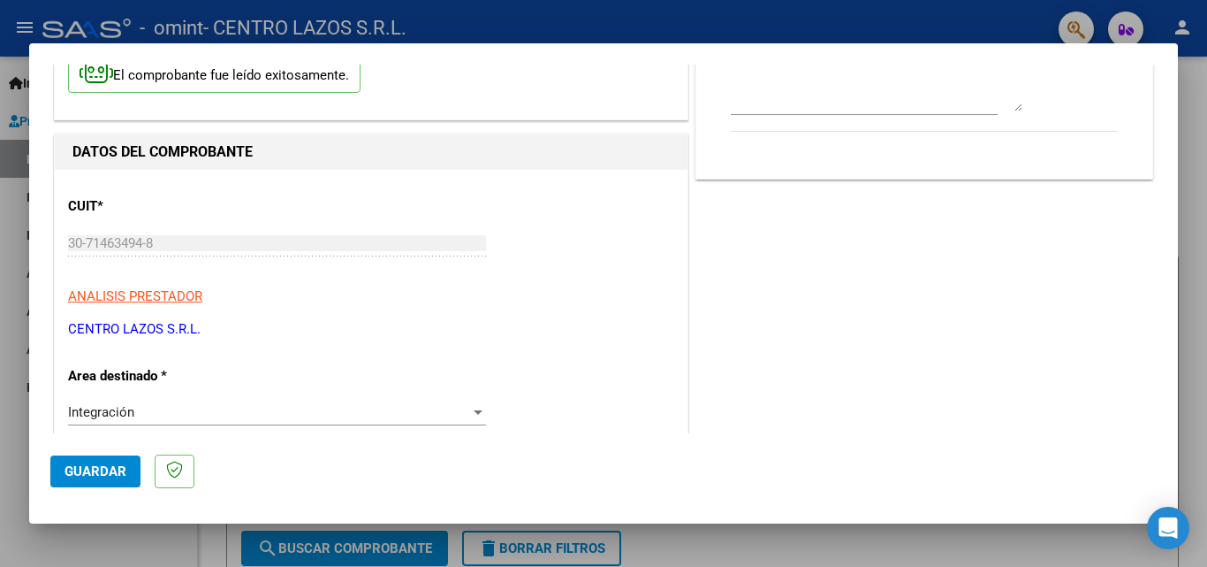
scroll to position [177, 0]
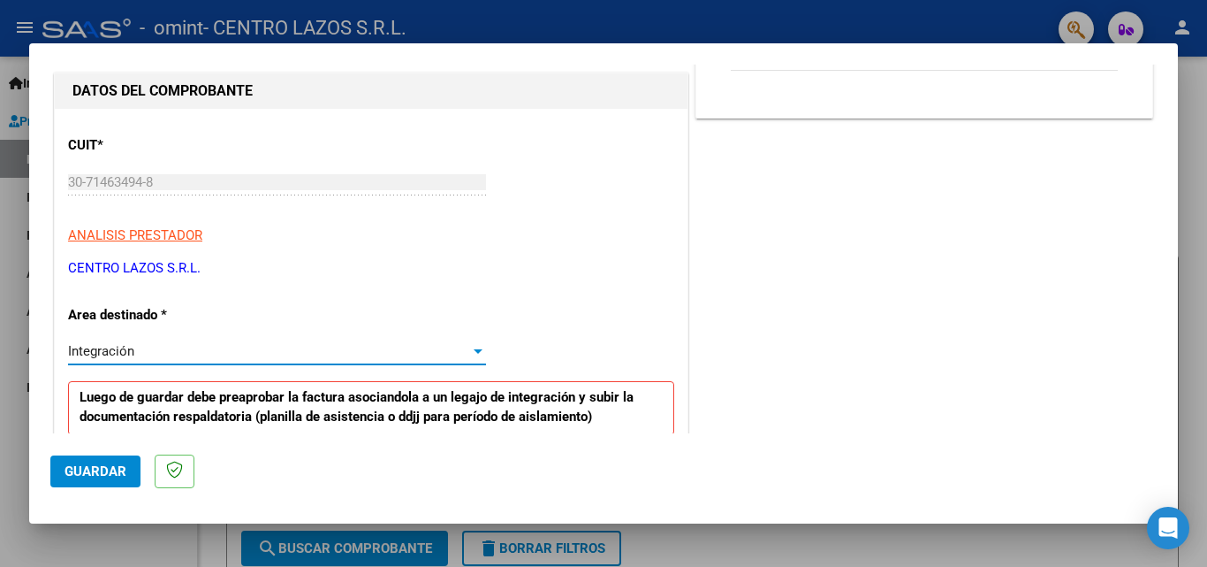
click at [182, 357] on div "Integración" at bounding box center [269, 351] width 402 height 16
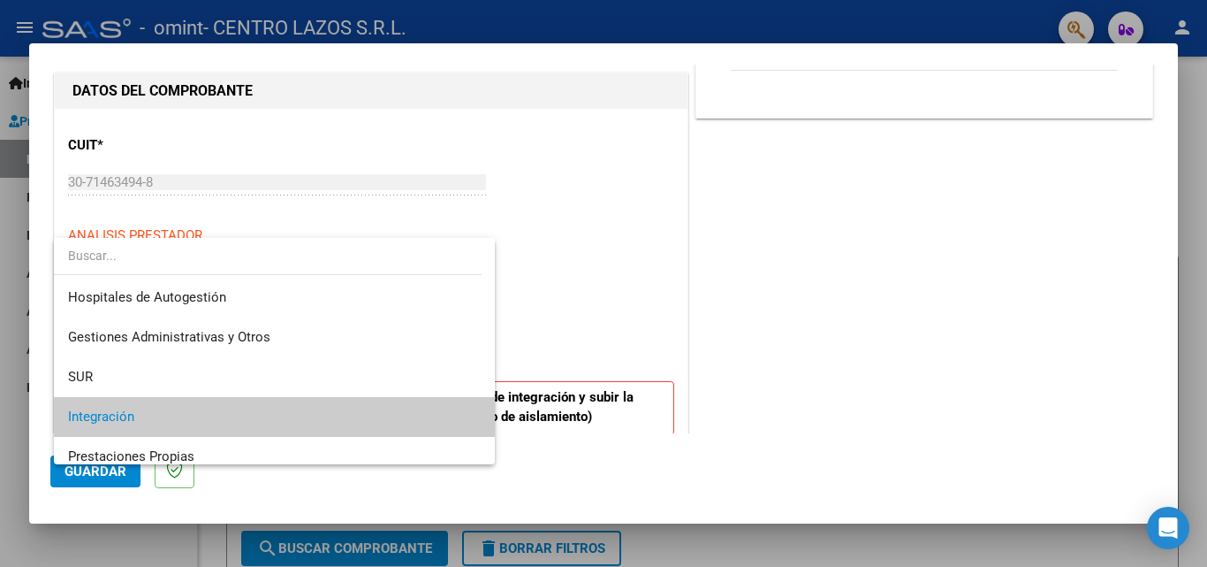
scroll to position [66, 0]
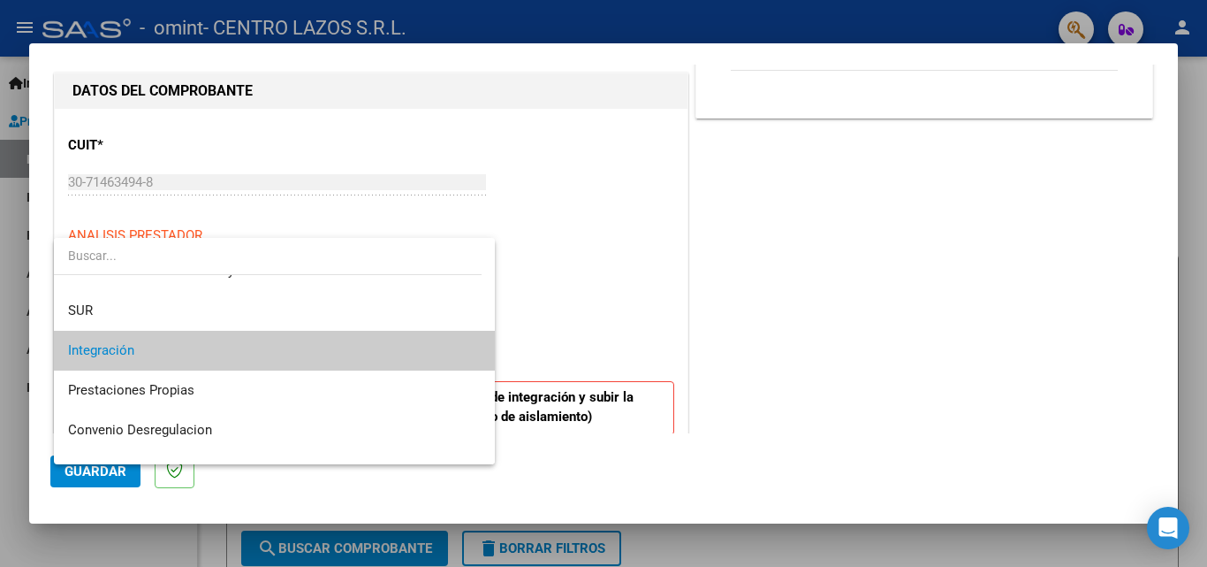
click at [182, 357] on span "Integración" at bounding box center [274, 351] width 413 height 40
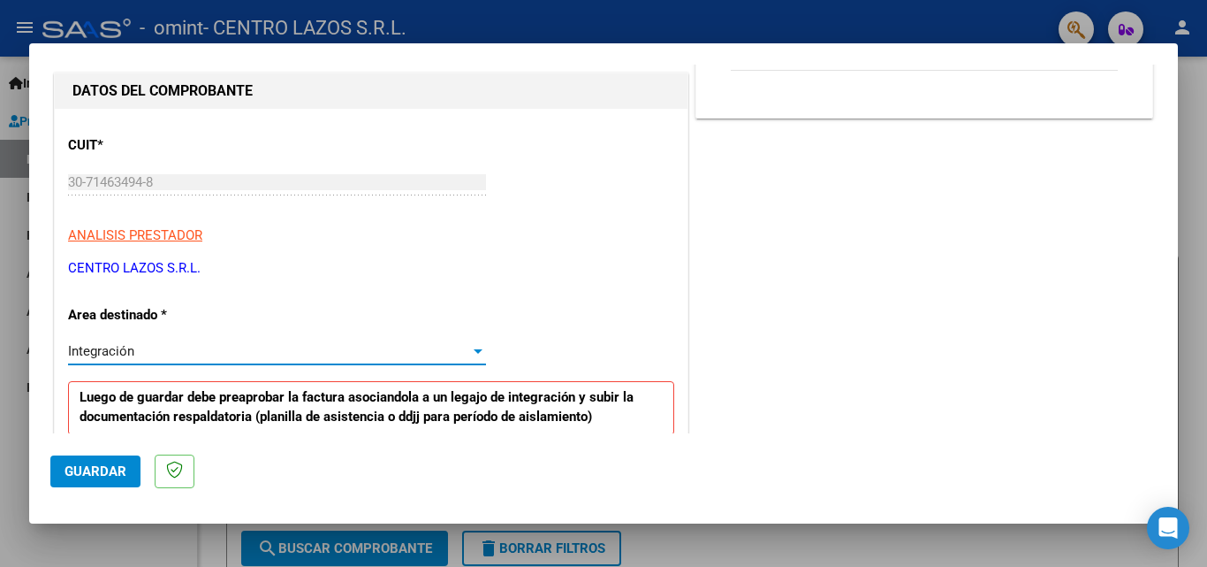
click at [182, 357] on div "Integración" at bounding box center [269, 351] width 402 height 16
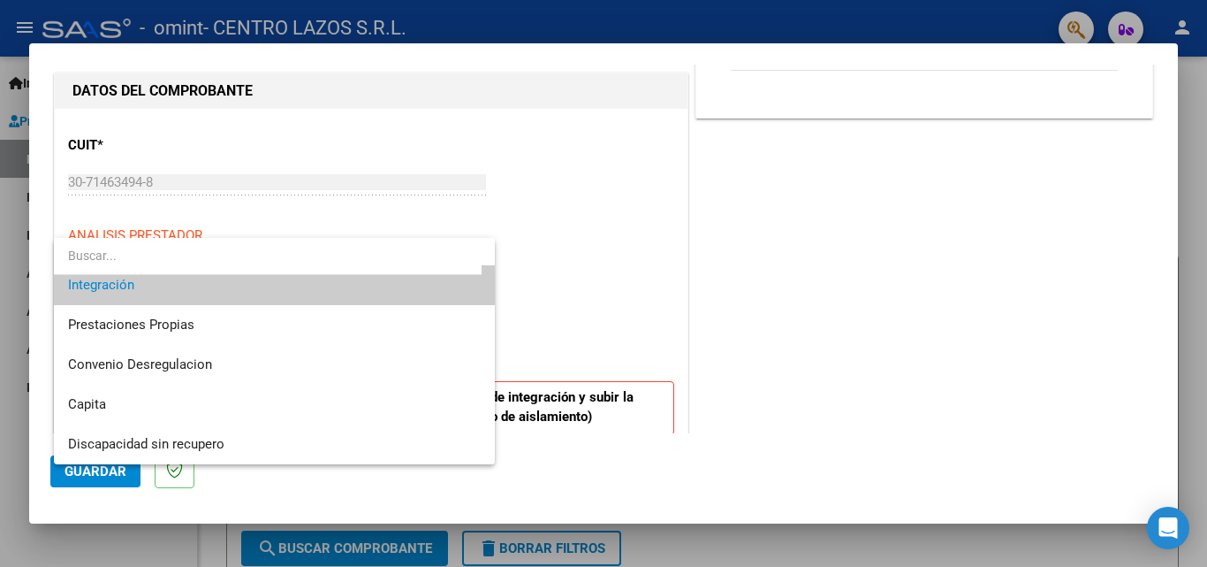
scroll to position [0, 0]
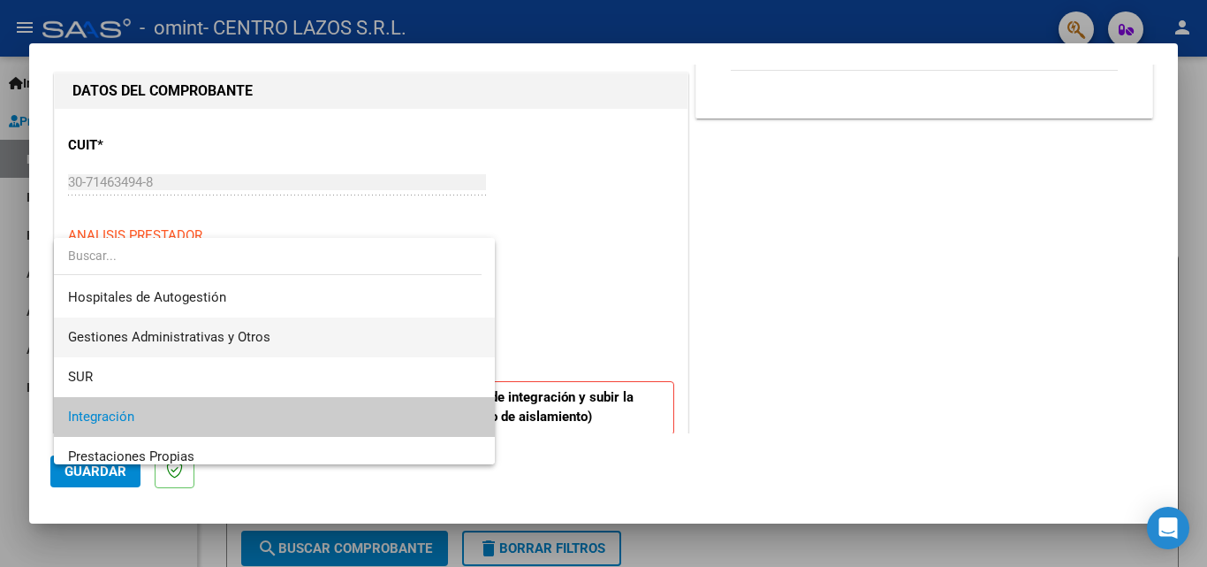
click at [172, 323] on span "Gestiones Administrativas y Otros" at bounding box center [274, 337] width 413 height 40
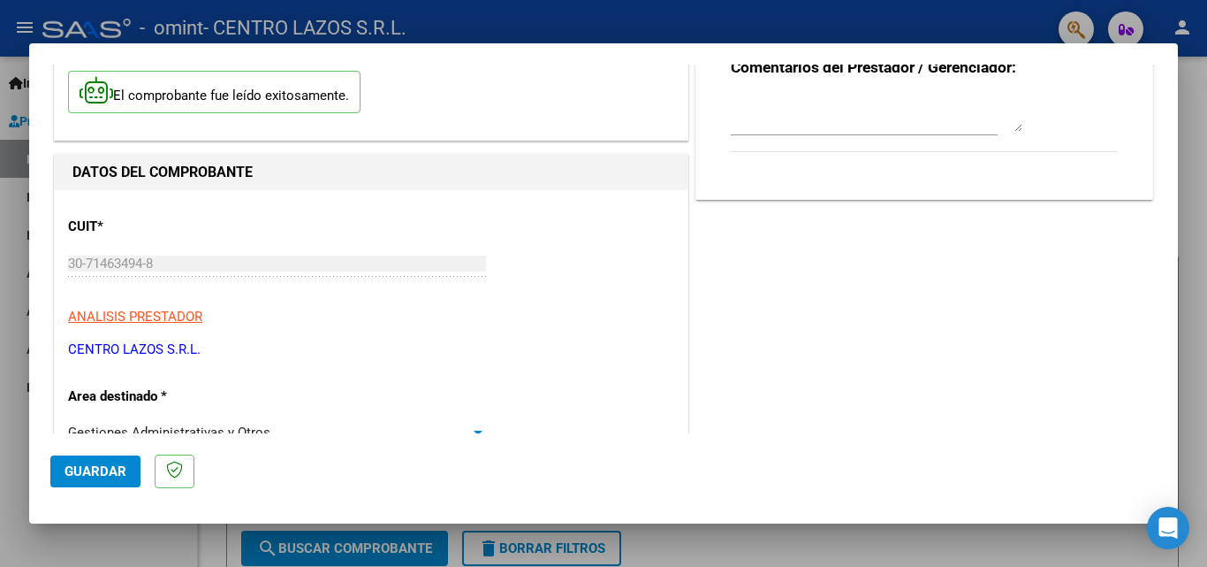
scroll to position [88, 0]
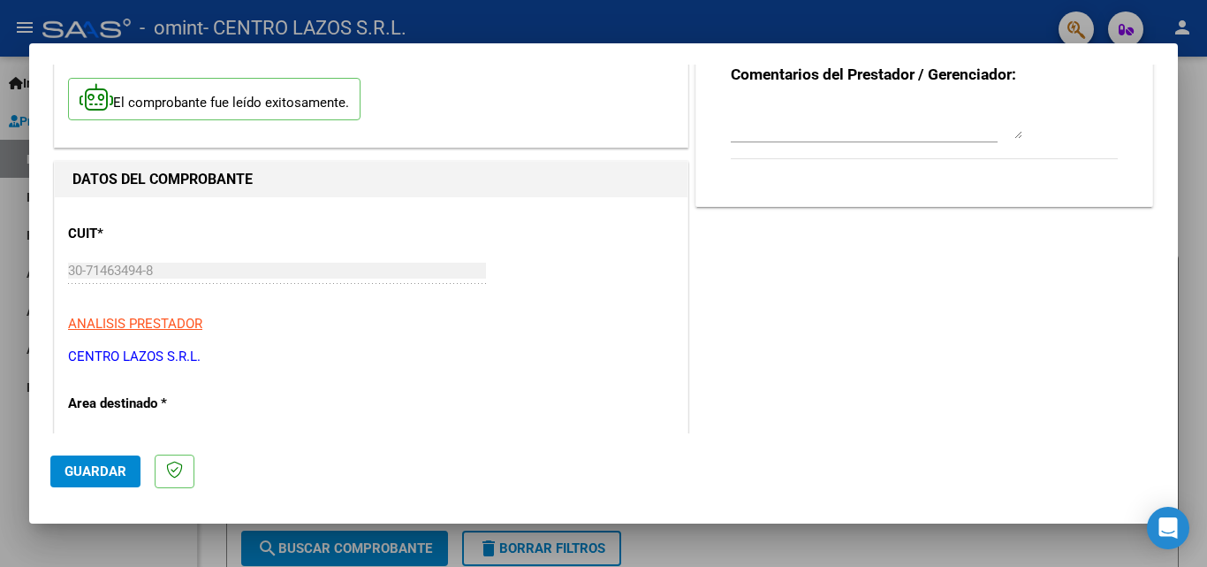
click at [13, 361] on div at bounding box center [603, 283] width 1207 height 567
